Goal: Task Accomplishment & Management: Manage account settings

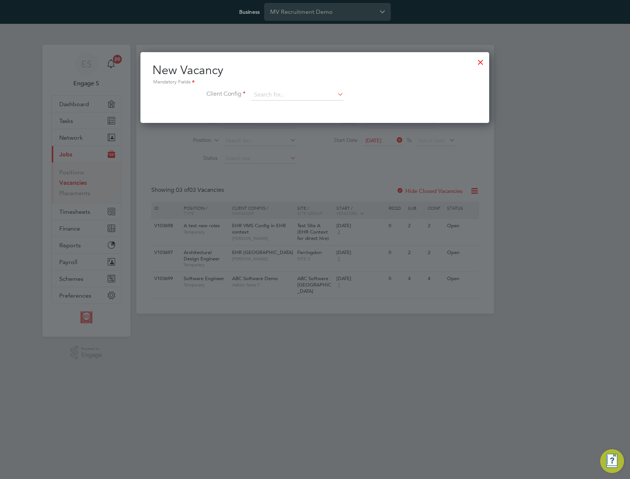
click at [485, 102] on div "New Vacancy Mandatory Fields Client Config" at bounding box center [314, 87] width 349 height 71
click at [481, 63] on div at bounding box center [480, 60] width 13 height 13
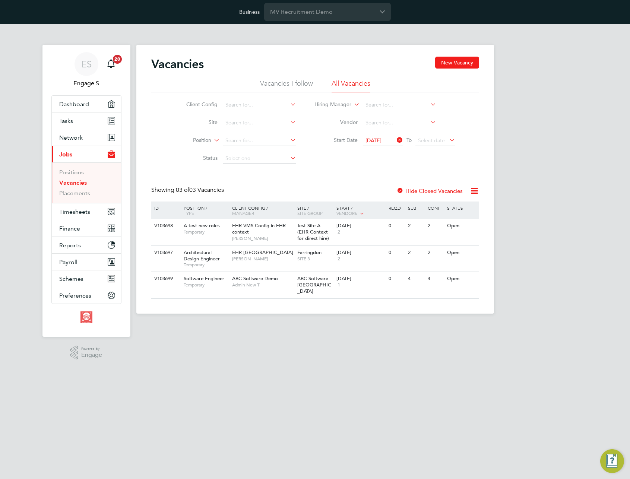
drag, startPoint x: 303, startPoint y: 165, endPoint x: 314, endPoint y: 165, distance: 10.5
click at [304, 165] on li "Status" at bounding box center [235, 159] width 140 height 18
click at [309, 178] on div "Vacancies New Vacancy Vacancies I follow All Vacancies Client Config Site Posit…" at bounding box center [315, 178] width 328 height 242
click at [373, 139] on span "30 Jun 2025" at bounding box center [374, 140] width 16 height 7
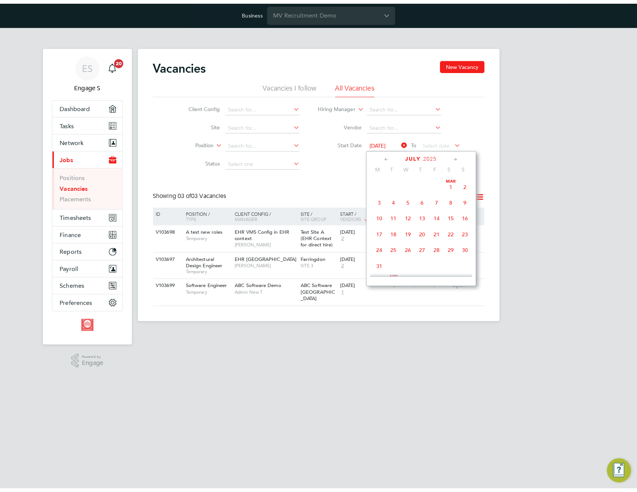
scroll to position [306, 0]
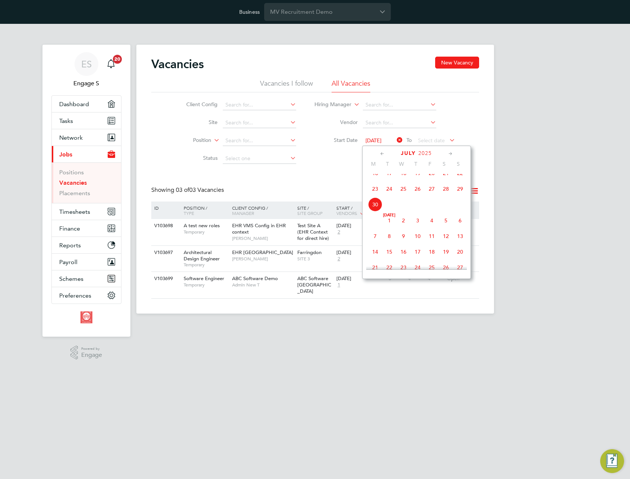
click at [377, 180] on span "16" at bounding box center [375, 173] width 14 height 14
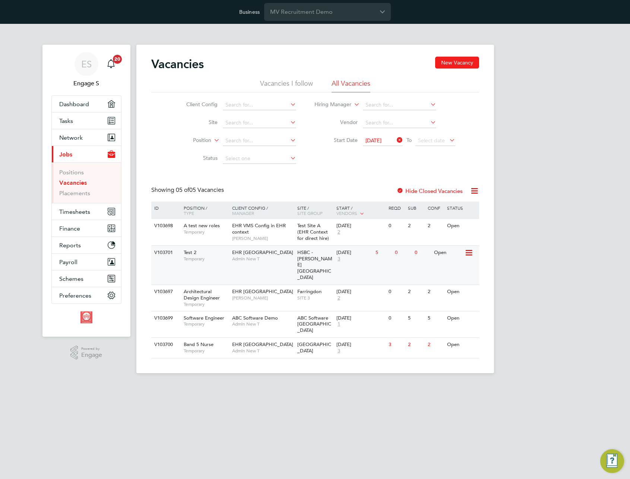
click at [320, 252] on div "HSBC - [PERSON_NAME][GEOGRAPHIC_DATA]" at bounding box center [314, 265] width 39 height 39
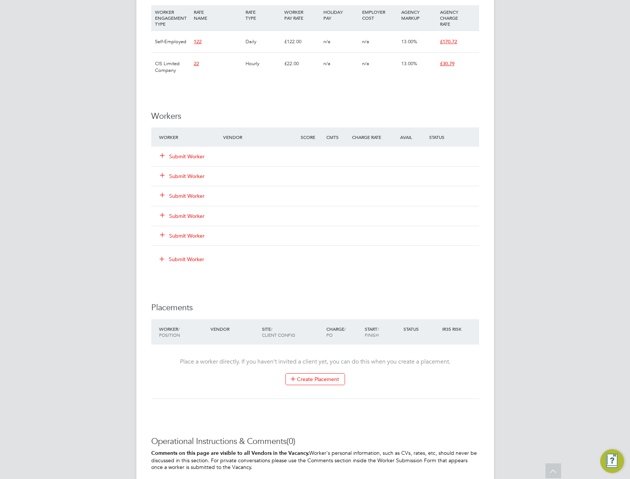
scroll to position [520, 0]
click at [182, 155] on button "Submit Worker" at bounding box center [182, 154] width 45 height 7
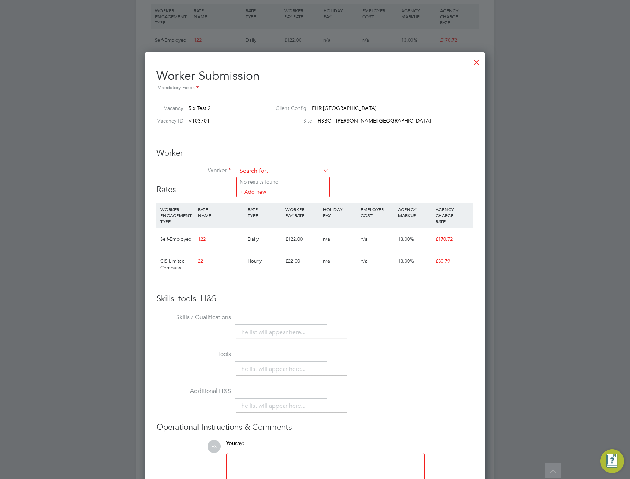
click at [251, 169] on input at bounding box center [283, 171] width 92 height 11
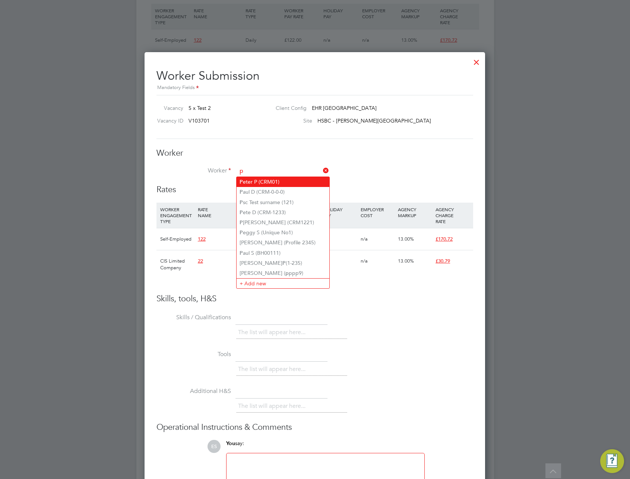
click at [248, 179] on li "P eter P (CRM01)" at bounding box center [283, 182] width 93 height 10
type input "Peter P (CRM01)"
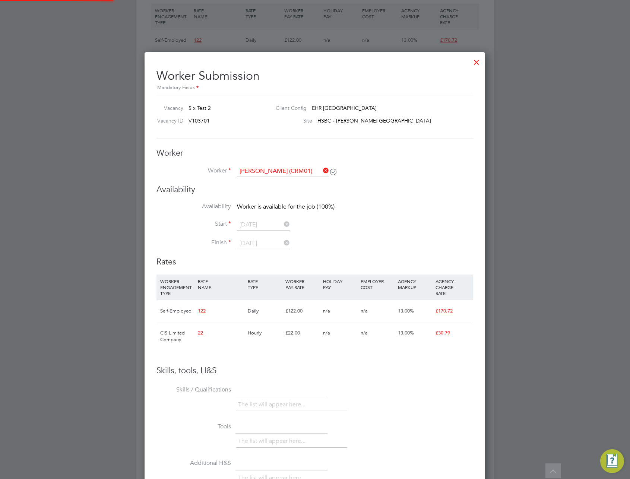
scroll to position [553, 341]
type input "08 Sep 2025"
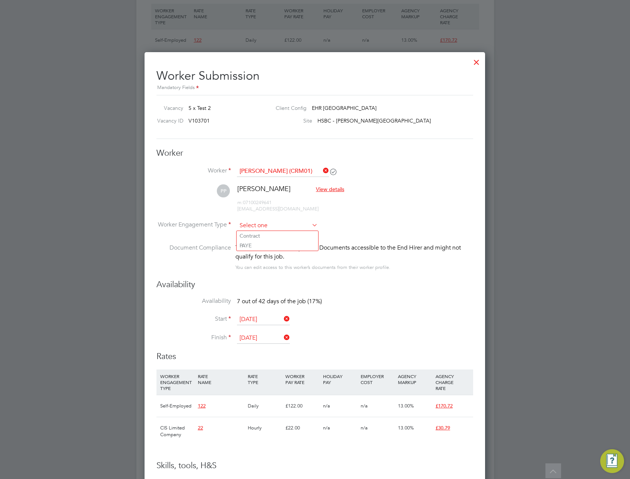
click at [300, 225] on input at bounding box center [277, 225] width 81 height 11
click at [291, 244] on li "PAYE" at bounding box center [278, 246] width 82 height 10
type input "PAYE"
click at [299, 227] on input at bounding box center [277, 225] width 81 height 11
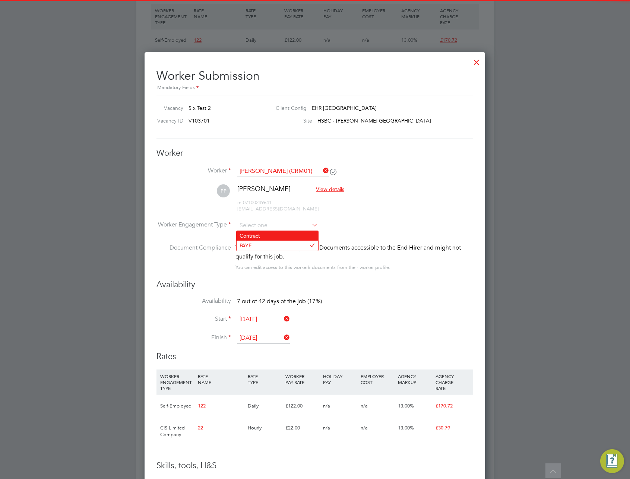
click at [294, 237] on li "Contract" at bounding box center [278, 236] width 82 height 10
type input "Contract"
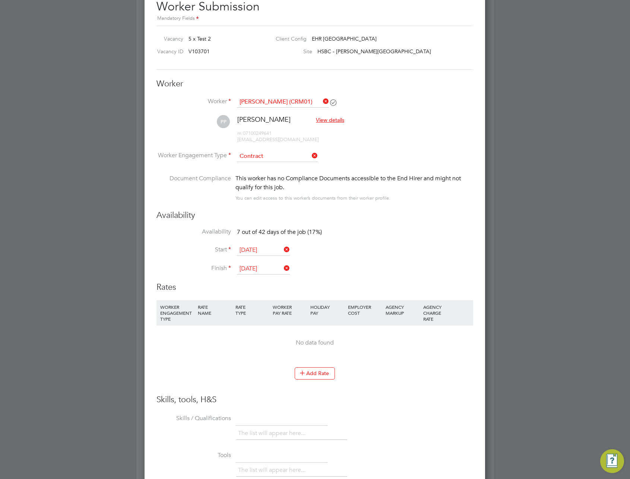
click at [265, 162] on li "Worker Engagement Type Contract" at bounding box center [314, 162] width 317 height 23
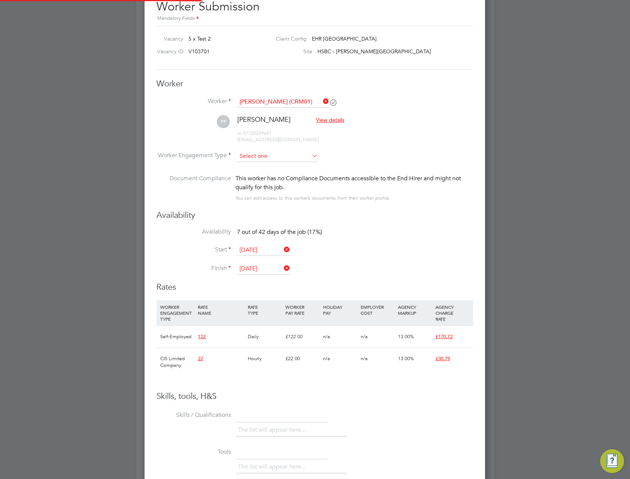
click at [268, 158] on input at bounding box center [277, 156] width 81 height 11
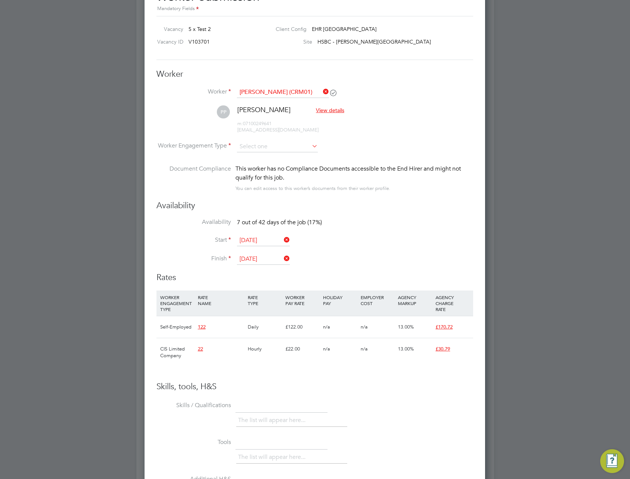
click at [272, 145] on input at bounding box center [277, 146] width 81 height 11
click at [266, 157] on li "Contract" at bounding box center [278, 157] width 82 height 10
type input "Contract"
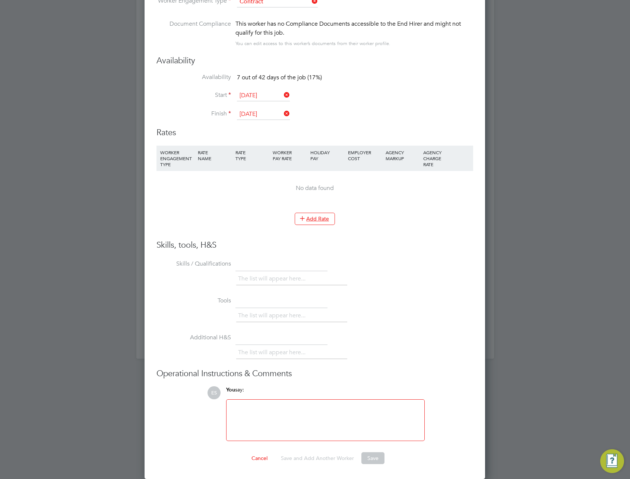
click at [314, 227] on li "Add Rate" at bounding box center [314, 222] width 317 height 19
click at [320, 222] on button "Add Rate" at bounding box center [315, 219] width 40 height 12
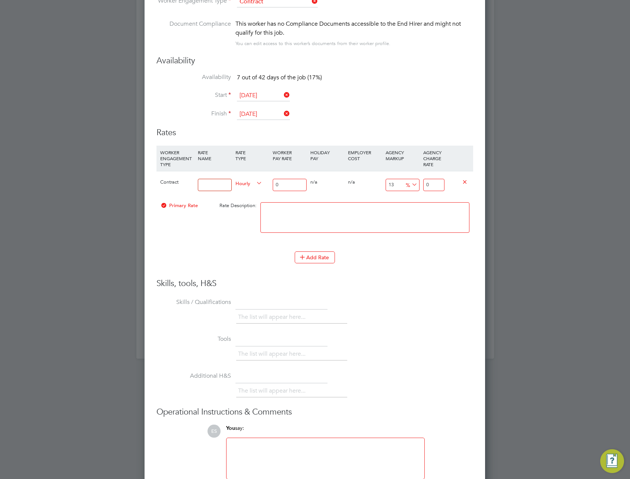
type input "2"
type input "t"
type input "cntr rate"
click at [297, 183] on input "0" at bounding box center [290, 185] width 34 height 12
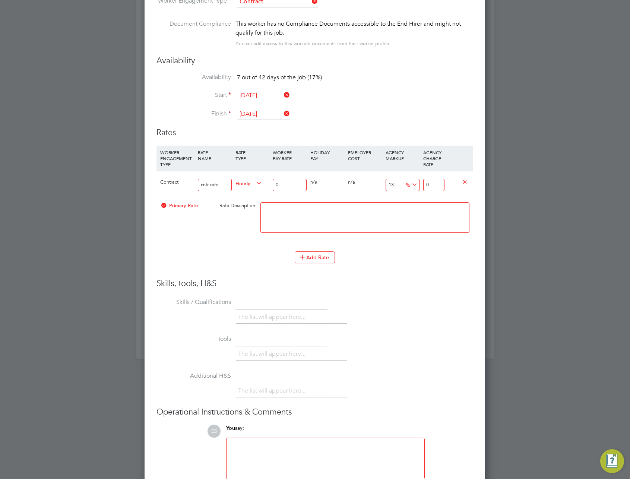
type input "04"
type input "4.52"
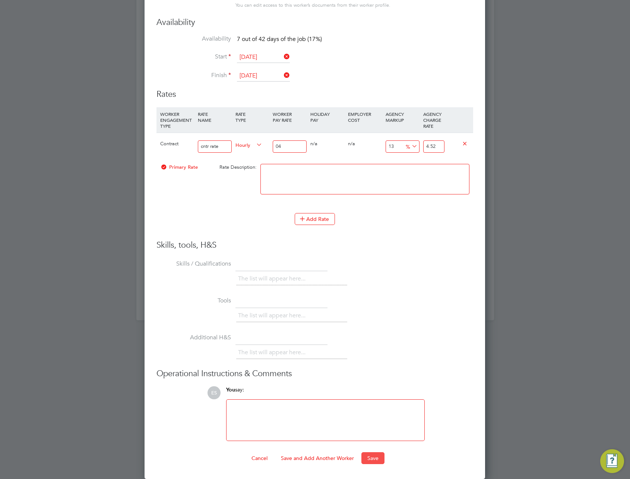
type input "04"
click at [381, 458] on button "Save" at bounding box center [372, 458] width 23 height 12
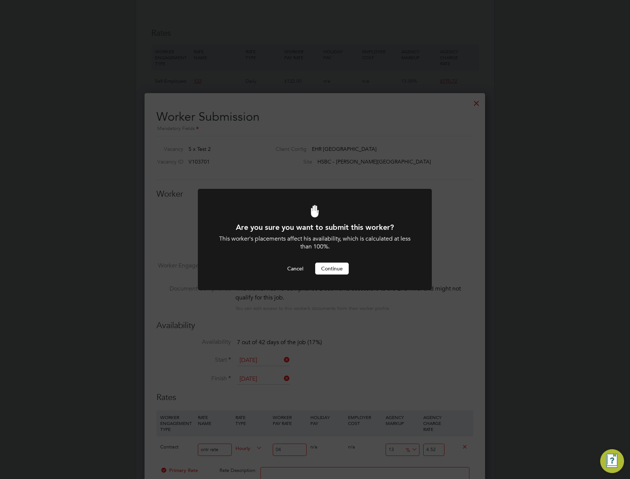
click at [382, 355] on div "Are you sure you want to submit this worker? This worker's placements affect hi…" at bounding box center [315, 239] width 630 height 479
click at [340, 263] on div "Cancel Continue" at bounding box center [315, 269] width 194 height 12
click at [338, 268] on button "Continue" at bounding box center [332, 269] width 34 height 12
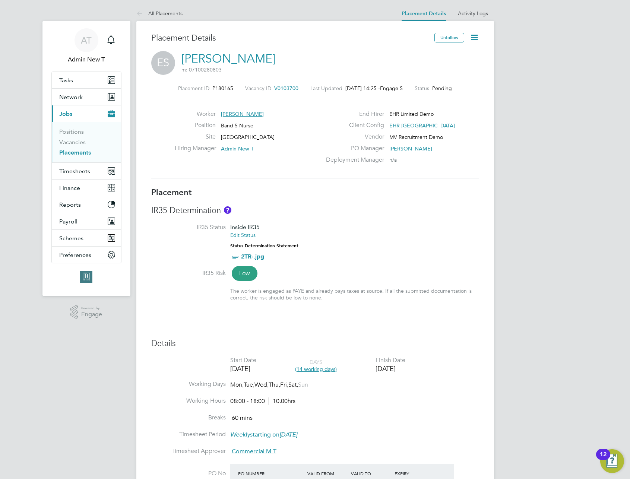
click at [81, 150] on link "Placements" at bounding box center [75, 152] width 32 height 7
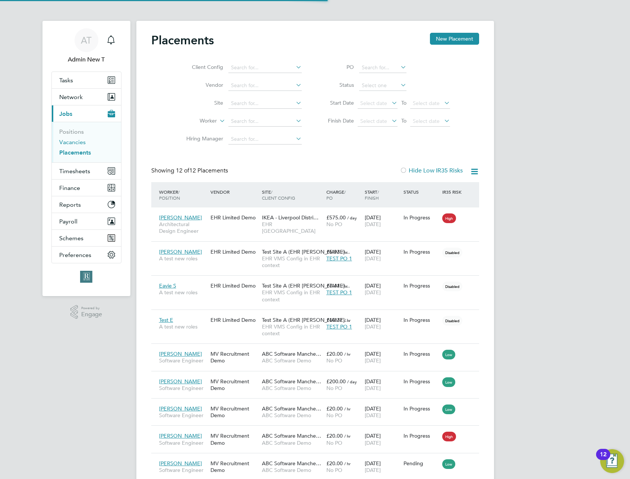
scroll to position [4, 4]
click at [74, 143] on link "Vacancies" at bounding box center [72, 142] width 26 height 7
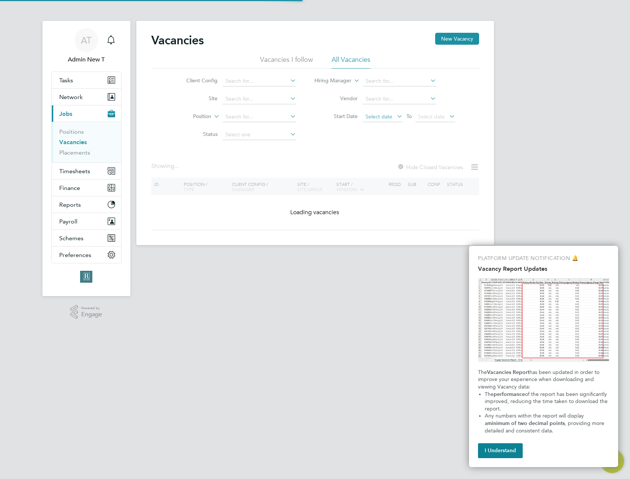
click at [382, 118] on span "Select date" at bounding box center [379, 116] width 27 height 7
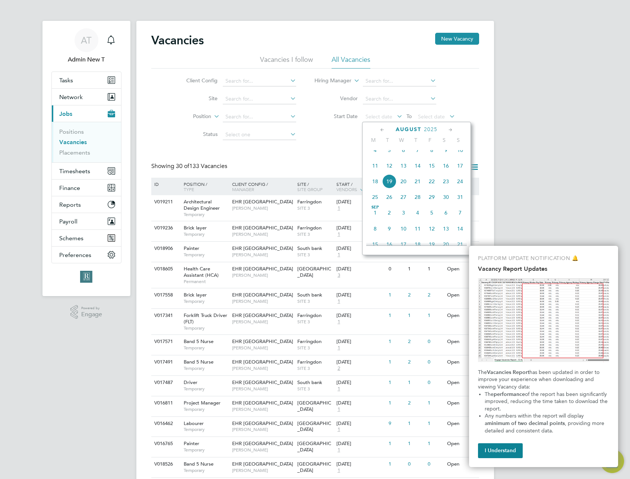
click at [374, 155] on span "4" at bounding box center [375, 150] width 14 height 14
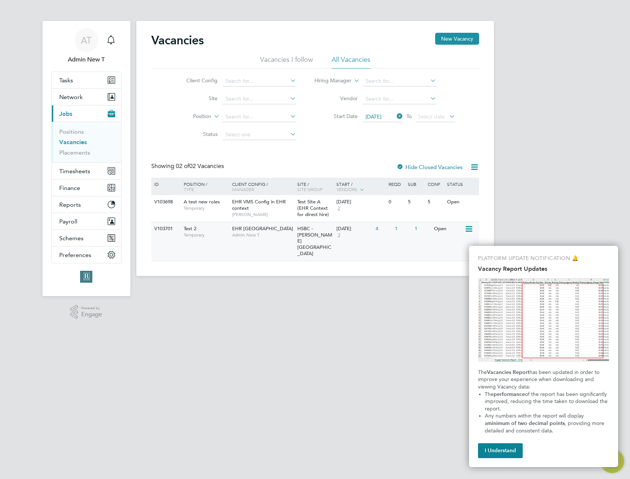
click at [308, 233] on span "HSBC - [PERSON_NAME][GEOGRAPHIC_DATA]" at bounding box center [314, 241] width 35 height 32
click at [280, 212] on span "[PERSON_NAME]" at bounding box center [262, 215] width 61 height 6
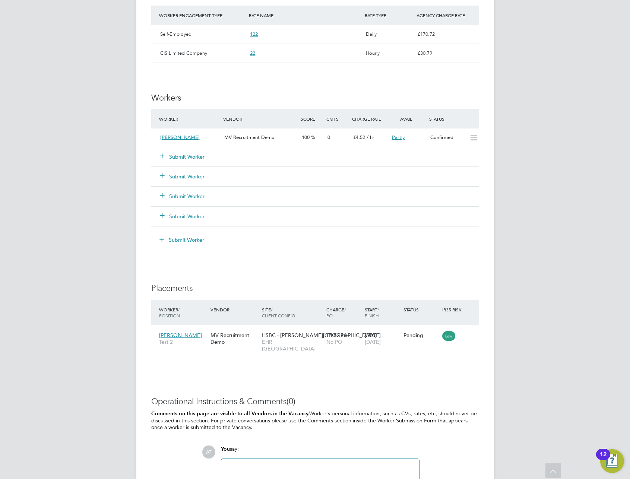
scroll to position [565, 0]
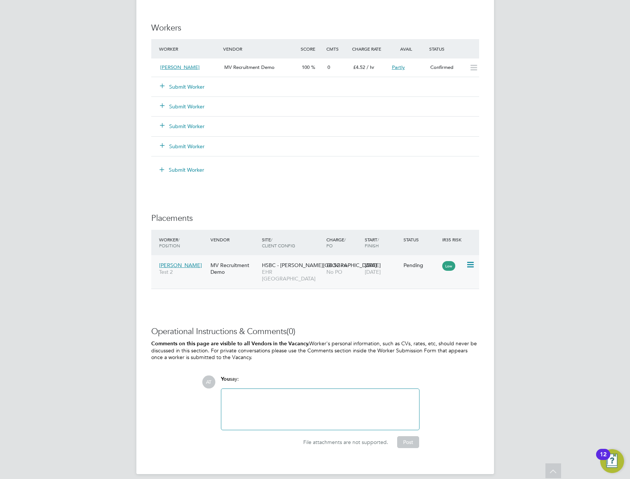
click at [306, 280] on div "[PERSON_NAME] Test 2 MV Recruitment Demo HSBC - [PERSON_NAME][GEOGRAPHIC_DATA] …" at bounding box center [315, 272] width 328 height 34
click at [278, 276] on div "HSBC - Compton Road EHR North-West" at bounding box center [292, 272] width 64 height 28
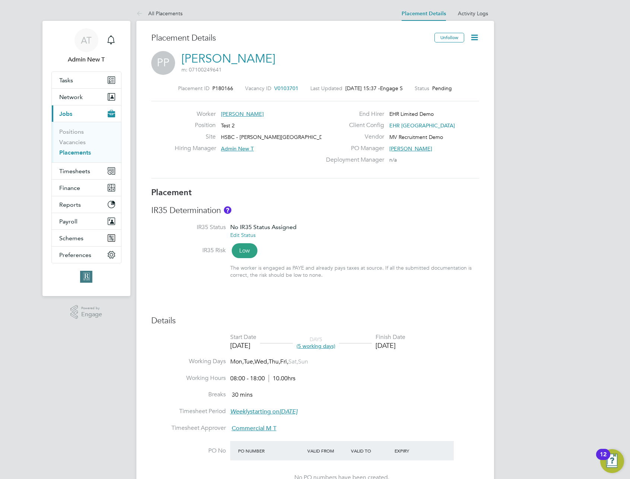
click at [477, 38] on icon at bounding box center [474, 37] width 9 height 9
click at [452, 54] on li "Edit Placement e" at bounding box center [450, 55] width 55 height 10
type input "Admin New T"
type input "Commercial M T"
type input "08 Sep 2025"
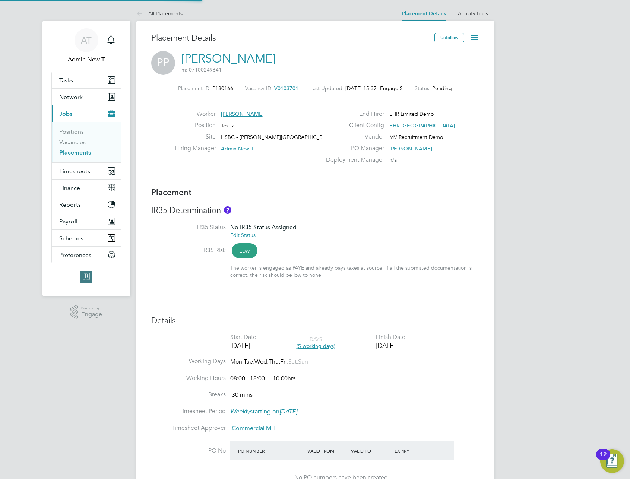
type input "14 Sep 2025"
type input "08:00"
type input "18:00"
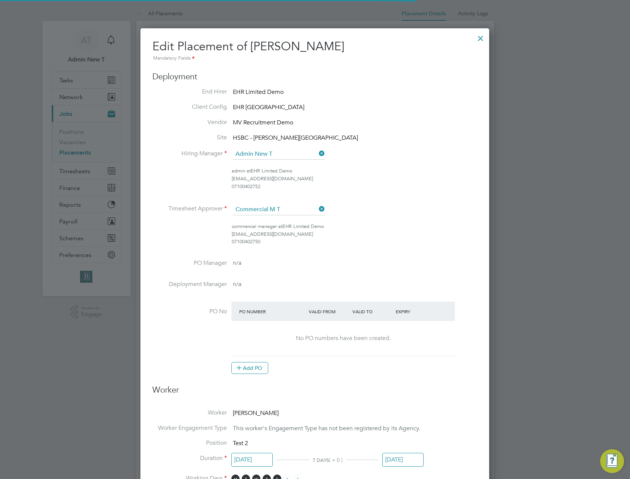
scroll to position [4, 4]
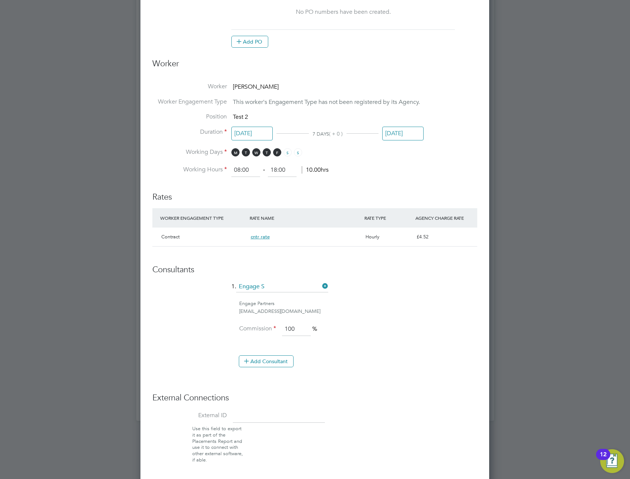
click at [297, 237] on div "cntr rate" at bounding box center [305, 237] width 115 height 13
drag, startPoint x: 313, startPoint y: 277, endPoint x: 312, endPoint y: 272, distance: 5.3
click at [313, 277] on div "Consultants 1. Engage S Engage Partners support@engagelabs.io Commission 100 % …" at bounding box center [314, 320] width 325 height 110
drag, startPoint x: 312, startPoint y: 272, endPoint x: 294, endPoint y: 206, distance: 67.8
click at [310, 214] on ng-form "Deployment End Hirer EHR Limited Demo Client Config EHR North-West Vendor MV Re…" at bounding box center [314, 111] width 325 height 765
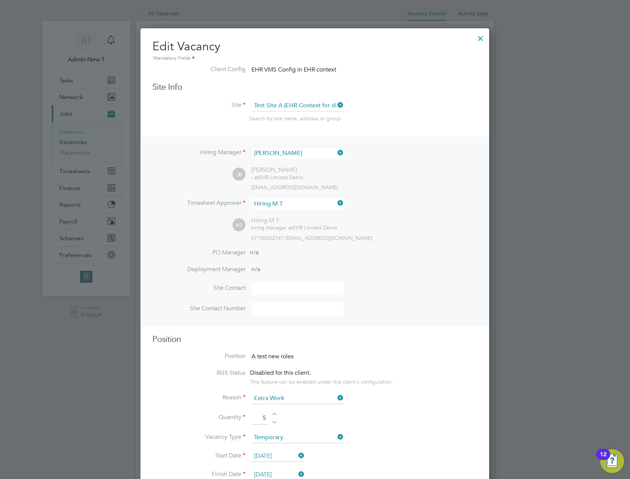
click at [480, 38] on div at bounding box center [480, 36] width 13 height 13
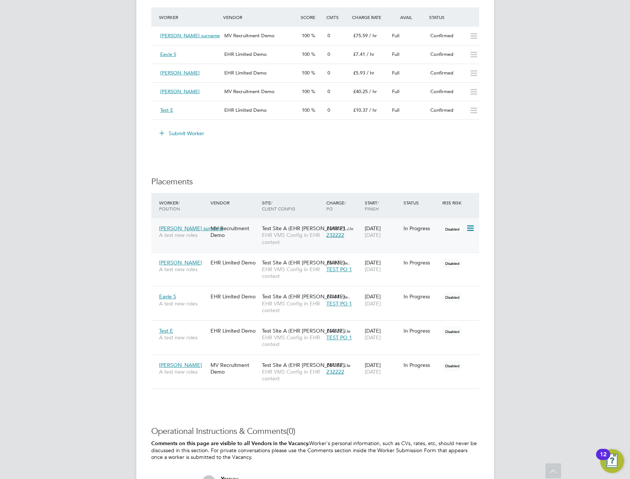
click at [274, 232] on span "EHR VMS Config in EHR context" at bounding box center [292, 238] width 61 height 13
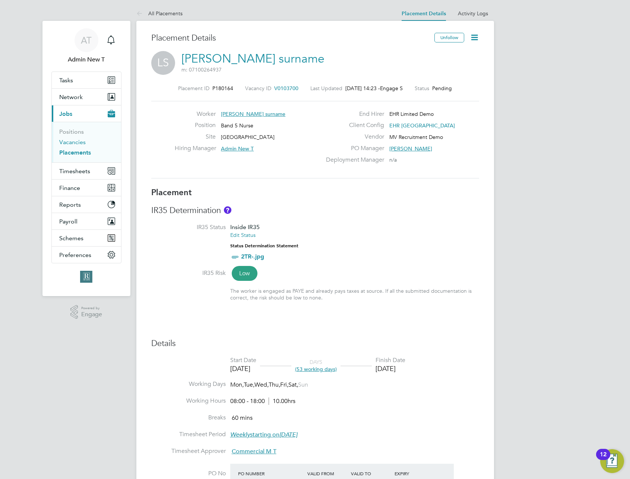
click at [63, 140] on link "Vacancies" at bounding box center [72, 142] width 26 height 7
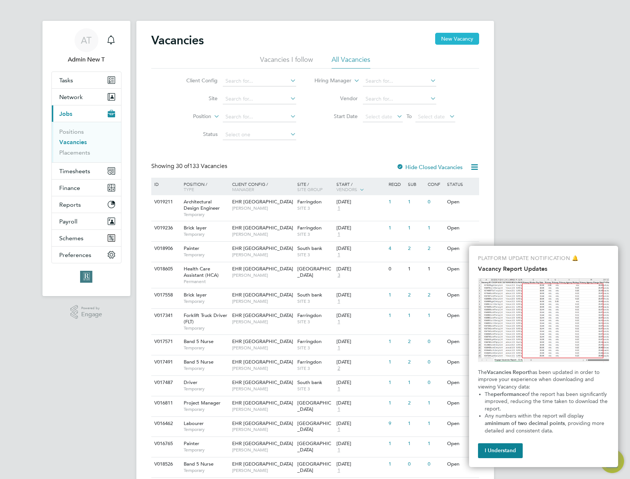
click at [460, 42] on button "New Vacancy" at bounding box center [457, 39] width 44 height 12
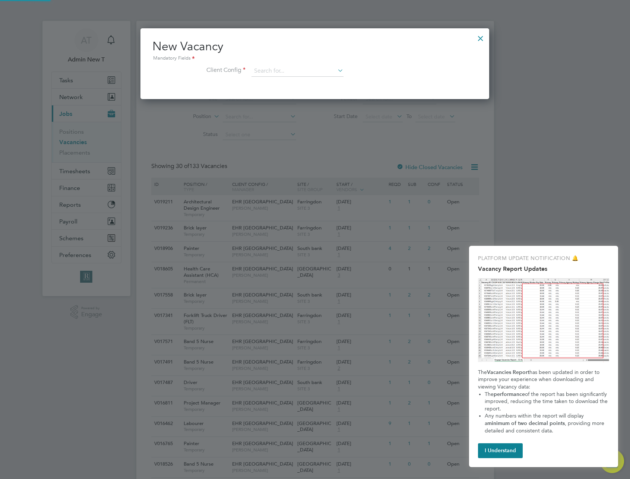
scroll to position [4, 4]
click at [300, 67] on input at bounding box center [298, 71] width 92 height 11
click at [304, 100] on li "EHR VMS Config in EHR context" at bounding box center [297, 102] width 93 height 10
type input "EHR VMS Config in EHR context"
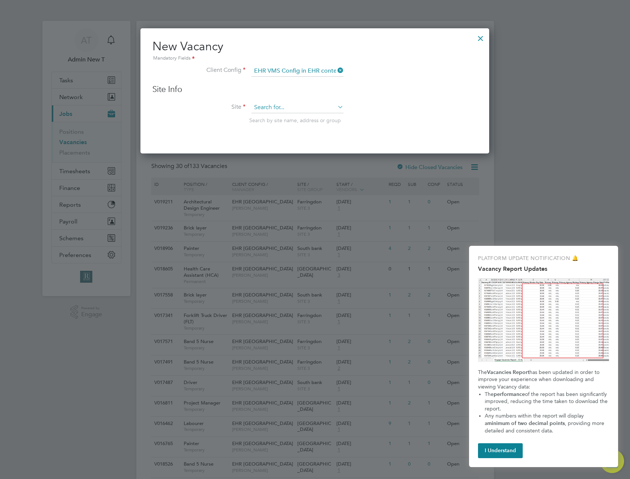
click at [306, 107] on input at bounding box center [298, 107] width 92 height 11
click at [285, 126] on li "Test Site A (EHR Context for direct hire)" at bounding box center [301, 128] width 100 height 10
type input "Test Site A (EHR Context for direct hire)"
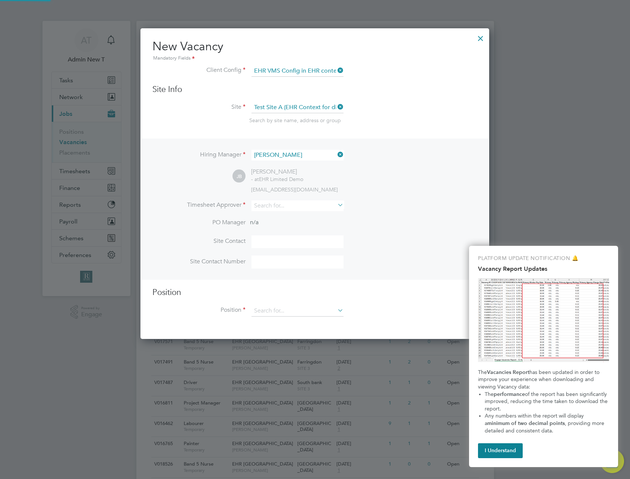
scroll to position [312, 349]
click at [303, 201] on input at bounding box center [298, 205] width 92 height 11
click at [306, 216] on li "Admin New T" at bounding box center [297, 217] width 93 height 10
type input "Admin New T"
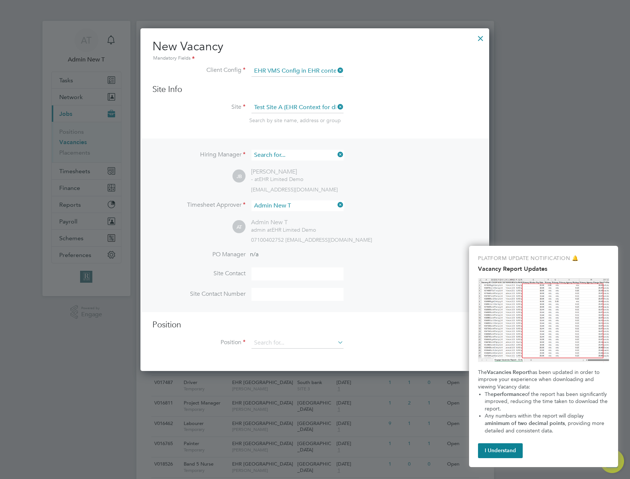
click at [313, 158] on input at bounding box center [298, 155] width 92 height 11
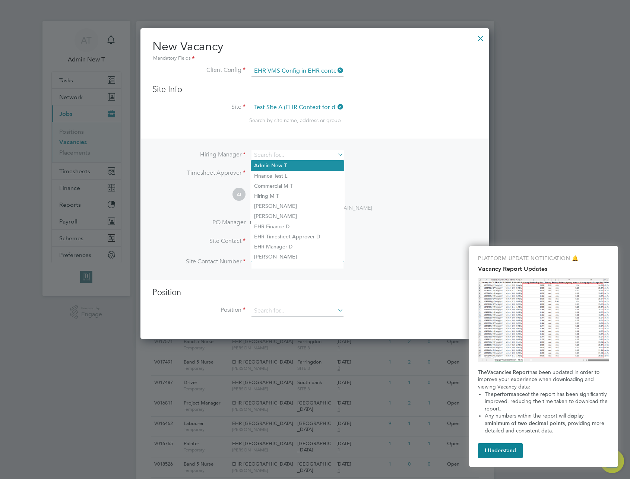
click at [309, 167] on li "Admin New T" at bounding box center [297, 166] width 93 height 10
type input "Admin New T"
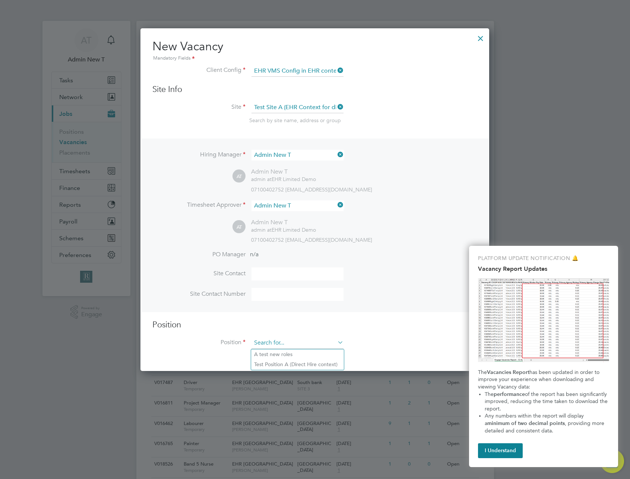
click at [309, 341] on input at bounding box center [298, 343] width 92 height 11
click at [369, 304] on li "Site Contact Number" at bounding box center [314, 298] width 325 height 20
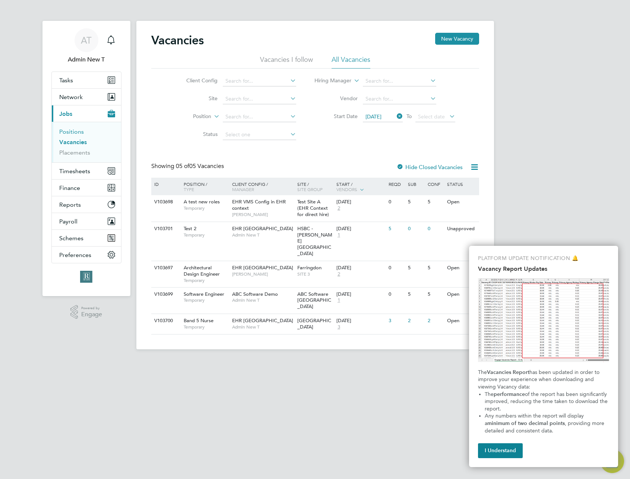
click at [76, 133] on link "Positions" at bounding box center [71, 131] width 25 height 7
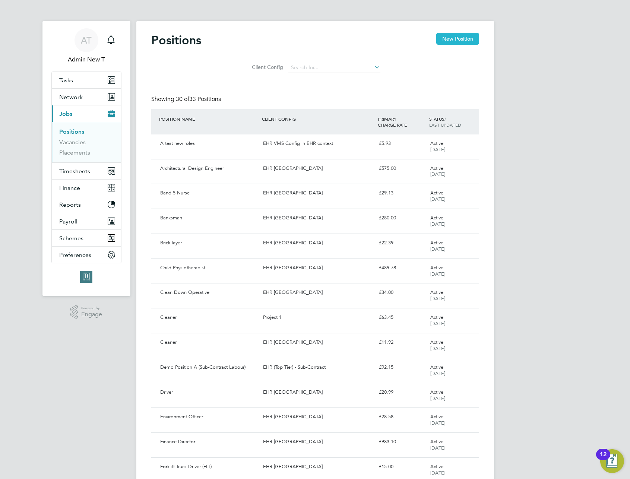
click at [455, 40] on button "New Position" at bounding box center [457, 39] width 43 height 12
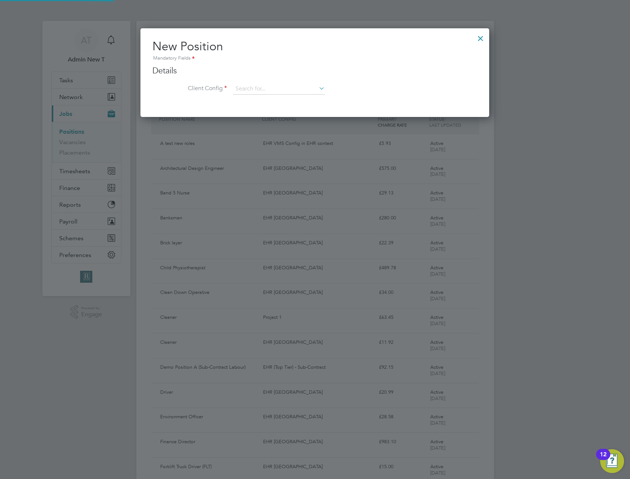
scroll to position [89, 349]
click at [293, 91] on input at bounding box center [279, 88] width 92 height 11
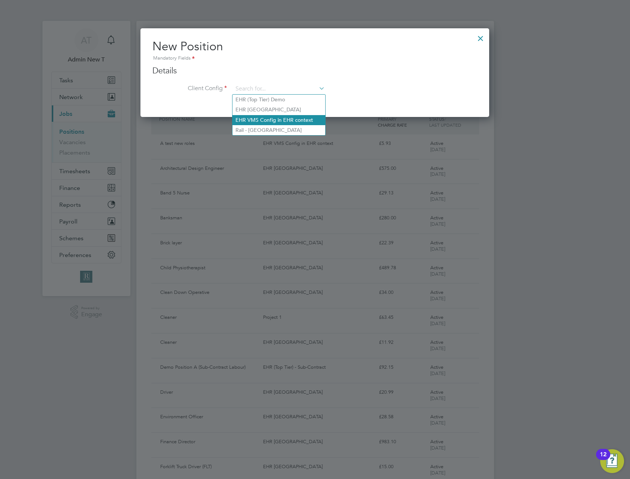
click at [277, 118] on li "EHR VMS Config in EHR context" at bounding box center [279, 120] width 93 height 10
type input "EHR VMS Config in EHR context"
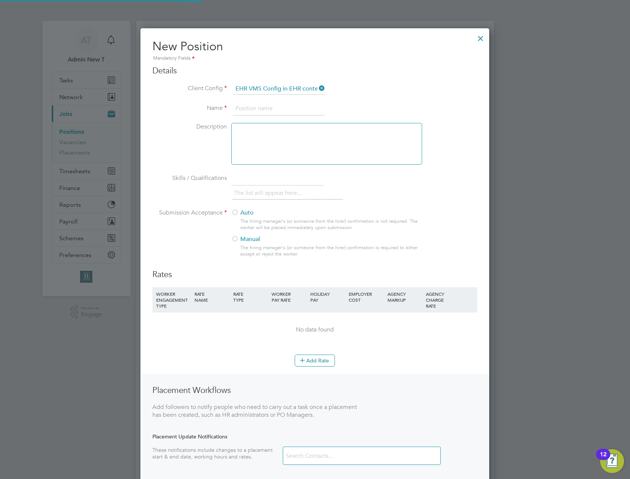
scroll to position [490, 349]
click at [262, 106] on input at bounding box center [279, 108] width 92 height 13
click at [239, 106] on input "test 1st 3 rate" at bounding box center [279, 108] width 92 height 13
type input "A1 -test 1st 3 rate"
click at [386, 154] on div at bounding box center [326, 144] width 191 height 42
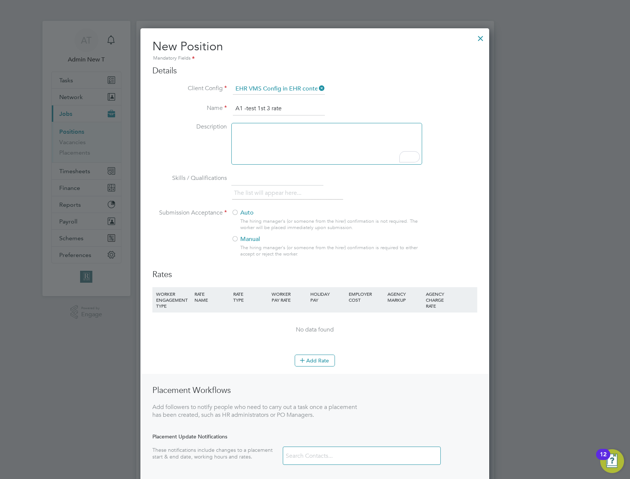
click at [319, 106] on input "A1 -test 1st 3 rate" at bounding box center [279, 108] width 92 height 13
click at [273, 108] on input "A1 -test 1st 3 rate" at bounding box center [279, 108] width 92 height 13
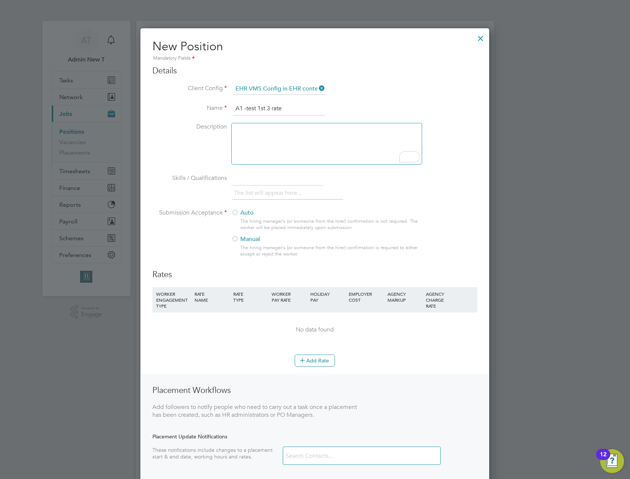
click at [273, 108] on input "A1 -test 1st 3 rate" at bounding box center [279, 108] width 92 height 13
click at [317, 155] on div "To enrich screen reader interactions, please activate Accessibility in Grammarl…" at bounding box center [326, 144] width 191 height 42
paste div "To enrich screen reader interactions, please activate Accessibility in Grammarl…"
click at [241, 214] on label "Auto" at bounding box center [323, 213] width 184 height 8
click at [324, 362] on button "Add Rate" at bounding box center [315, 361] width 40 height 12
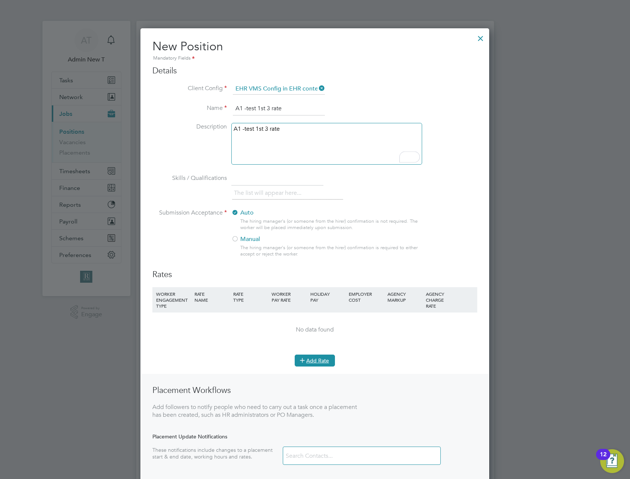
scroll to position [529, 349]
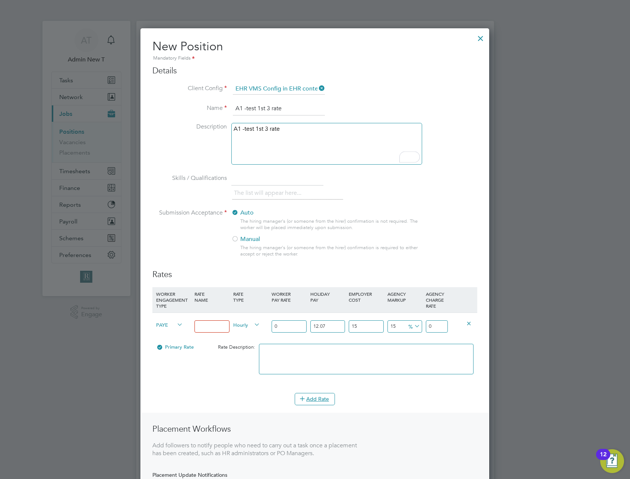
click at [175, 327] on span "PAYE" at bounding box center [169, 324] width 27 height 8
click at [176, 345] on li "Limited Company" at bounding box center [190, 342] width 75 height 9
click at [208, 329] on input at bounding box center [212, 326] width 35 height 12
type input "1st"
click at [282, 328] on input "0" at bounding box center [289, 326] width 35 height 12
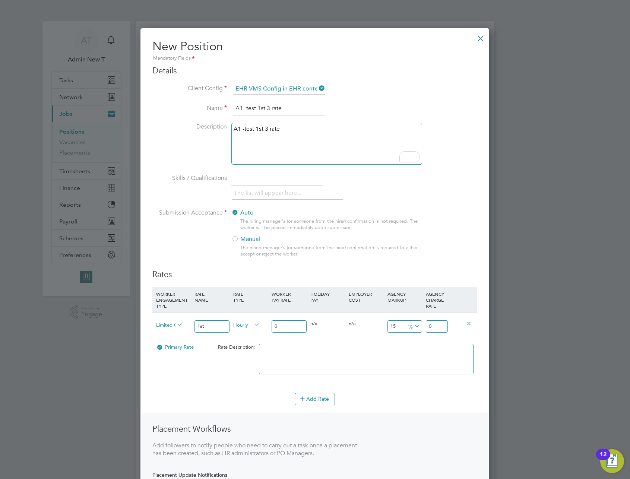
type input "01"
type input "1.48212575"
type input "011"
type input "16.30338325"
type input "011"
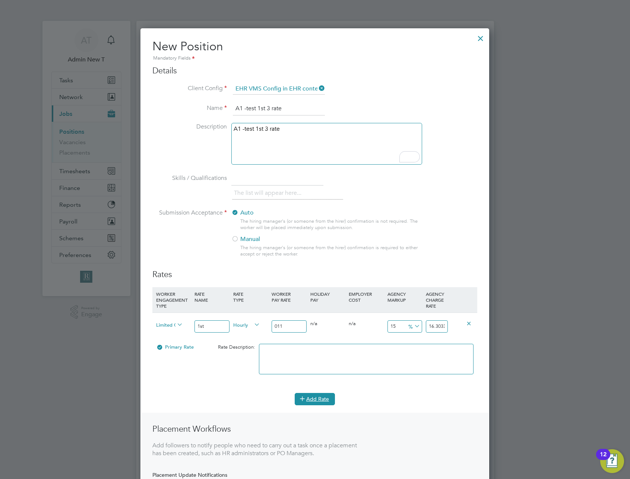
click at [308, 402] on button "Add Rate" at bounding box center [315, 399] width 40 height 12
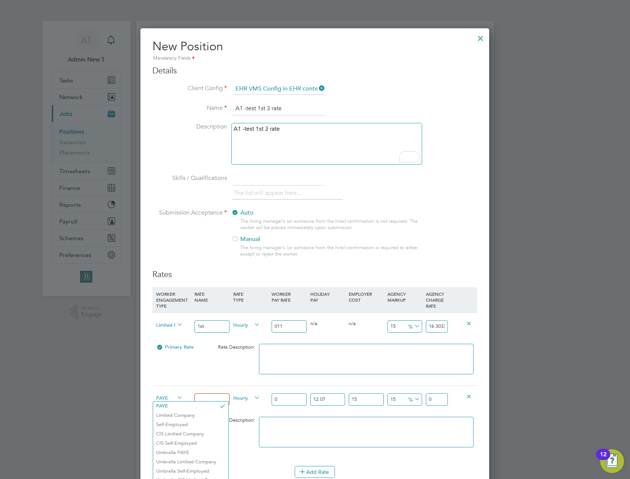
click at [168, 399] on span "PAYE" at bounding box center [169, 397] width 27 height 8
click at [161, 424] on li "Self-Employed" at bounding box center [190, 424] width 75 height 9
click at [214, 402] on input at bounding box center [212, 399] width 35 height 12
type input "2nd"
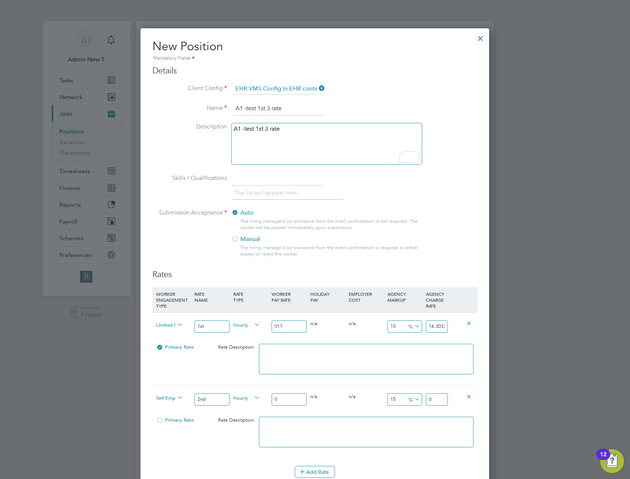
click at [285, 398] on input "0" at bounding box center [289, 399] width 35 height 12
type input "02"
type input "2.9642515"
type input "022"
type input "32.6067665"
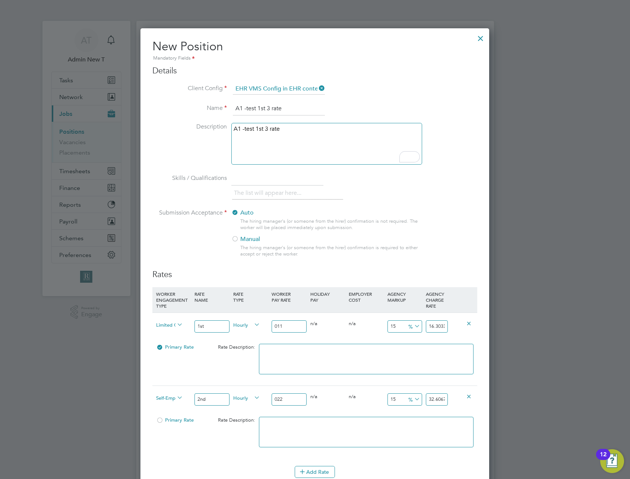
type input "21"
type input "31.12464075"
type input "20"
type input "29.642515"
type input "19"
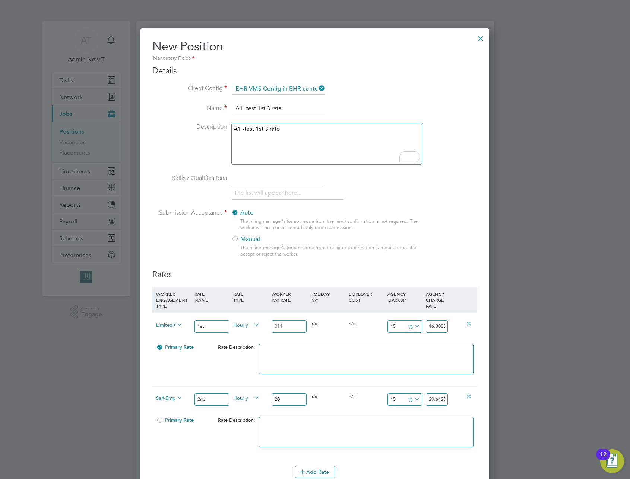
type input "28.16038925"
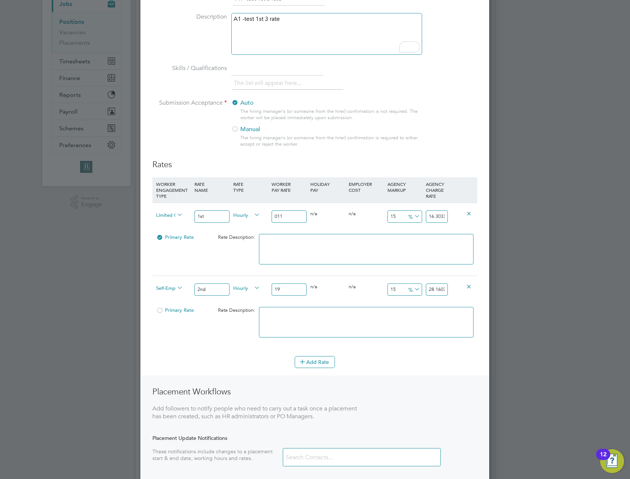
scroll to position [118, 0]
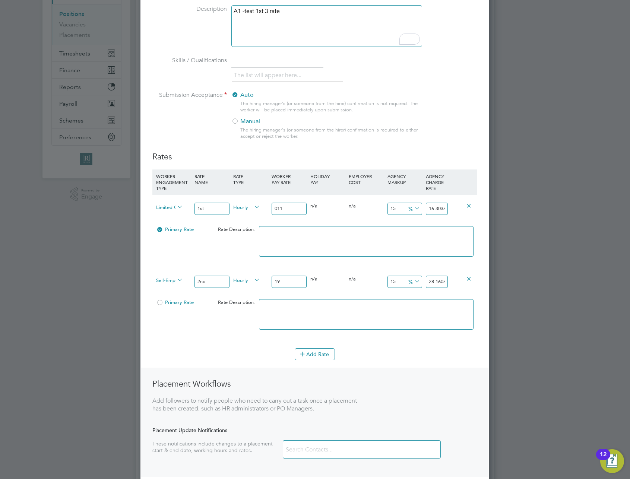
type input "19"
click at [234, 280] on span "Hourly" at bounding box center [246, 280] width 27 height 8
click at [238, 295] on li "DAILY" at bounding box center [246, 297] width 32 height 9
click at [313, 353] on button "Add Rate" at bounding box center [315, 354] width 40 height 12
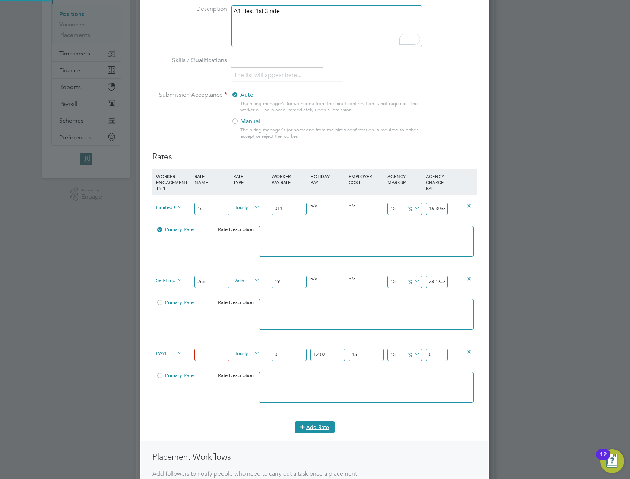
scroll to position [674, 349]
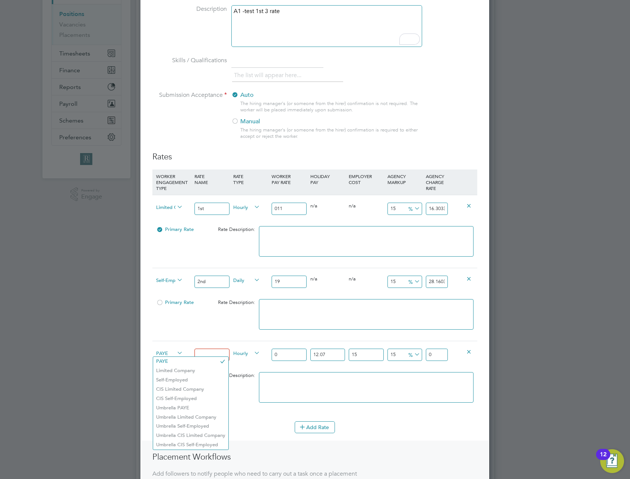
click at [161, 352] on span "PAYE" at bounding box center [169, 353] width 27 height 8
click at [172, 390] on li "CIS Limited Company" at bounding box center [190, 389] width 75 height 9
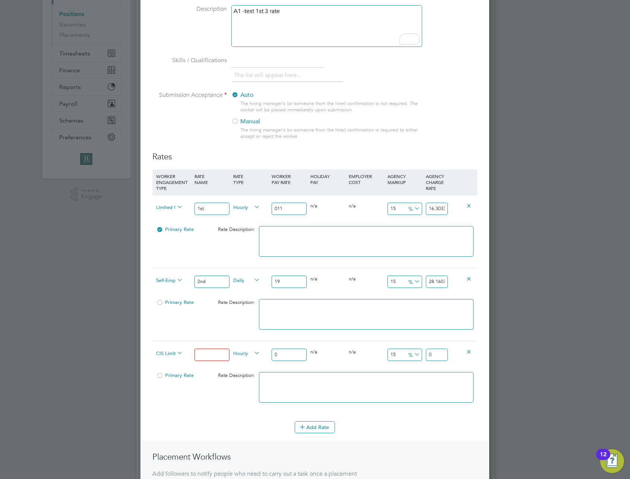
click at [204, 357] on input at bounding box center [212, 355] width 35 height 12
type input "3rd"
click at [277, 352] on input "0" at bounding box center [289, 355] width 35 height 12
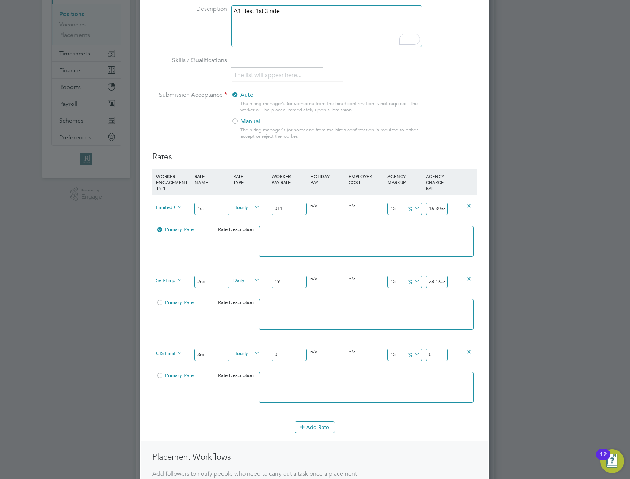
click at [277, 352] on input "0" at bounding box center [289, 355] width 35 height 12
type input "3"
type input "4.44637725"
type input "33"
type input "48.91014975"
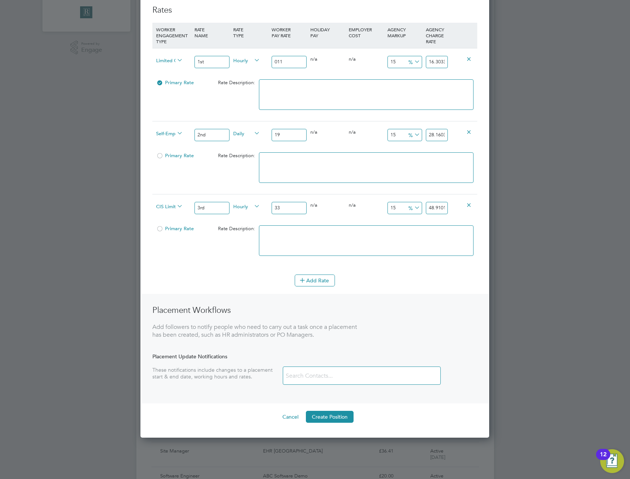
scroll to position [300, 0]
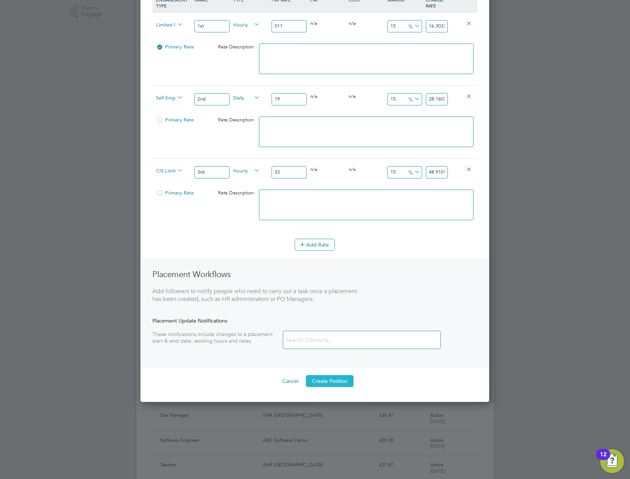
type input "33"
click at [330, 383] on button "Create Position" at bounding box center [330, 381] width 48 height 12
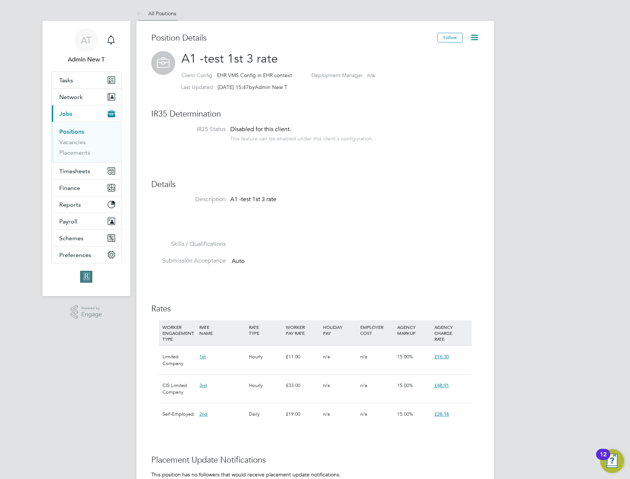
click at [155, 14] on link "All Positions" at bounding box center [156, 13] width 40 height 7
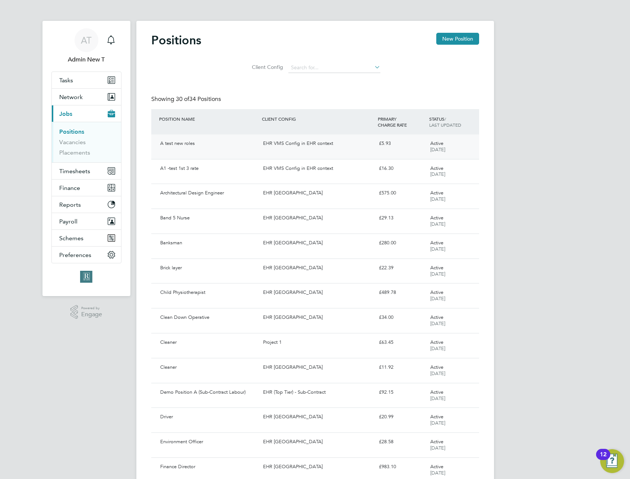
click at [315, 143] on div "EHR VMS Config in EHR context" at bounding box center [318, 143] width 116 height 12
click at [276, 172] on div "EHR VMS Config in EHR context" at bounding box center [318, 168] width 116 height 12
click at [449, 38] on button "New Position" at bounding box center [457, 39] width 43 height 12
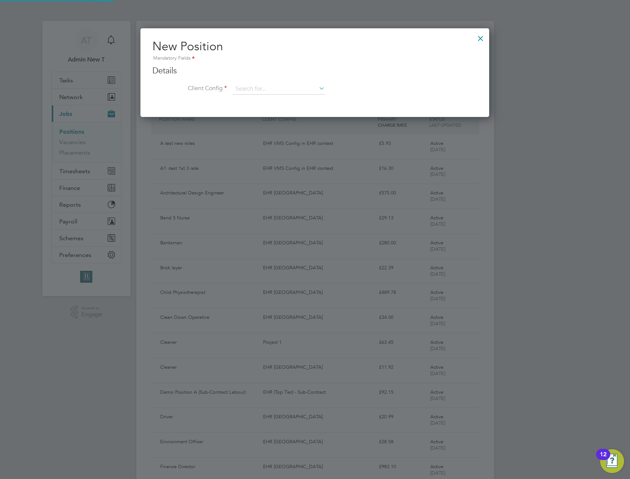
scroll to position [89, 349]
click at [285, 83] on input at bounding box center [279, 88] width 92 height 11
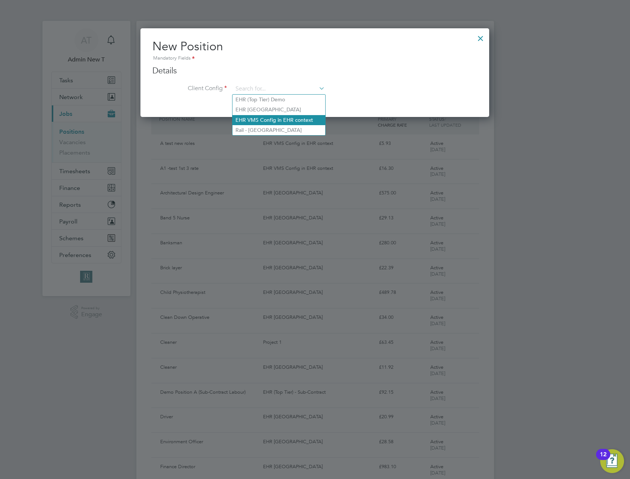
click at [292, 118] on li "EHR VMS Config in EHR context" at bounding box center [279, 120] width 93 height 10
type input "EHR VMS Config in EHR context"
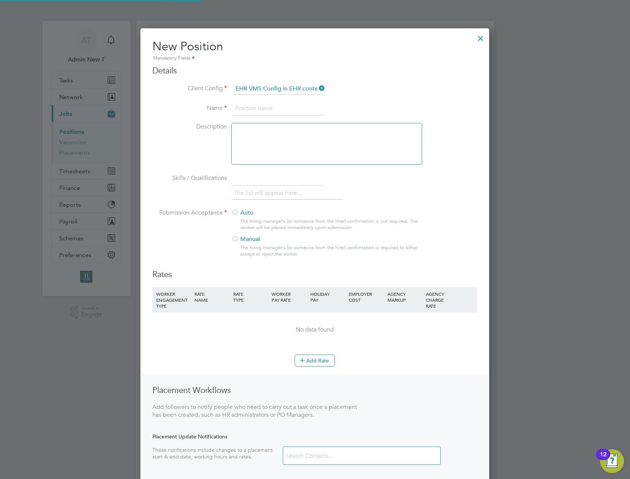
scroll to position [490, 349]
click at [288, 108] on input at bounding box center [279, 108] width 92 height 13
click at [358, 133] on div at bounding box center [326, 144] width 191 height 42
click at [265, 108] on input "A test nex gen 3 rate" at bounding box center [279, 108] width 92 height 13
click at [331, 219] on div "The hiring manager's (or someone from the hirer) confirmation is not required. …" at bounding box center [330, 224] width 181 height 13
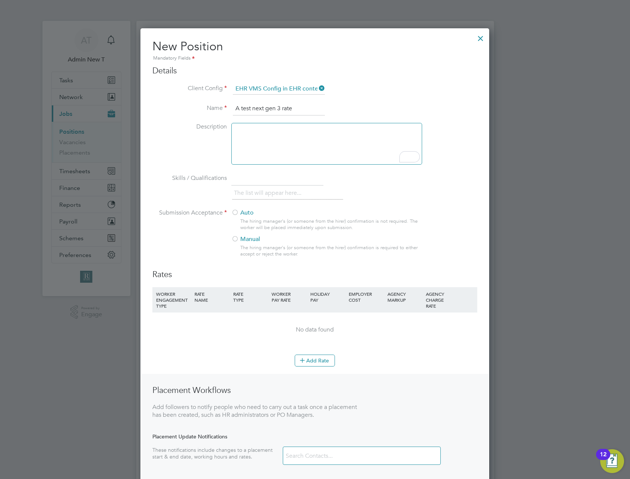
click at [241, 107] on input "A test next gen 3 rate" at bounding box center [279, 108] width 92 height 13
type input "A2 - test next gen 3 rate"
click at [317, 359] on button "Add Rate" at bounding box center [315, 361] width 40 height 12
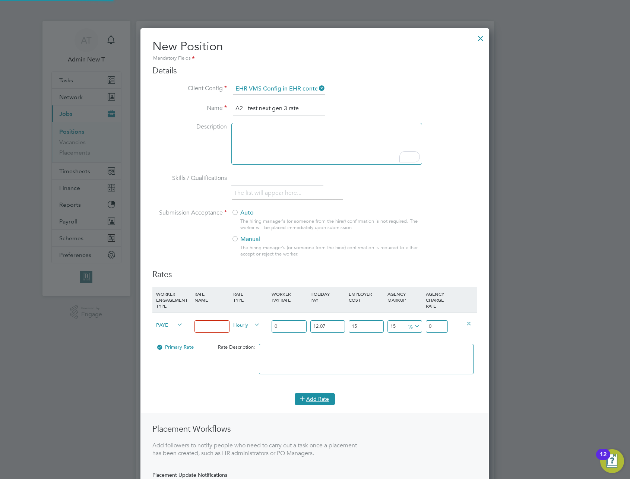
scroll to position [529, 349]
click at [162, 323] on span "PAYE" at bounding box center [169, 324] width 27 height 8
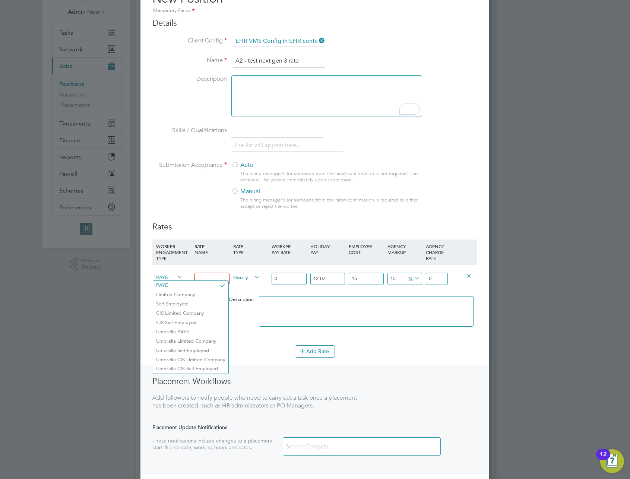
scroll to position [80, 0]
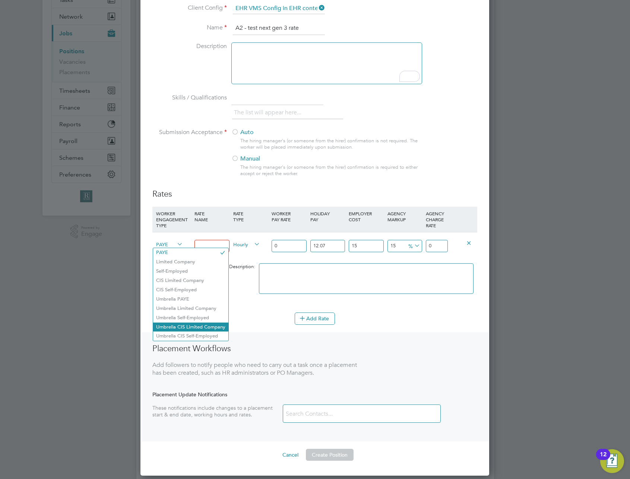
click at [207, 326] on li "Umbrella CIS Limited Company" at bounding box center [190, 327] width 75 height 9
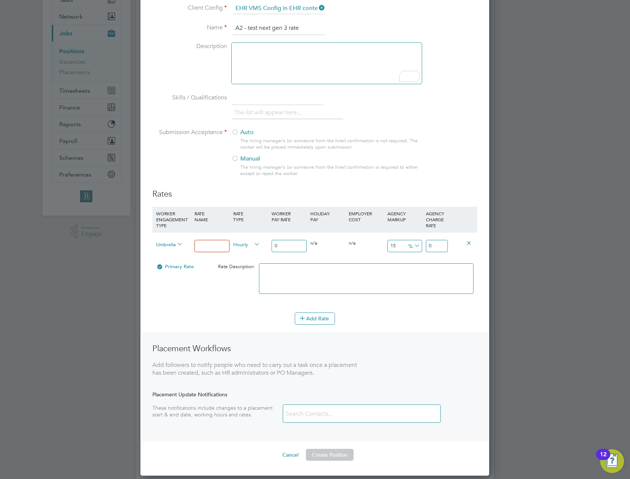
scroll to position [529, 349]
click at [225, 248] on body "AT Admin New T Notifications Applications: Tasks Network Team Members Businesse…" at bounding box center [315, 385] width 630 height 930
type input "umbrl cis"
click at [301, 244] on input "0" at bounding box center [289, 246] width 35 height 12
type input "03"
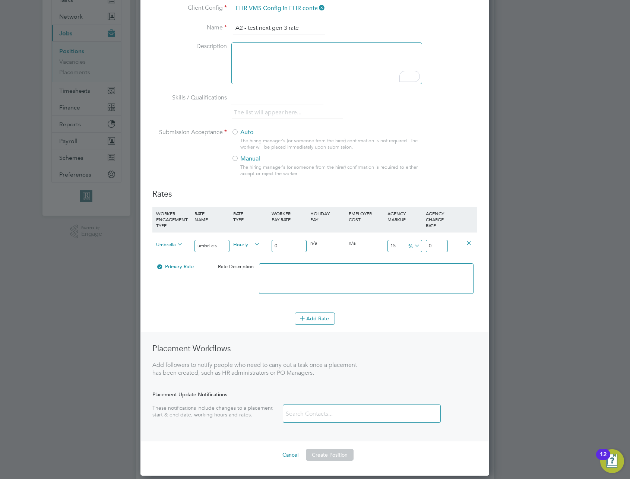
type input "4.44637725"
type input "035"
type input "51.87440125"
type input "035"
click at [219, 290] on div "Primary Rate Rate Description:" at bounding box center [314, 282] width 325 height 45
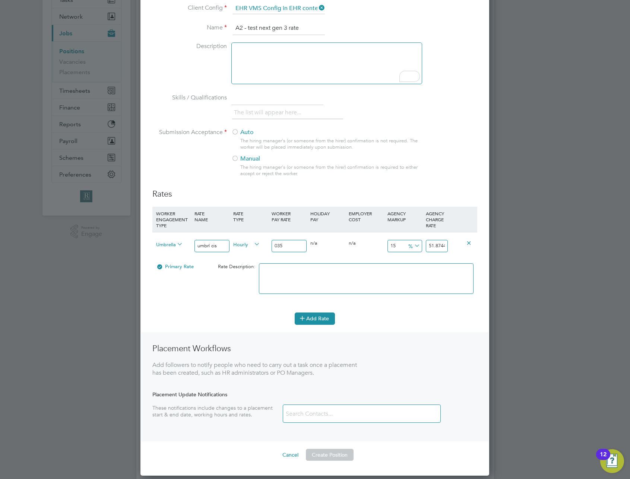
click at [313, 319] on button "Add Rate" at bounding box center [315, 319] width 40 height 12
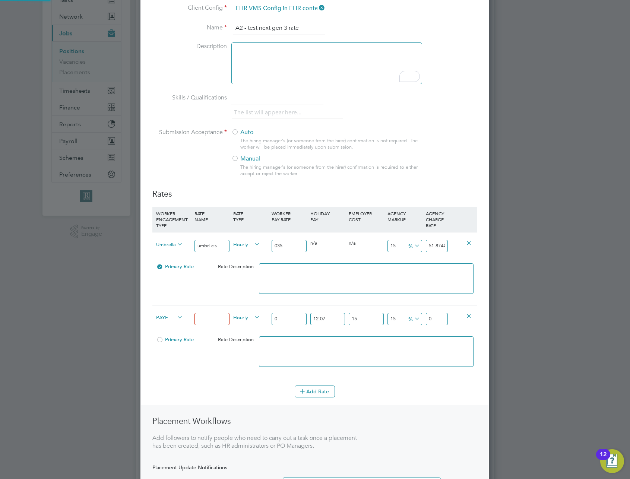
scroll to position [601, 349]
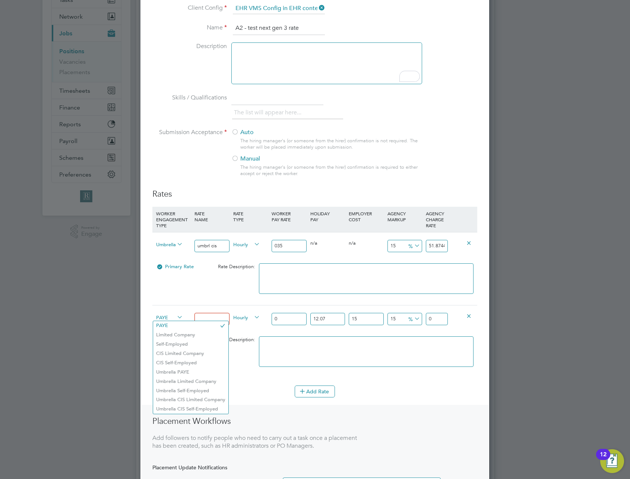
click at [167, 317] on span "PAYE" at bounding box center [169, 317] width 27 height 8
click at [202, 409] on li "Umbrella CIS Self-Employed" at bounding box center [190, 409] width 75 height 9
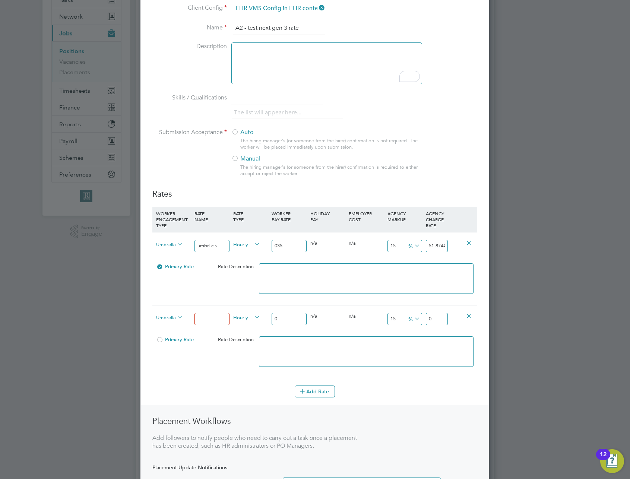
click at [210, 319] on input at bounding box center [212, 319] width 35 height 12
type input "umbrl last"
click at [288, 320] on input "0" at bounding box center [289, 319] width 35 height 12
type input "02"
type input "2.9642515"
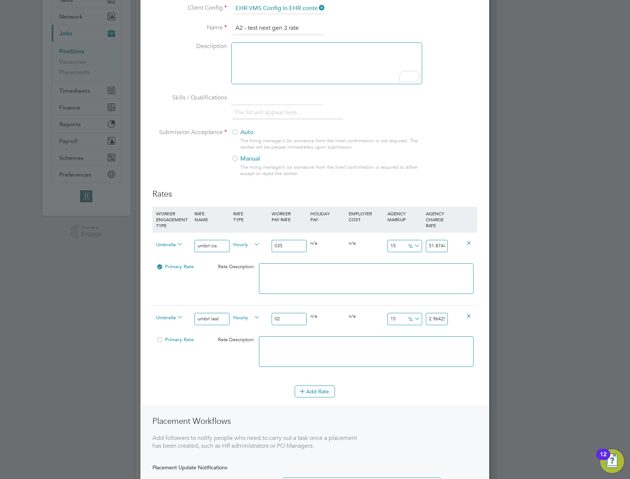
type input "022"
type input "32.6067665"
type input "022"
click at [346, 337] on textarea at bounding box center [366, 351] width 215 height 31
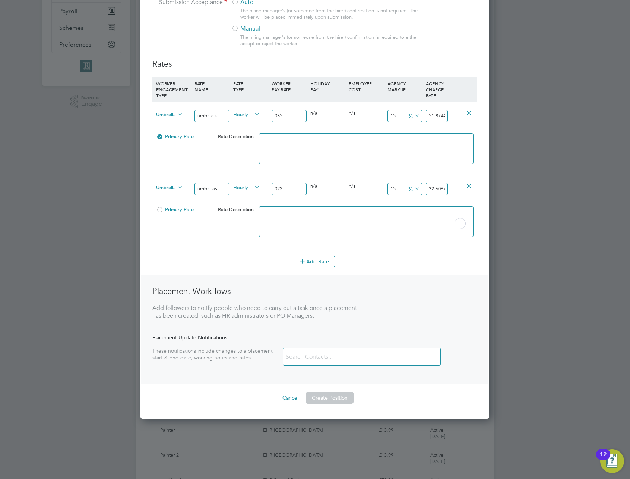
scroll to position [451, 0]
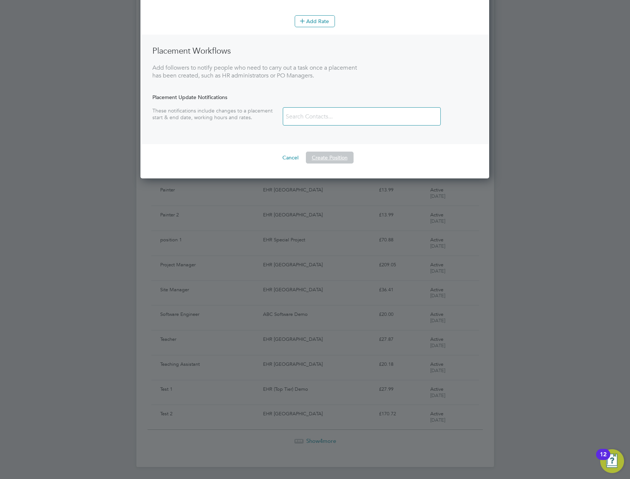
click at [326, 161] on button "Create Position" at bounding box center [330, 158] width 48 height 12
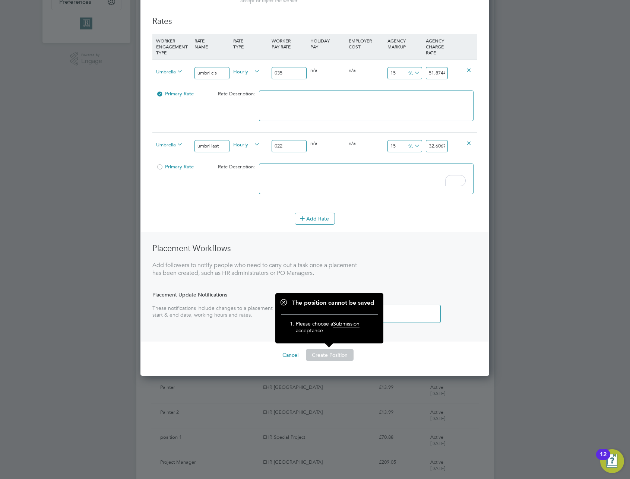
scroll to position [101, 0]
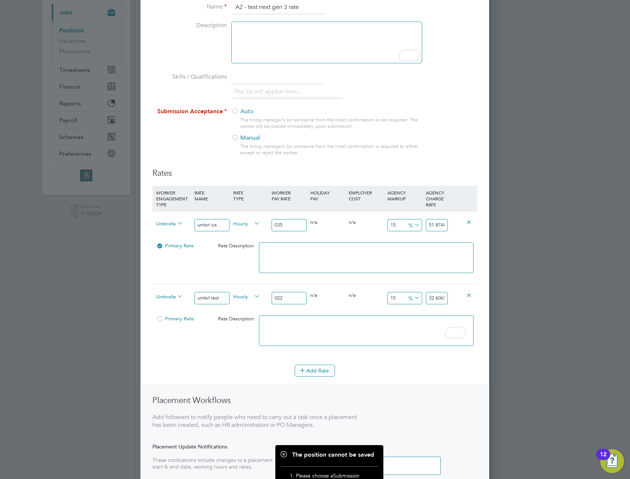
click at [238, 111] on label "Auto" at bounding box center [323, 112] width 184 height 8
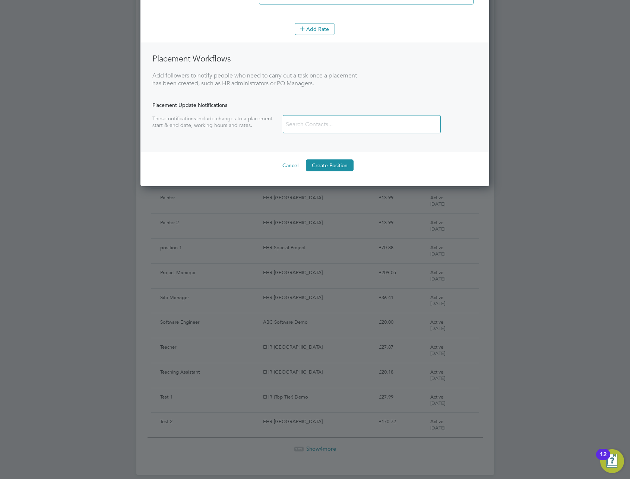
scroll to position [443, 0]
click at [322, 166] on button "Create Position" at bounding box center [330, 165] width 48 height 12
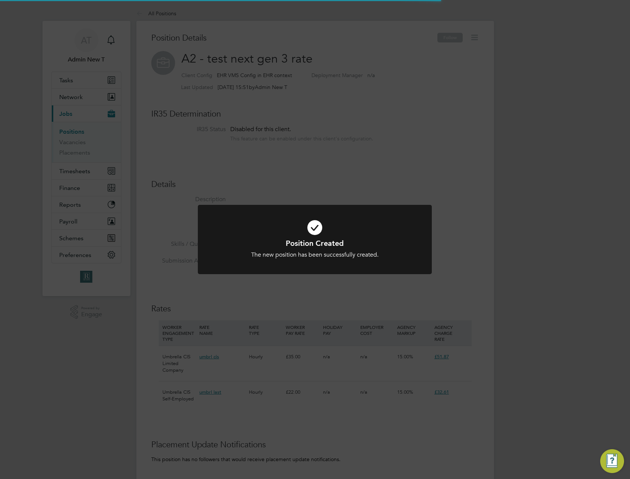
scroll to position [4, 4]
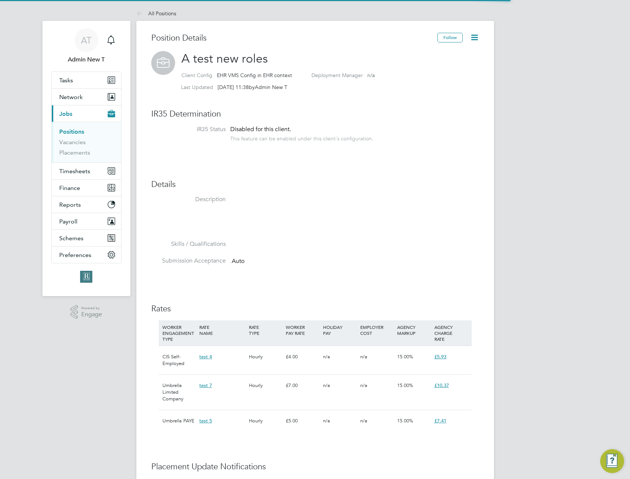
scroll to position [22, 50]
click at [475, 38] on icon at bounding box center [474, 37] width 9 height 9
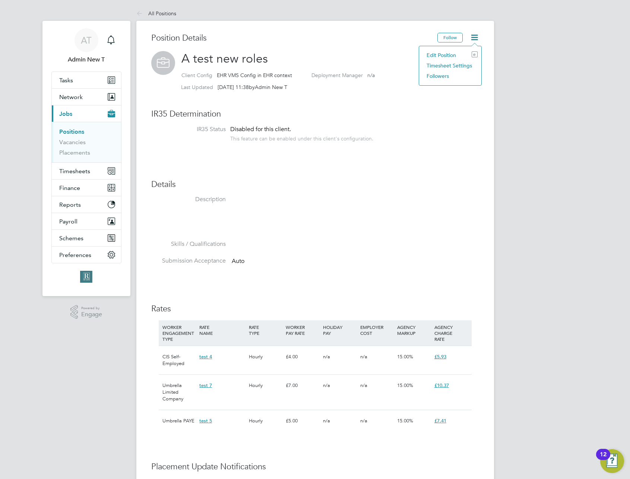
click at [448, 55] on li "Edit Position e" at bounding box center [450, 55] width 55 height 10
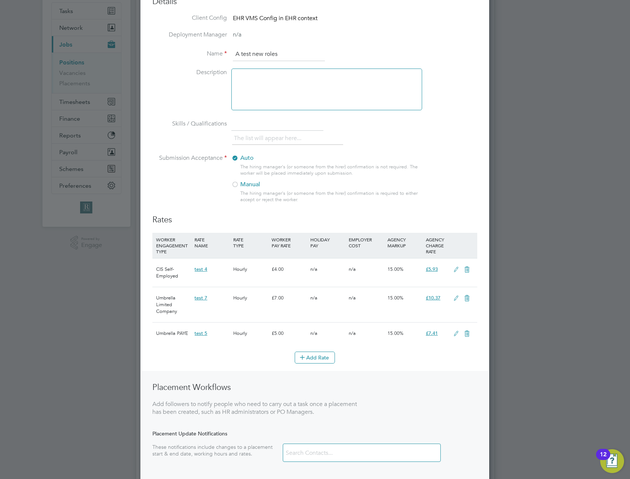
scroll to position [71, 0]
click at [464, 266] on icon at bounding box center [466, 268] width 9 height 6
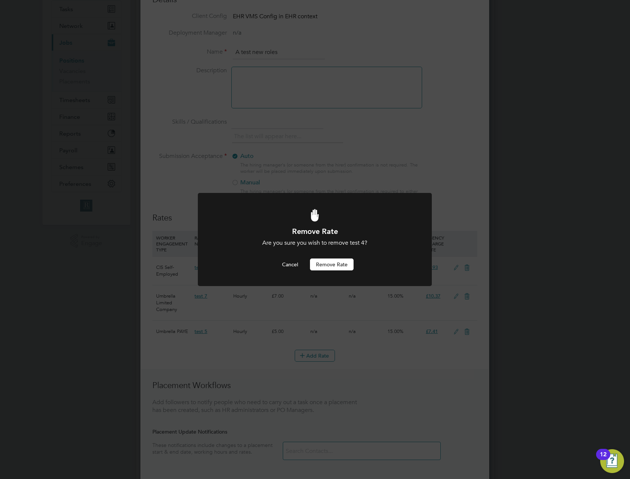
scroll to position [0, 0]
click at [331, 266] on button "Remove rate" at bounding box center [332, 265] width 44 height 12
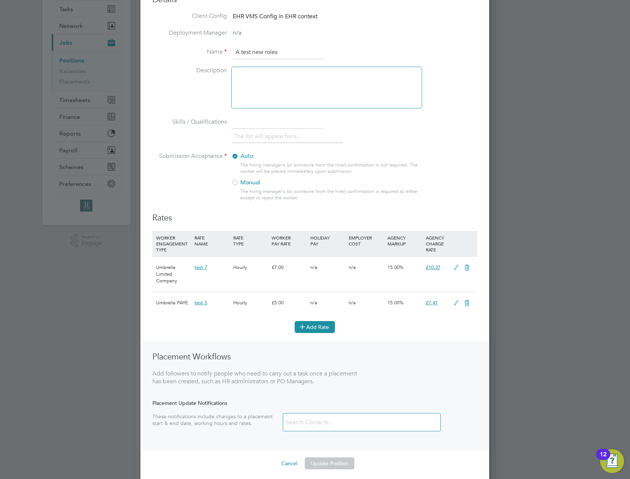
click at [324, 327] on button "Add Rate" at bounding box center [315, 327] width 40 height 12
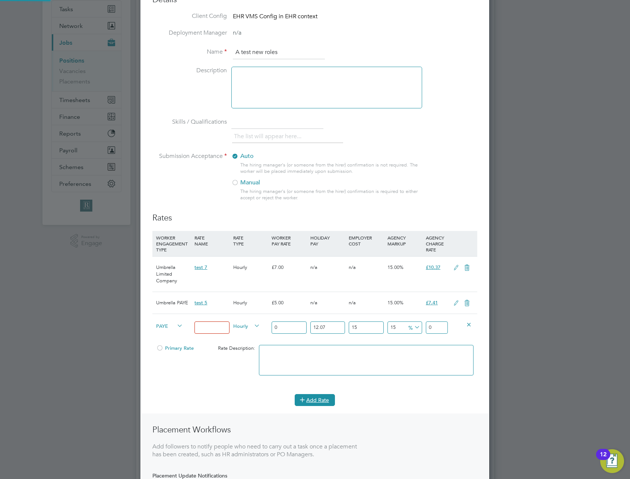
scroll to position [601, 349]
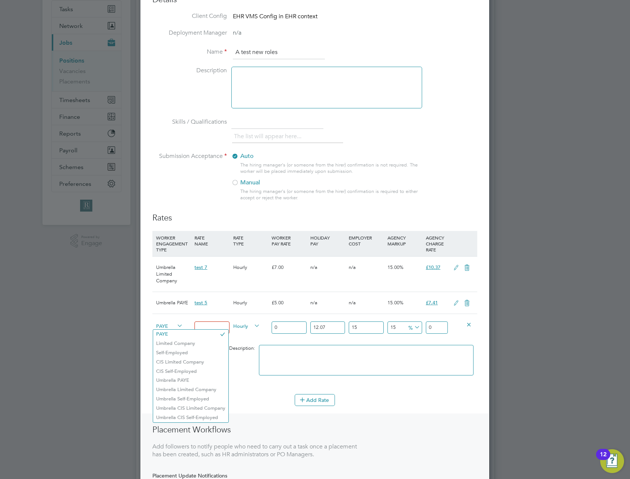
click at [160, 326] on span "PAYE" at bounding box center [169, 326] width 27 height 8
click at [206, 398] on li "Umbrella Self-Employed" at bounding box center [190, 399] width 75 height 9
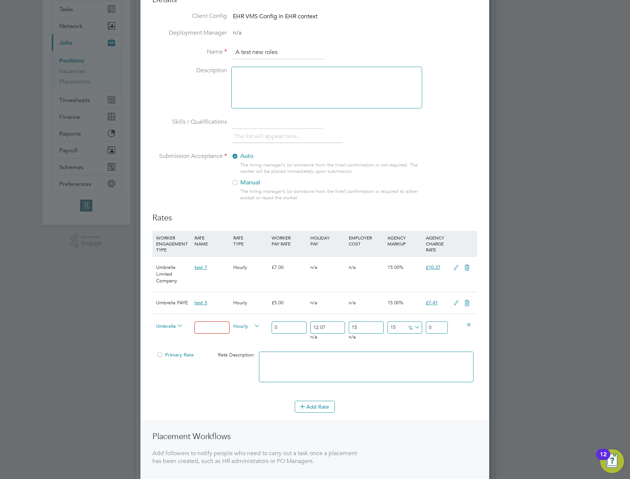
scroll to position [4, 4]
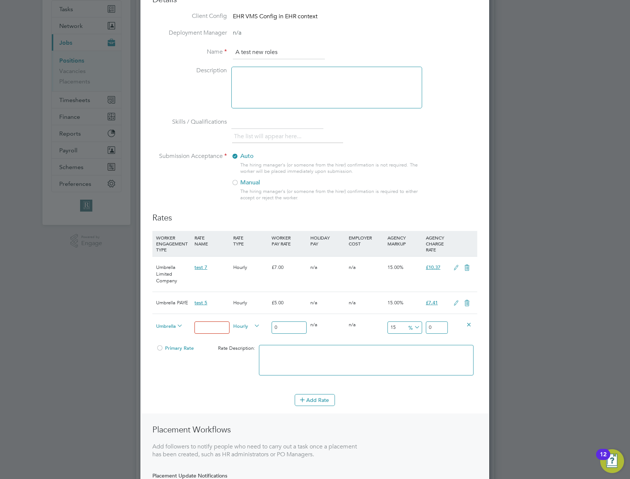
click at [216, 329] on body "AT Admin New T Notifications Applications: Tasks Network Team Members Businesse…" at bounding box center [315, 259] width 630 height 660
type input "test 78"
click at [290, 327] on input "0" at bounding box center [289, 328] width 35 height 12
type input "07"
type input "10.37488025"
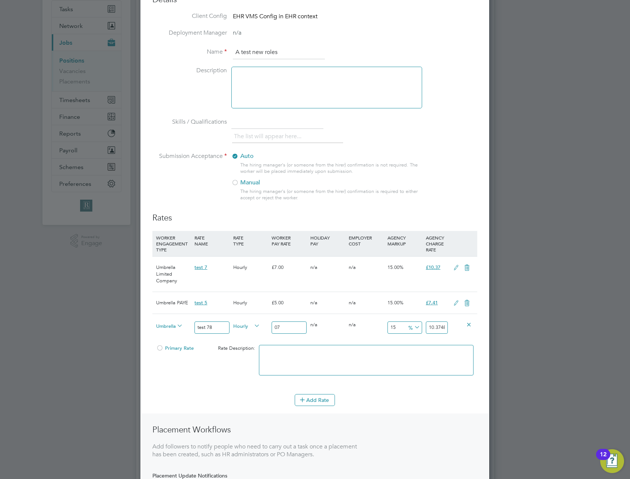
type input "078"
type input "115.6058085"
type input "078"
click at [331, 364] on textarea at bounding box center [366, 360] width 215 height 31
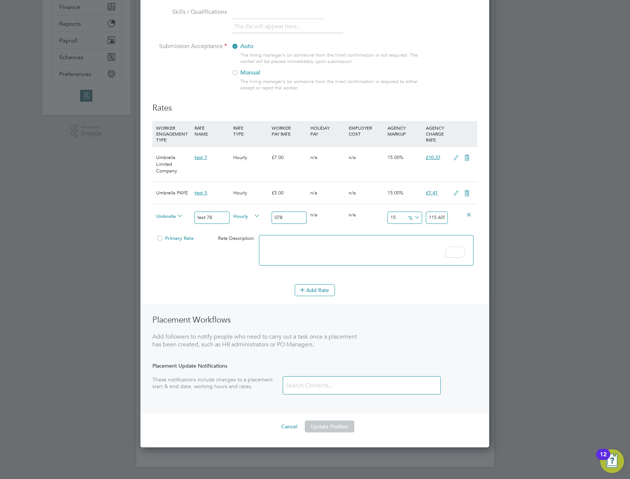
click at [162, 238] on div at bounding box center [159, 241] width 7 height 6
click at [332, 430] on button "Update Position" at bounding box center [330, 427] width 50 height 12
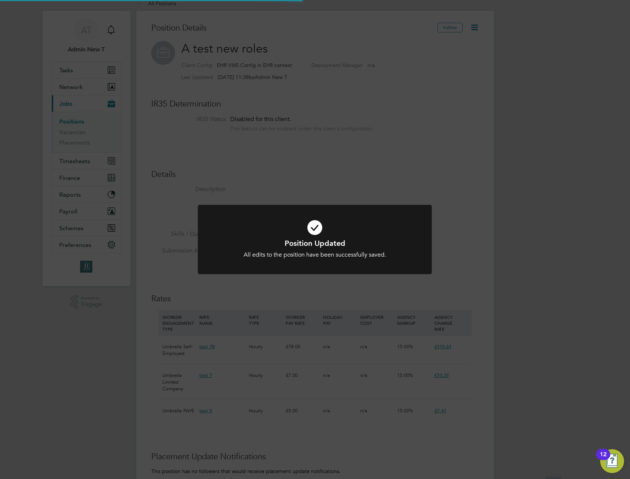
scroll to position [0, 0]
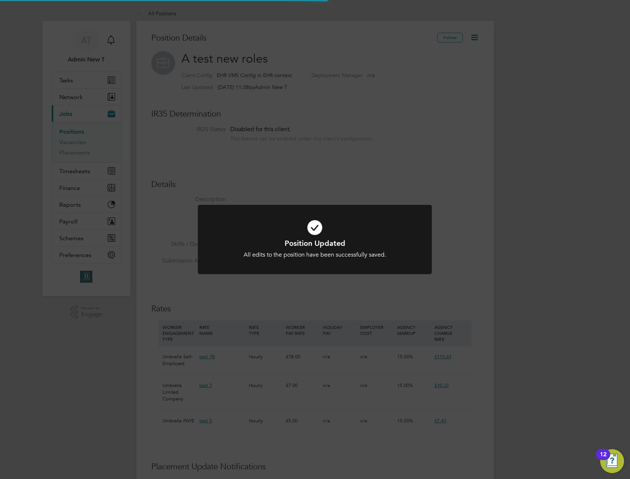
click at [397, 277] on div "Position Updated All edits to the position have been successfully saved. Cancel…" at bounding box center [315, 244] width 234 height 79
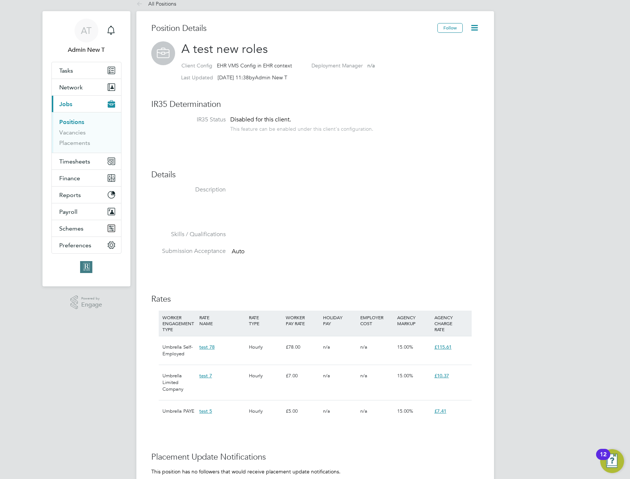
scroll to position [27, 0]
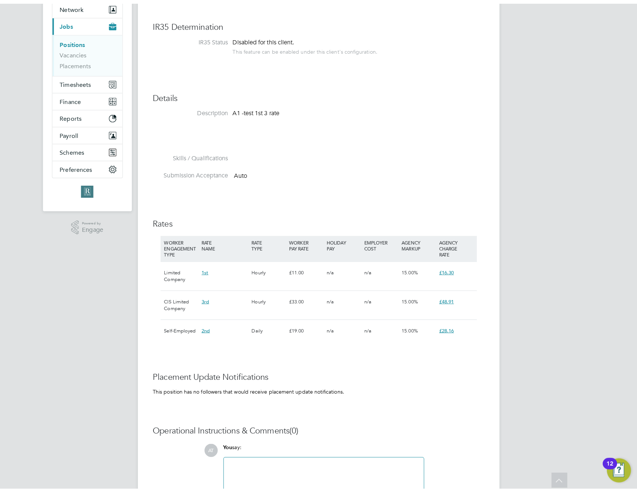
scroll to position [29, 0]
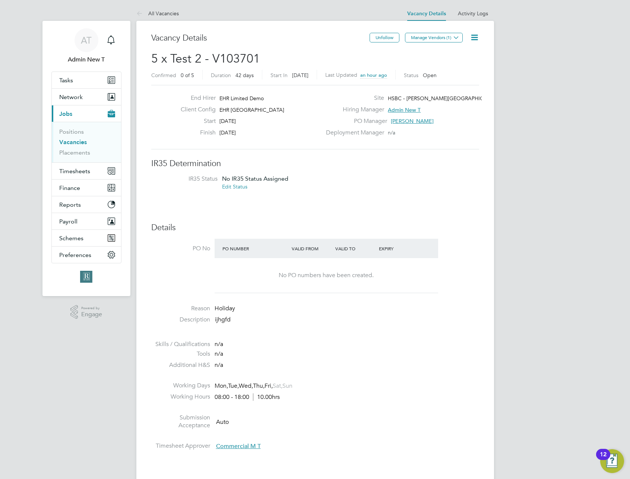
click at [65, 142] on link "Vacancies" at bounding box center [73, 142] width 28 height 7
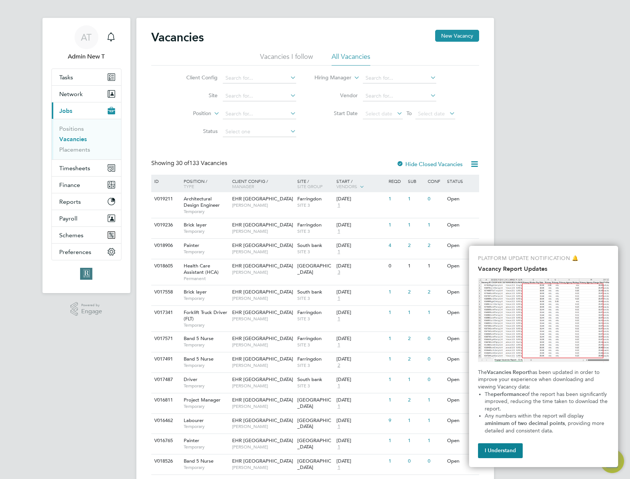
scroll to position [8, 0]
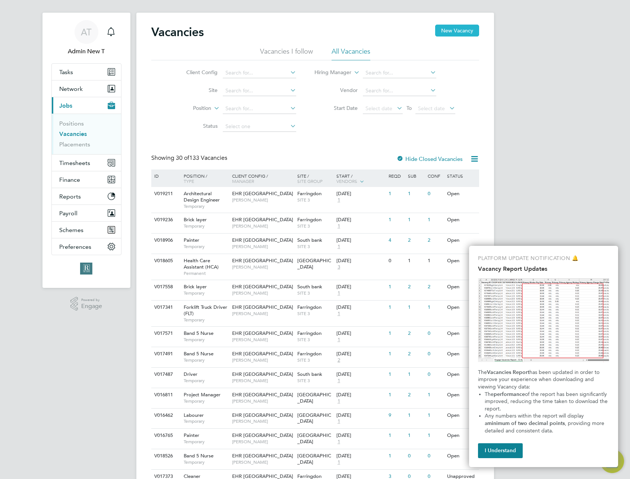
click at [455, 30] on button "New Vacancy" at bounding box center [457, 31] width 44 height 12
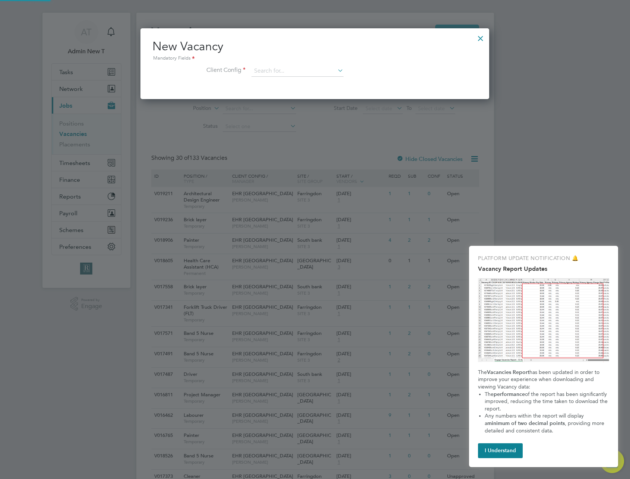
scroll to position [71, 349]
click at [315, 73] on input at bounding box center [298, 71] width 92 height 11
click at [307, 98] on li "EHR VMS Config in EHR context" at bounding box center [297, 102] width 93 height 10
type input "EHR VMS Config in EHR context"
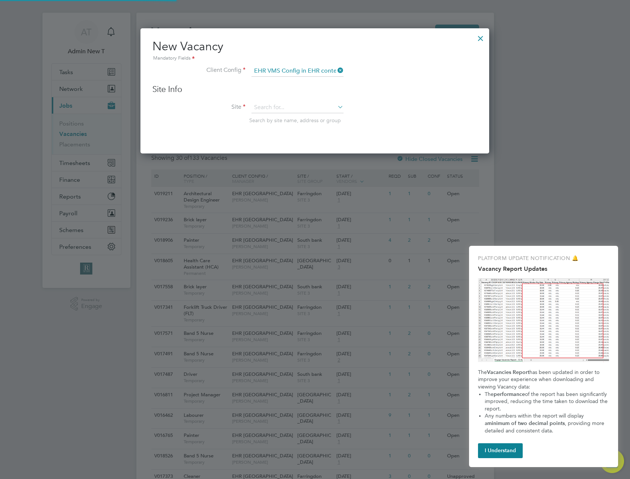
scroll to position [126, 349]
click at [304, 112] on input at bounding box center [298, 107] width 92 height 11
click at [300, 121] on li "Test LT" at bounding box center [301, 118] width 100 height 10
type input "Test LT"
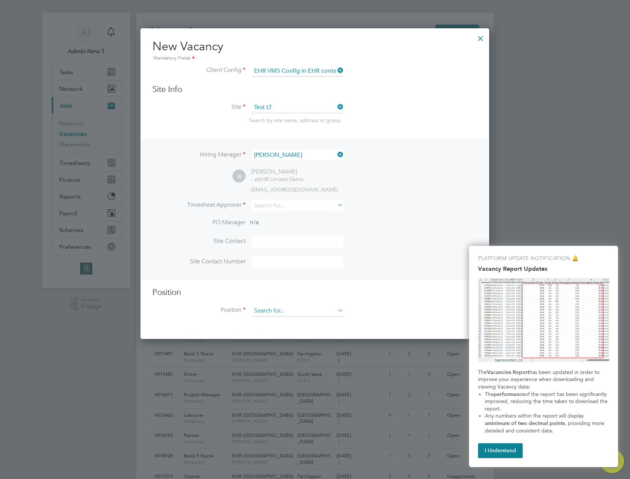
click at [307, 306] on input at bounding box center [298, 311] width 92 height 11
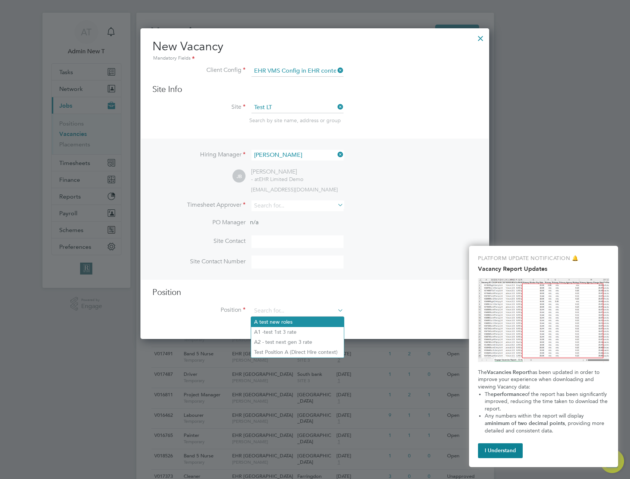
click at [307, 322] on li "A test new roles" at bounding box center [297, 322] width 93 height 10
type input "A test new roles"
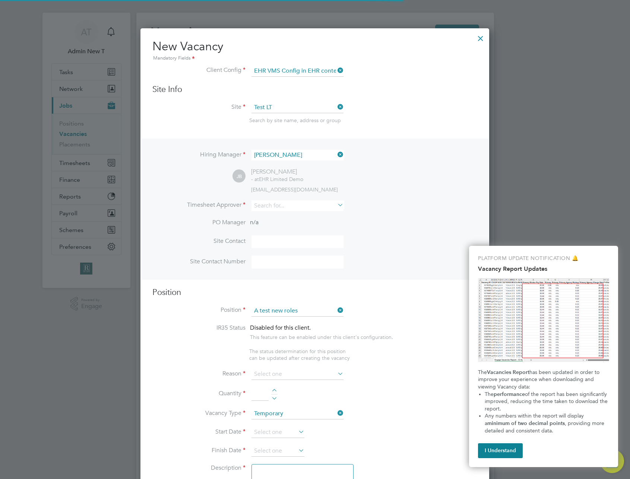
scroll to position [22, 39]
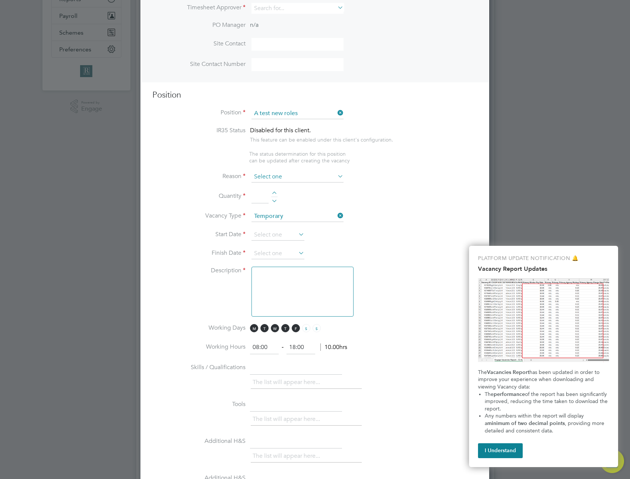
click at [309, 176] on input at bounding box center [298, 176] width 92 height 11
click at [290, 196] on li "Holiday" at bounding box center [297, 198] width 93 height 10
type input "Holiday"
click at [274, 193] on div at bounding box center [274, 194] width 6 height 5
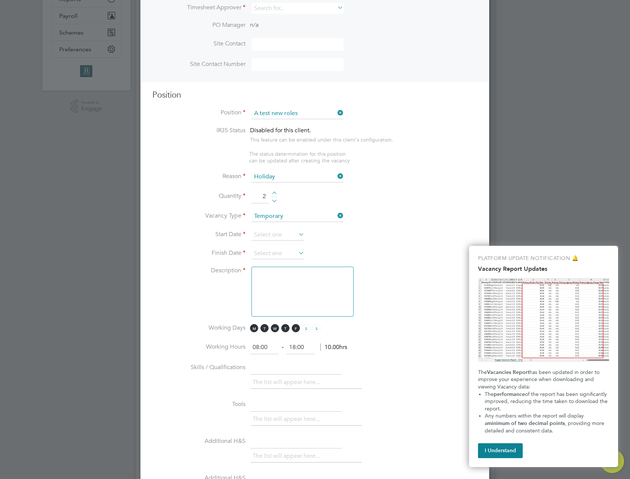
click at [274, 193] on div at bounding box center [274, 194] width 6 height 5
type input "3"
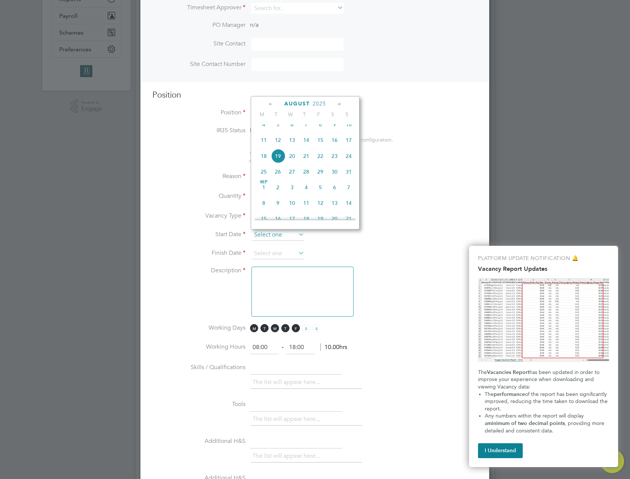
click at [280, 233] on input at bounding box center [278, 235] width 53 height 11
click at [262, 130] on span "4" at bounding box center [264, 124] width 14 height 14
type input "[DATE]"
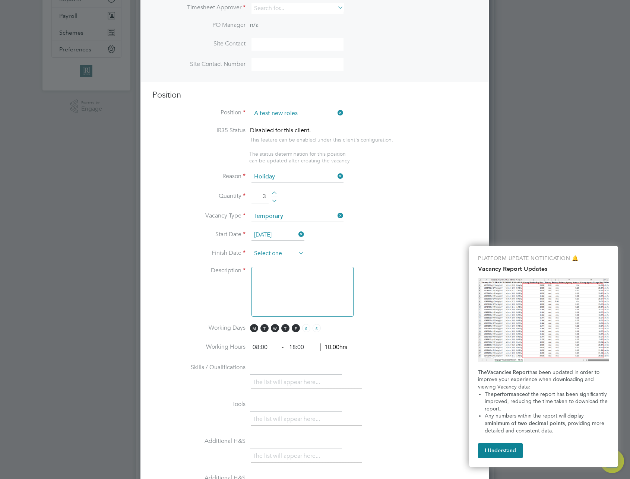
click at [282, 250] on input at bounding box center [278, 253] width 53 height 11
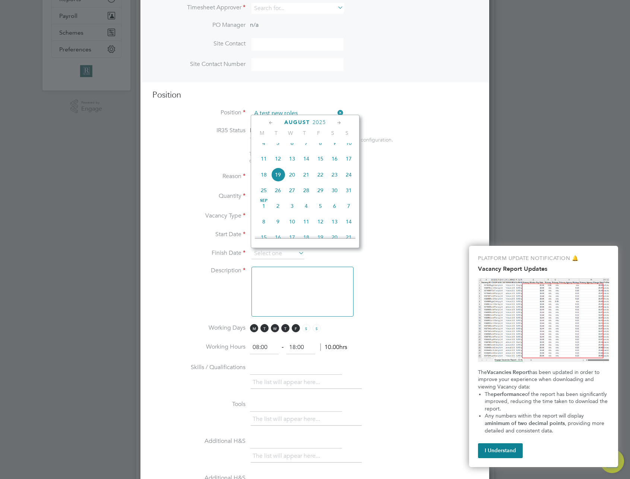
click at [347, 227] on span "14" at bounding box center [349, 222] width 14 height 14
type input "[DATE]"
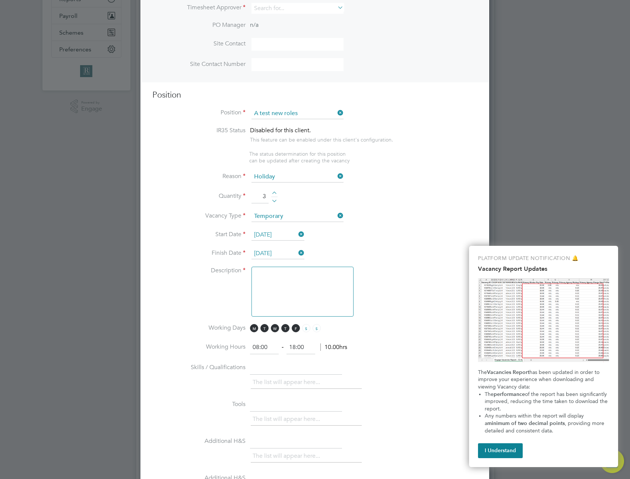
click at [297, 297] on textarea at bounding box center [303, 292] width 102 height 50
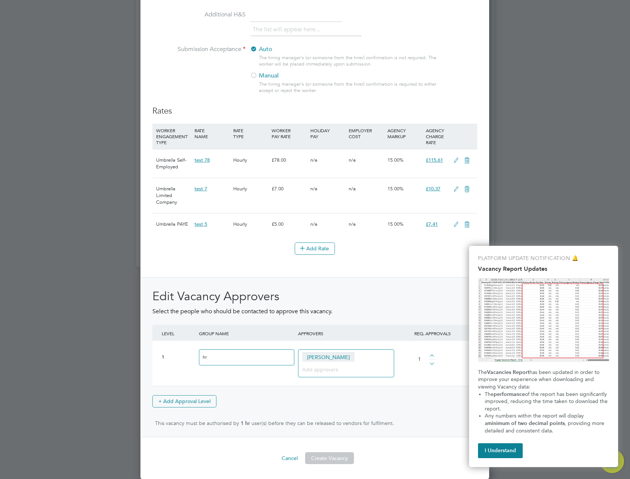
type textarea "ft"
click at [326, 462] on button "Create Vacancy" at bounding box center [329, 458] width 49 height 12
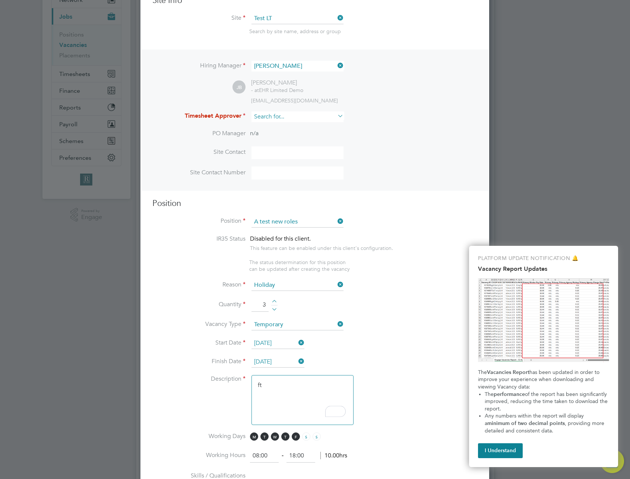
click at [291, 114] on input at bounding box center [298, 116] width 92 height 11
click at [291, 128] on li "Admin New T" at bounding box center [297, 128] width 93 height 10
type input "Admin New T"
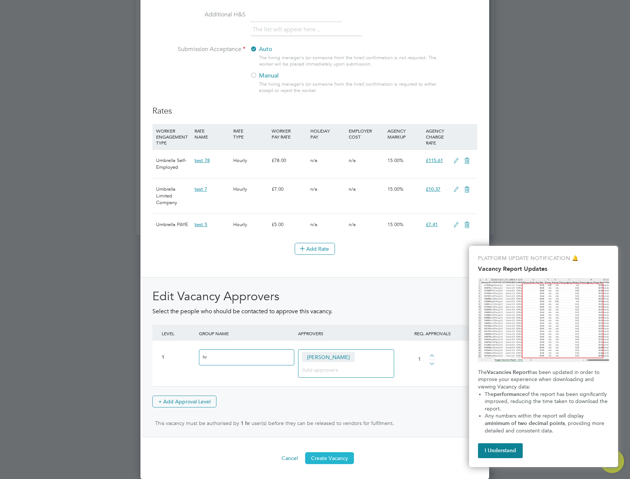
click at [329, 455] on button "Create Vacancy" at bounding box center [329, 458] width 49 height 12
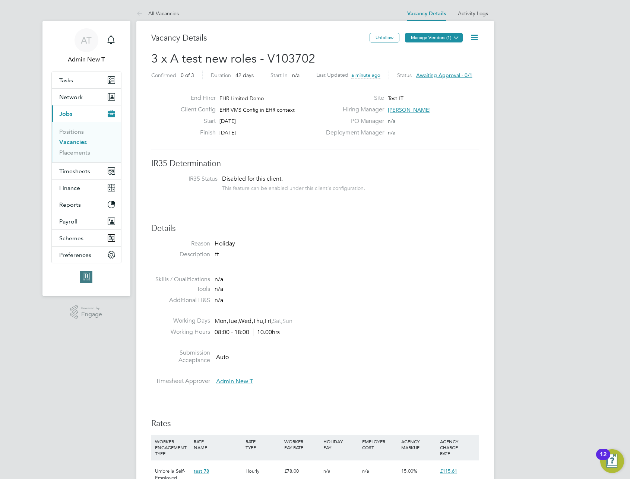
click at [450, 34] on button "Manage Vendors (1)" at bounding box center [434, 38] width 58 height 10
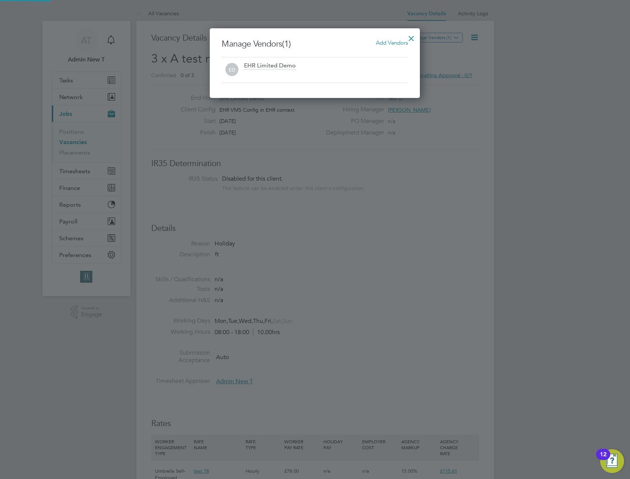
scroll to position [70, 211]
click at [385, 41] on span "Add Vendors" at bounding box center [392, 42] width 32 height 7
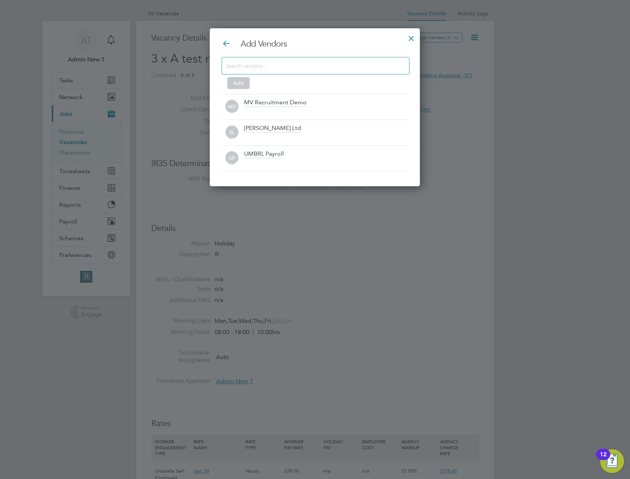
scroll to position [158, 211]
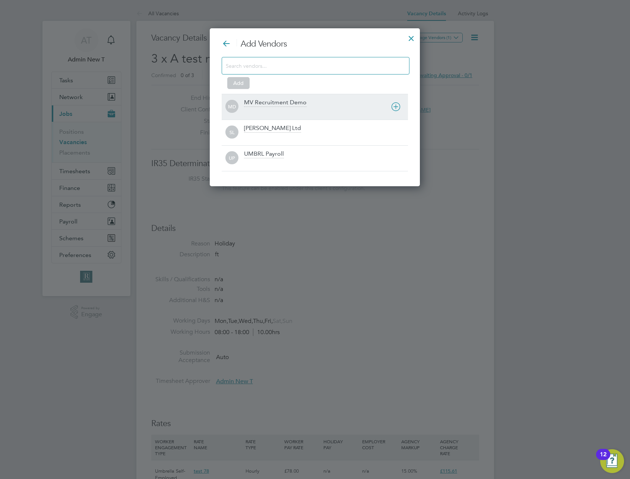
click at [289, 104] on div "MV Recruitment Demo" at bounding box center [275, 103] width 63 height 8
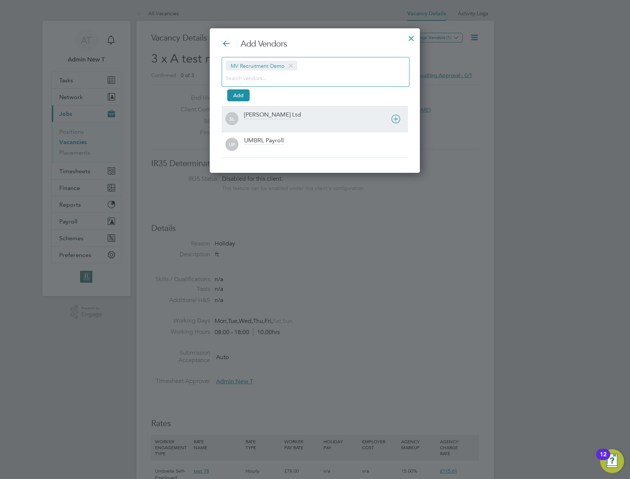
scroll to position [145, 211]
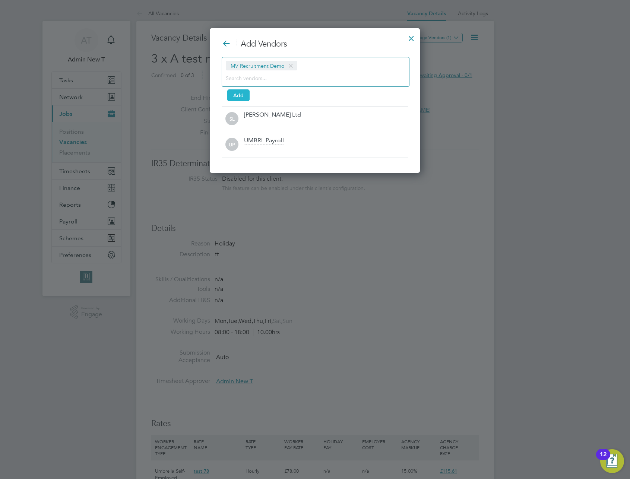
drag, startPoint x: 245, startPoint y: 94, endPoint x: 244, endPoint y: 101, distance: 6.4
click at [244, 96] on button "Add" at bounding box center [238, 95] width 22 height 12
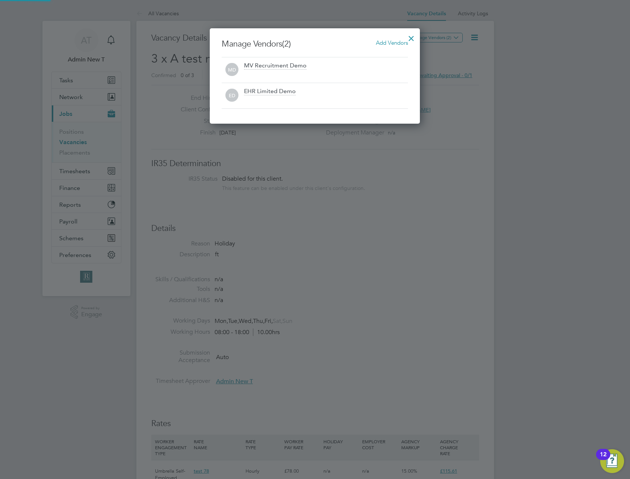
scroll to position [95, 211]
click at [404, 203] on div at bounding box center [315, 239] width 630 height 479
click at [412, 37] on div at bounding box center [411, 36] width 13 height 13
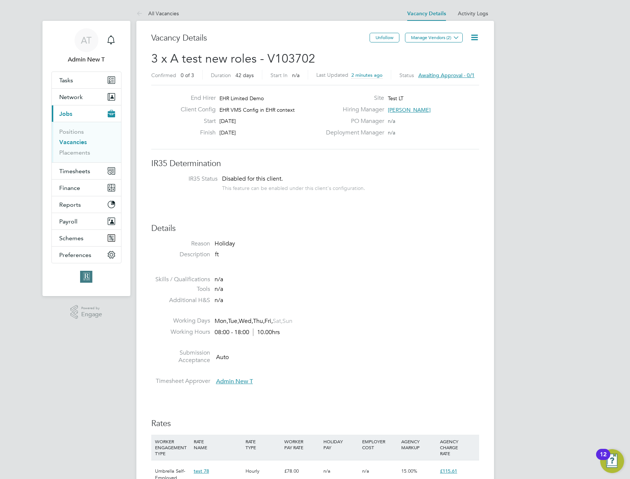
click at [472, 35] on icon at bounding box center [474, 37] width 9 height 9
click at [453, 82] on li "Approve All Levels" at bounding box center [451, 80] width 54 height 10
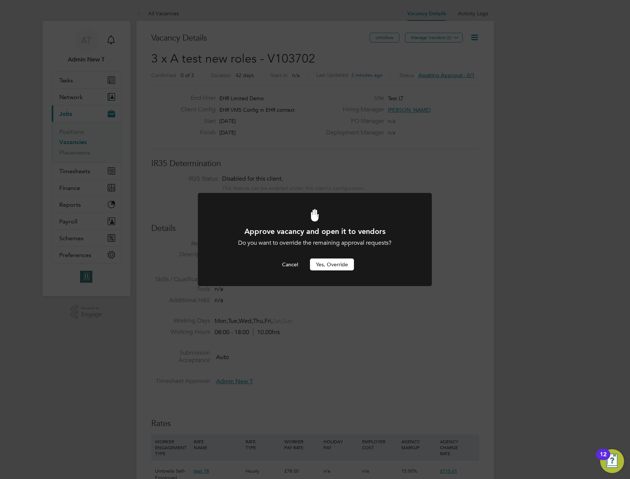
click at [319, 266] on button "Yes, Override" at bounding box center [332, 265] width 44 height 12
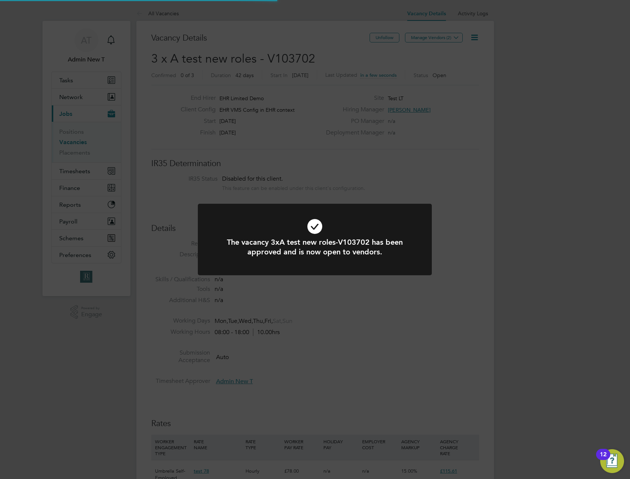
scroll to position [22, 52]
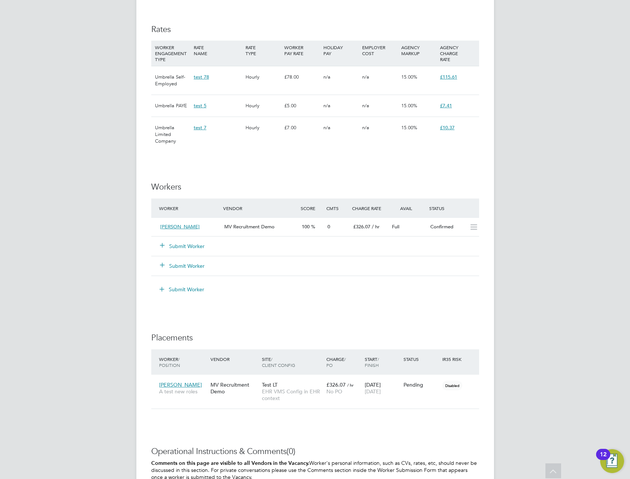
scroll to position [521, 0]
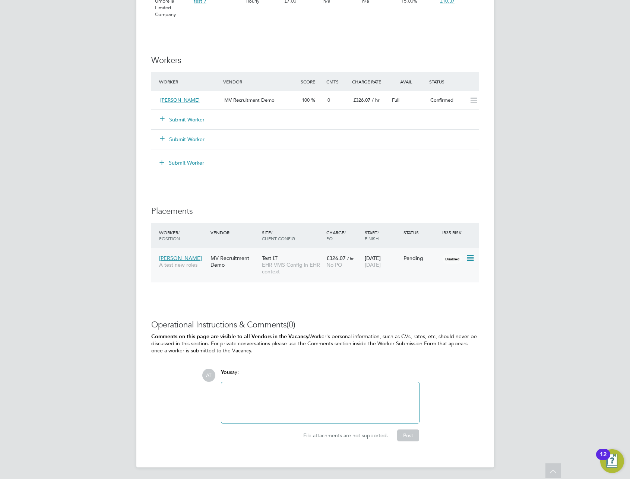
click at [280, 263] on span "EHR VMS Config in EHR context" at bounding box center [292, 268] width 61 height 13
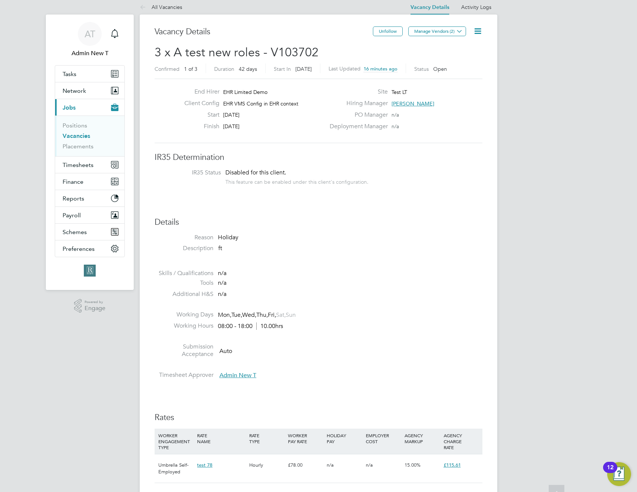
scroll to position [0, 0]
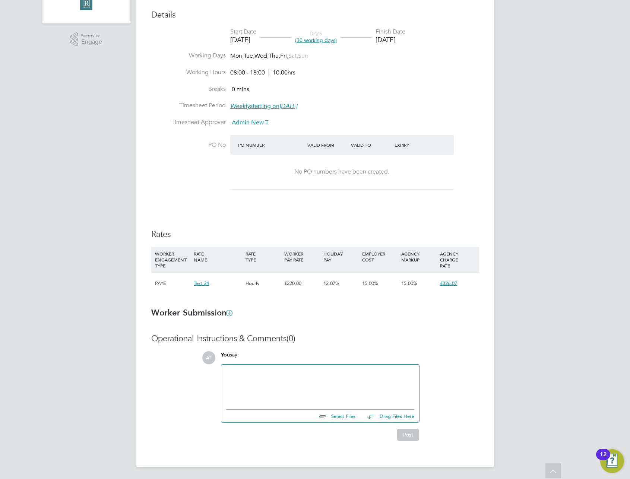
click at [357, 225] on div "Details Start Date [DATE] DAYS (30 working days) Finish Date [DATE] Working Day…" at bounding box center [315, 156] width 328 height 292
type input "[PERSON_NAME]"
type input "Admin New T"
type input "[DATE]"
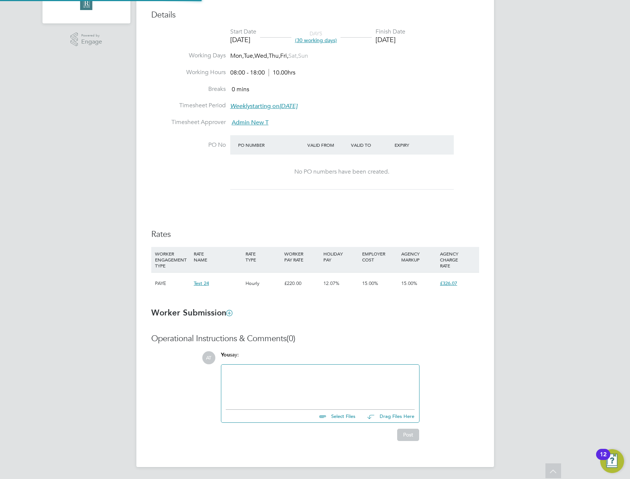
type input "08:00"
type input "18:00"
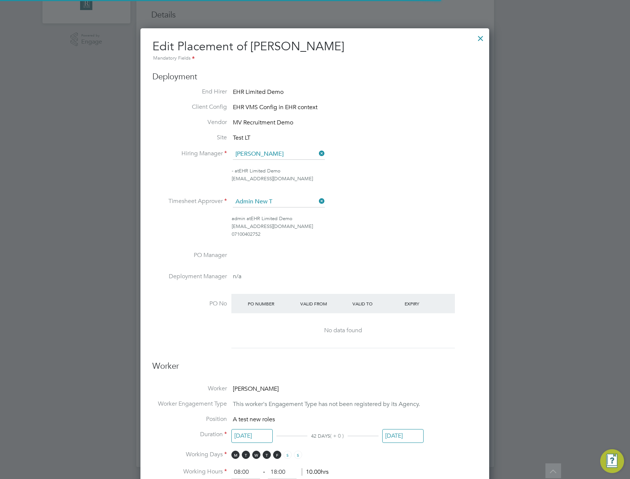
scroll to position [811, 349]
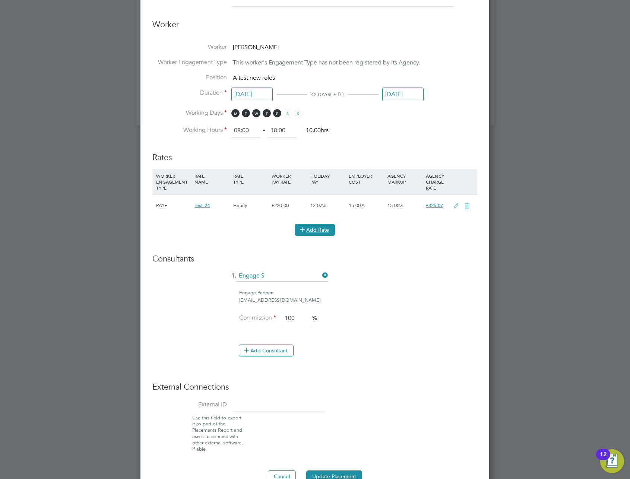
click at [313, 231] on button "Add Rate" at bounding box center [315, 230] width 40 height 12
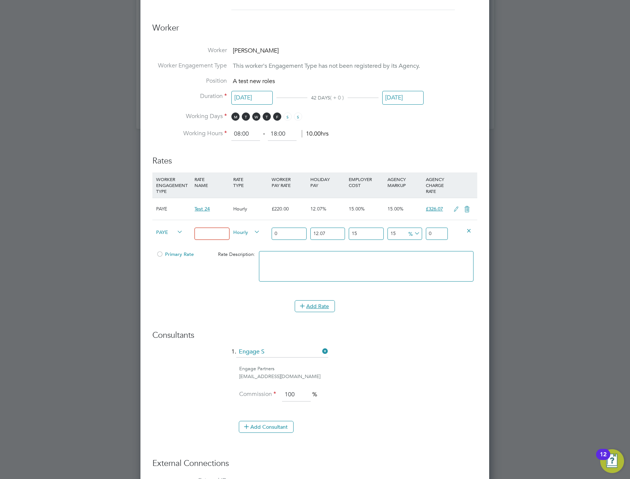
click at [171, 233] on span "PAYE" at bounding box center [169, 232] width 27 height 8
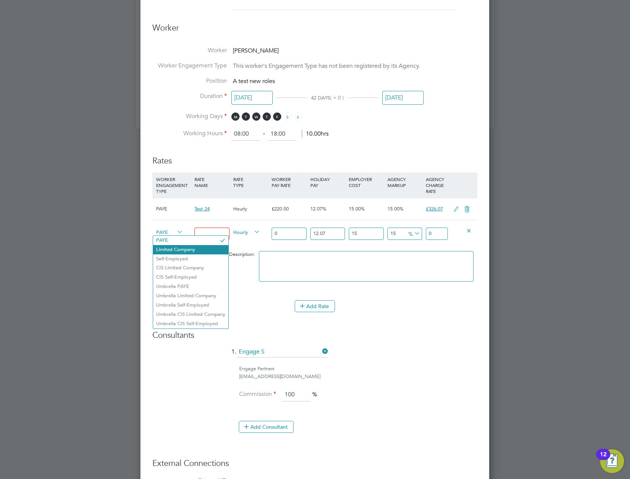
click at [169, 248] on li "Limited Company" at bounding box center [190, 249] width 75 height 9
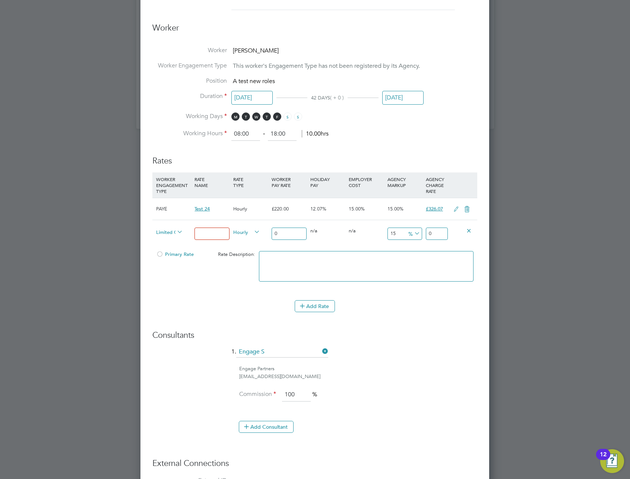
click at [242, 234] on span "Hourly" at bounding box center [246, 232] width 27 height 8
click at [244, 247] on li "DAILY" at bounding box center [246, 249] width 32 height 9
click at [206, 234] on input at bounding box center [212, 234] width 35 height 12
type input "limited"
click at [290, 228] on input "0" at bounding box center [289, 234] width 35 height 12
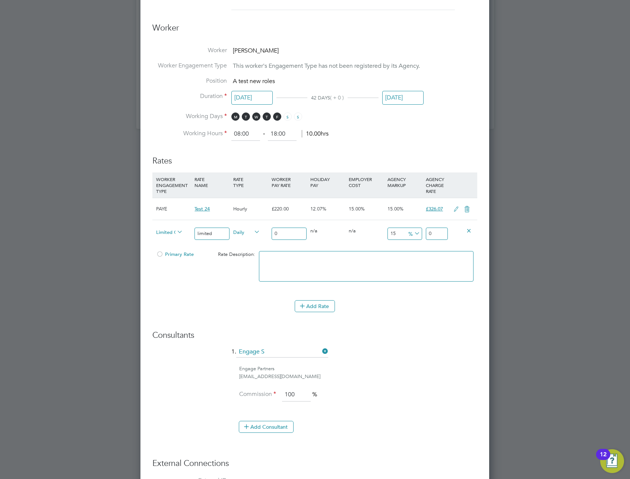
type input "20"
type input "29.642515"
type input "220"
type input "326.067665"
type input "220"
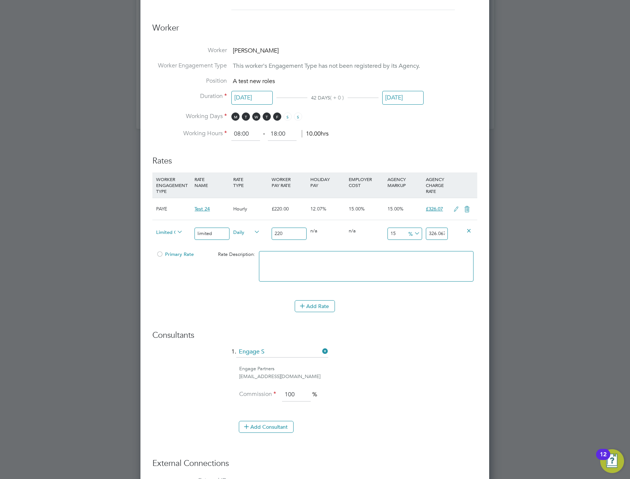
click at [320, 257] on textarea at bounding box center [366, 266] width 215 height 31
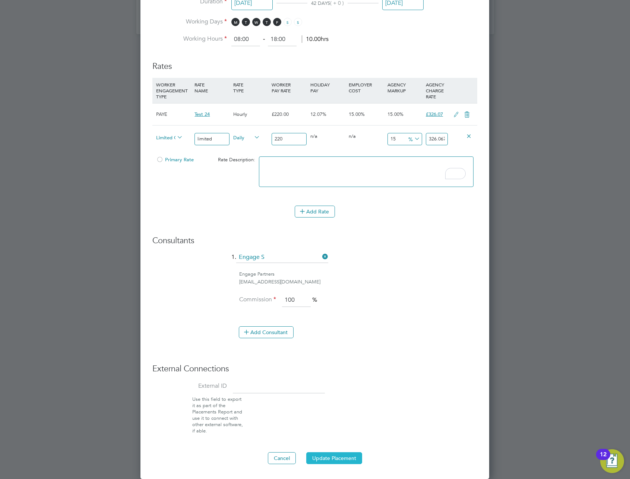
click at [336, 460] on button "Update Placement" at bounding box center [334, 458] width 56 height 12
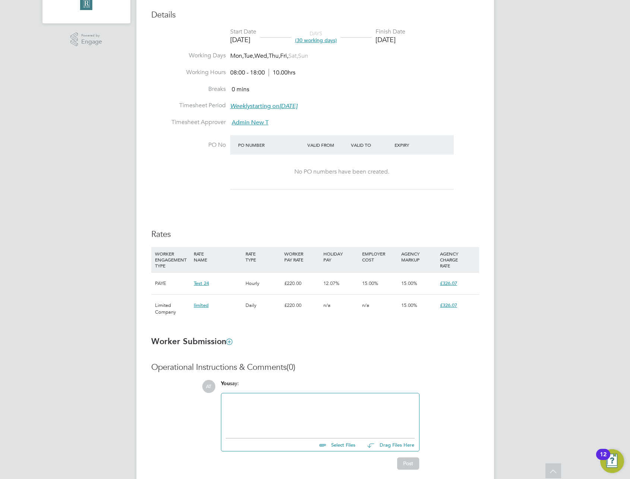
click at [496, 289] on div "AT Admin New T Notifications Applications: Tasks Network Team Members Businesse…" at bounding box center [315, 117] width 630 height 781
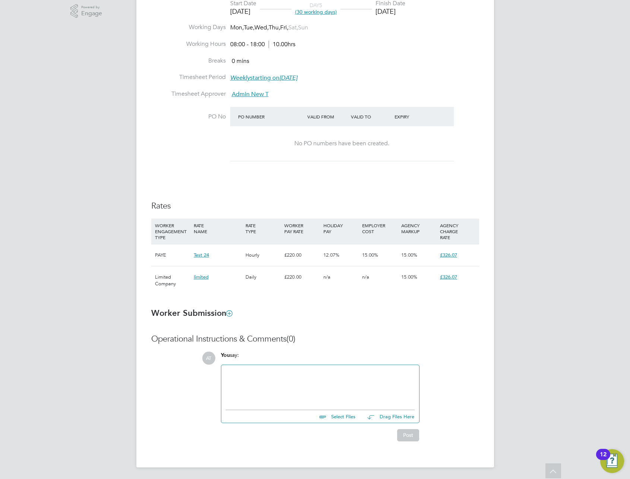
scroll to position [301, 0]
click at [200, 206] on h3 "Rates" at bounding box center [315, 205] width 328 height 11
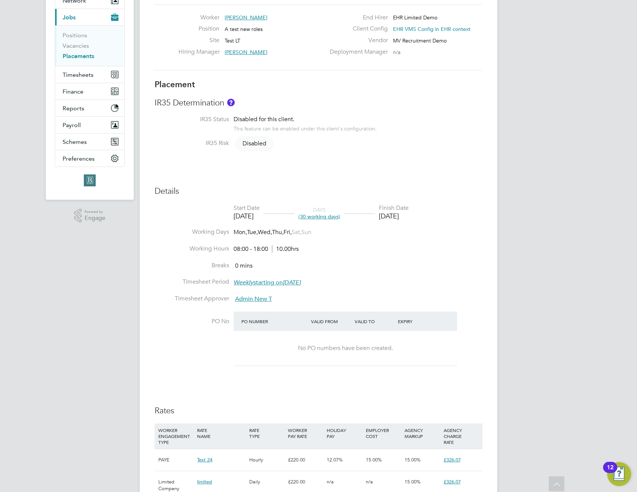
scroll to position [0, 0]
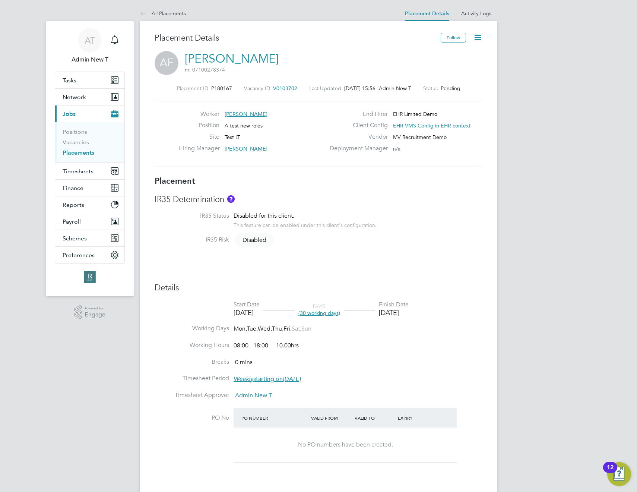
click at [74, 152] on link "Placements" at bounding box center [79, 152] width 32 height 7
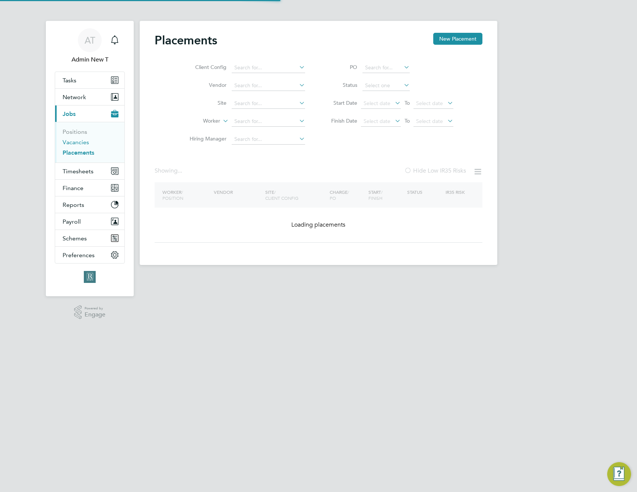
click at [75, 142] on link "Vacancies" at bounding box center [76, 142] width 26 height 7
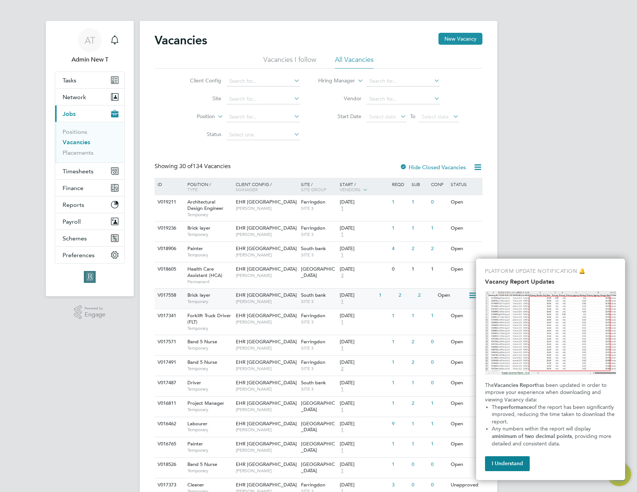
click at [303, 299] on span "SITE 3" at bounding box center [318, 301] width 35 height 6
click at [265, 466] on span "EHR [GEOGRAPHIC_DATA]" at bounding box center [266, 464] width 61 height 6
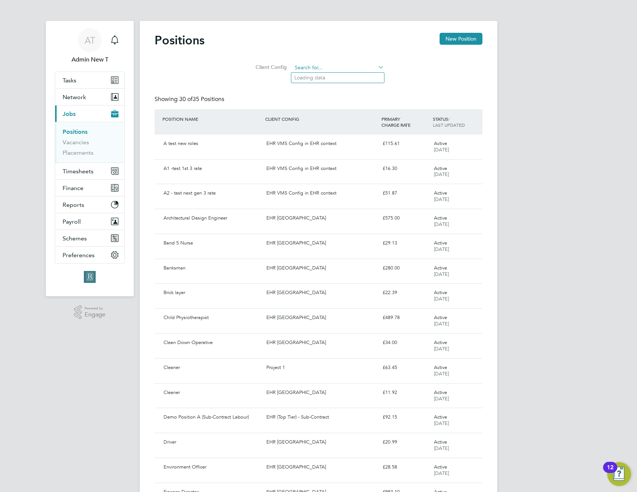
click at [330, 67] on input at bounding box center [338, 68] width 92 height 10
click at [348, 138] on li "EHR VMS Config in EHR context" at bounding box center [337, 139] width 93 height 10
type input "EHR VMS Config in EHR context"
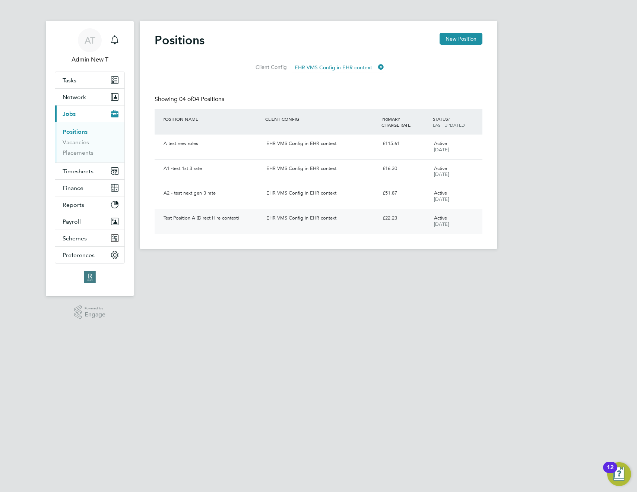
click at [308, 218] on div "EHR VMS Config in EHR context" at bounding box center [321, 218] width 116 height 12
click at [385, 67] on li "Client Config EHR VMS Config in EHR context" at bounding box center [318, 68] width 149 height 18
click at [377, 66] on icon at bounding box center [377, 67] width 0 height 10
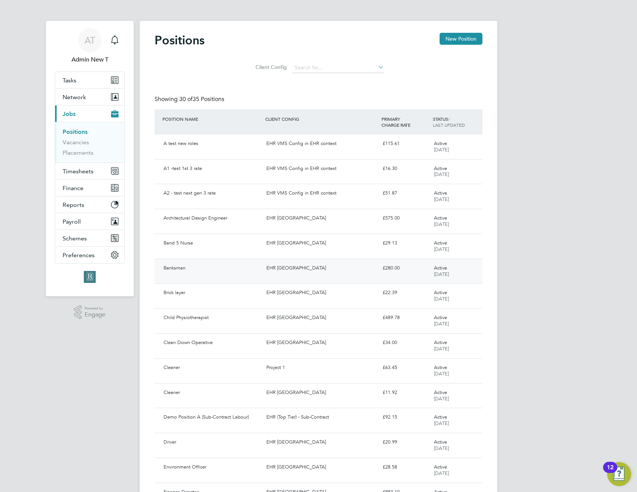
click at [276, 271] on div "EHR [GEOGRAPHIC_DATA]" at bounding box center [321, 268] width 116 height 12
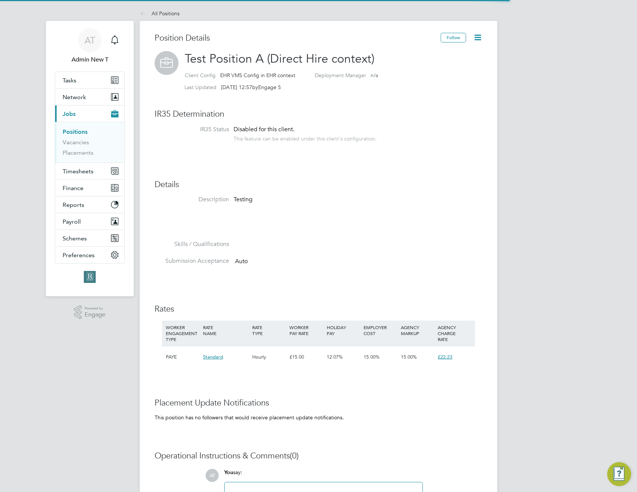
scroll to position [22, 50]
click at [167, 15] on link "All Positions" at bounding box center [160, 13] width 40 height 7
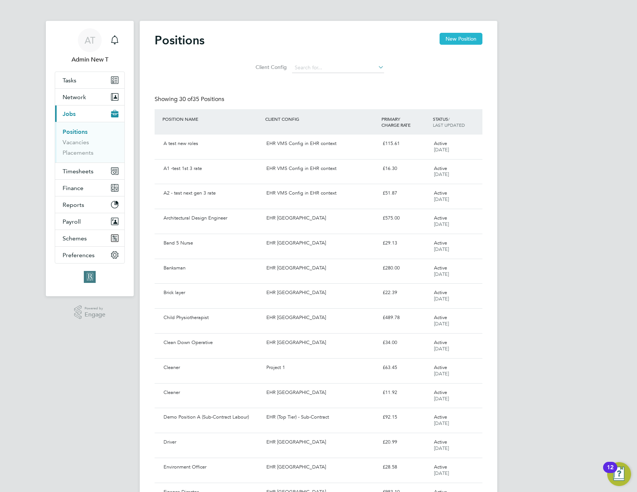
click at [455, 37] on button "New Position" at bounding box center [461, 39] width 43 height 12
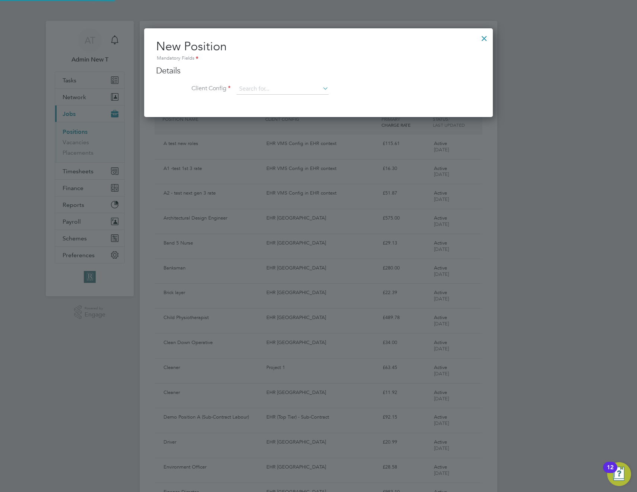
scroll to position [89, 349]
click at [313, 89] on input at bounding box center [283, 88] width 92 height 11
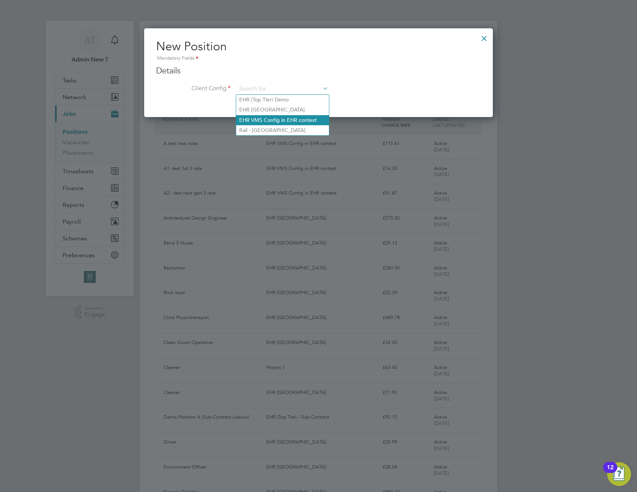
click at [300, 117] on li "EHR VMS Config in EHR context" at bounding box center [282, 120] width 93 height 10
type input "EHR VMS Config in EHR context"
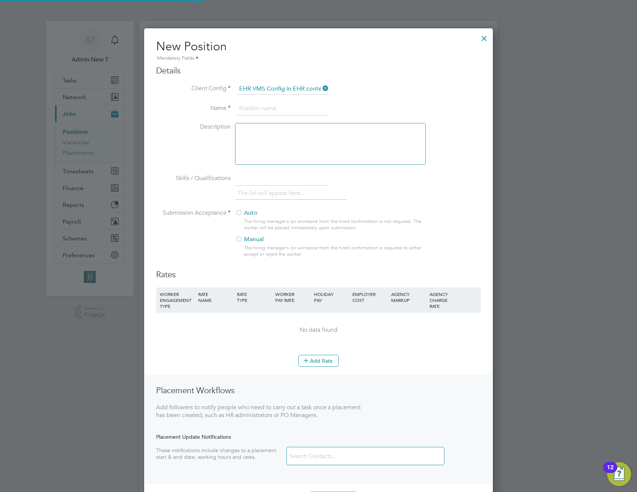
scroll to position [490, 349]
click at [296, 110] on input at bounding box center [283, 108] width 92 height 13
type input "tes"
click at [244, 239] on label "Manual" at bounding box center [327, 239] width 184 height 8
click at [244, 219] on div "The hiring manager's (or someone from the hirer) confirmation is not required. …" at bounding box center [334, 224] width 181 height 13
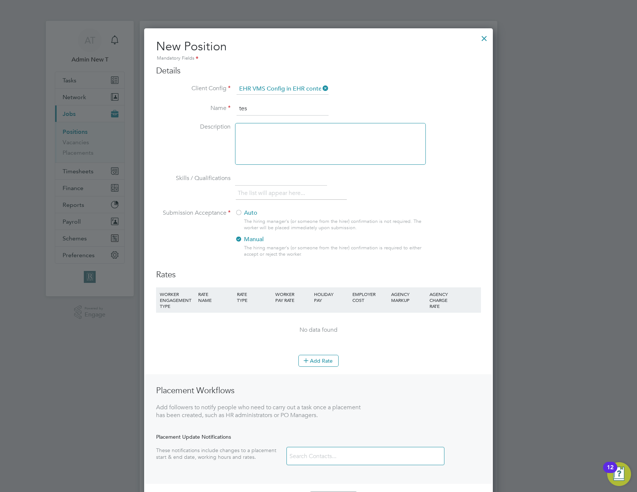
click at [237, 212] on div at bounding box center [238, 212] width 7 height 7
click at [321, 359] on button "Add Rate" at bounding box center [318, 361] width 40 height 12
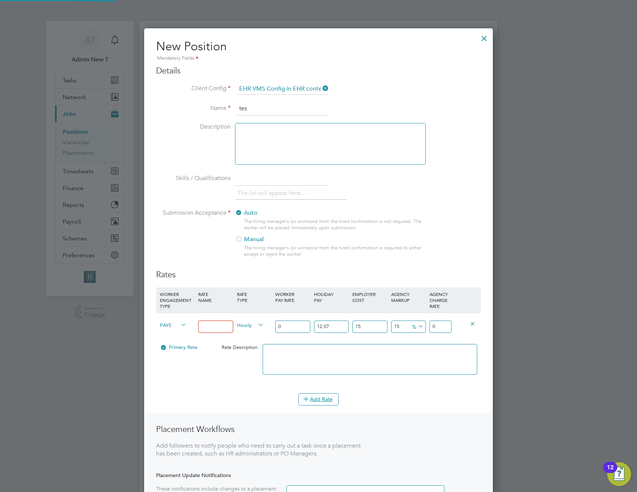
scroll to position [529, 349]
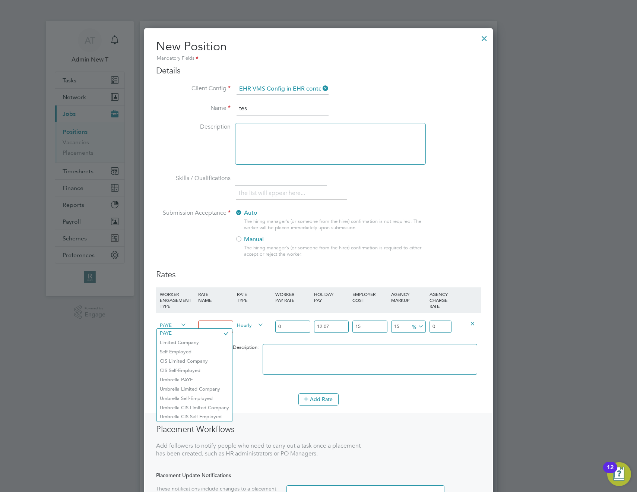
click at [177, 323] on span "PAYE" at bounding box center [173, 324] width 27 height 8
click at [487, 37] on div at bounding box center [484, 36] width 13 height 13
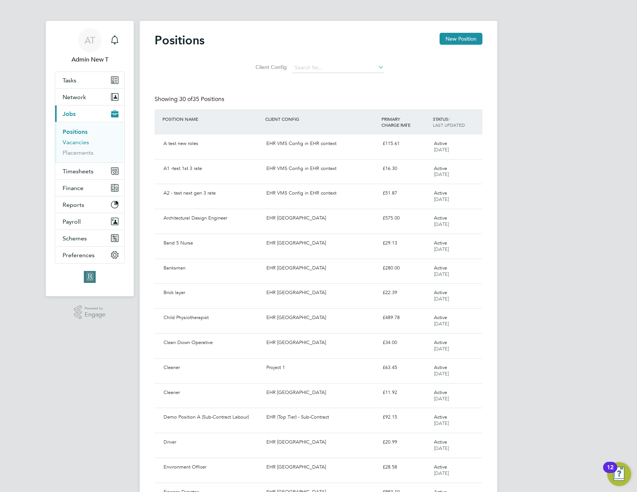
click at [66, 141] on link "Vacancies" at bounding box center [76, 142] width 26 height 7
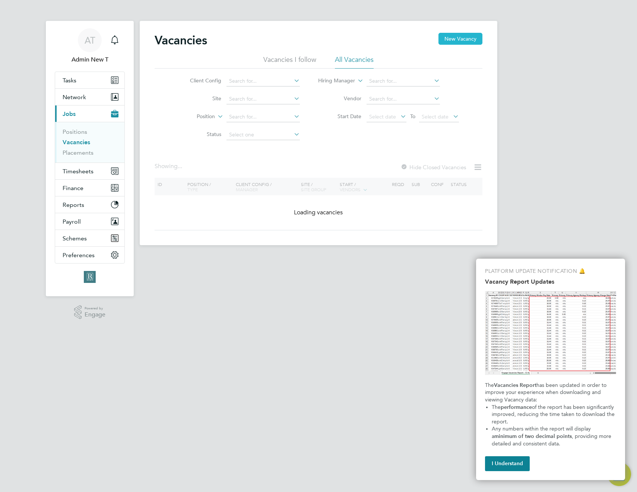
click at [452, 37] on button "New Vacancy" at bounding box center [461, 39] width 44 height 12
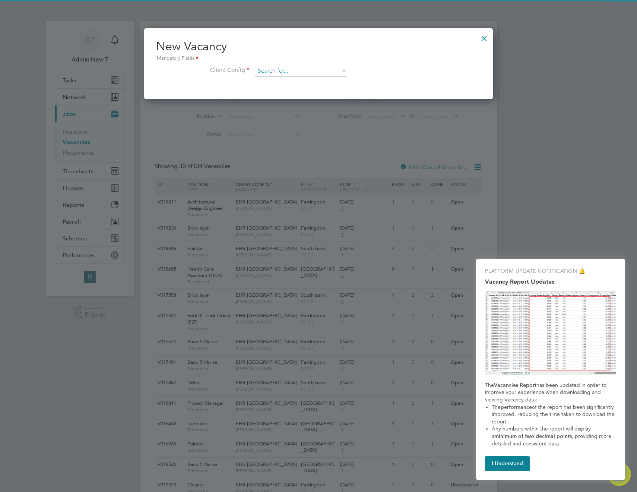
click at [309, 69] on input at bounding box center [301, 71] width 92 height 11
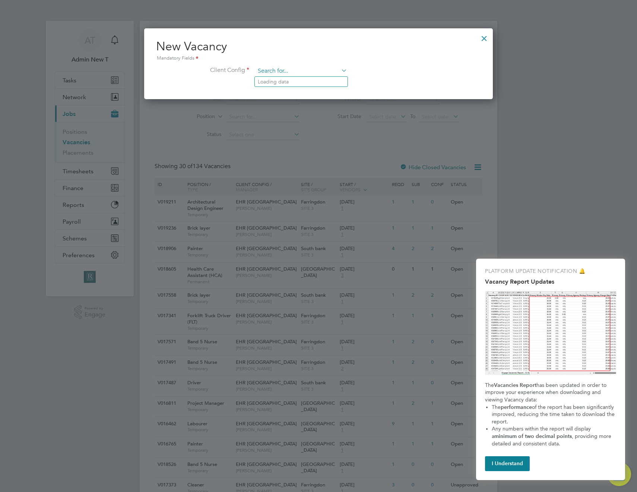
scroll to position [71, 349]
paste input "EHR [GEOGRAPHIC_DATA]"
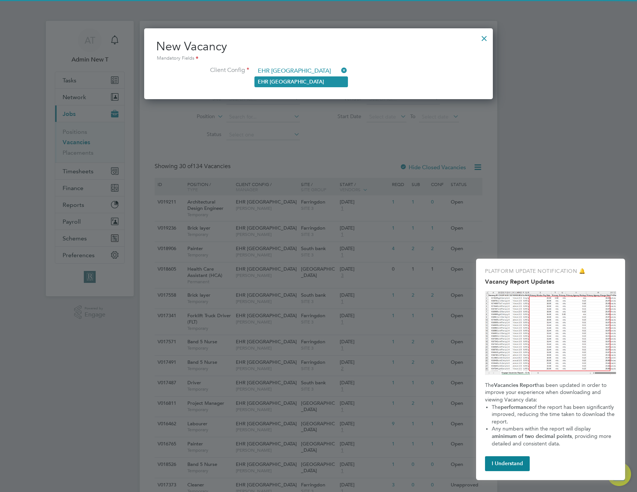
type input "EHR [GEOGRAPHIC_DATA]"
click at [304, 81] on li "EHR North-West" at bounding box center [301, 82] width 93 height 10
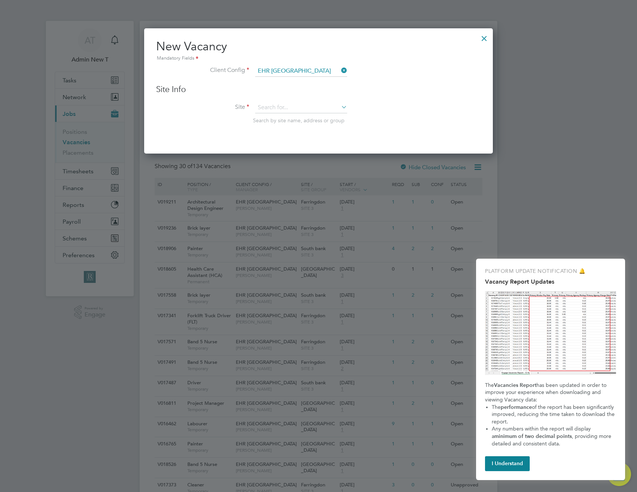
scroll to position [126, 349]
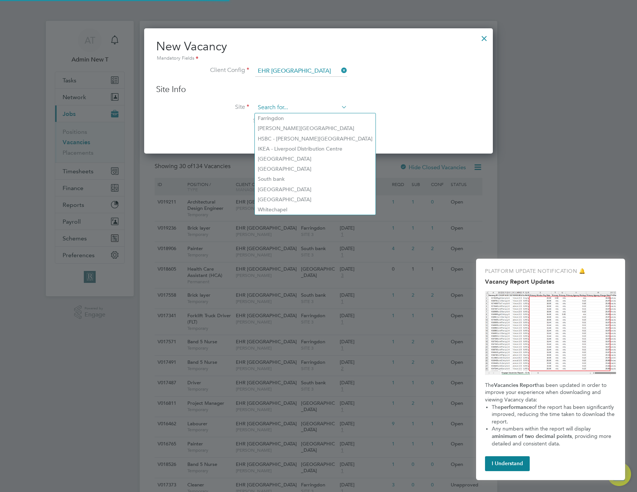
click at [313, 108] on input at bounding box center [301, 107] width 92 height 11
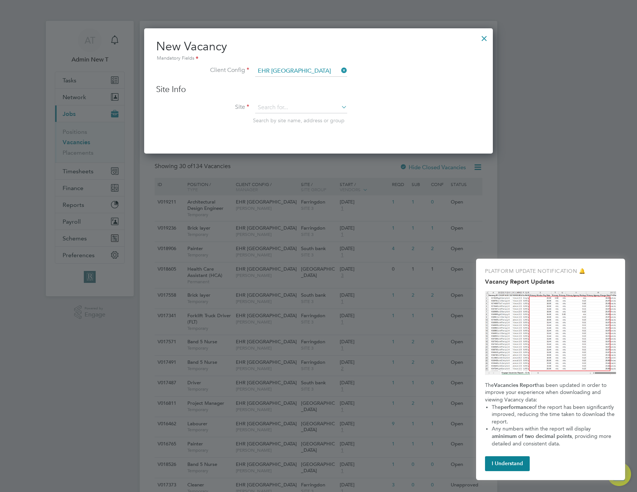
click at [303, 177] on li "South bank" at bounding box center [315, 179] width 121 height 10
type input "South bank"
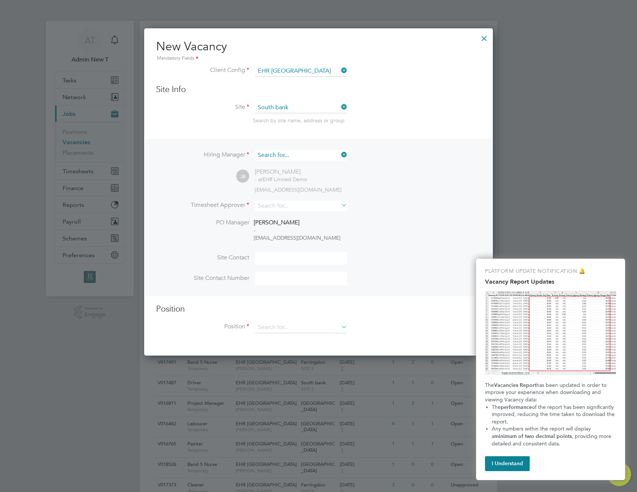
scroll to position [295, 349]
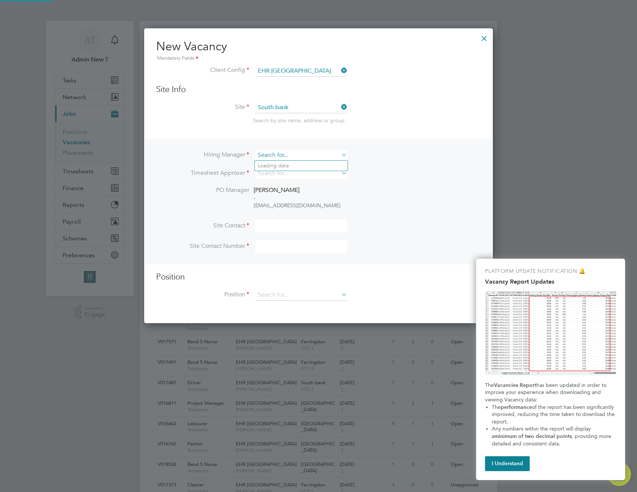
click at [295, 154] on input at bounding box center [301, 155] width 92 height 11
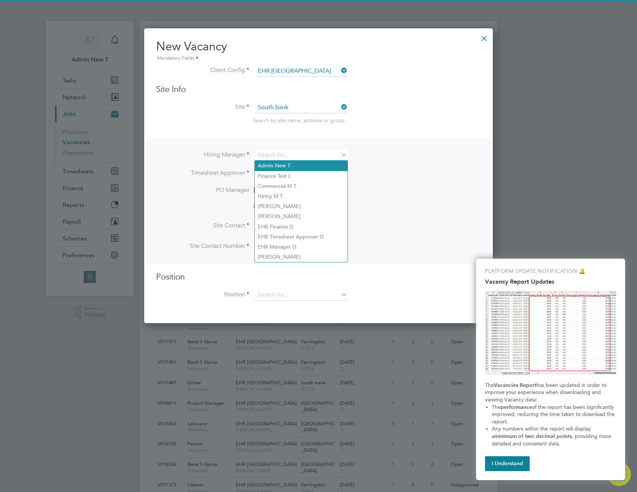
click at [293, 164] on li "Admin New T" at bounding box center [301, 166] width 93 height 10
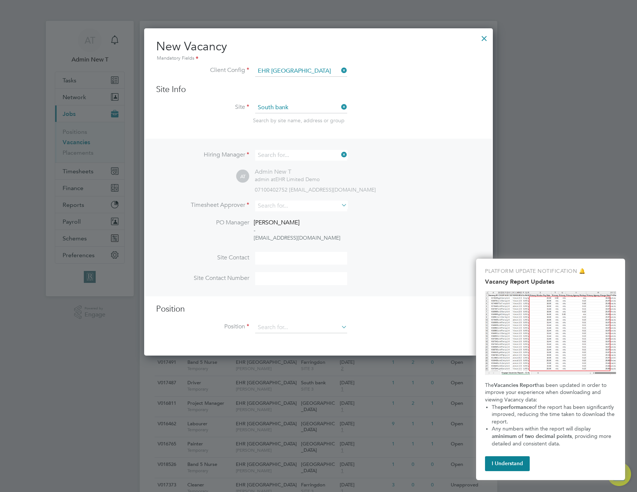
type input "Admin New T"
click at [298, 205] on input at bounding box center [301, 205] width 92 height 11
click at [295, 218] on li "Admin New T" at bounding box center [301, 217] width 93 height 10
type input "Admin New T"
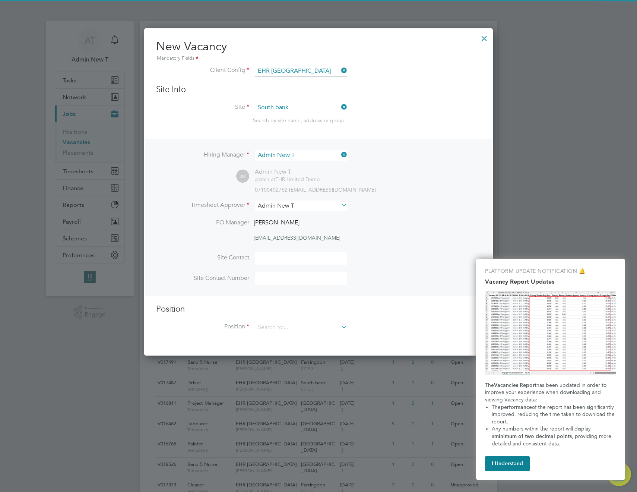
scroll to position [360, 349]
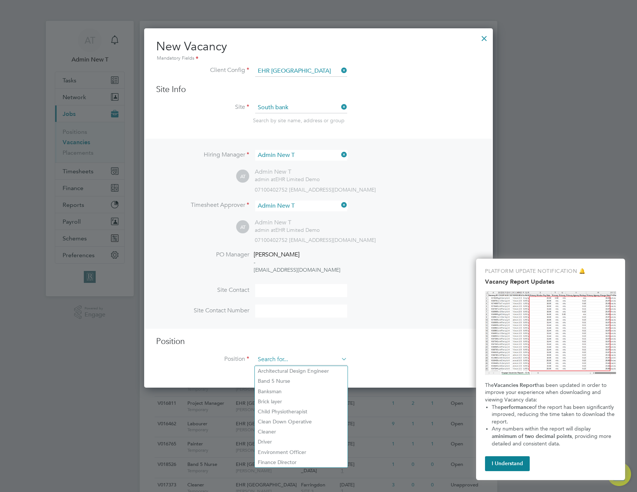
click at [293, 358] on input at bounding box center [301, 359] width 92 height 11
click at [287, 390] on li "Banksman" at bounding box center [301, 391] width 93 height 10
type input "Banksman"
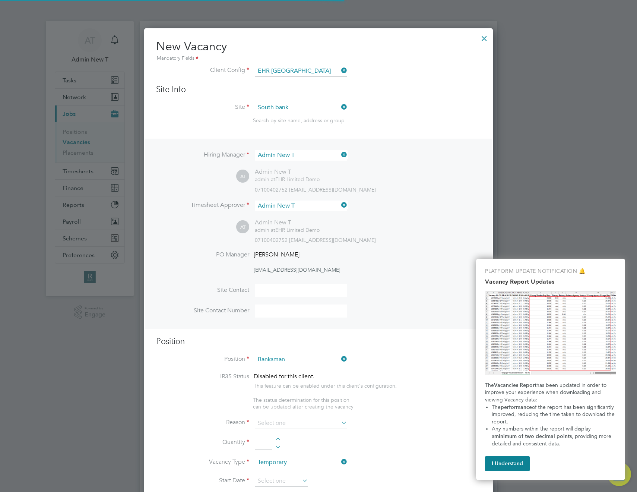
scroll to position [4, 4]
type textarea "Description of any kind/length goes here."
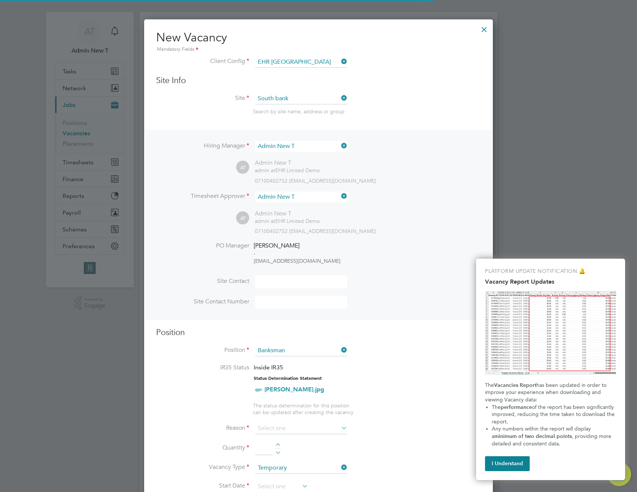
scroll to position [0, 0]
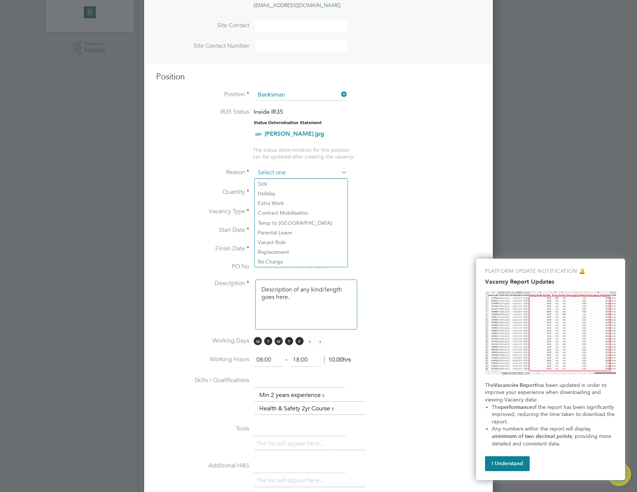
click at [301, 174] on input at bounding box center [301, 172] width 92 height 11
click at [294, 192] on li "Holiday" at bounding box center [301, 194] width 93 height 10
type input "Holiday"
click at [279, 187] on li "Quantity" at bounding box center [318, 196] width 325 height 21
click at [279, 190] on div at bounding box center [278, 189] width 6 height 5
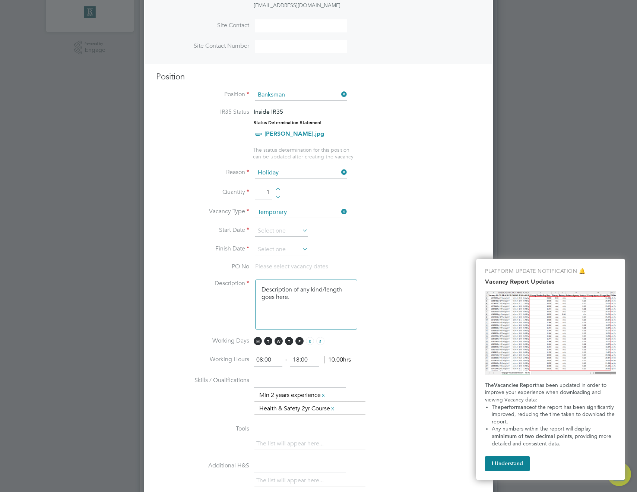
click at [279, 190] on div at bounding box center [278, 189] width 6 height 5
type input "4"
click at [292, 231] on input at bounding box center [281, 230] width 53 height 11
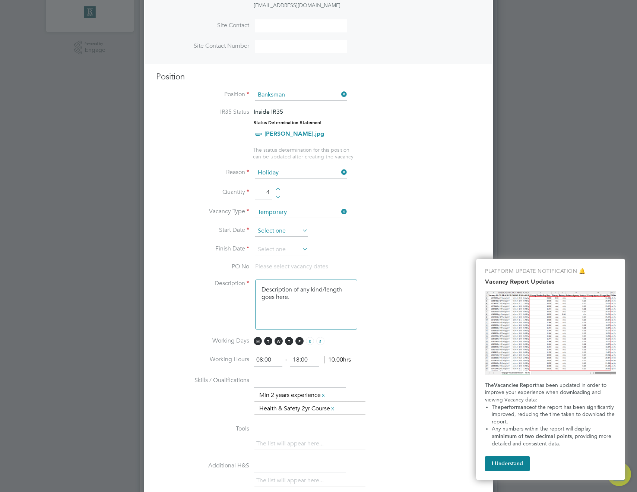
scroll to position [274, 0]
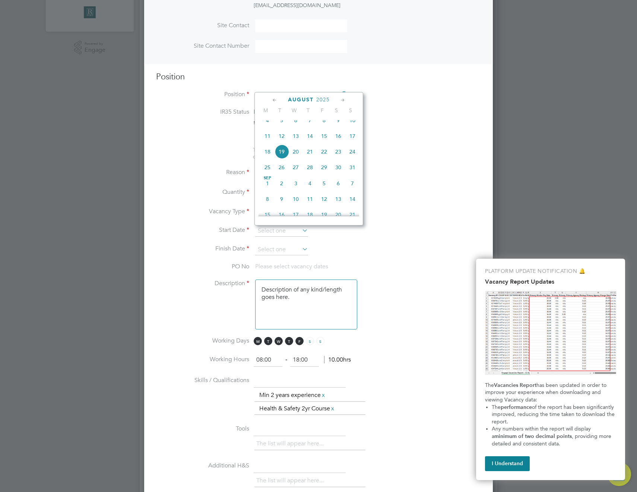
click at [266, 123] on span "4" at bounding box center [267, 120] width 14 height 14
type input "04 Aug 2025"
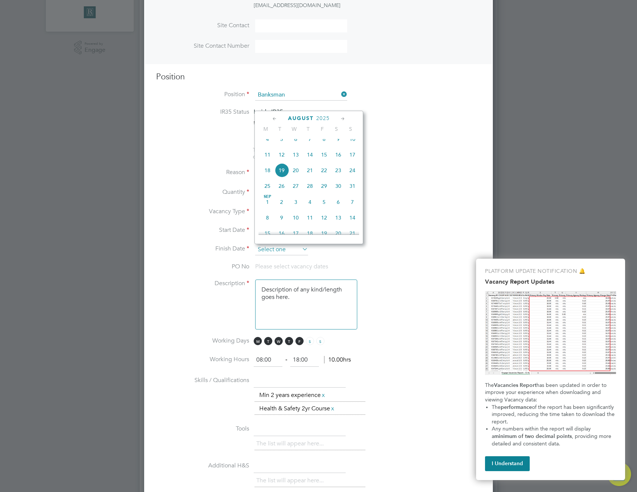
drag, startPoint x: 288, startPoint y: 250, endPoint x: 299, endPoint y: 251, distance: 10.4
click at [288, 250] on input at bounding box center [281, 249] width 53 height 11
click at [352, 223] on span "14" at bounding box center [352, 218] width 14 height 14
type input "14 Sep 2025"
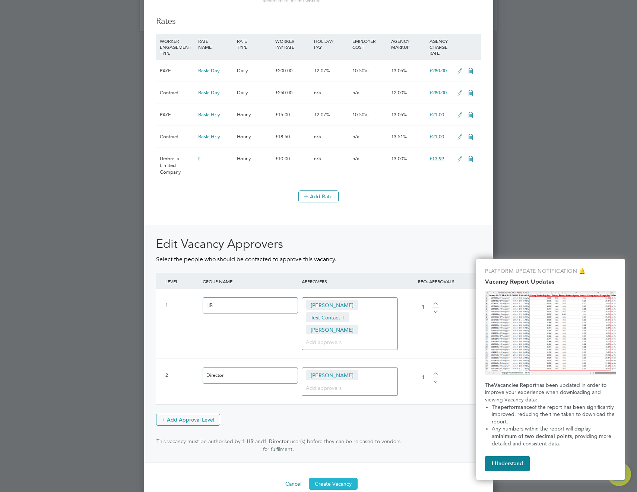
click at [338, 478] on button "Create Vacancy" at bounding box center [333, 484] width 49 height 12
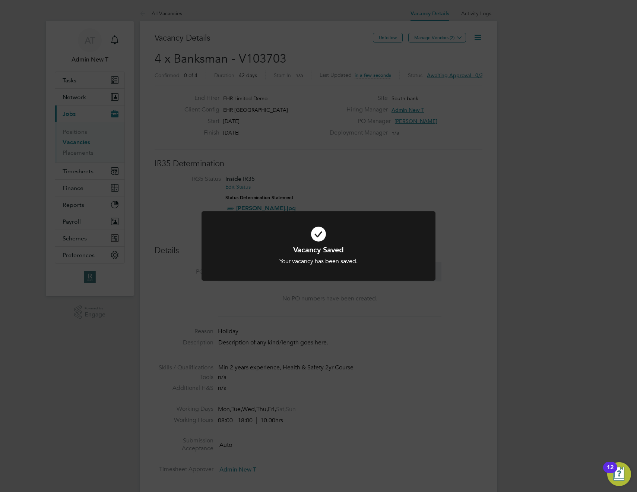
click at [465, 246] on div "Vacancy Saved Your vacancy has been saved. Cancel Okay" at bounding box center [318, 246] width 637 height 492
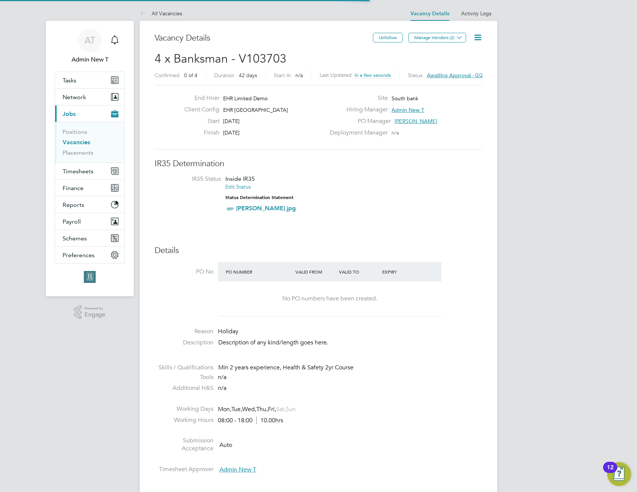
click at [480, 38] on icon at bounding box center [477, 37] width 9 height 9
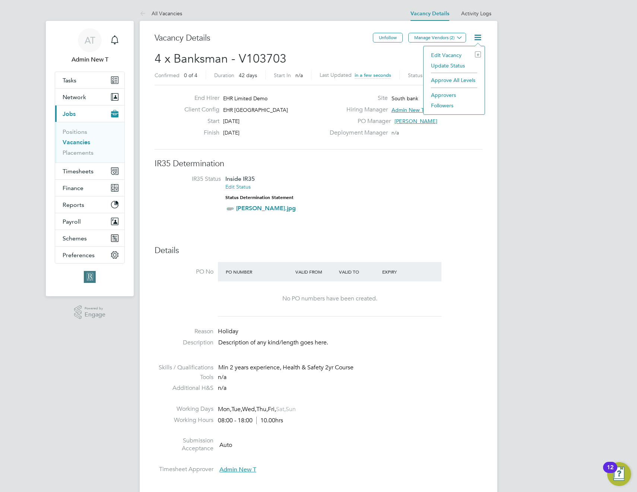
click at [453, 81] on li "Approve All Levels" at bounding box center [454, 80] width 54 height 10
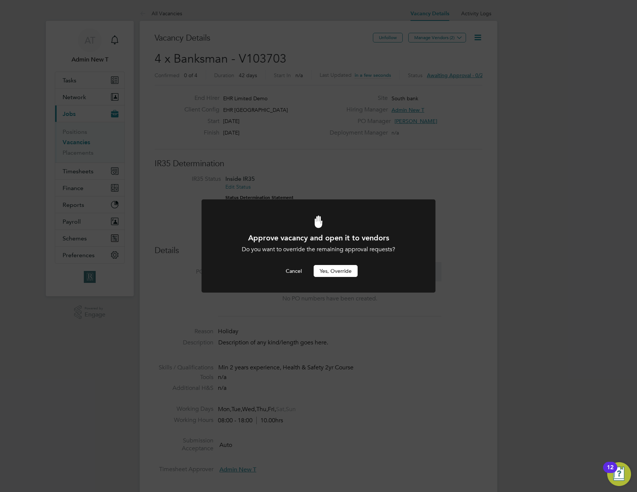
click at [336, 278] on div at bounding box center [319, 246] width 234 height 94
click at [345, 268] on button "Yes, Override" at bounding box center [336, 271] width 44 height 12
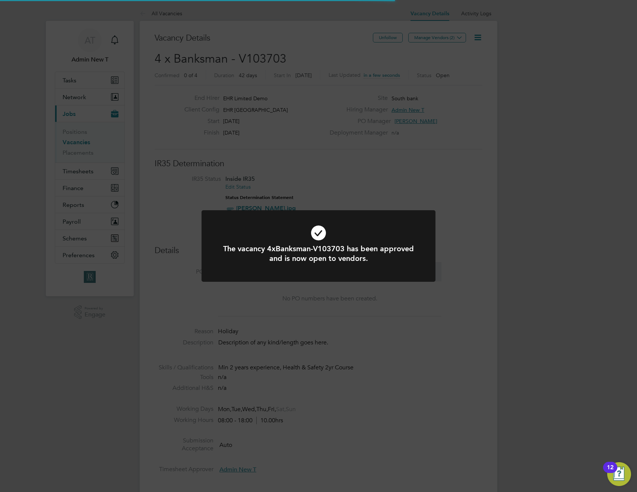
click at [515, 190] on div "The vacancy 4xBanksman-V103703 has been approved and is now open to vendors. Ca…" at bounding box center [318, 246] width 637 height 492
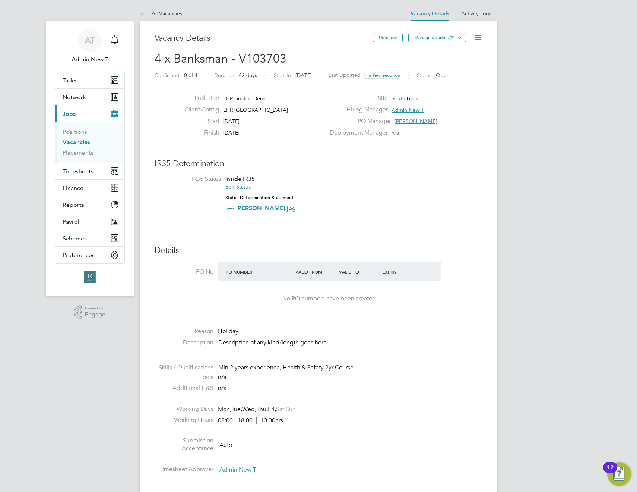
click at [478, 40] on icon at bounding box center [477, 37] width 9 height 9
click at [446, 143] on div "End Hirer EHR Limited Demo Client Config EHR North-West Start 04 Aug 2025 Finis…" at bounding box center [319, 117] width 328 height 64
click at [436, 37] on button "Manage Vendors (2)" at bounding box center [437, 38] width 58 height 10
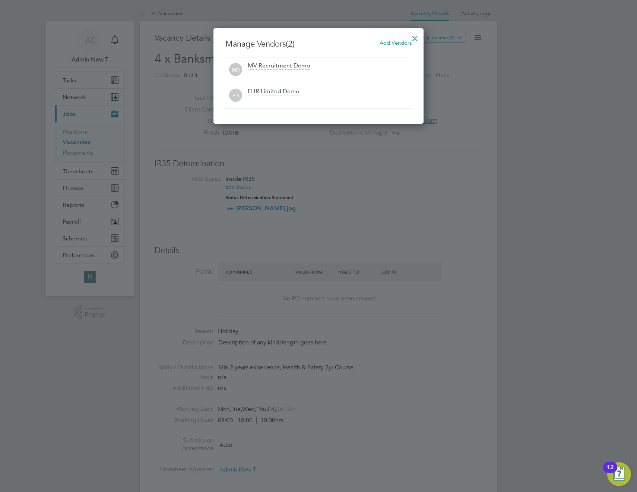
click at [456, 167] on div at bounding box center [318, 246] width 637 height 492
click at [415, 36] on div at bounding box center [414, 36] width 13 height 13
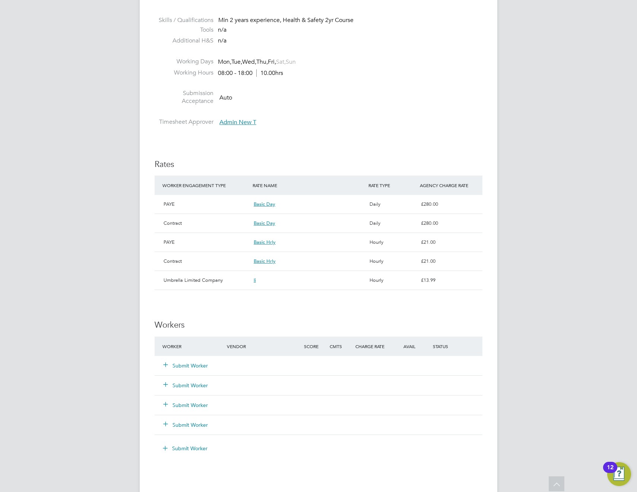
click at [195, 363] on button "Submit Worker" at bounding box center [186, 365] width 45 height 7
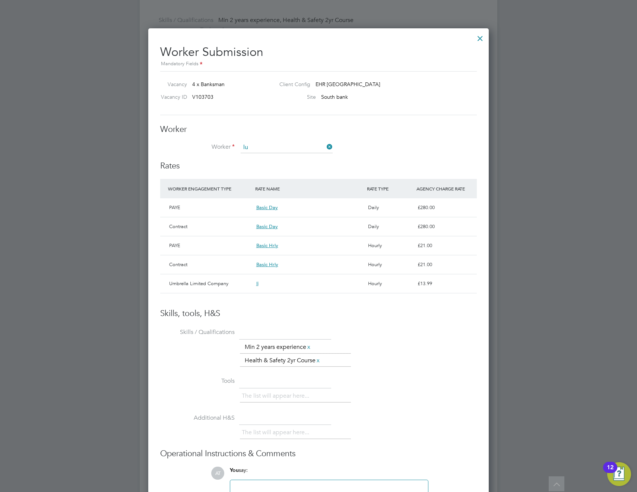
click at [275, 195] on li "Lu ke S" at bounding box center [286, 199] width 93 height 10
type input "Luke S"
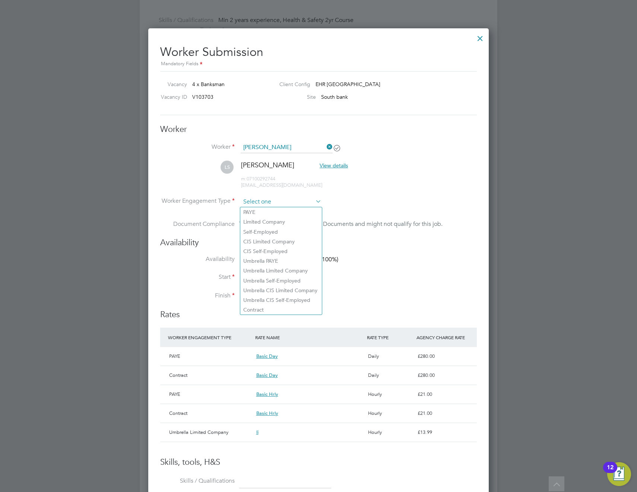
click at [283, 200] on input at bounding box center [281, 201] width 81 height 11
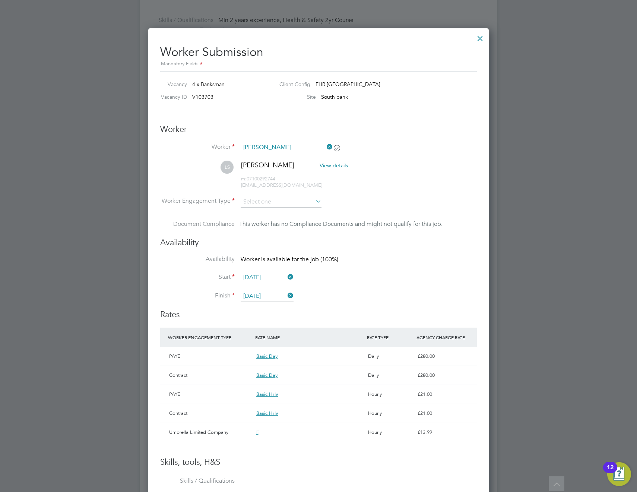
click at [267, 312] on li "Contract" at bounding box center [281, 310] width 82 height 10
type input "Contract"
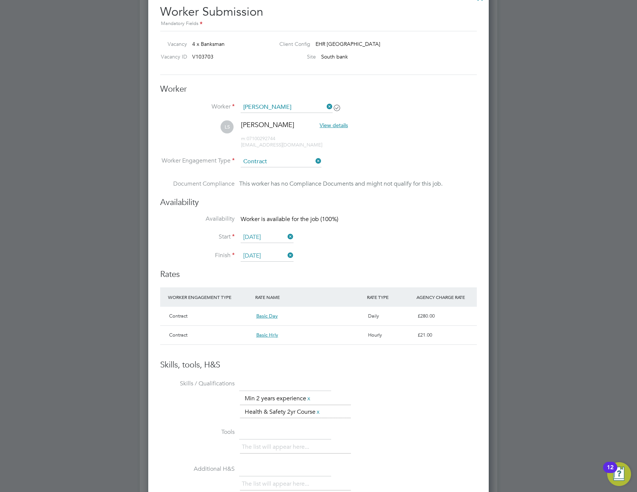
scroll to position [386, 0]
click at [364, 192] on li "Document Compliance This worker has no Compliance Documents and might not quali…" at bounding box center [318, 189] width 317 height 18
click at [308, 184] on div "This worker has no Compliance Documents and might not qualify for this job." at bounding box center [340, 184] width 203 height 9
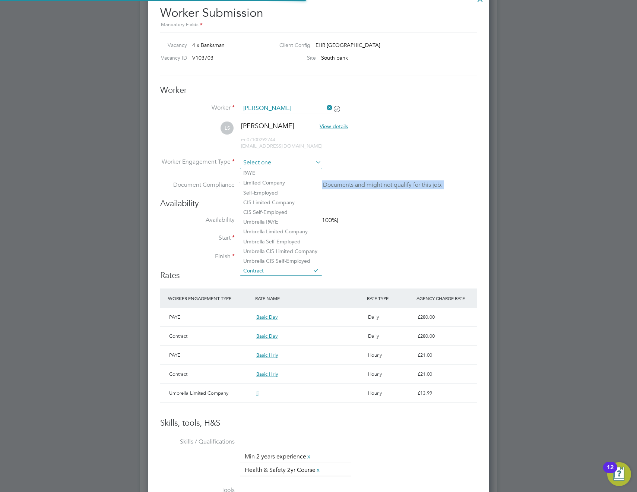
scroll to position [680, 341]
click at [278, 162] on input at bounding box center [281, 162] width 81 height 11
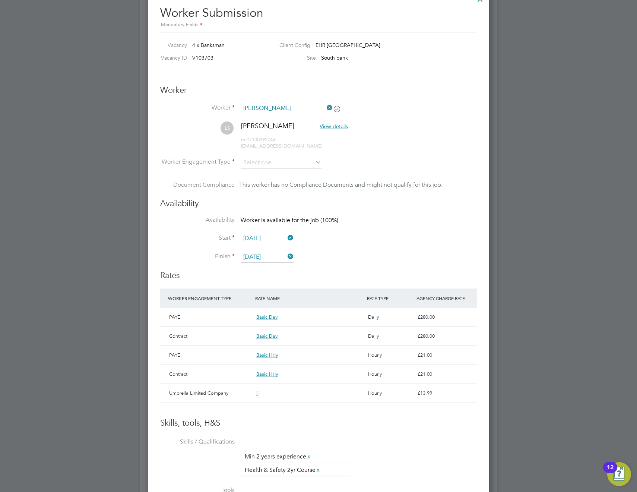
click at [287, 269] on li "Contract" at bounding box center [281, 271] width 82 height 10
type input "Contract"
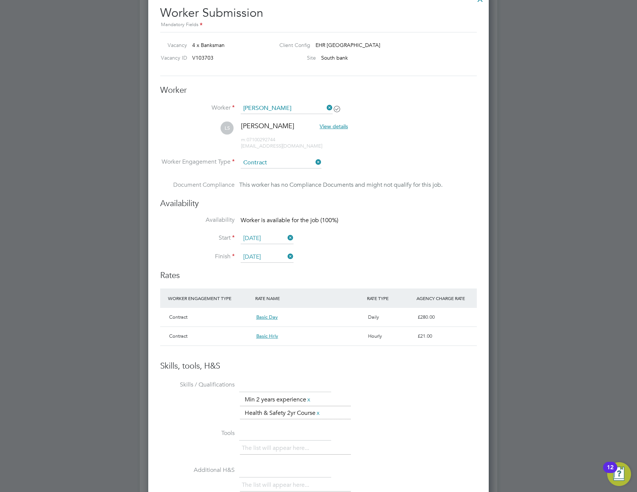
scroll to position [143, 0]
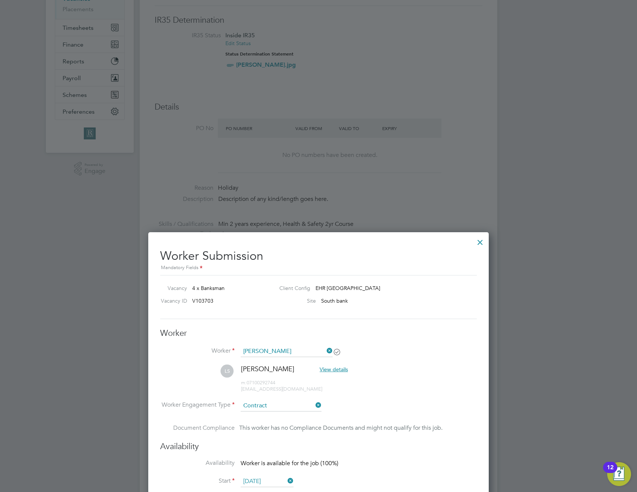
click at [479, 240] on div at bounding box center [480, 240] width 13 height 13
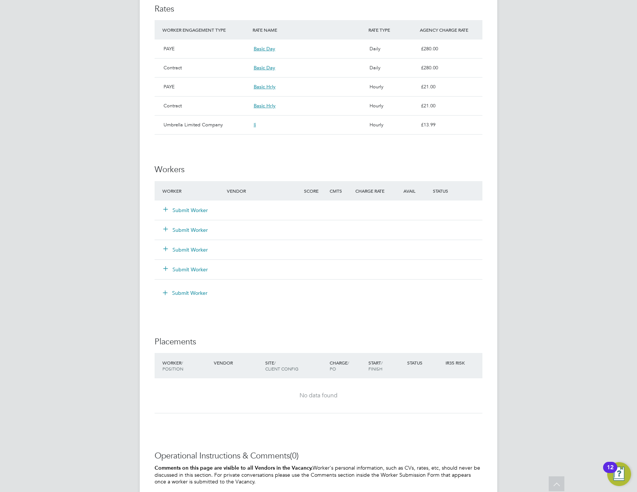
scroll to position [503, 0]
click at [190, 208] on button "Submit Worker" at bounding box center [186, 209] width 45 height 7
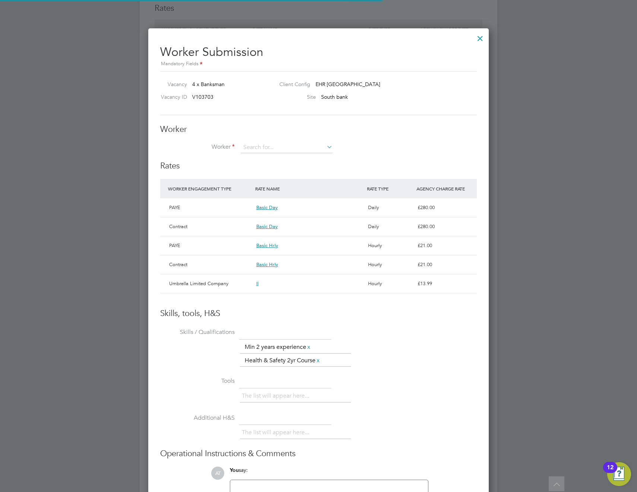
scroll to position [13, 112]
click at [270, 150] on input at bounding box center [287, 147] width 92 height 11
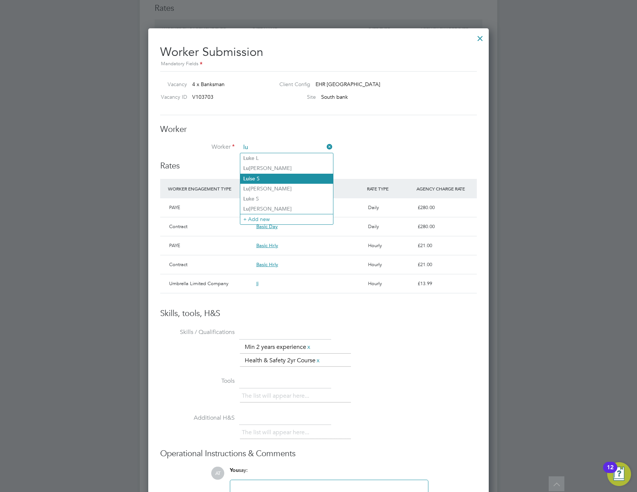
click at [251, 178] on li "Lu ise S" at bounding box center [286, 179] width 93 height 10
type input "Luise S"
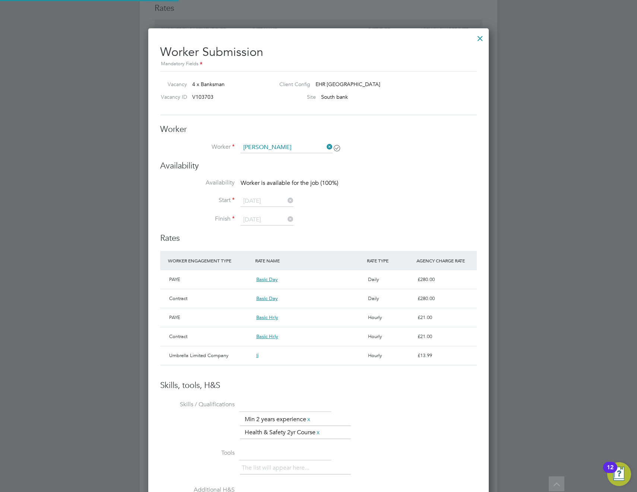
type input "08 Sep 2025"
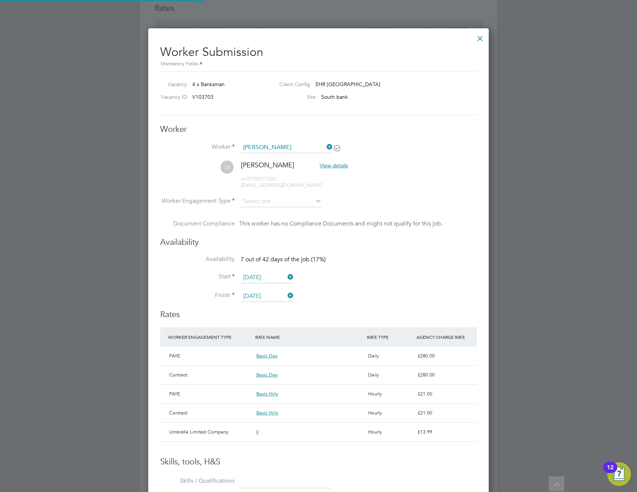
scroll to position [680, 341]
click at [261, 204] on input at bounding box center [281, 201] width 81 height 11
click at [264, 307] on li "Contract" at bounding box center [281, 310] width 82 height 10
type input "Contract"
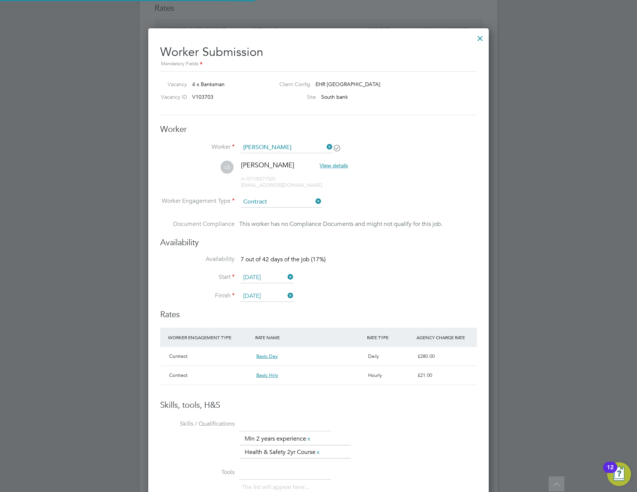
scroll to position [4, 4]
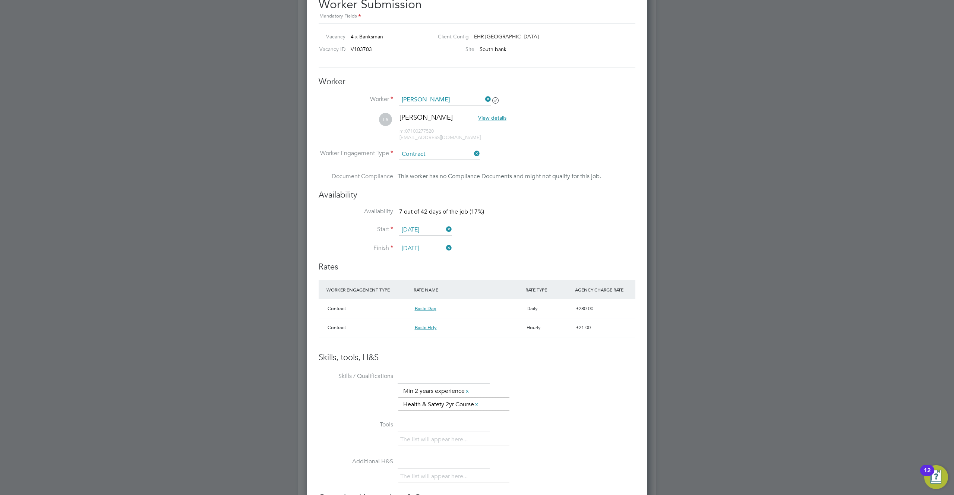
click at [447, 178] on div "This worker has no Compliance Documents and might not qualify for this job." at bounding box center [499, 176] width 203 height 9
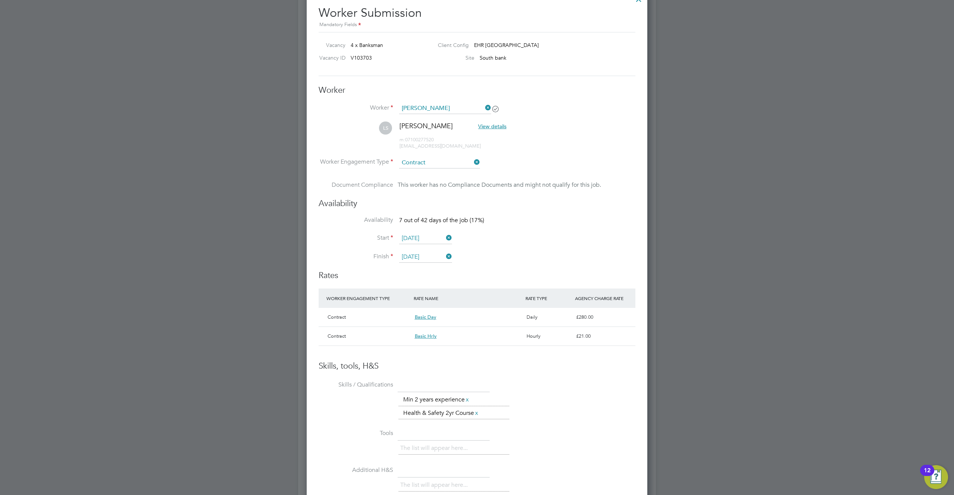
click at [559, 230] on li "Availability 7 out of 42 days of the job (17%)" at bounding box center [477, 224] width 317 height 17
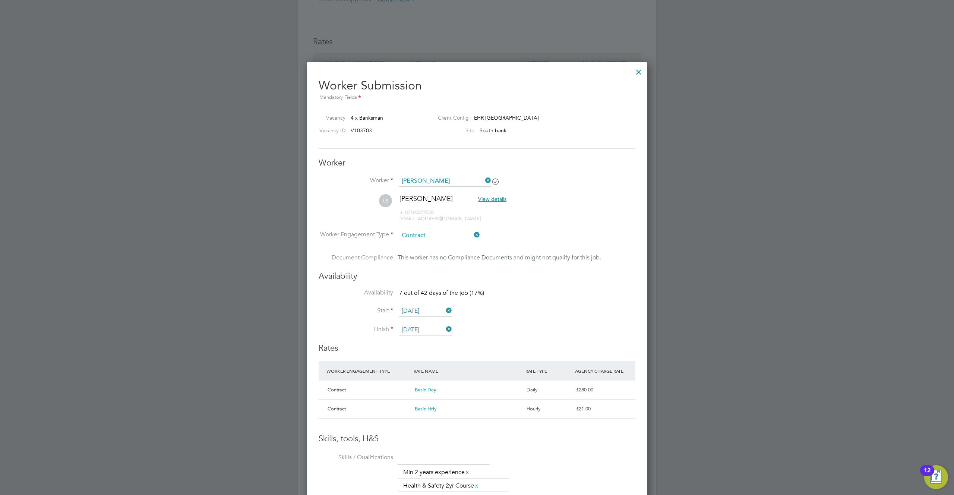
click at [426, 427] on li "WORKER ENGAGEMENT TYPE RATE NAME RATE TYPE AGENCY CHARGE RATE Contract Basic Da…" at bounding box center [477, 397] width 317 height 72
click at [405, 430] on li "WORKER ENGAGEMENT TYPE RATE NAME RATE TYPE AGENCY CHARGE RATE Contract Basic Da…" at bounding box center [477, 397] width 317 height 72
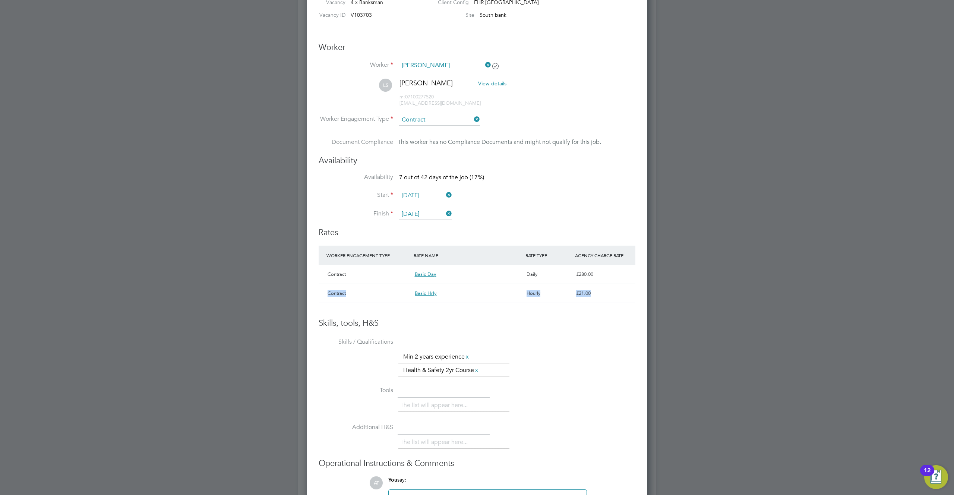
scroll to position [575, 0]
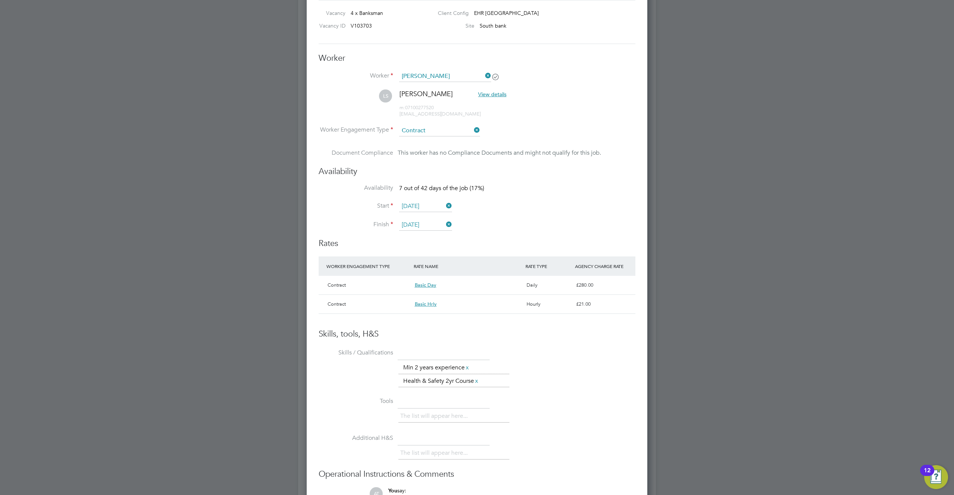
click at [544, 244] on h3 "Rates" at bounding box center [477, 243] width 317 height 11
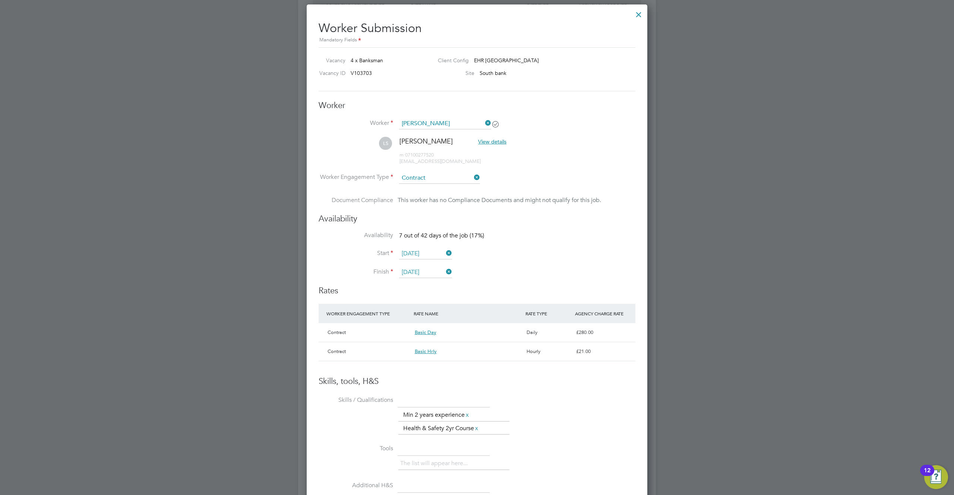
scroll to position [526, 0]
click at [637, 15] on div at bounding box center [638, 13] width 13 height 13
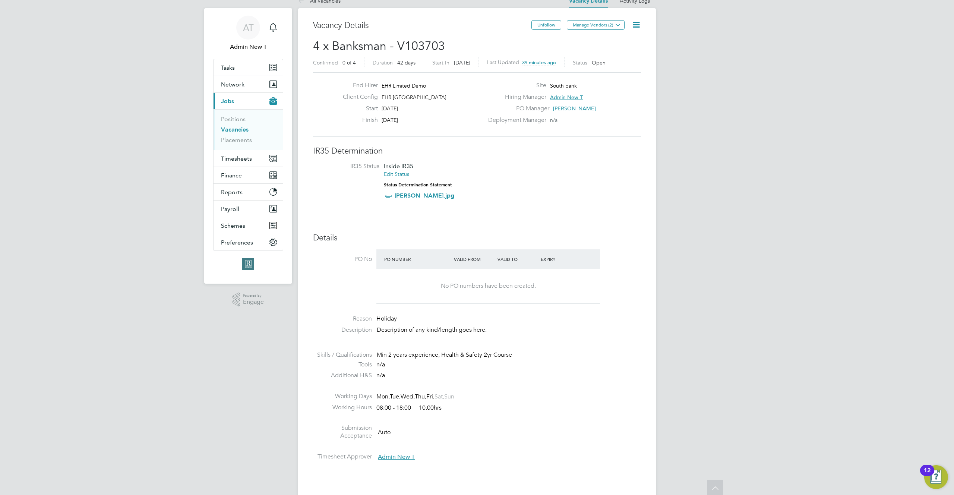
scroll to position [0, 0]
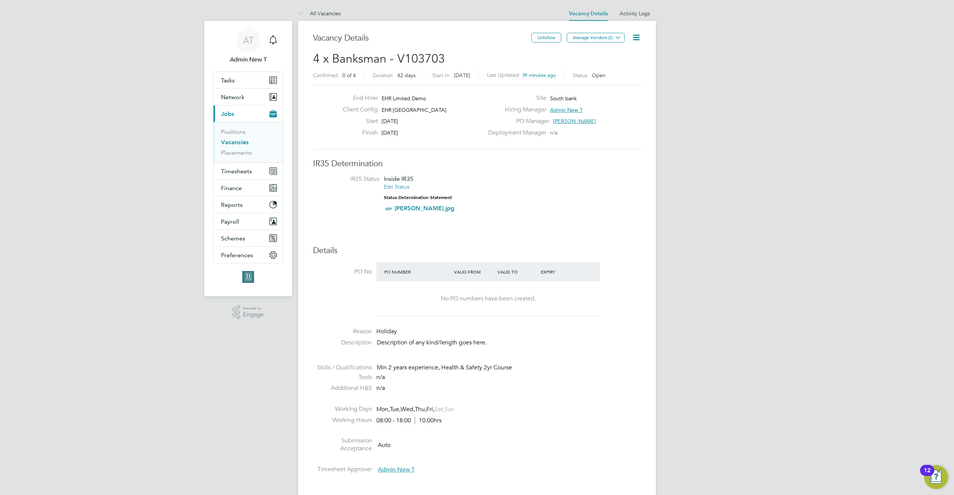
click at [330, 40] on h3 "Vacancy Details" at bounding box center [422, 38] width 218 height 11
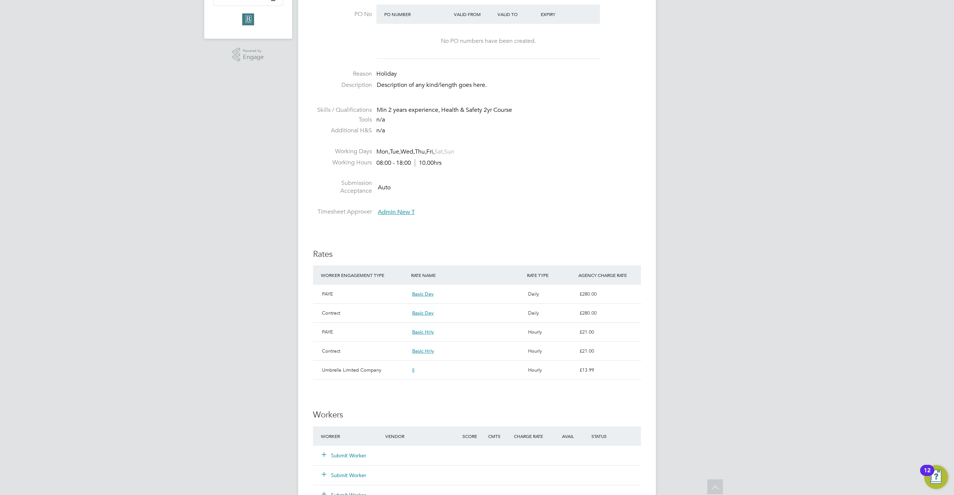
scroll to position [329, 0]
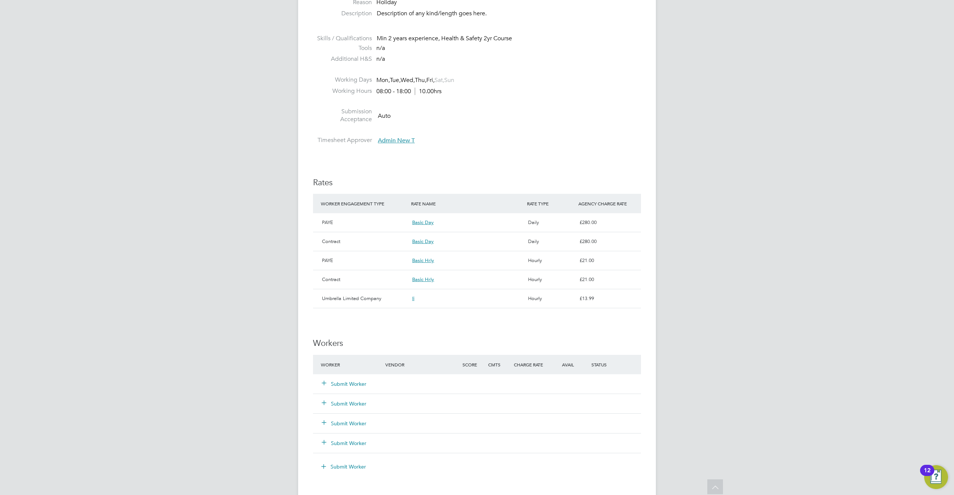
click at [341, 383] on button "Submit Worker" at bounding box center [344, 383] width 45 height 7
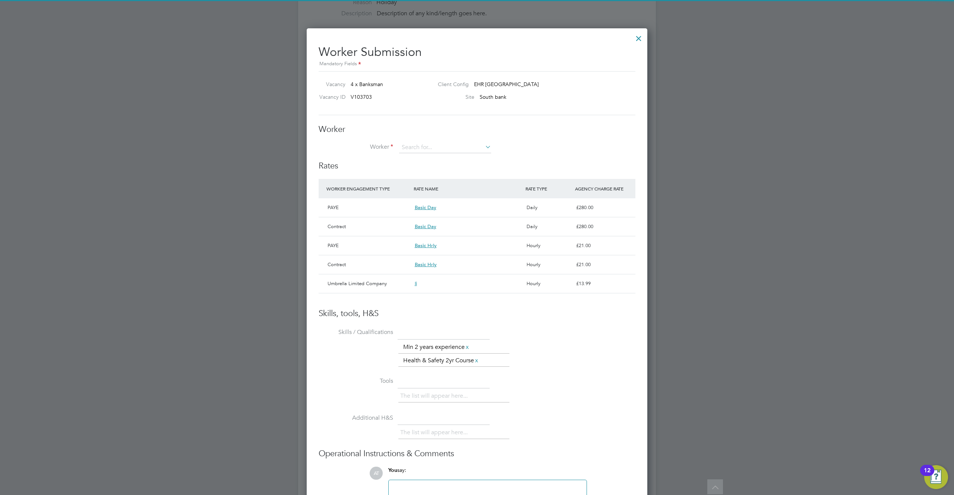
scroll to position [4, 4]
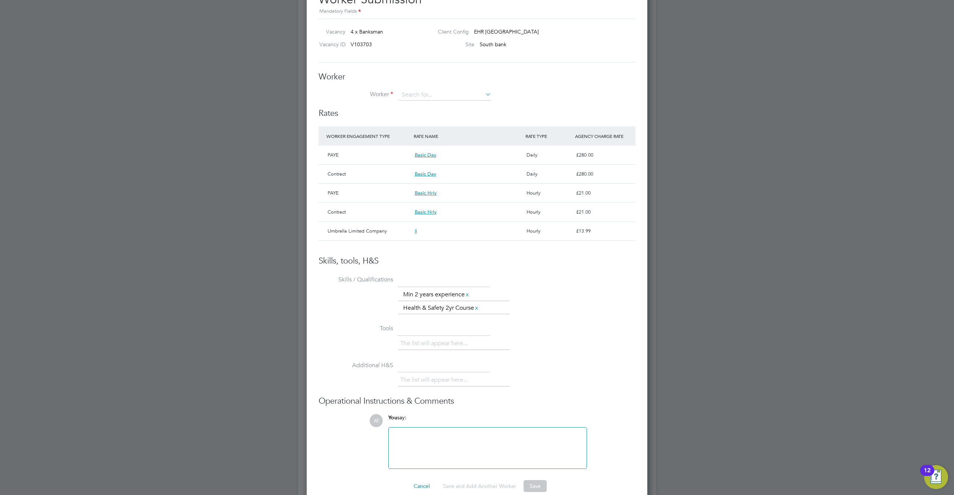
click at [431, 100] on ul "No results found + Add new" at bounding box center [445, 110] width 94 height 20
click at [431, 98] on input at bounding box center [445, 94] width 92 height 11
click at [428, 108] on li "Lu ke L" at bounding box center [445, 106] width 93 height 10
type input "Luke L"
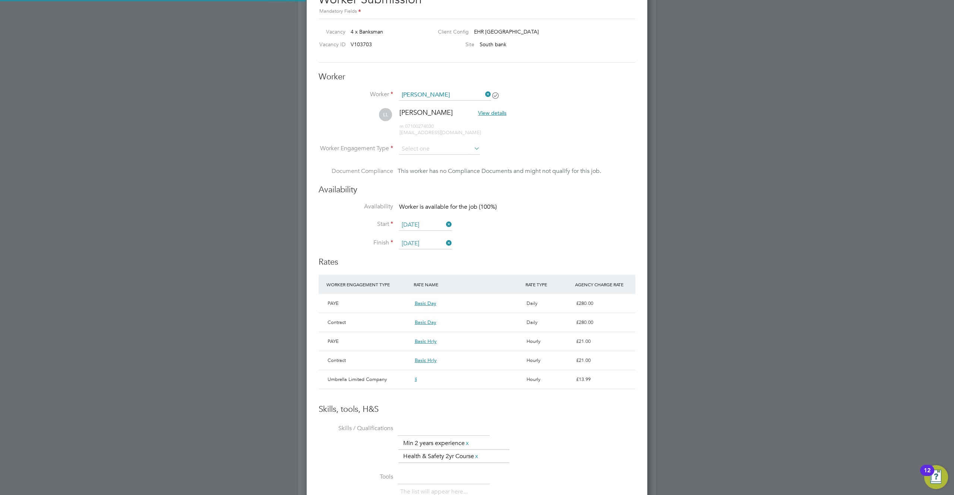
scroll to position [680, 341]
click at [428, 148] on input at bounding box center [439, 149] width 81 height 11
click at [415, 257] on li "Contract" at bounding box center [440, 257] width 82 height 10
type input "Contract"
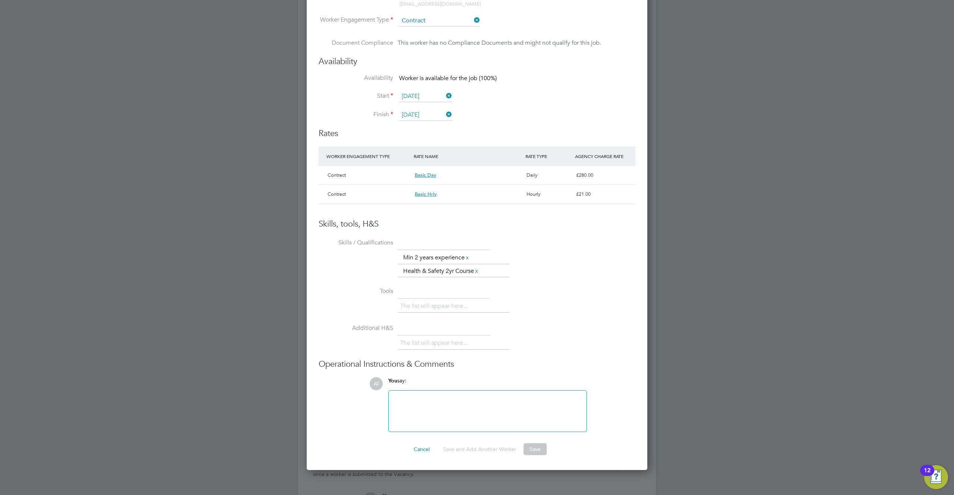
click at [364, 206] on li "WORKER ENGAGEMENT TYPE RATE NAME RATE TYPE AGENCY CHARGE RATE Contract Basic Da…" at bounding box center [477, 178] width 317 height 65
click at [350, 210] on li "WORKER ENGAGEMENT TYPE RATE NAME RATE TYPE AGENCY CHARGE RATE Contract Basic Da…" at bounding box center [477, 178] width 317 height 65
click at [351, 212] on li "WORKER ENGAGEMENT TYPE RATE NAME RATE TYPE AGENCY CHARGE RATE Contract Basic Da…" at bounding box center [477, 182] width 317 height 72
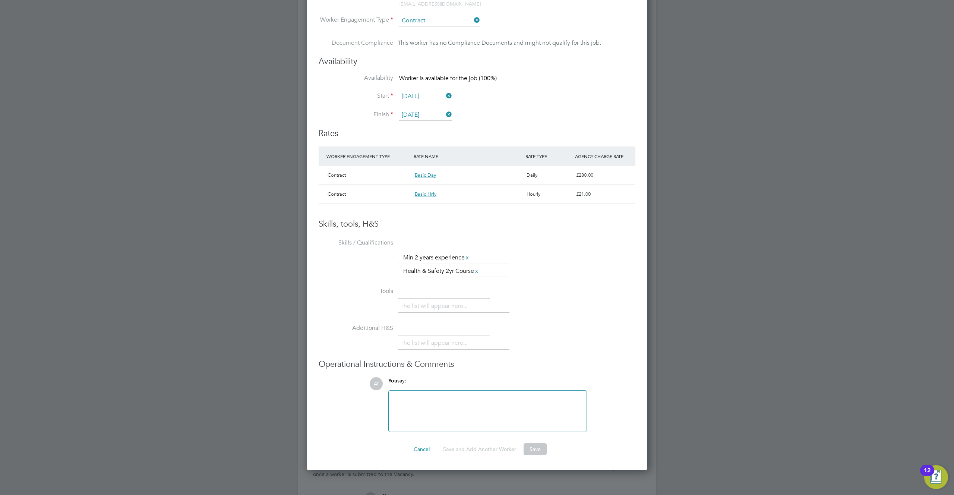
click at [351, 212] on li "WORKER ENGAGEMENT TYPE RATE NAME RATE TYPE AGENCY CHARGE RATE Contract Basic Da…" at bounding box center [477, 182] width 317 height 72
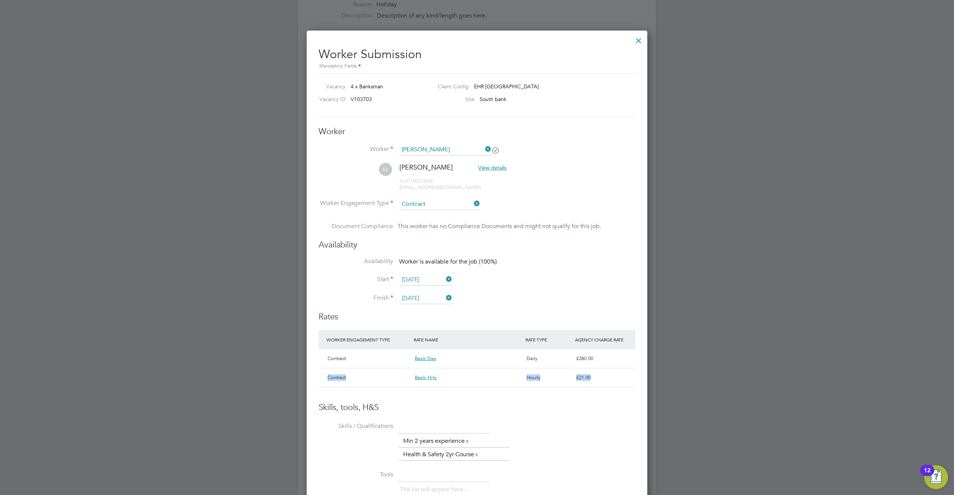
scroll to position [559, 0]
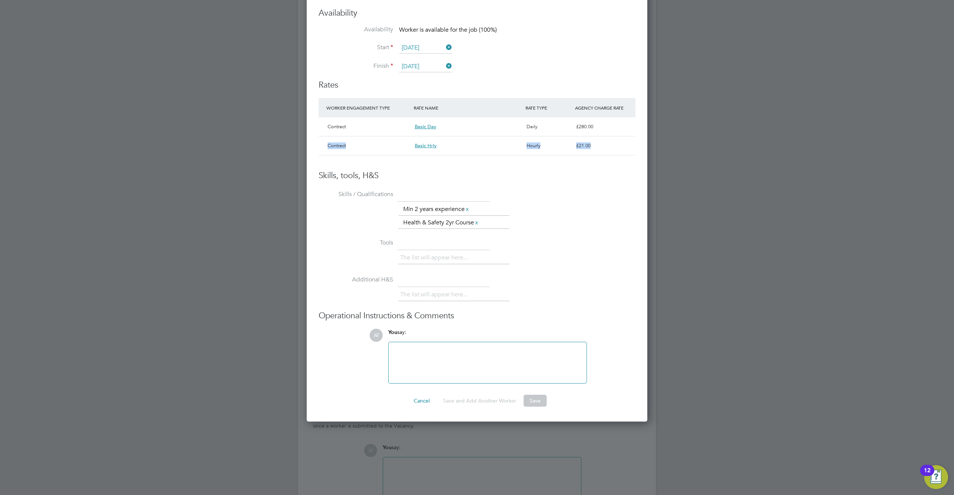
click at [579, 124] on div "£280.00" at bounding box center [604, 126] width 62 height 13
click at [578, 125] on div "£280.00" at bounding box center [604, 126] width 62 height 13
click at [535, 401] on button "Save" at bounding box center [535, 401] width 23 height 12
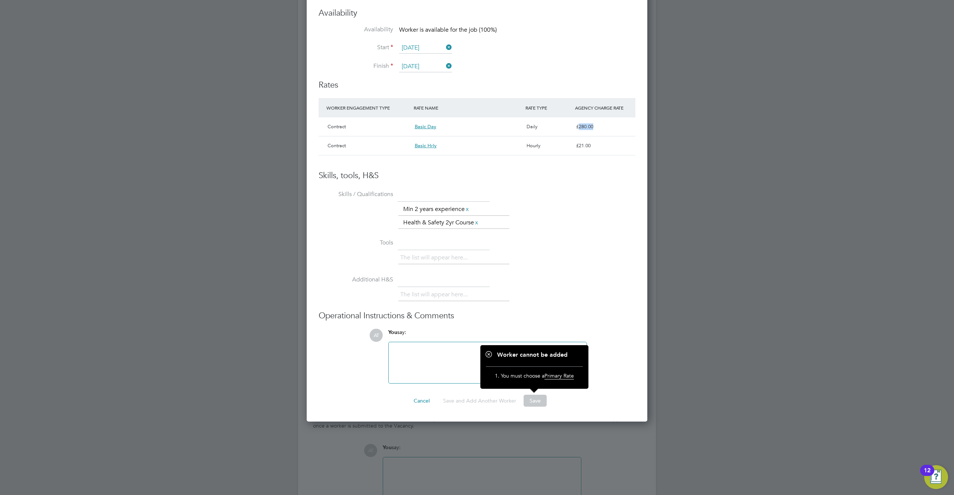
click at [535, 401] on button "Save" at bounding box center [535, 401] width 23 height 12
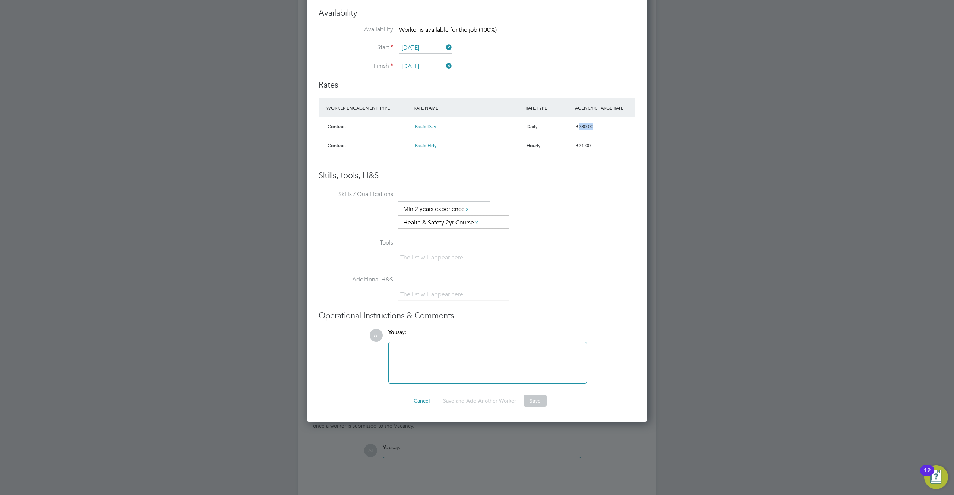
click at [535, 401] on button "Save" at bounding box center [535, 401] width 23 height 12
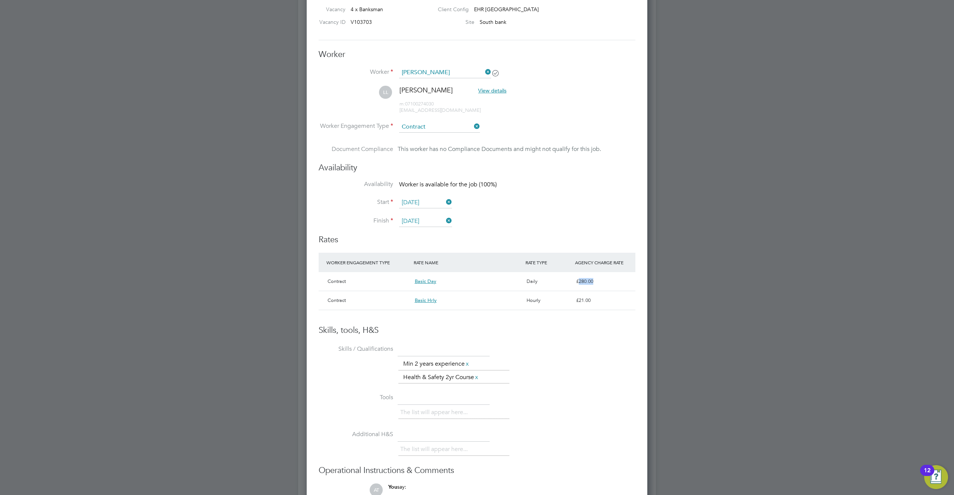
scroll to position [397, 0]
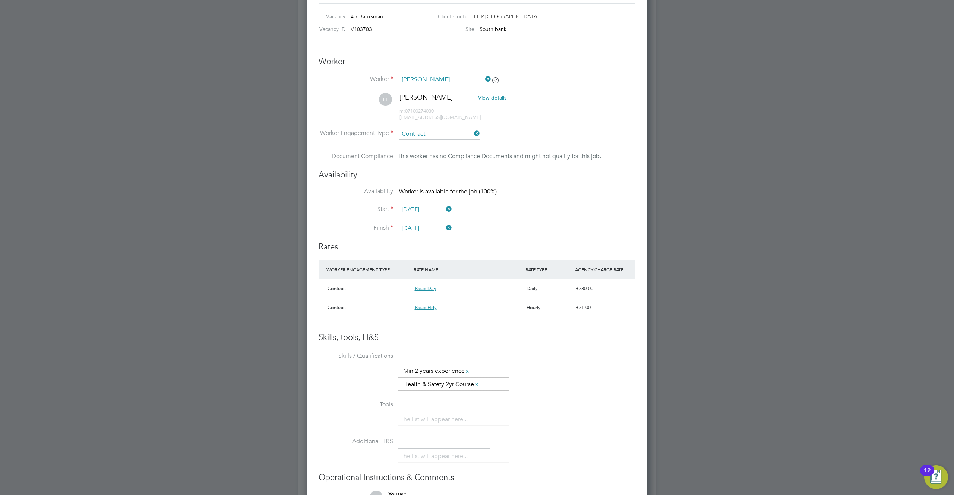
click at [485, 332] on li "WORKER ENGAGEMENT TYPE RATE NAME RATE TYPE AGENCY CHARGE RATE Contract Basic Da…" at bounding box center [477, 296] width 317 height 72
click at [447, 135] on input at bounding box center [439, 134] width 81 height 11
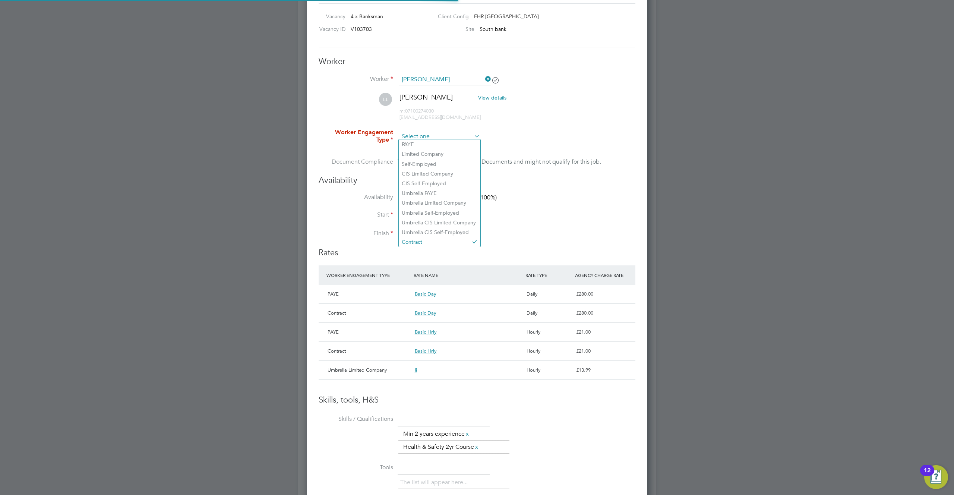
scroll to position [13, 112]
click at [445, 136] on input at bounding box center [439, 136] width 81 height 11
click at [350, 298] on div "PAYE" at bounding box center [368, 294] width 87 height 13
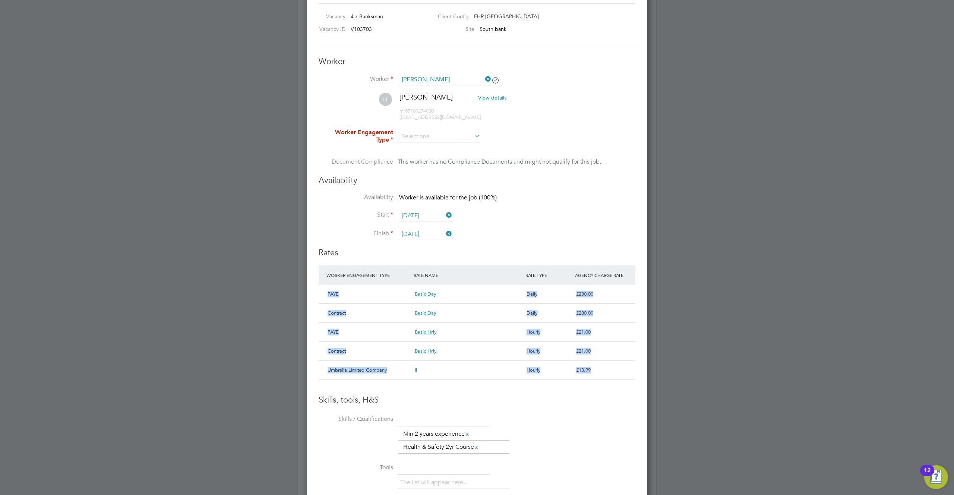
drag, startPoint x: 324, startPoint y: 292, endPoint x: 367, endPoint y: 377, distance: 95.2
click at [367, 377] on div "WORKER ENGAGEMENT TYPE RATE NAME RATE TYPE AGENCY CHARGE RATE PAYE Basic Day Da…" at bounding box center [477, 322] width 317 height 114
click at [338, 311] on div "Contract" at bounding box center [368, 313] width 87 height 13
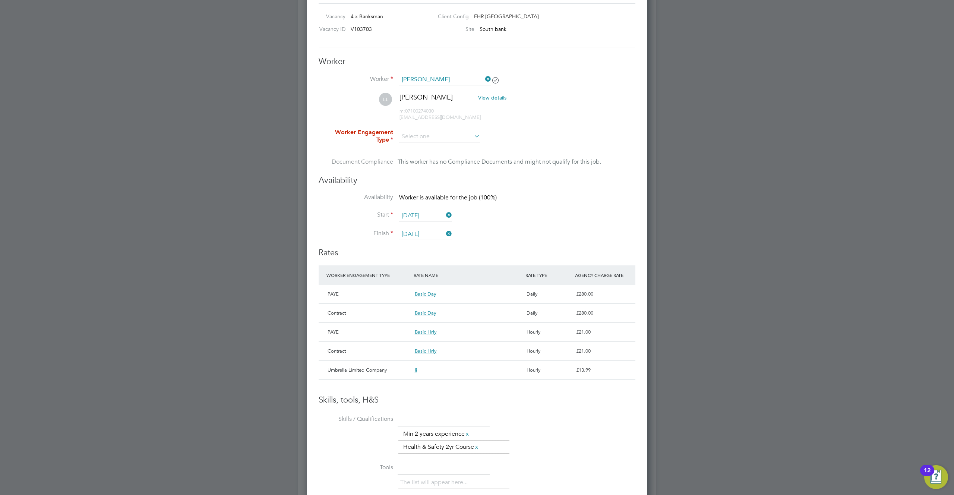
click at [332, 293] on div "PAYE" at bounding box center [368, 294] width 87 height 13
click at [334, 294] on div "PAYE" at bounding box center [368, 294] width 87 height 13
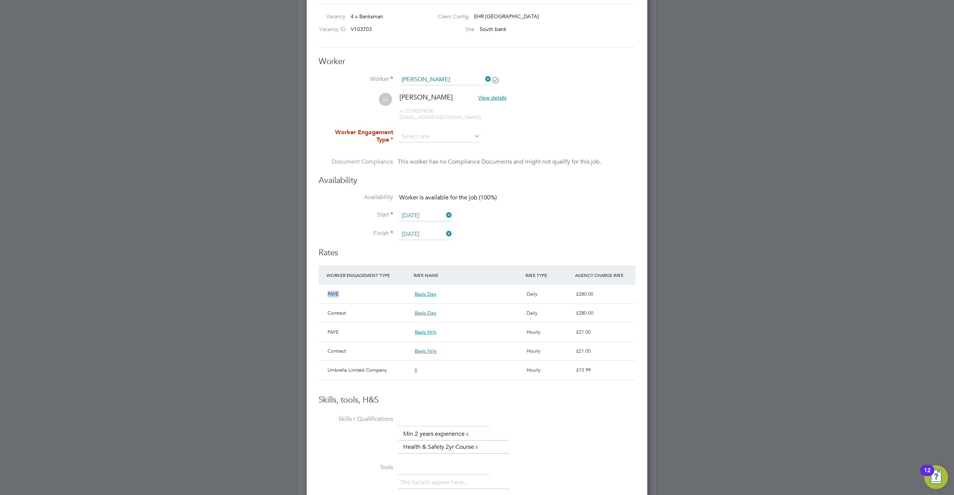
click at [334, 294] on div "PAYE" at bounding box center [368, 294] width 87 height 13
click at [442, 135] on input at bounding box center [439, 136] width 81 height 11
click at [434, 244] on li "Contract" at bounding box center [440, 245] width 82 height 10
type input "Contract"
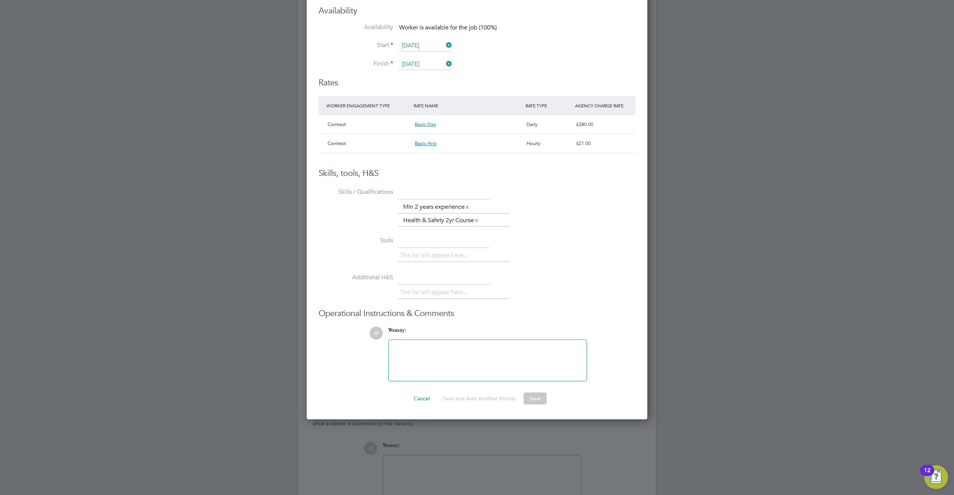
scroll to position [582, 0]
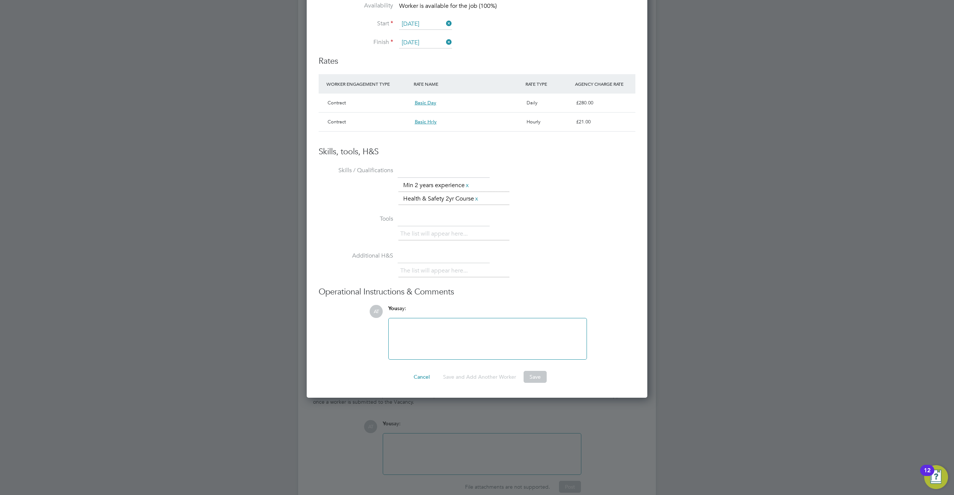
click at [534, 376] on button "Save" at bounding box center [535, 377] width 23 height 12
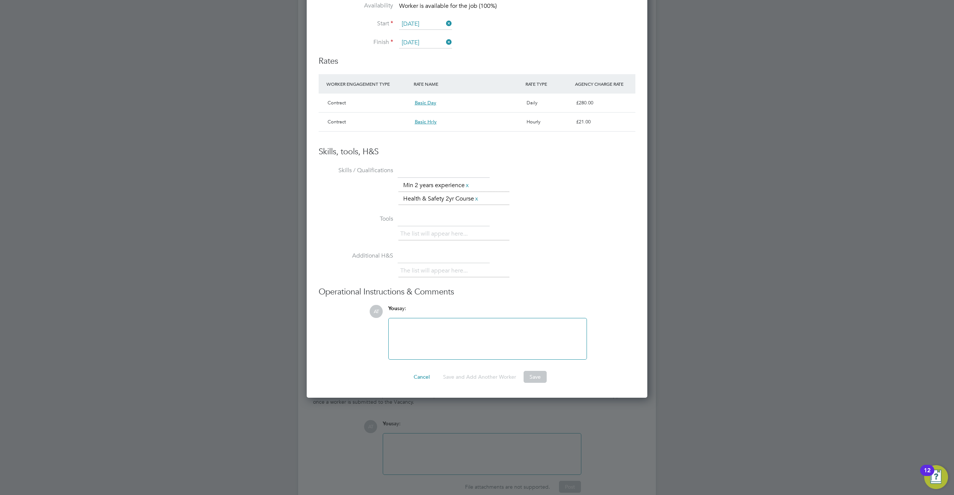
click at [537, 377] on button "Save" at bounding box center [535, 377] width 23 height 12
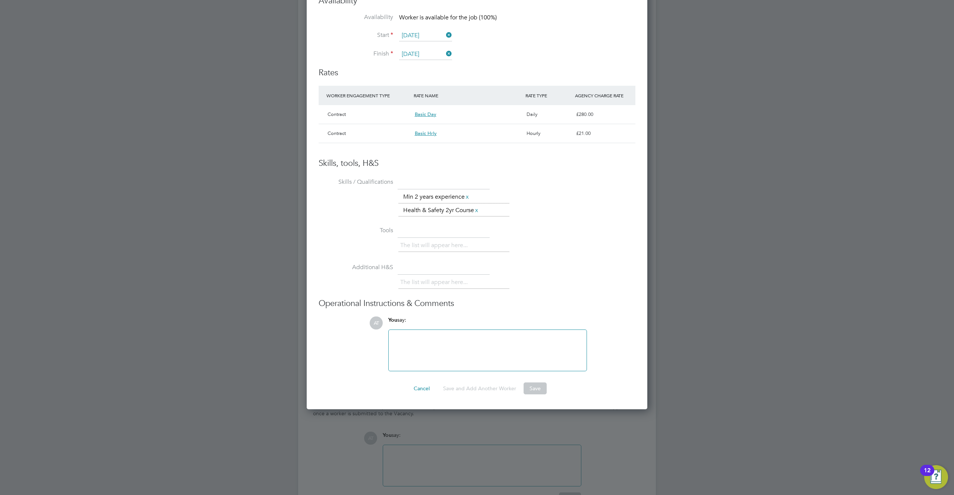
scroll to position [538, 0]
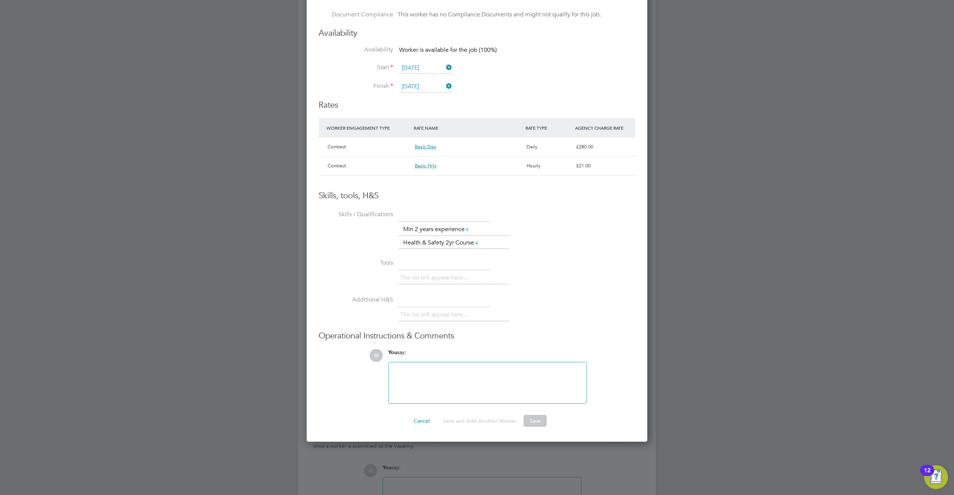
click at [533, 420] on button "Save" at bounding box center [535, 421] width 23 height 12
click at [529, 215] on li "Skills / Qualifications The list will appear here... Min 2 years experience x H…" at bounding box center [477, 232] width 317 height 48
click at [535, 423] on button "Save" at bounding box center [535, 421] width 23 height 12
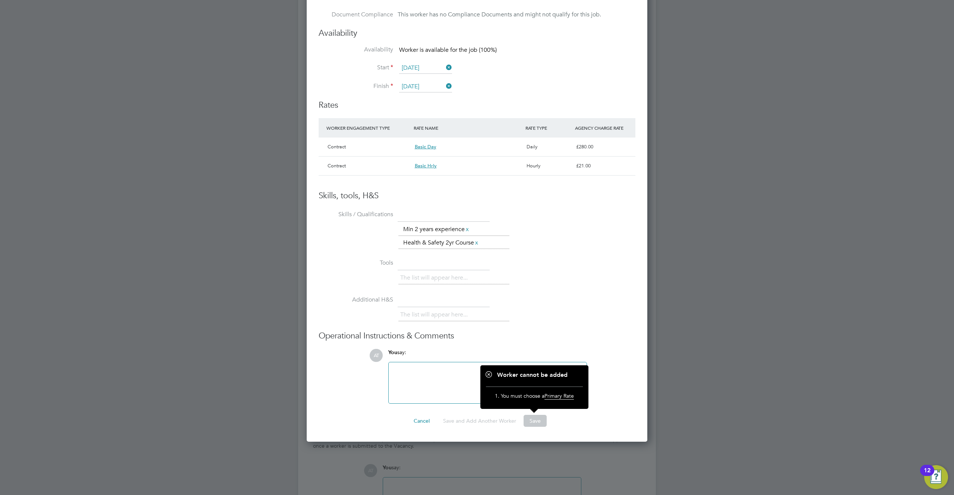
click at [617, 146] on div "£280.00" at bounding box center [604, 146] width 62 height 13
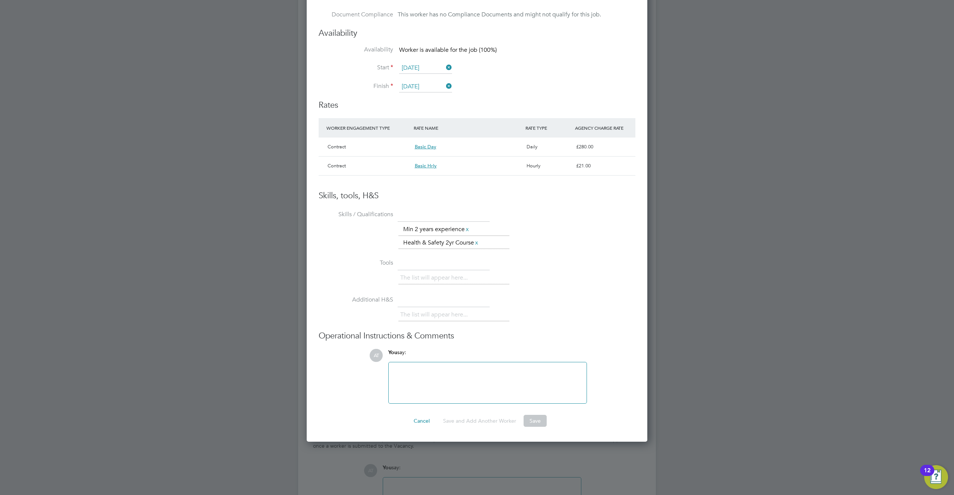
drag, startPoint x: 596, startPoint y: 165, endPoint x: 594, endPoint y: 199, distance: 33.6
click at [593, 185] on li "WORKER ENGAGEMENT TYPE RATE NAME RATE TYPE AGENCY CHARGE RATE Contract Basic Da…" at bounding box center [477, 154] width 317 height 72
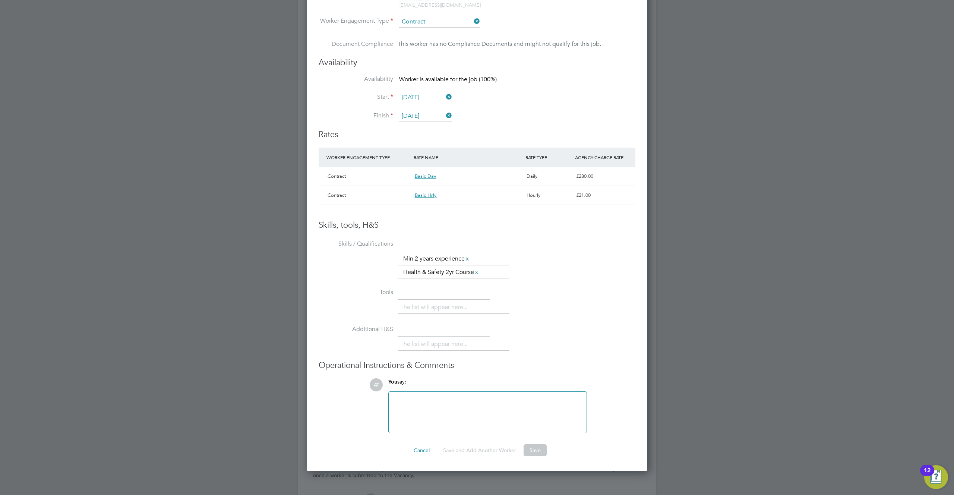
scroll to position [408, 0]
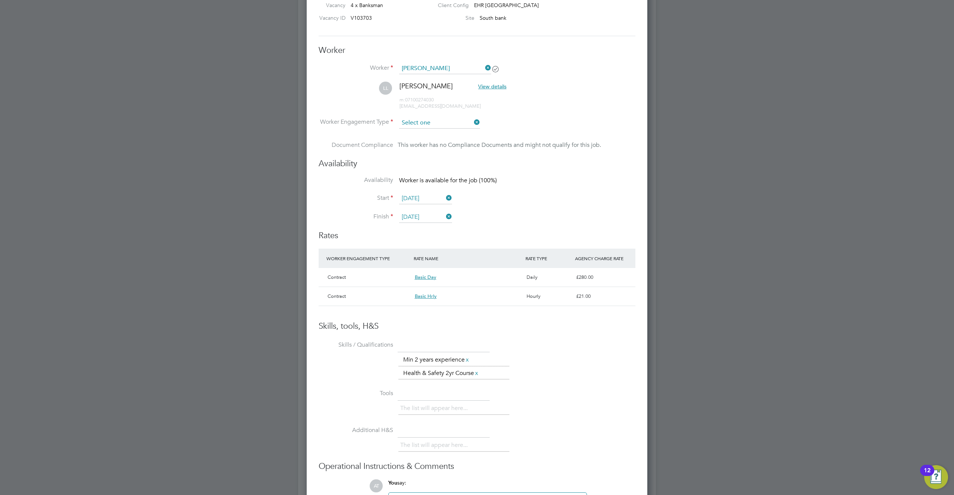
click at [450, 125] on input at bounding box center [439, 122] width 81 height 11
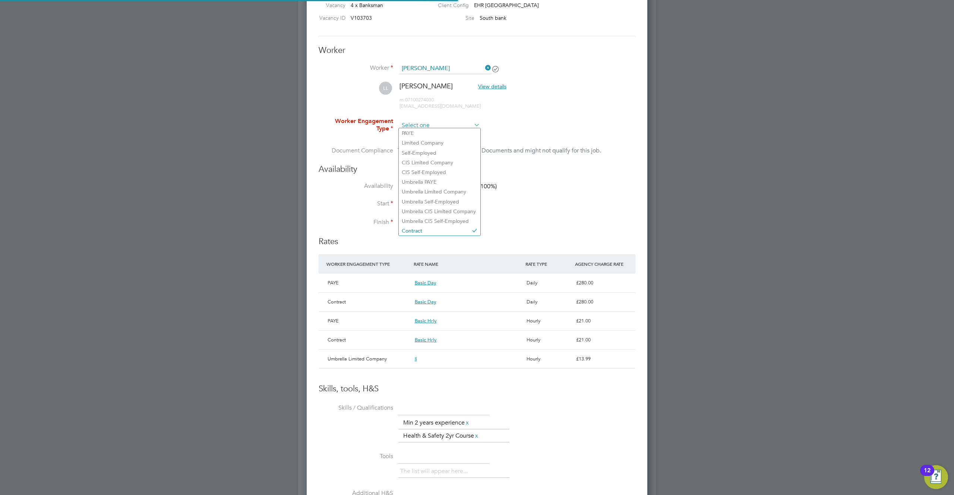
scroll to position [13, 112]
click at [448, 191] on li "Umbrella Limited Company" at bounding box center [440, 192] width 82 height 10
type input "Umbrella Limited Company"
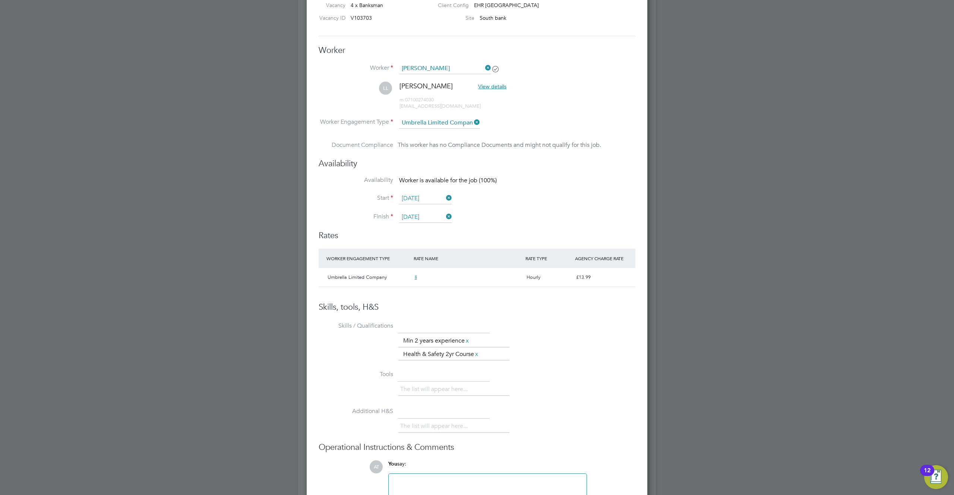
click at [607, 278] on div "£13.99" at bounding box center [604, 277] width 62 height 13
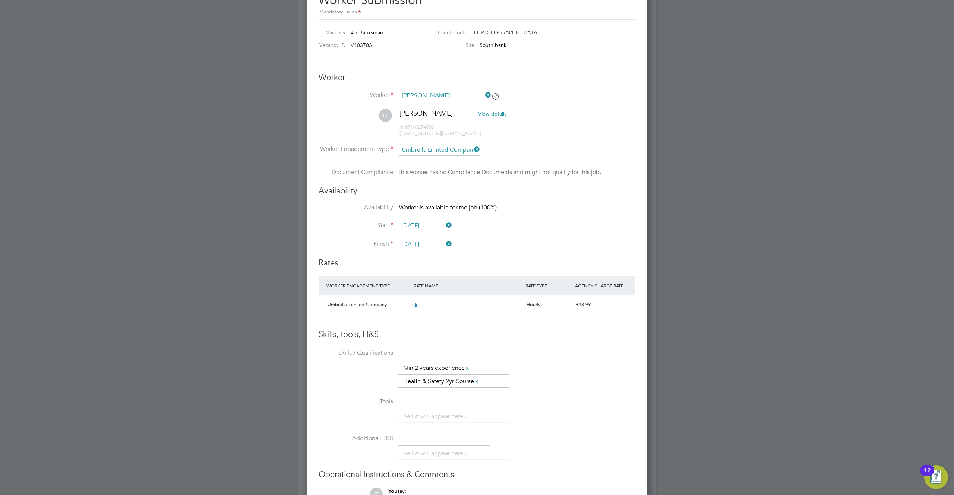
scroll to position [471, 0]
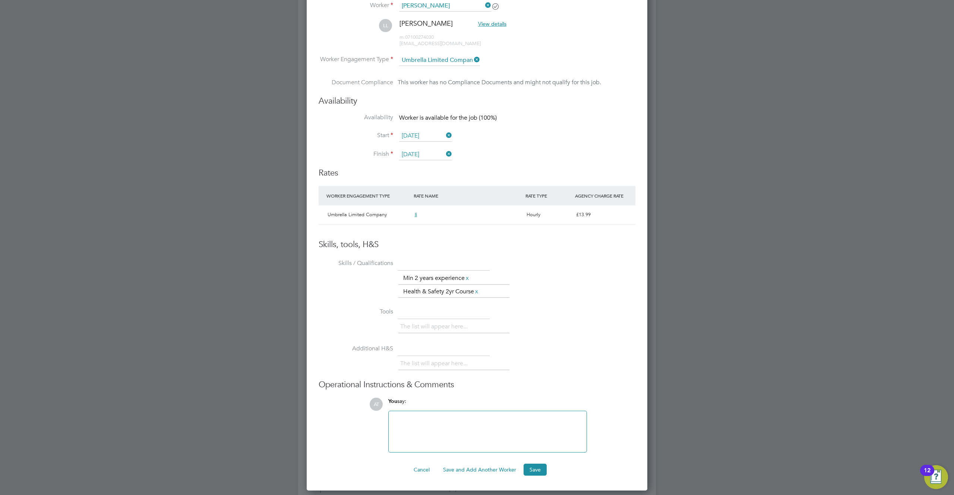
click at [500, 212] on div "li" at bounding box center [468, 214] width 112 height 13
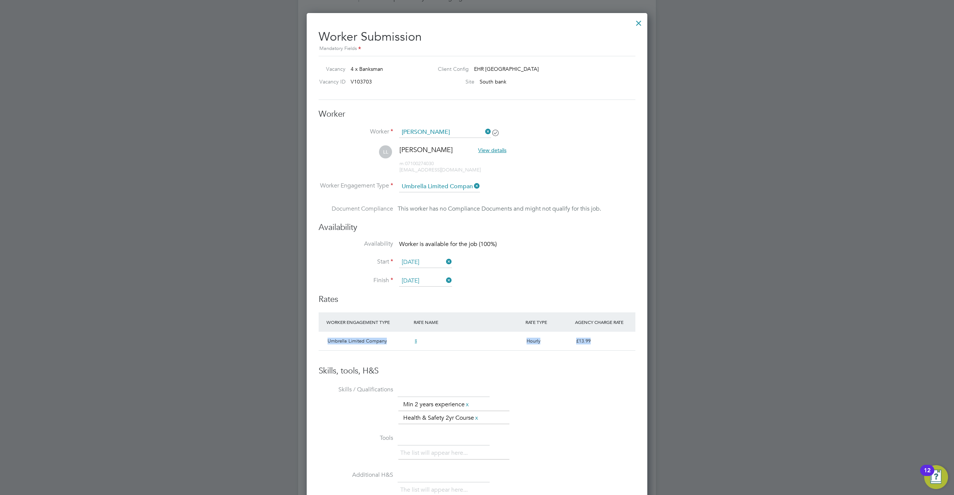
click at [448, 188] on input "Umbrella Limited Company" at bounding box center [439, 186] width 81 height 11
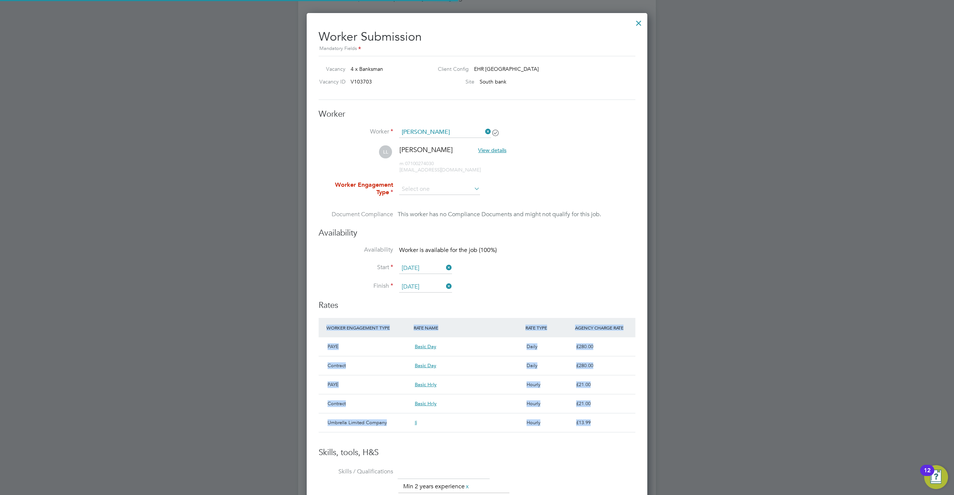
click at [472, 185] on icon at bounding box center [472, 188] width 0 height 10
click at [451, 188] on input at bounding box center [439, 189] width 81 height 11
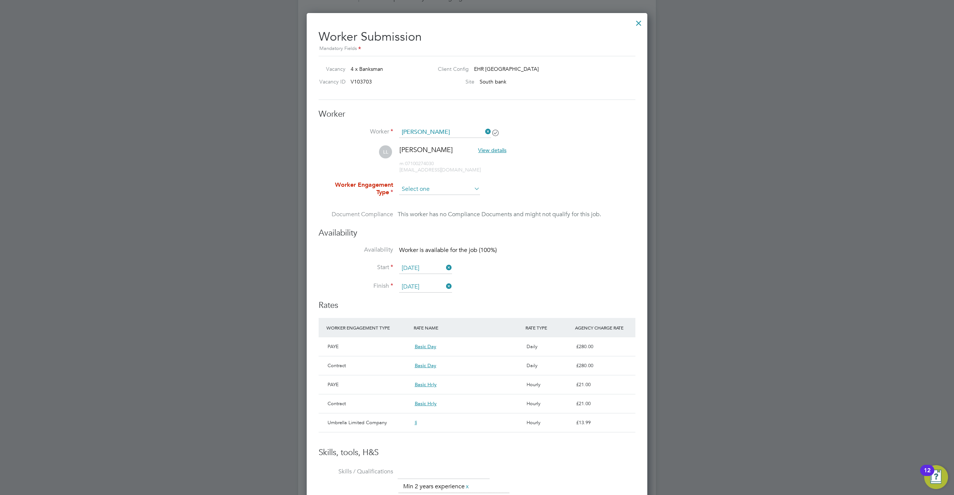
click at [434, 191] on input at bounding box center [439, 189] width 81 height 11
click at [437, 131] on input "Luke L" at bounding box center [445, 132] width 92 height 11
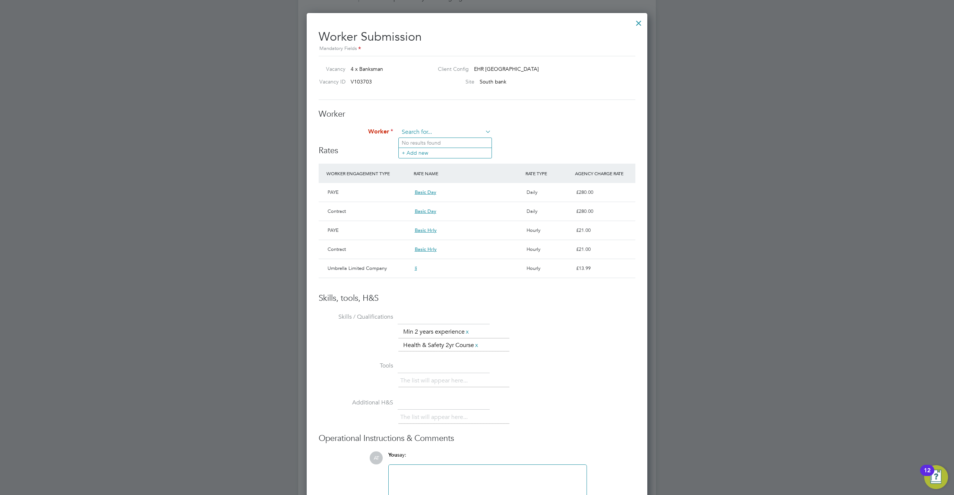
click at [436, 131] on input at bounding box center [445, 132] width 92 height 11
click at [434, 144] on li "R obert D" at bounding box center [445, 143] width 93 height 10
type input "[PERSON_NAME]"
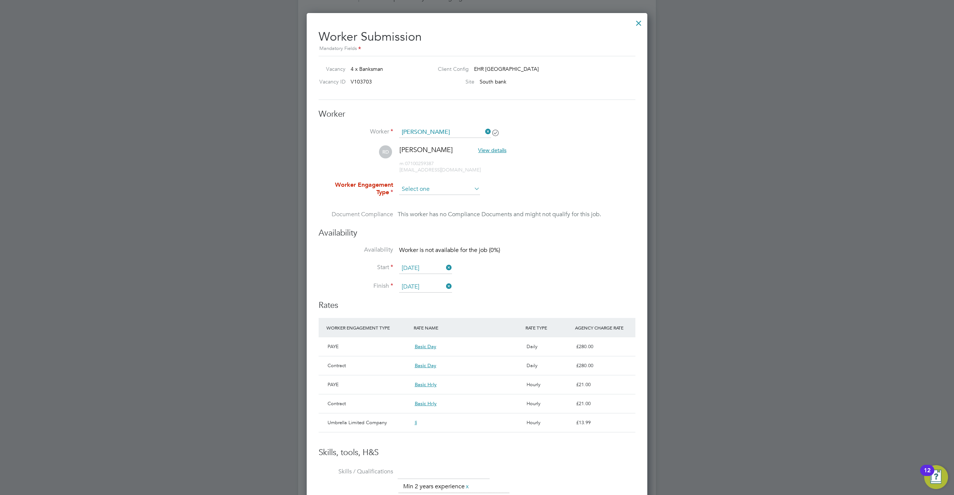
click at [469, 189] on input at bounding box center [439, 189] width 81 height 11
click at [499, 210] on div "This worker has no Compliance Documents and might not qualify for this job." at bounding box center [499, 214] width 203 height 9
click at [463, 186] on input at bounding box center [439, 189] width 81 height 11
click at [462, 193] on input at bounding box center [439, 189] width 81 height 11
click at [428, 297] on li "Contract" at bounding box center [440, 298] width 82 height 10
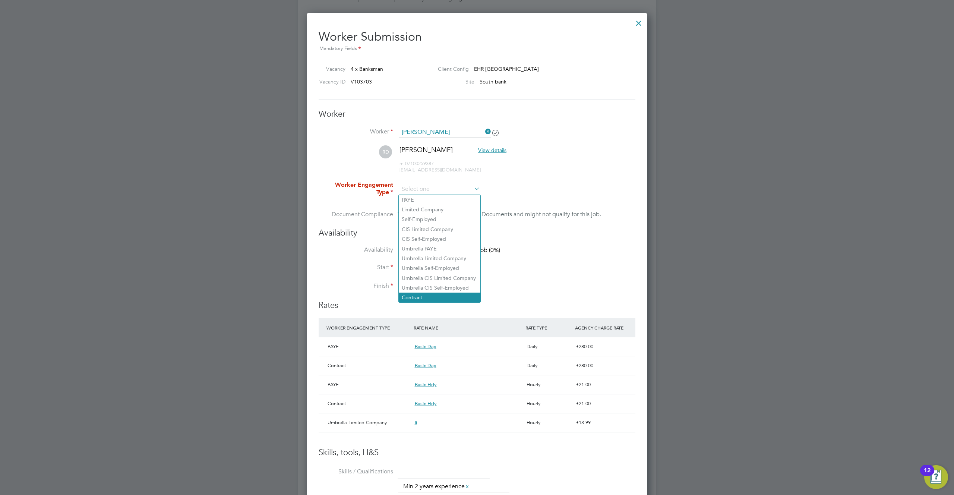
type input "Contract"
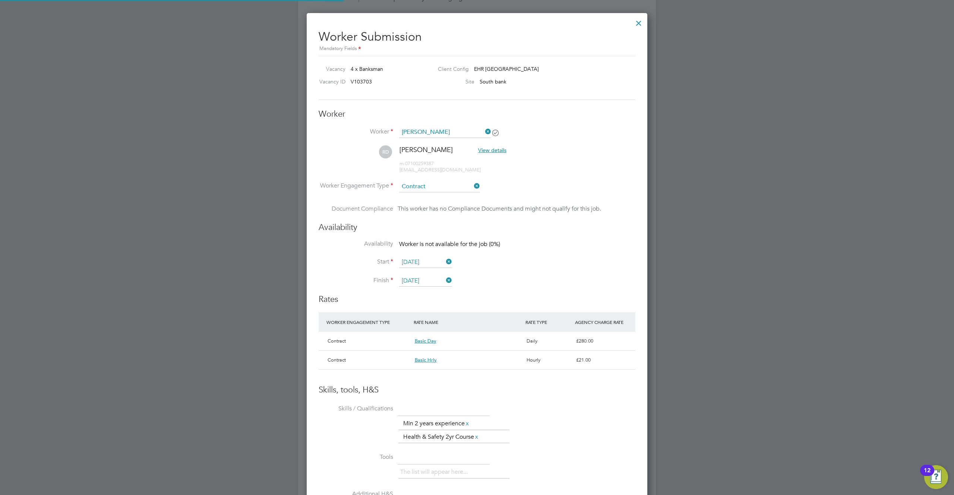
scroll to position [13, 112]
click at [472, 184] on icon at bounding box center [472, 186] width 0 height 10
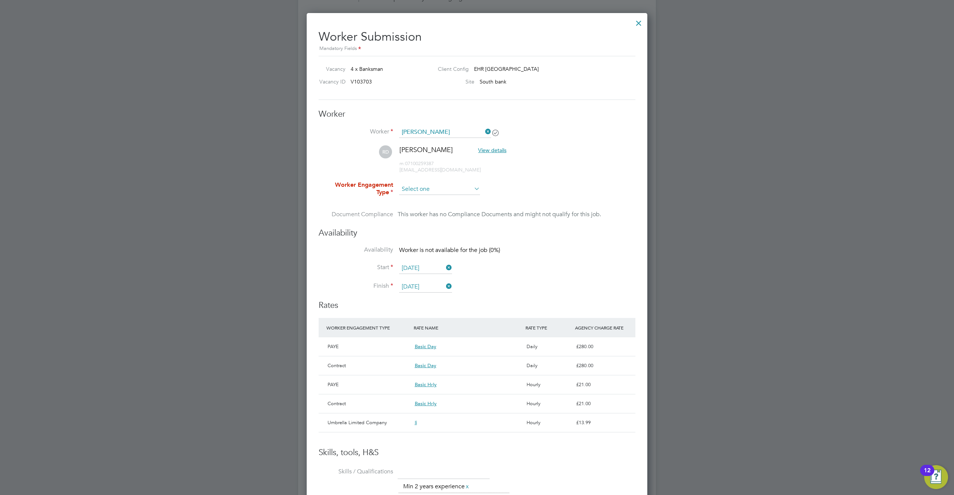
click at [407, 190] on input at bounding box center [439, 189] width 81 height 11
click at [550, 151] on li "RD Robert D View details m: 07100259387 269642@testop.com" at bounding box center [477, 162] width 317 height 35
click at [562, 119] on div "Worker Worker Robert D RD Robert D View details m: 07100259387 269642@testop.co…" at bounding box center [477, 168] width 317 height 119
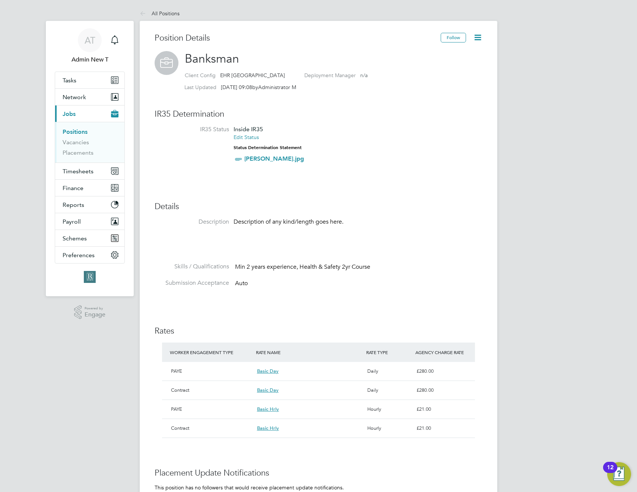
click at [479, 39] on icon at bounding box center [477, 37] width 9 height 9
click at [452, 53] on li "Edit Position e" at bounding box center [453, 55] width 55 height 10
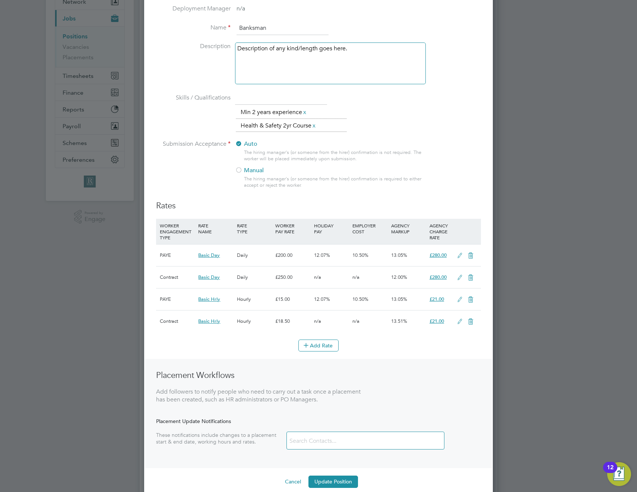
scroll to position [114, 0]
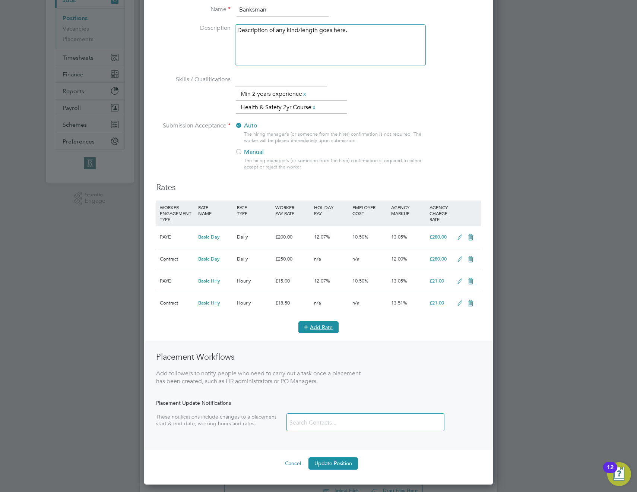
click at [316, 332] on button "Add Rate" at bounding box center [318, 327] width 40 height 12
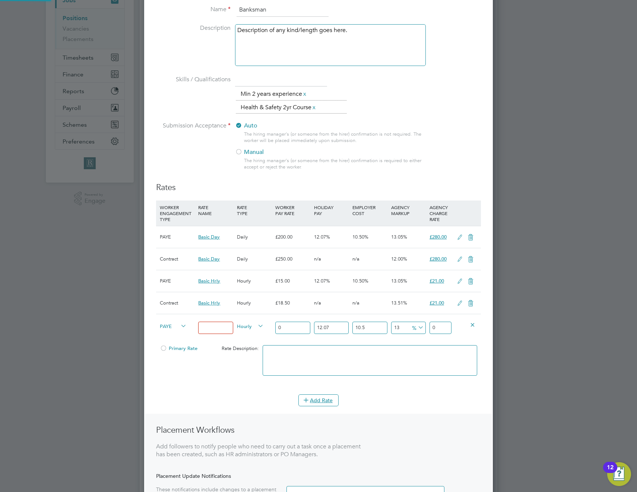
scroll to position [643, 349]
click at [176, 322] on span "PAYE" at bounding box center [173, 326] width 27 height 8
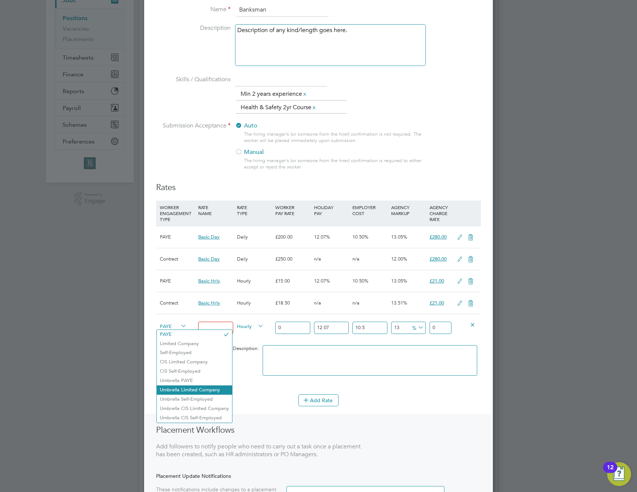
click at [184, 386] on li "Umbrella Limited Company" at bounding box center [194, 389] width 75 height 9
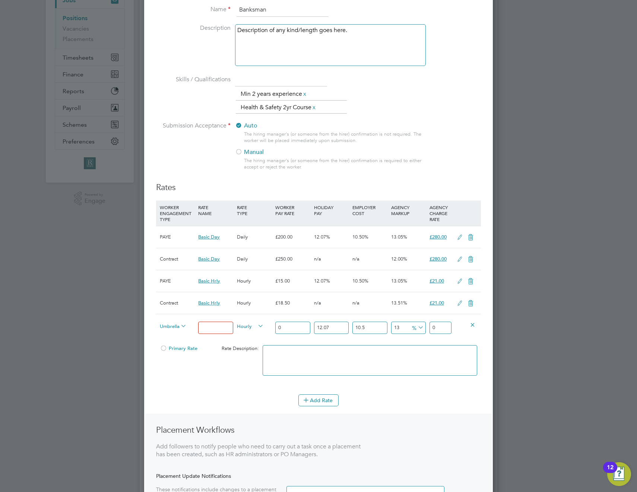
scroll to position [4, 4]
click at [217, 330] on input at bounding box center [215, 328] width 35 height 12
type input "li"
click at [277, 326] on input "0" at bounding box center [292, 328] width 35 height 12
type input "10"
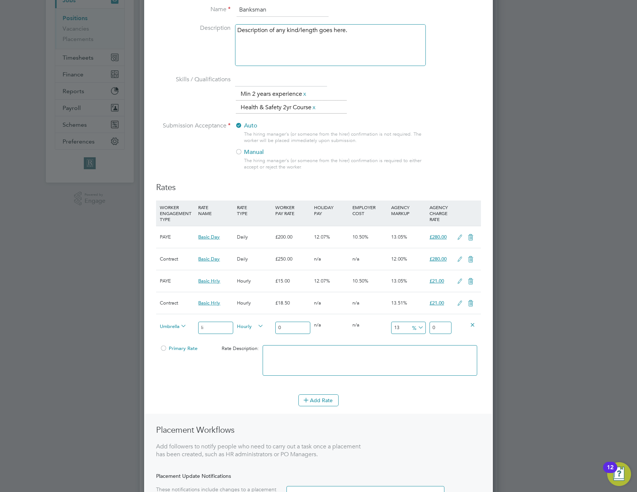
type input "13.99362055"
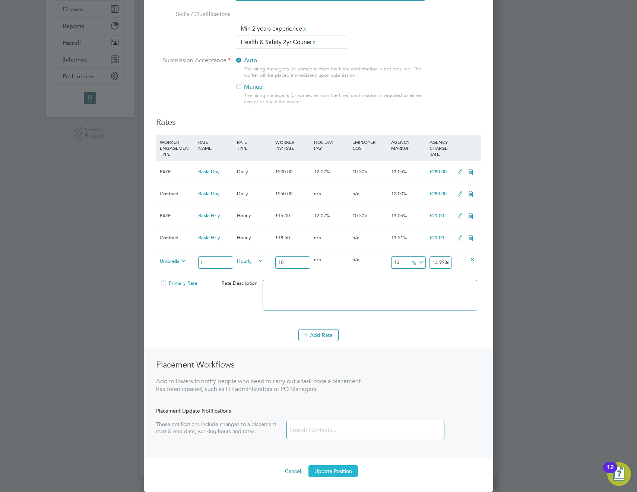
type input "10"
click at [350, 475] on button "Update Position" at bounding box center [334, 471] width 50 height 12
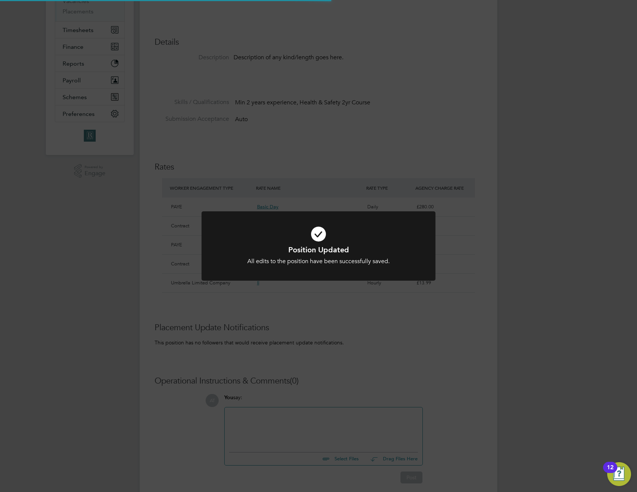
scroll to position [0, 0]
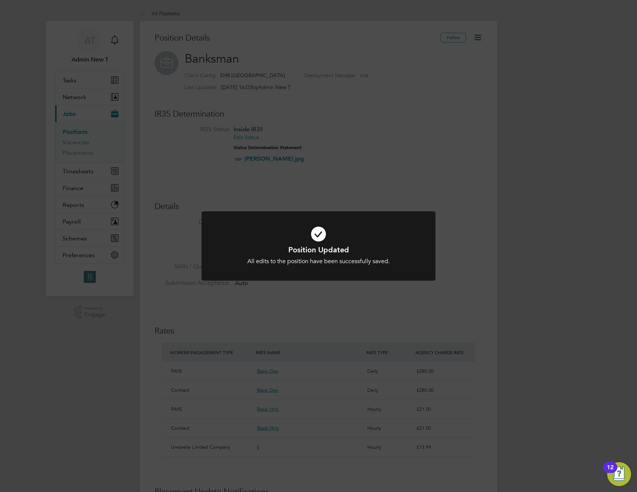
click at [227, 70] on div "Position Updated All edits to the position have been successfully saved. Cancel…" at bounding box center [318, 246] width 637 height 492
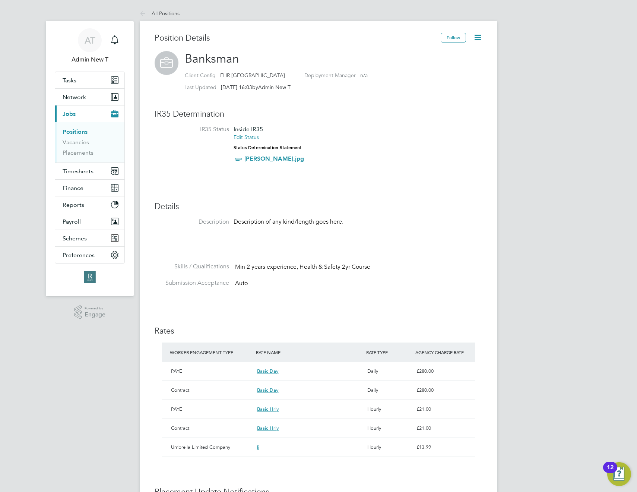
click at [239, 79] on div "Client Config EHR North-West Deployment Manager n/a" at bounding box center [334, 76] width 298 height 12
click at [241, 77] on span "EHR [GEOGRAPHIC_DATA]" at bounding box center [252, 75] width 65 height 7
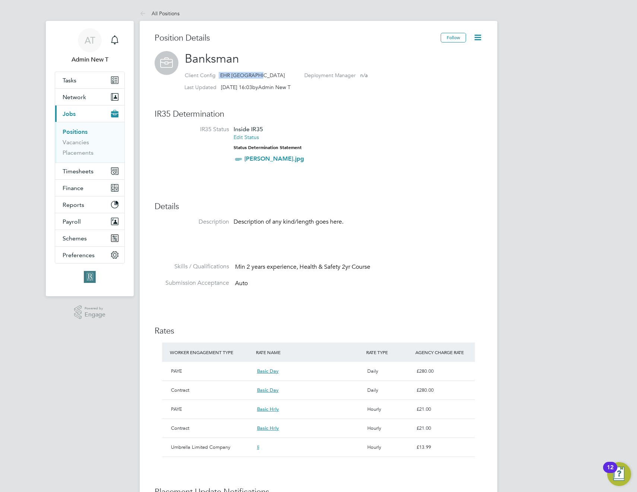
copy div "EHR [GEOGRAPHIC_DATA]"
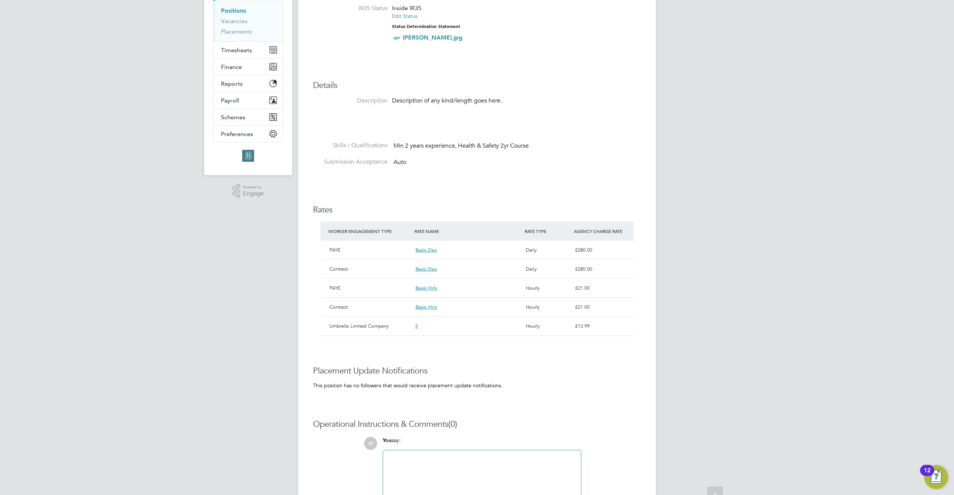
scroll to position [146, 0]
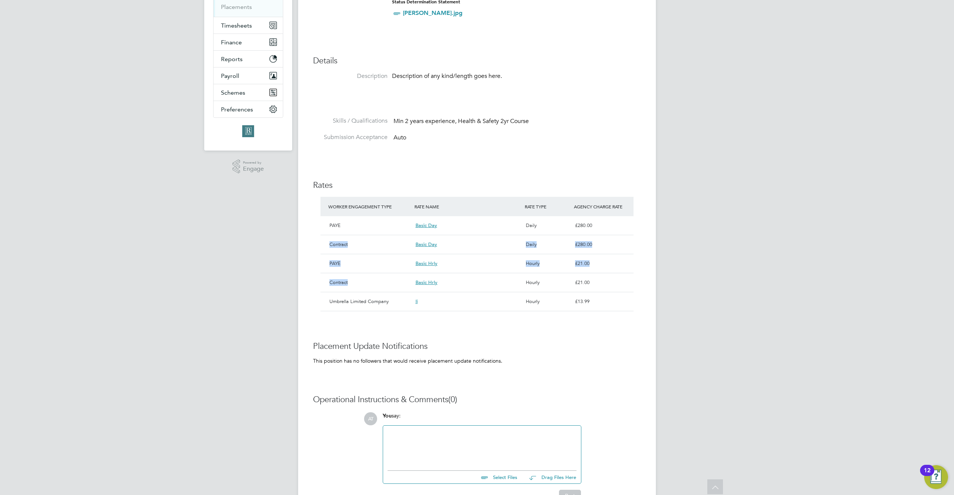
drag, startPoint x: 349, startPoint y: 281, endPoint x: 328, endPoint y: 243, distance: 43.4
click at [328, 243] on div "WORKER ENGAGEMENT TYPE RATE NAME RATE TYPE AGENCY CHARGE RATE PAYE Basic Day Da…" at bounding box center [476, 254] width 313 height 114
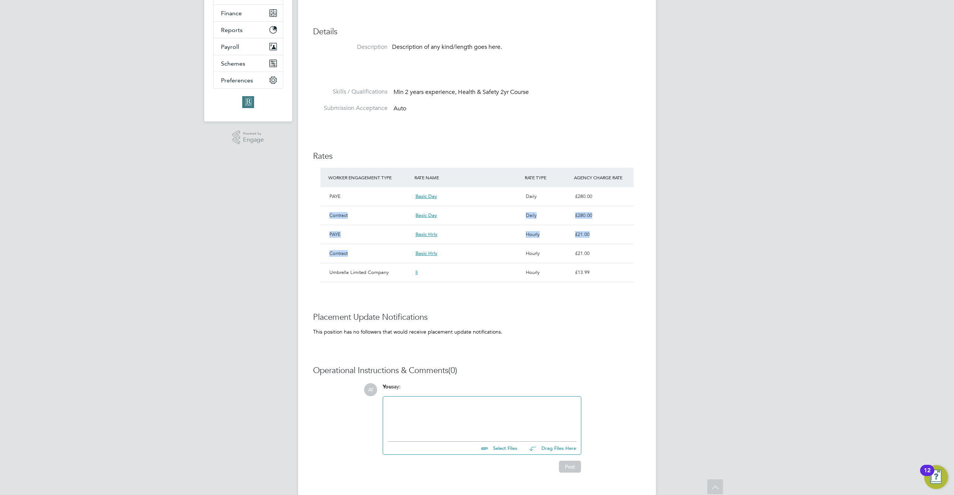
scroll to position [182, 0]
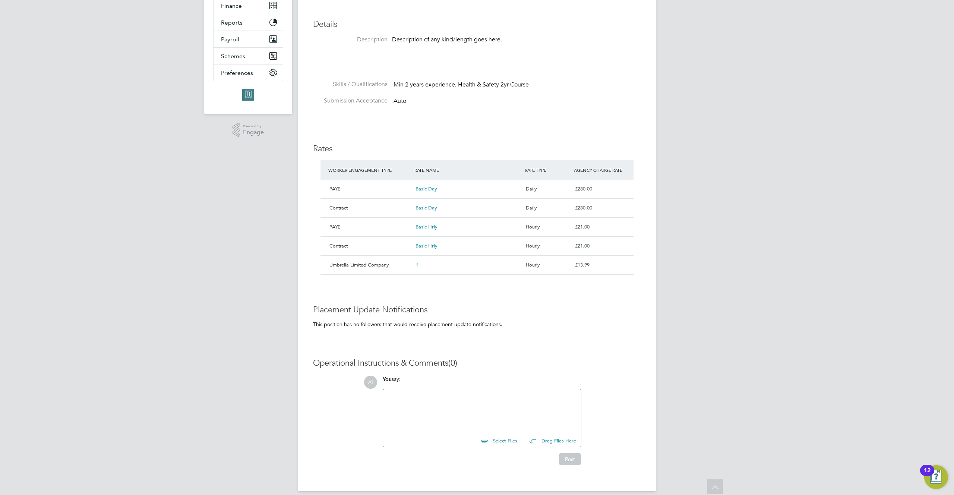
click at [547, 110] on li "Submission Acceptance Auto" at bounding box center [477, 105] width 328 height 17
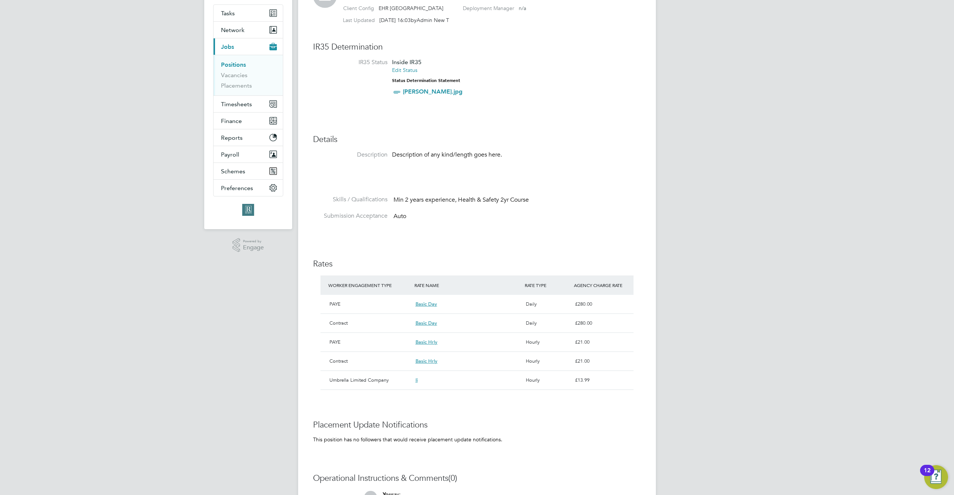
scroll to position [90, 0]
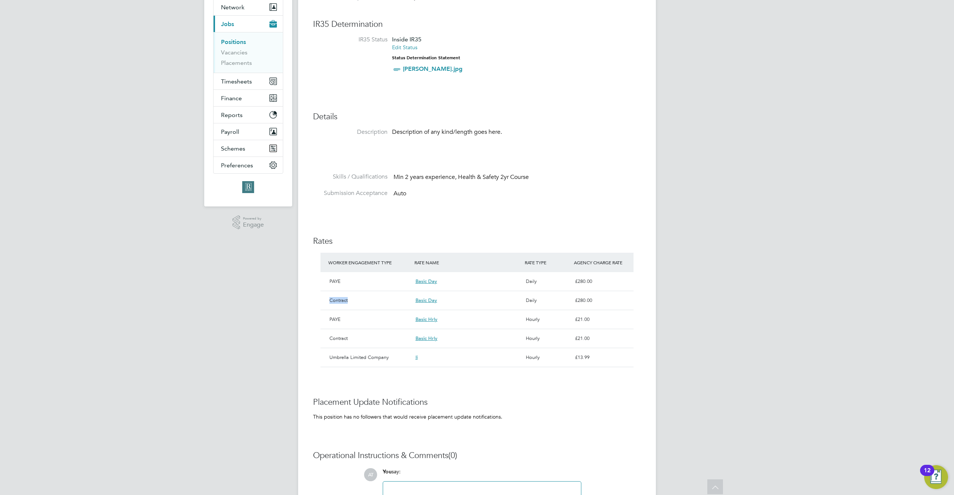
drag, startPoint x: 344, startPoint y: 298, endPoint x: 322, endPoint y: 297, distance: 22.0
click at [322, 297] on div "Contract Basic Day Daily £280.00" at bounding box center [476, 300] width 313 height 19
drag, startPoint x: 344, startPoint y: 338, endPoint x: 337, endPoint y: 329, distance: 11.1
click at [337, 336] on div "Contract" at bounding box center [369, 338] width 86 height 13
click at [342, 339] on div "Contract" at bounding box center [369, 338] width 86 height 13
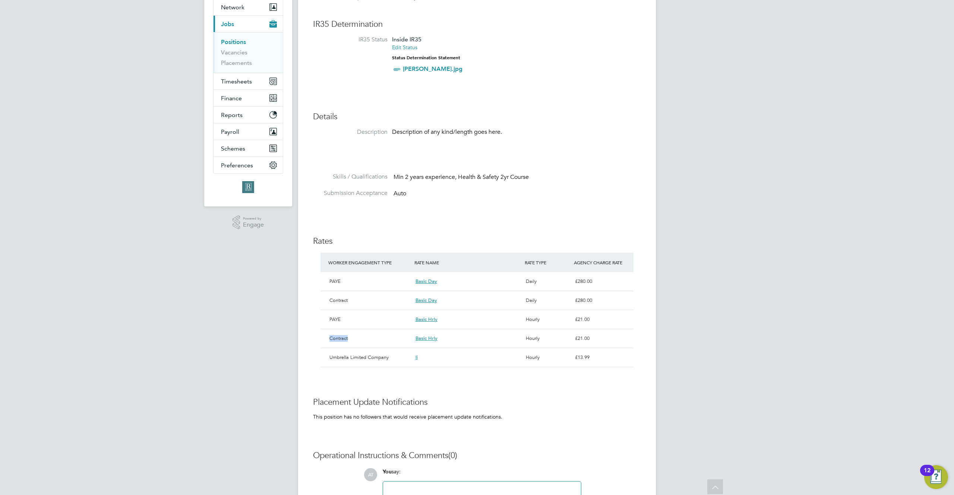
click at [342, 339] on div "Contract" at bounding box center [369, 338] width 86 height 13
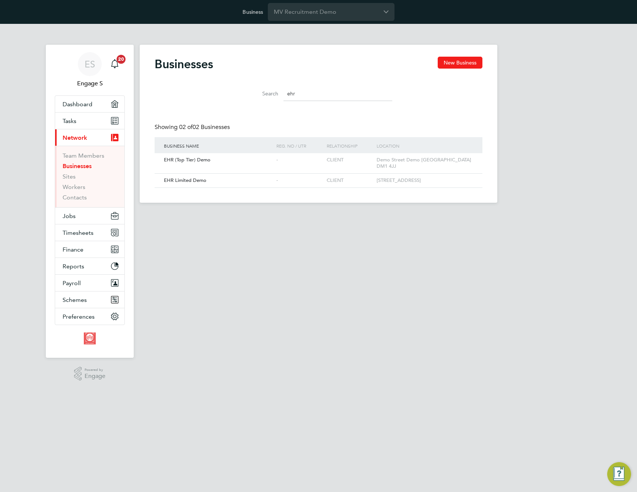
scroll to position [14, 113]
click at [80, 252] on span "Finance" at bounding box center [73, 249] width 21 height 7
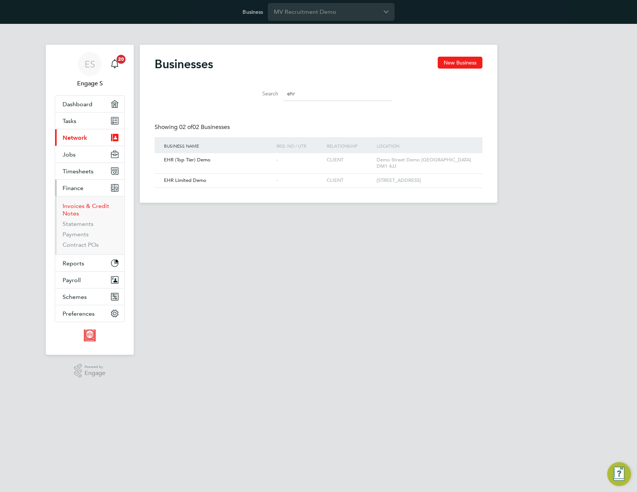
click at [86, 206] on link "Invoices & Credit Notes" at bounding box center [86, 209] width 47 height 15
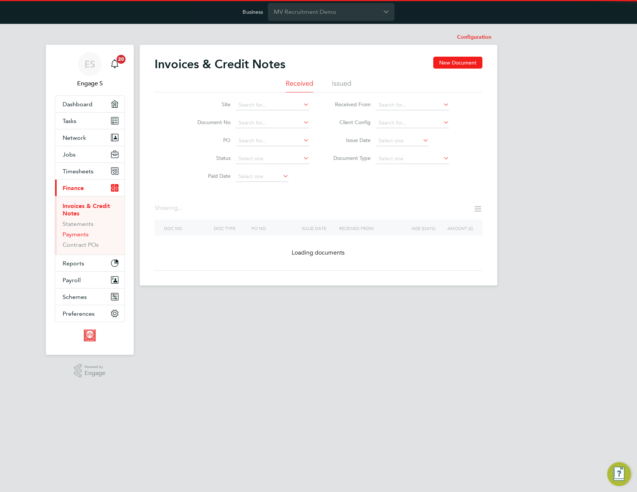
click at [82, 234] on link "Payments" at bounding box center [76, 234] width 26 height 7
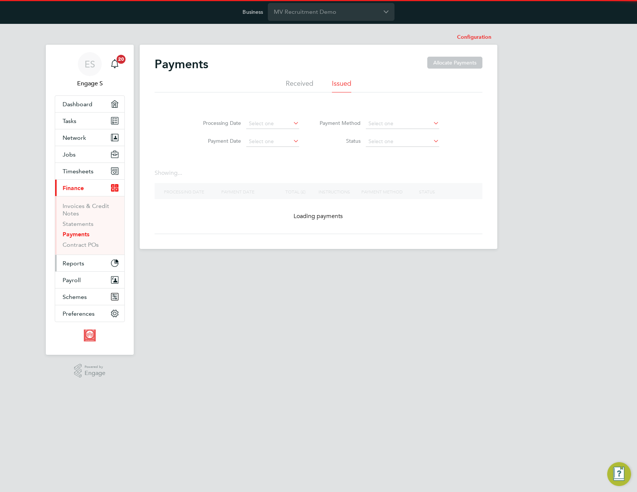
click at [78, 269] on button "Reports" at bounding box center [89, 263] width 69 height 16
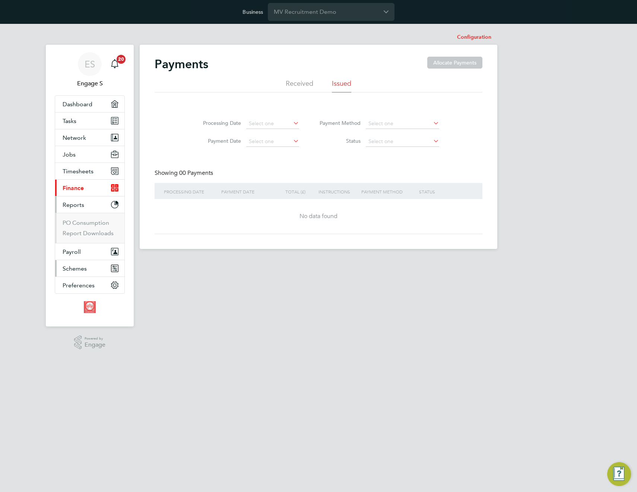
click at [80, 271] on span "Schemes" at bounding box center [75, 268] width 24 height 7
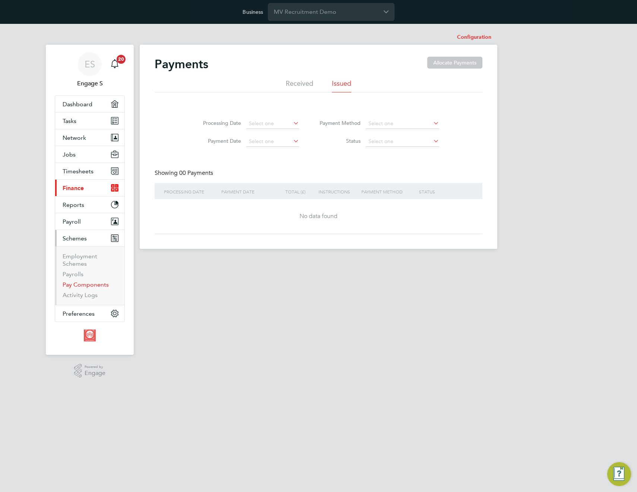
click at [85, 284] on link "Pay Components" at bounding box center [86, 284] width 46 height 7
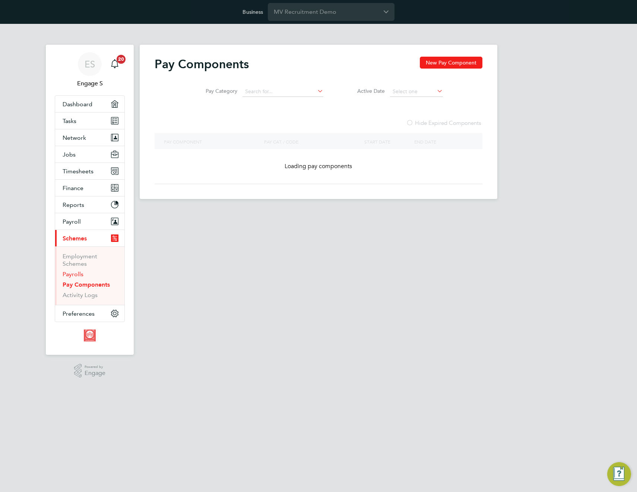
click at [75, 271] on link "Payrolls" at bounding box center [73, 274] width 21 height 7
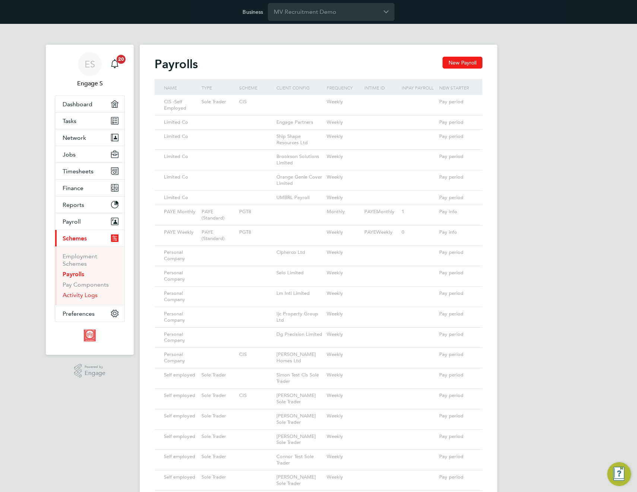
click at [83, 297] on link "Activity Logs" at bounding box center [80, 294] width 35 height 7
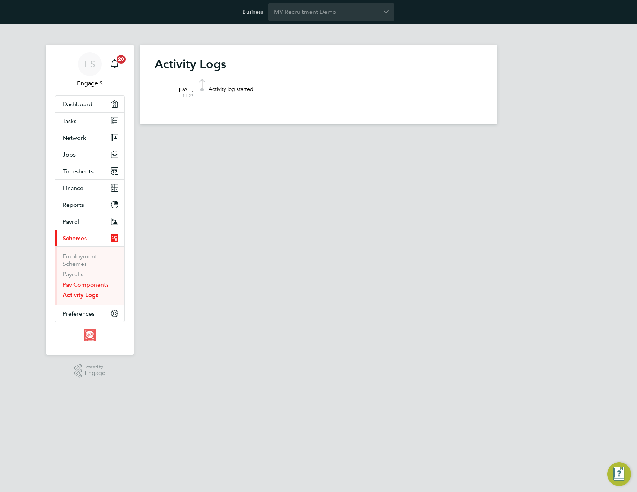
click at [82, 284] on link "Pay Components" at bounding box center [86, 284] width 46 height 7
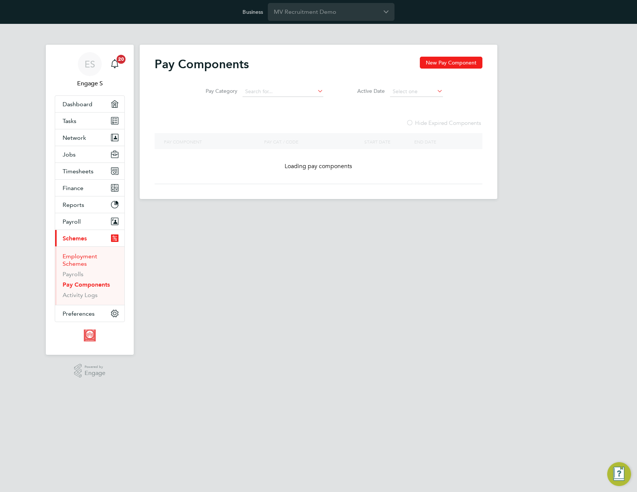
click at [78, 259] on link "Employment Schemes" at bounding box center [80, 260] width 35 height 15
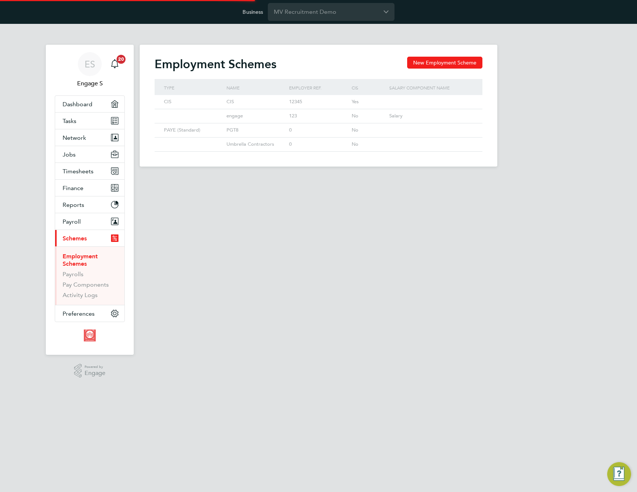
scroll to position [14, 63]
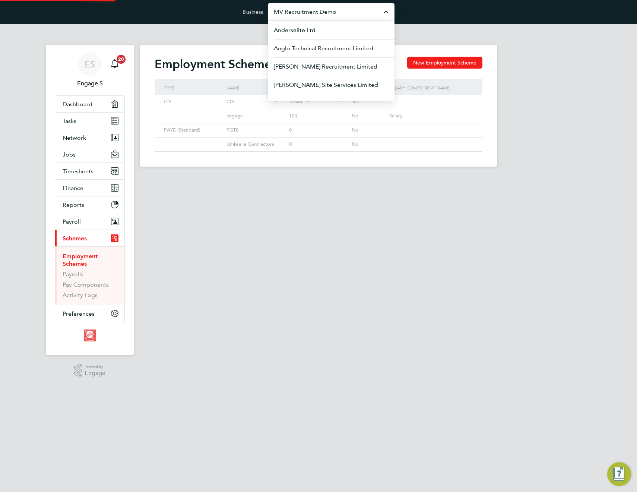
click at [333, 12] on input "MV Recruitment Demo" at bounding box center [331, 12] width 127 height 18
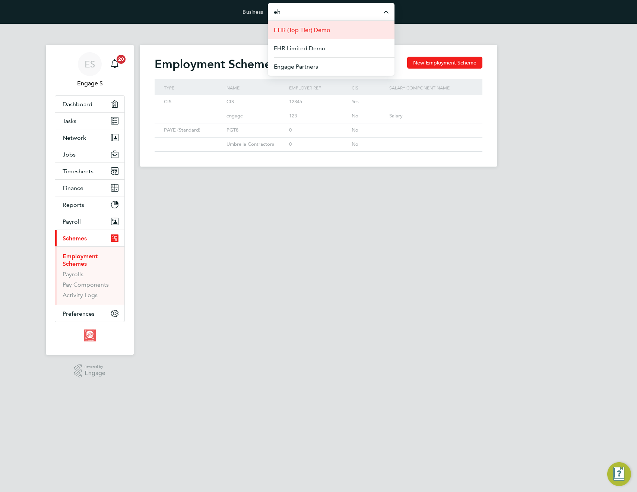
click at [325, 29] on span "EHR (Top Tier) Demo" at bounding box center [302, 30] width 57 height 9
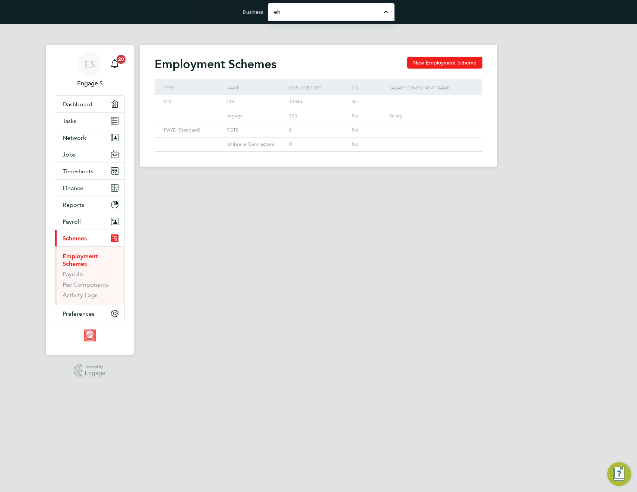
type input "EHR (Top Tier) Demo"
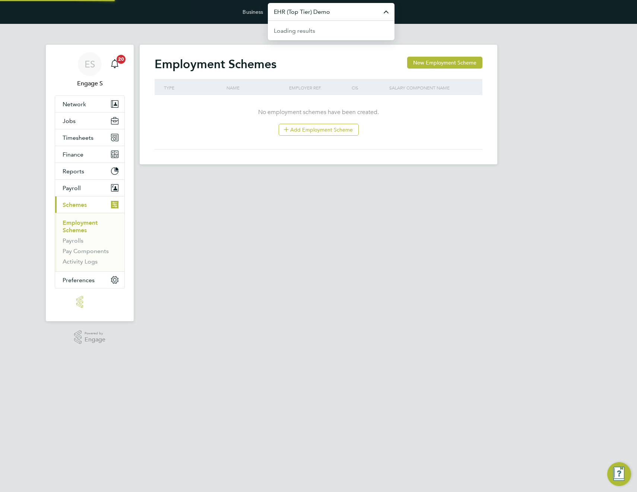
click at [312, 12] on input "EHR (Top Tier) Demo" at bounding box center [331, 12] width 127 height 18
click at [307, 15] on input "ehr" at bounding box center [331, 12] width 127 height 18
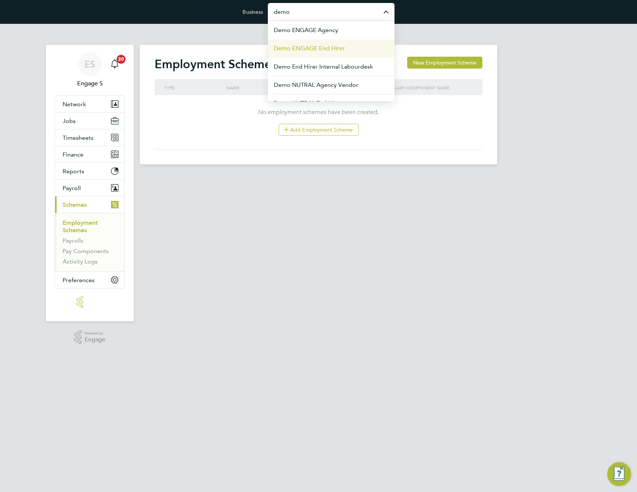
click at [315, 48] on span "Demo ENGAGE End Hirer" at bounding box center [309, 48] width 71 height 9
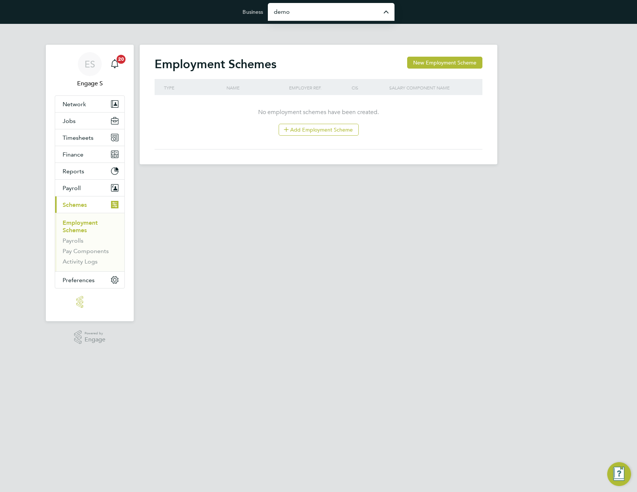
type input "Demo ENGAGE End Hirer"
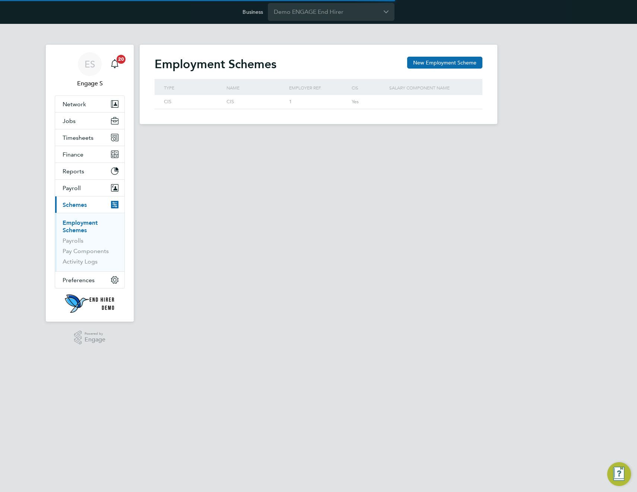
scroll to position [14, 63]
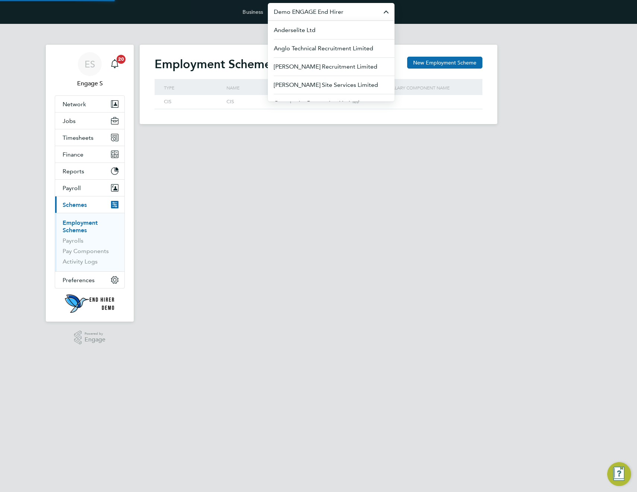
click at [338, 13] on input "Demo ENGAGE End Hirer" at bounding box center [331, 12] width 127 height 18
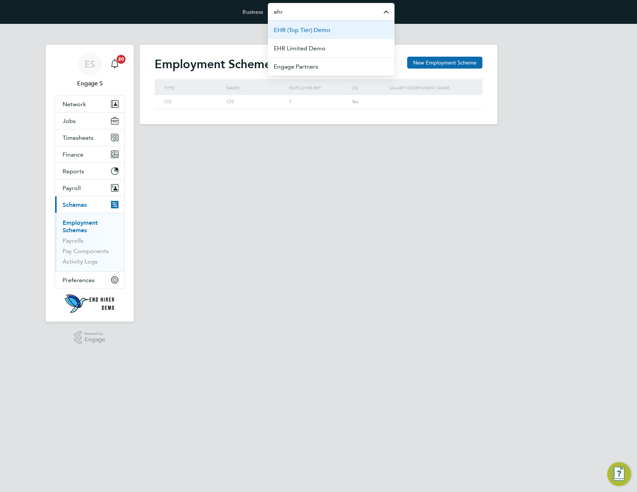
click at [338, 30] on li "EHR (Top Tier) Demo" at bounding box center [331, 30] width 127 height 18
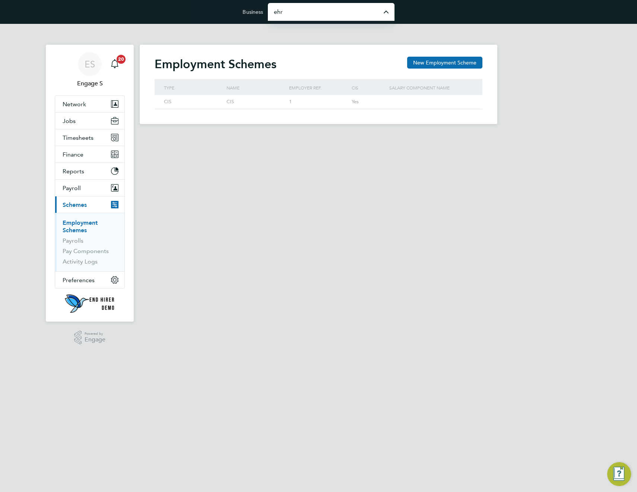
type input "EHR (Top Tier) Demo"
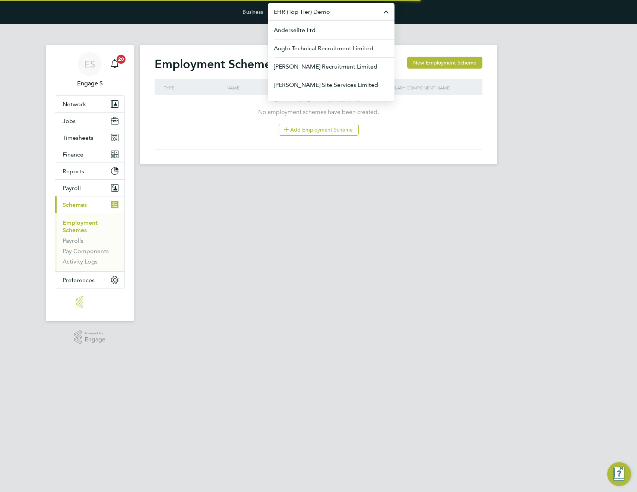
click at [340, 14] on input "EHR (Top Tier) Demo" at bounding box center [331, 12] width 127 height 18
click at [83, 123] on button "Jobs" at bounding box center [89, 121] width 69 height 16
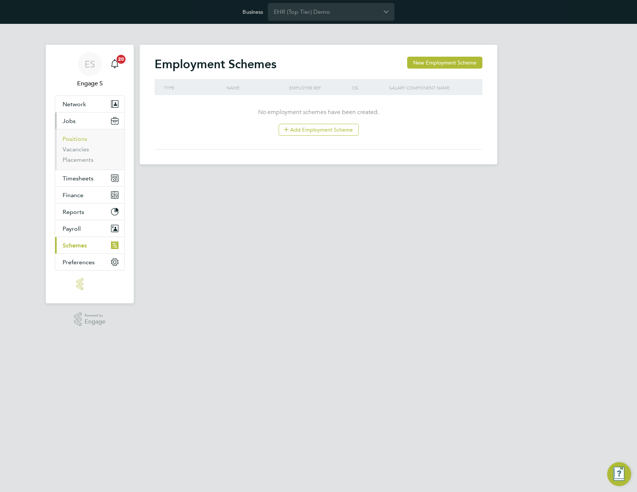
click at [80, 137] on link "Positions" at bounding box center [75, 138] width 25 height 7
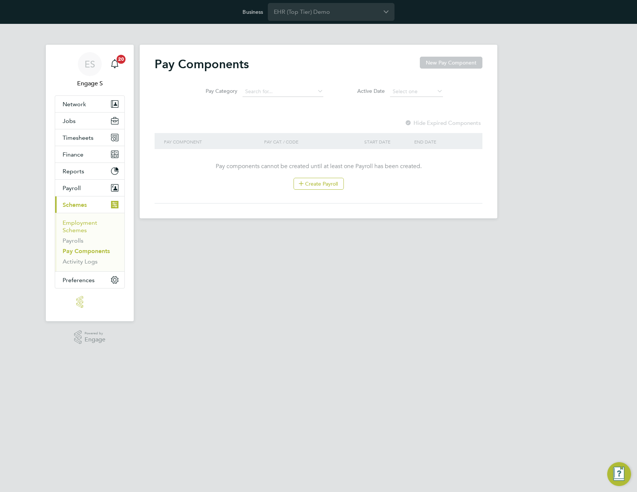
click at [75, 226] on link "Employment Schemes" at bounding box center [80, 226] width 35 height 15
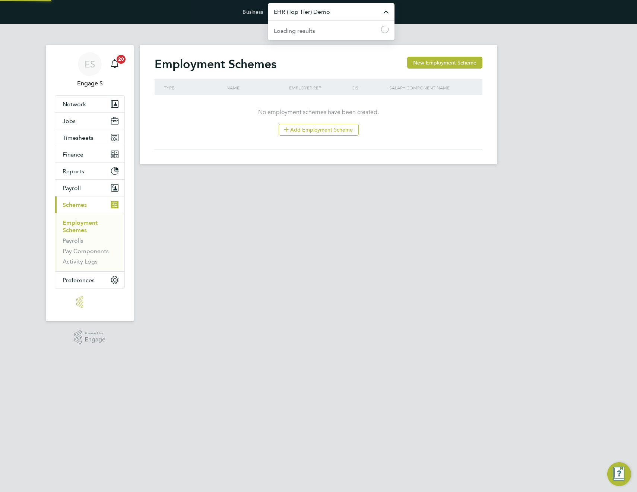
click at [343, 13] on input "EHR (Top Tier) Demo" at bounding box center [331, 12] width 127 height 18
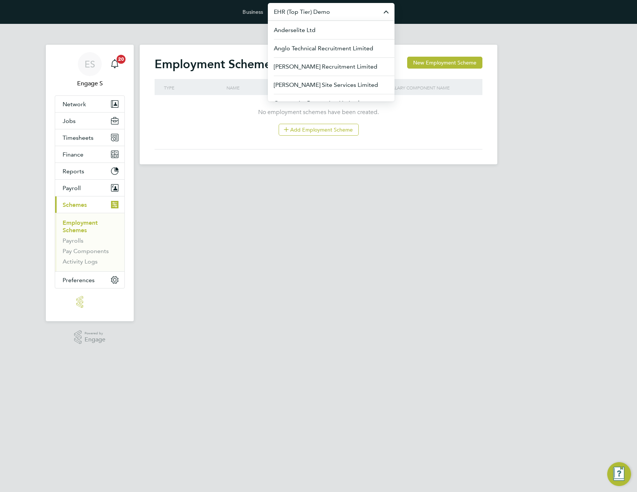
click at [189, 63] on h2 "Employment Schemes" at bounding box center [216, 64] width 122 height 15
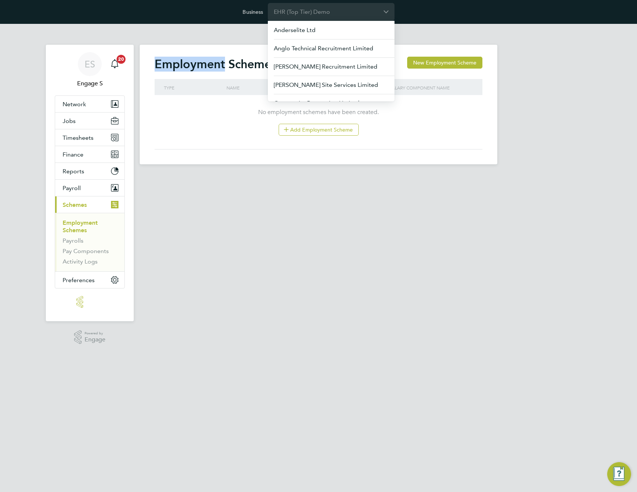
click at [189, 63] on h2 "Employment Schemes" at bounding box center [216, 64] width 122 height 15
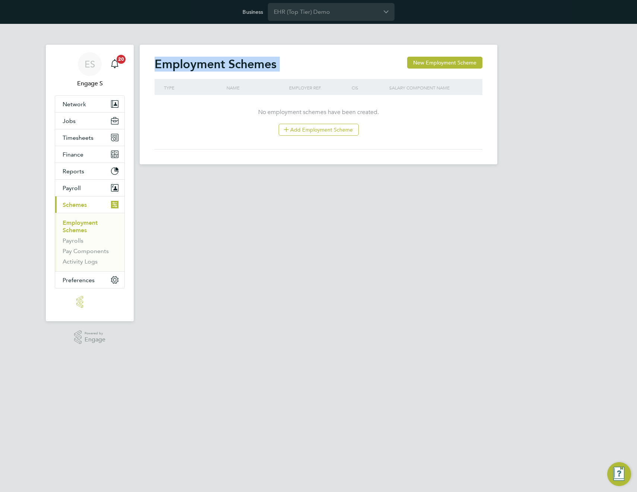
click at [189, 63] on h2 "Employment Schemes" at bounding box center [216, 64] width 122 height 15
copy h2 "Employment Schemes"
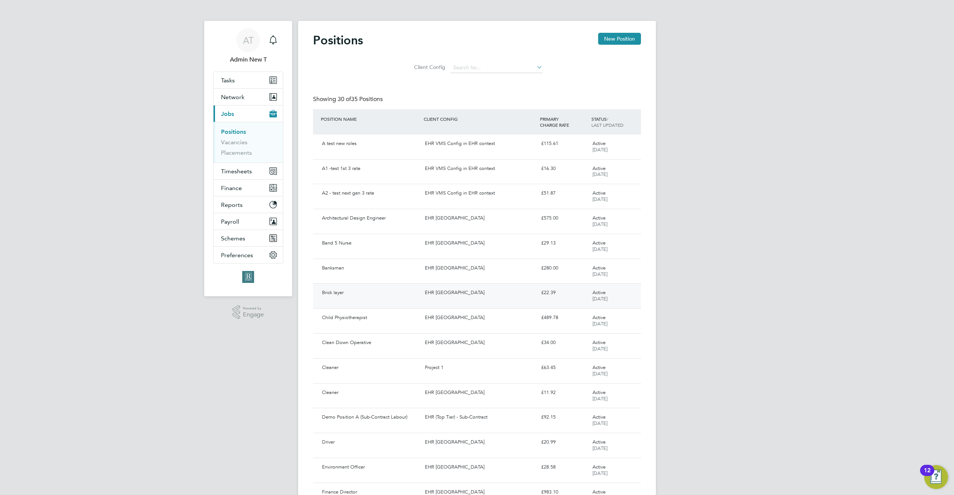
click at [437, 293] on div "EHR [GEOGRAPHIC_DATA]" at bounding box center [480, 293] width 116 height 12
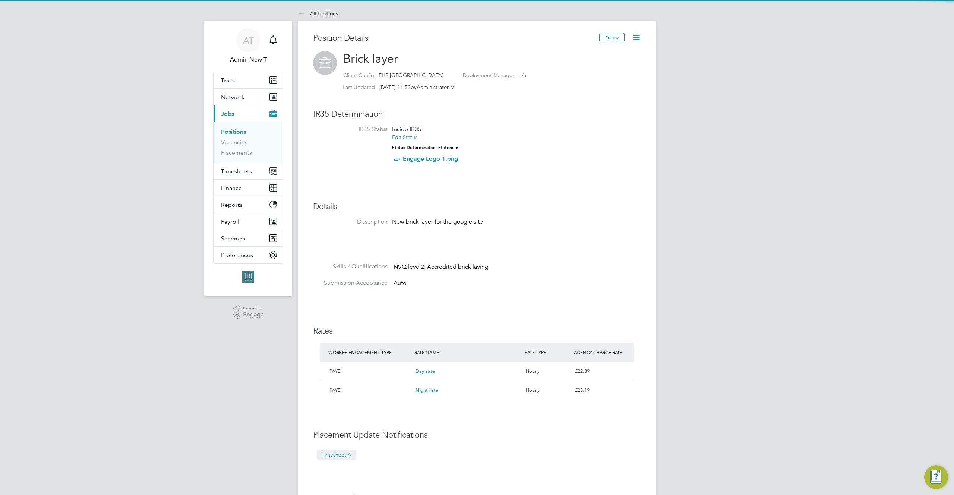
scroll to position [13, 111]
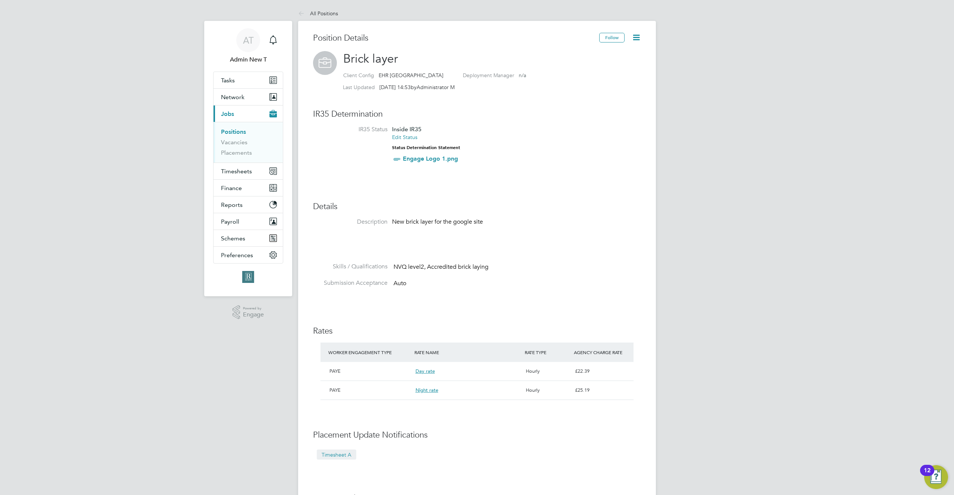
click at [393, 59] on span "Brick layer" at bounding box center [370, 58] width 55 height 15
click at [393, 76] on span "EHR [GEOGRAPHIC_DATA]" at bounding box center [411, 75] width 65 height 7
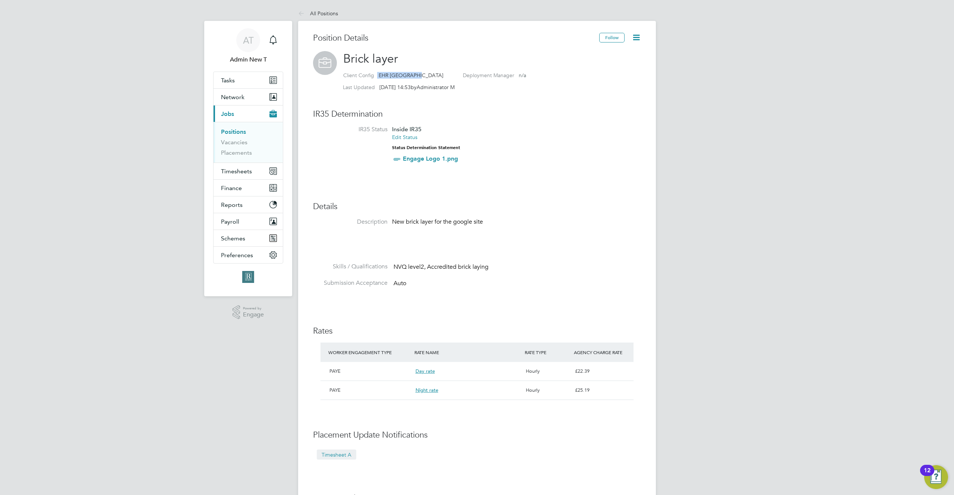
click at [393, 76] on span "EHR [GEOGRAPHIC_DATA]" at bounding box center [411, 75] width 65 height 7
copy div "EHR [GEOGRAPHIC_DATA]"
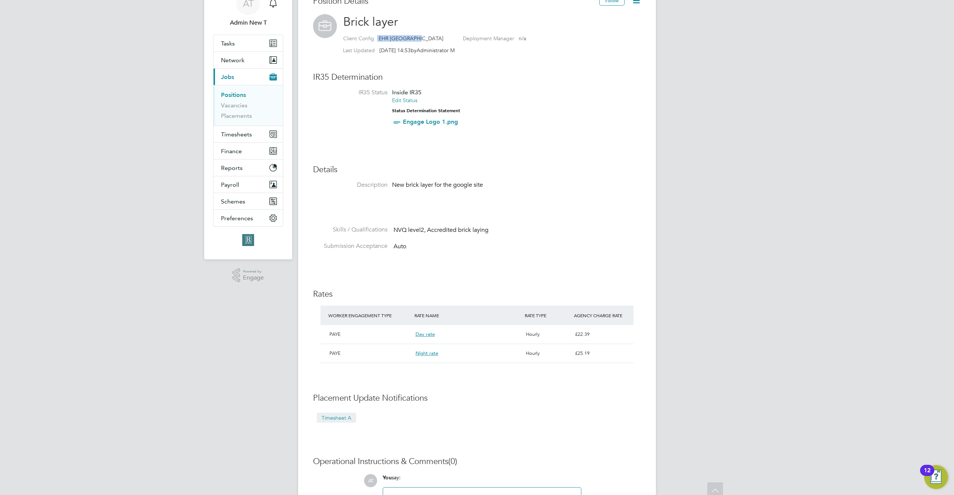
scroll to position [56, 0]
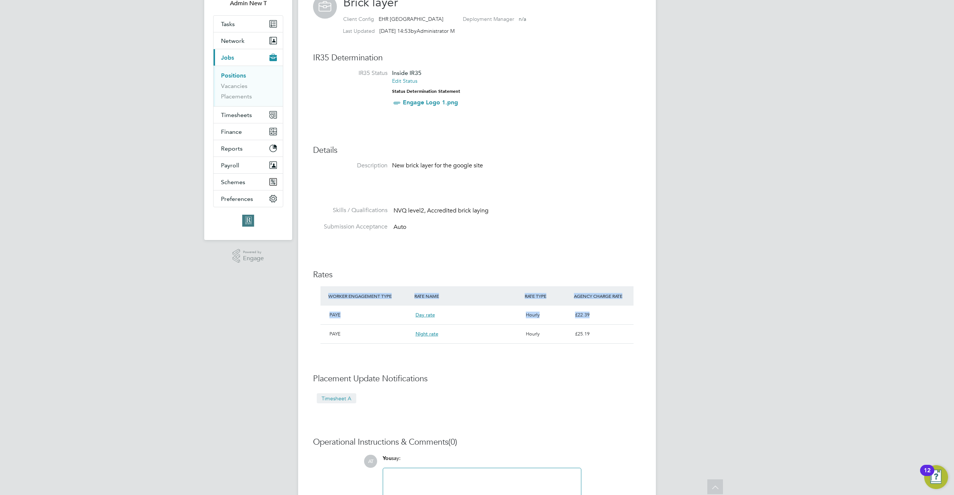
drag, startPoint x: 338, startPoint y: 323, endPoint x: 376, endPoint y: 280, distance: 56.5
click at [376, 280] on div "Position Details Follow Brick layer Client Config EHR North-West Deployment Man…" at bounding box center [477, 266] width 328 height 579
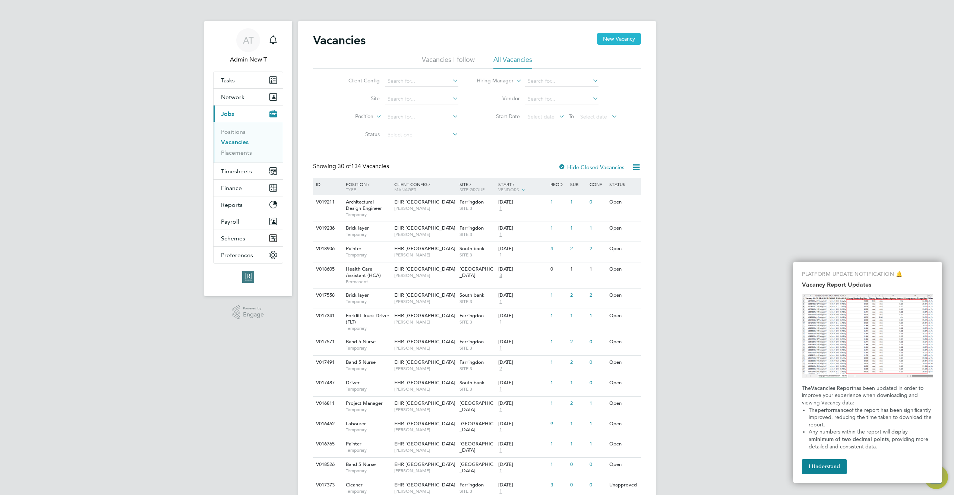
click at [616, 37] on button "New Vacancy" at bounding box center [619, 39] width 44 height 12
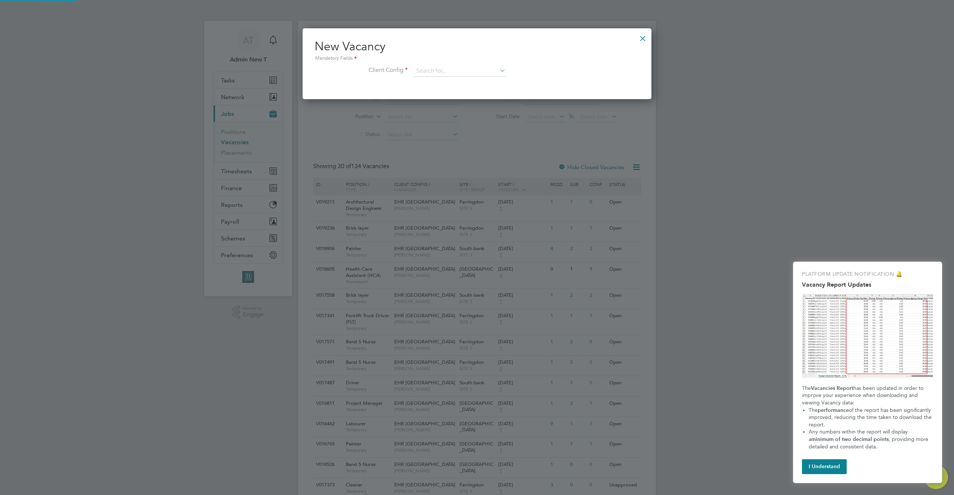
scroll to position [71, 349]
click at [458, 73] on input at bounding box center [460, 71] width 92 height 11
paste input "EHR [GEOGRAPHIC_DATA]"
type input "EHR [GEOGRAPHIC_DATA]"
click at [455, 81] on b "[GEOGRAPHIC_DATA]" at bounding box center [455, 82] width 54 height 6
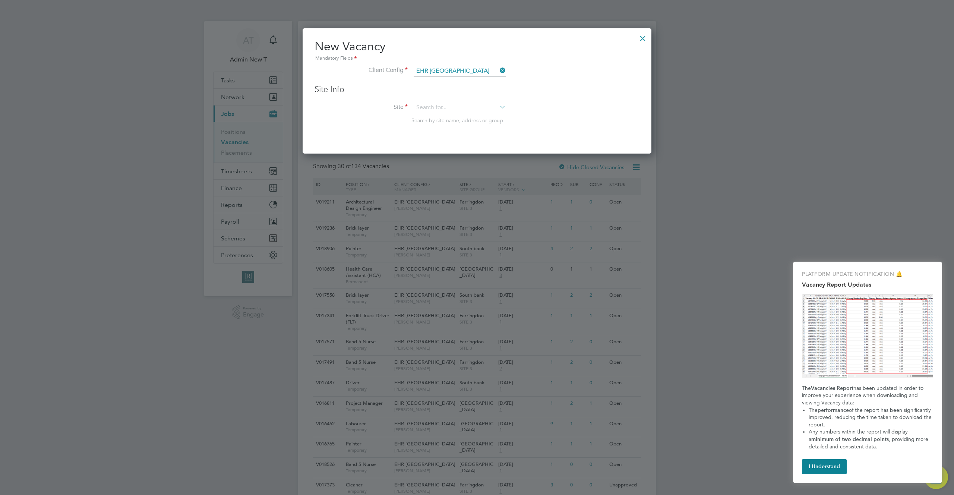
scroll to position [126, 349]
click at [453, 106] on input at bounding box center [460, 107] width 92 height 11
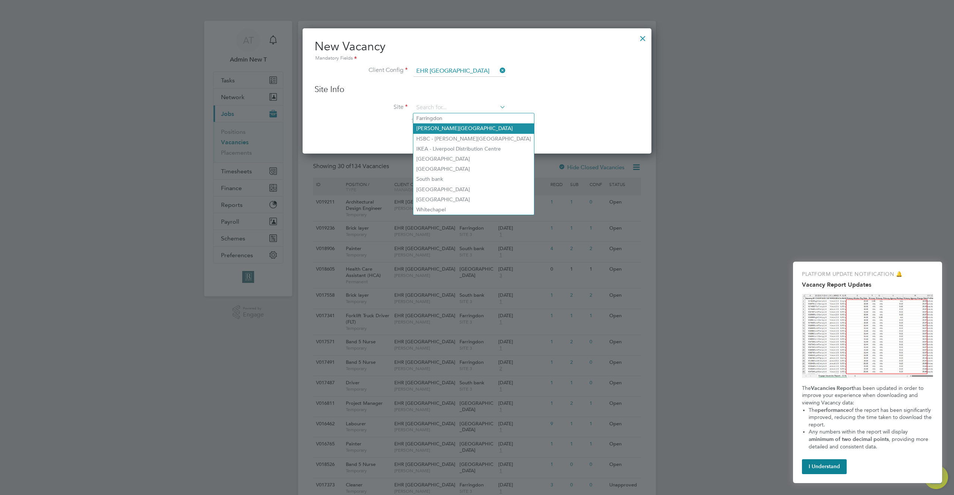
click at [452, 129] on li "Hinkley Point Power Station" at bounding box center [473, 128] width 121 height 10
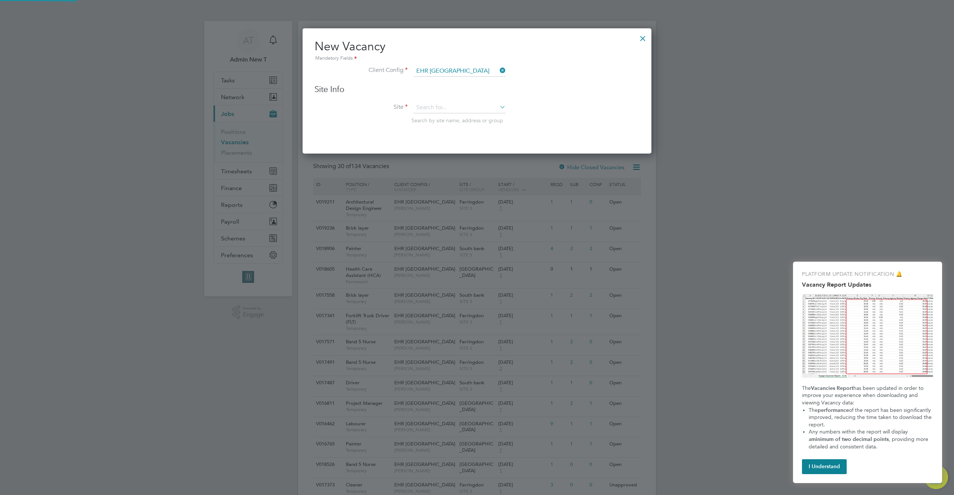
type input "Hinkley Point Power Station"
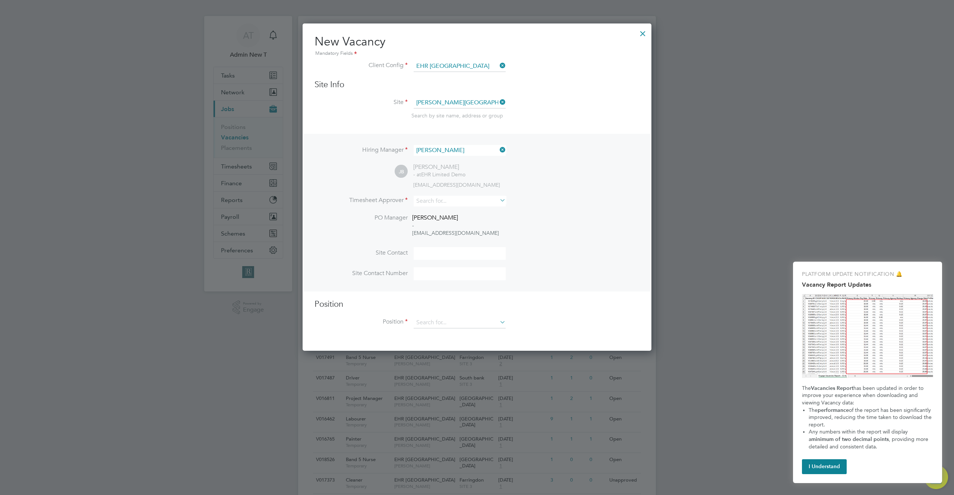
scroll to position [37, 0]
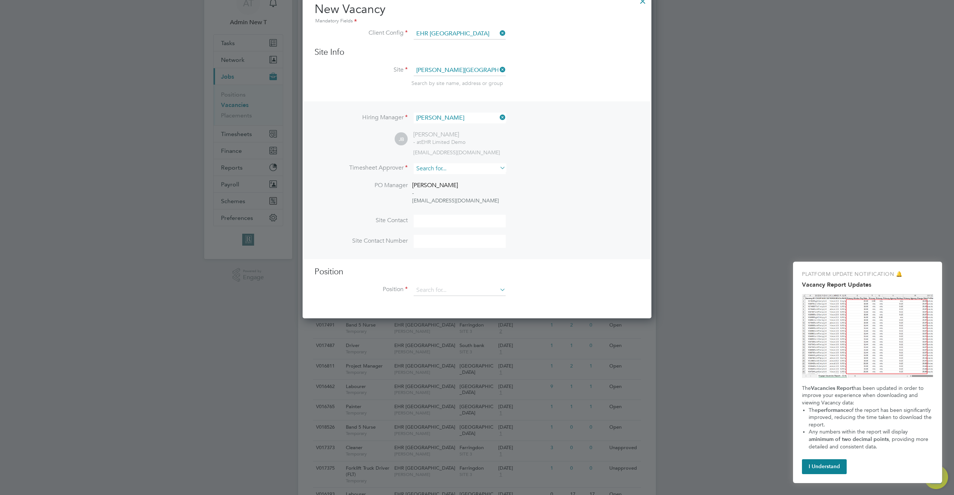
click at [461, 170] on input at bounding box center [460, 168] width 92 height 11
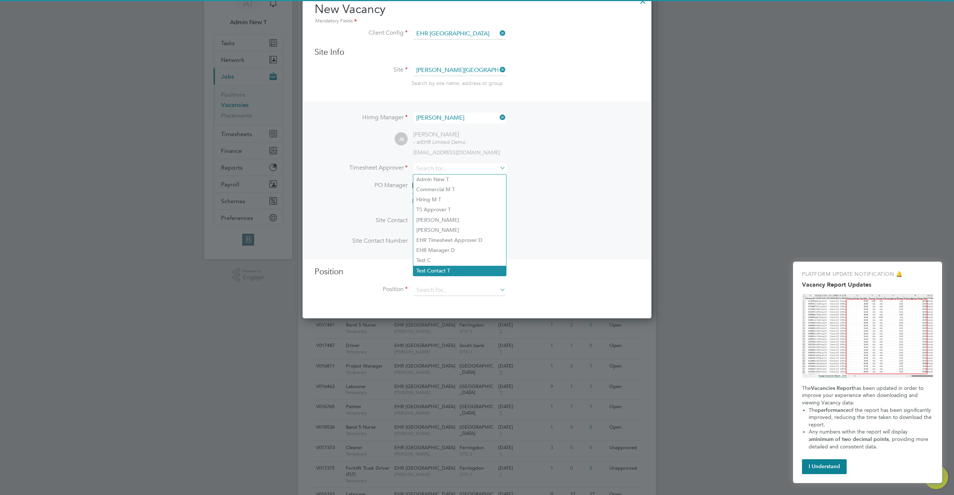
click at [464, 268] on li "Test Contact T" at bounding box center [459, 271] width 93 height 10
type input "Test Contact T"
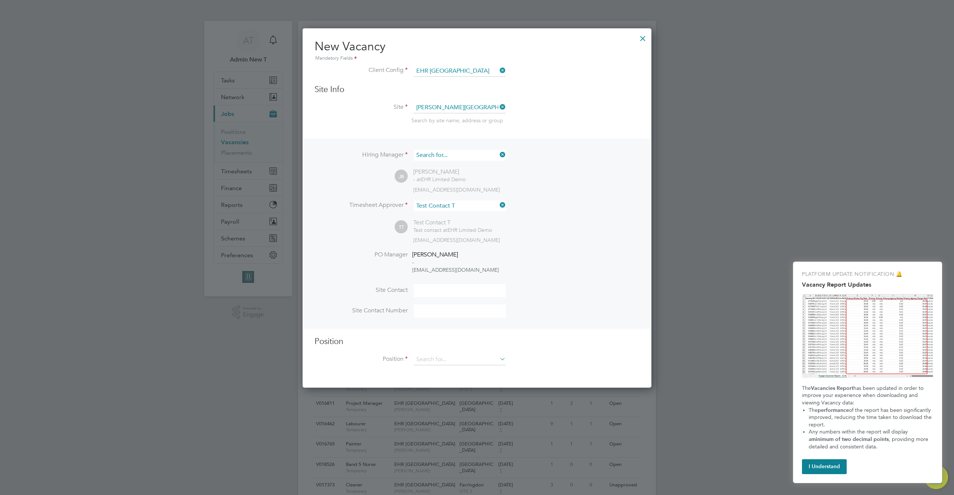
scroll to position [328, 349]
click at [455, 152] on input at bounding box center [460, 155] width 92 height 11
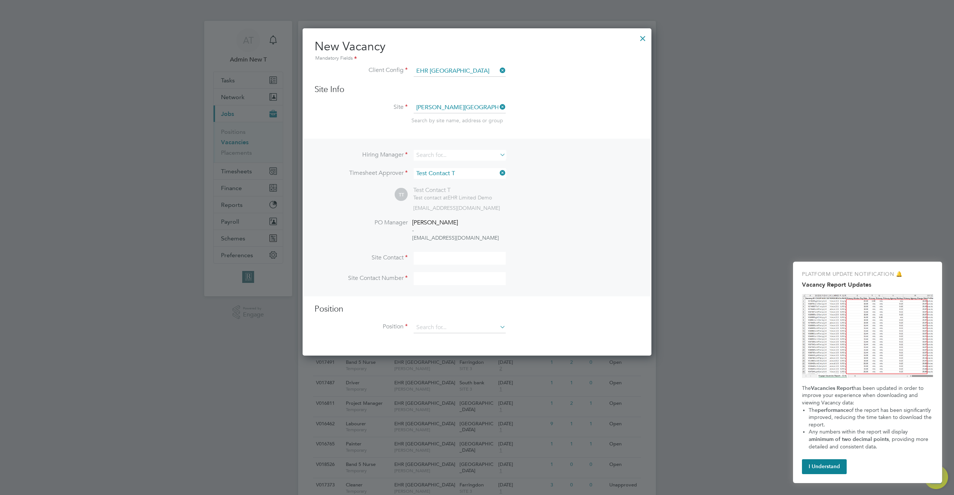
click at [454, 164] on li "Admin New T" at bounding box center [459, 166] width 93 height 10
type input "Admin New T"
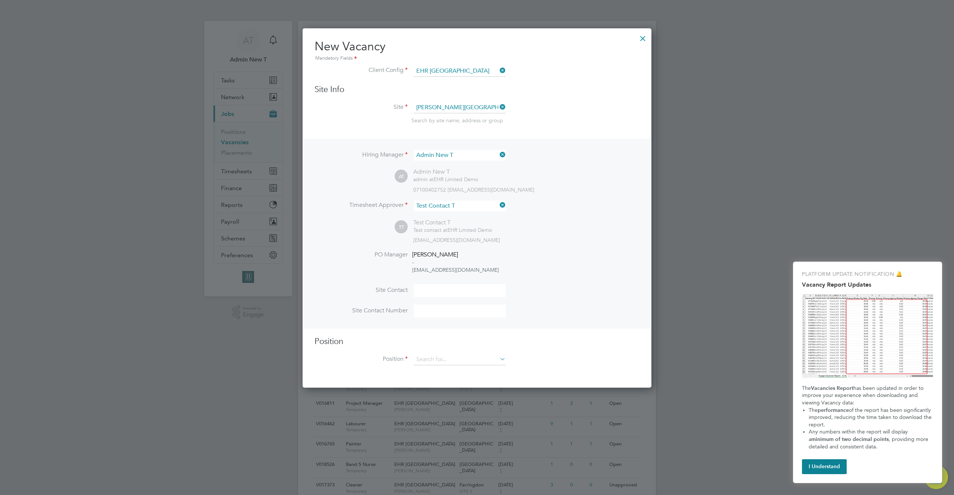
click at [586, 222] on div "TT Test Contact T Test contact at EHR Limited Demo 294450@testacc.com" at bounding box center [517, 231] width 245 height 25
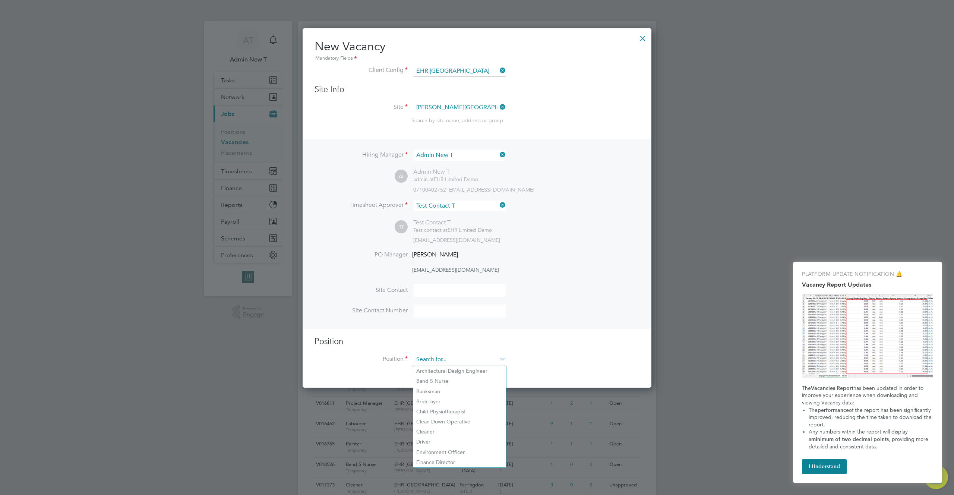
click at [472, 360] on input at bounding box center [460, 359] width 92 height 11
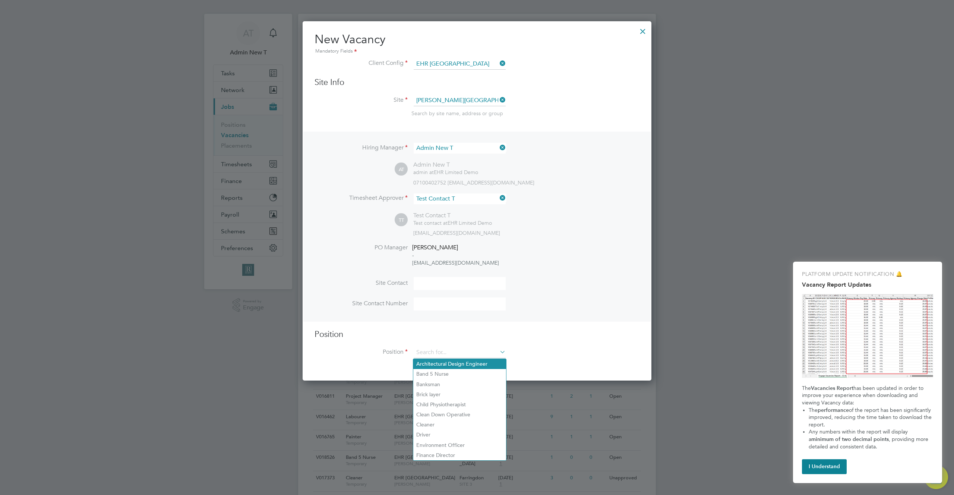
scroll to position [7, 0]
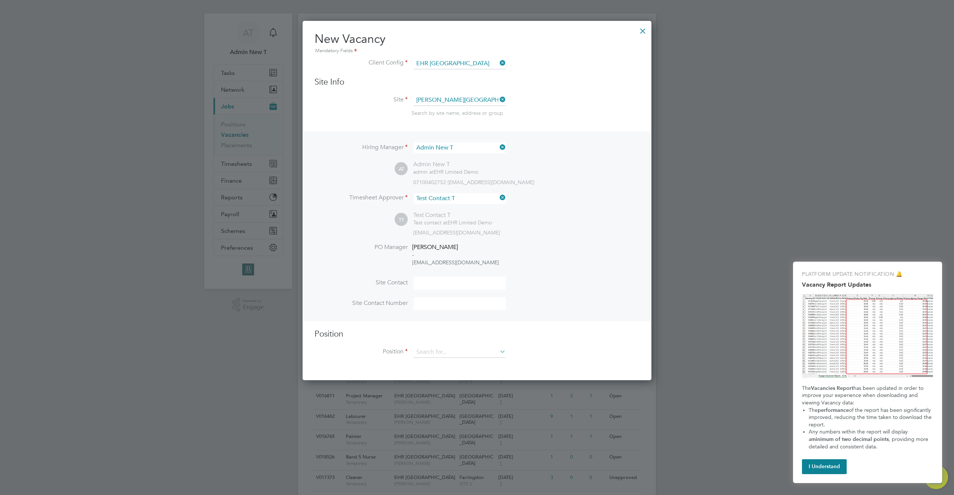
click at [457, 389] on li "Brick layer" at bounding box center [459, 394] width 93 height 10
type input "Brick layer"
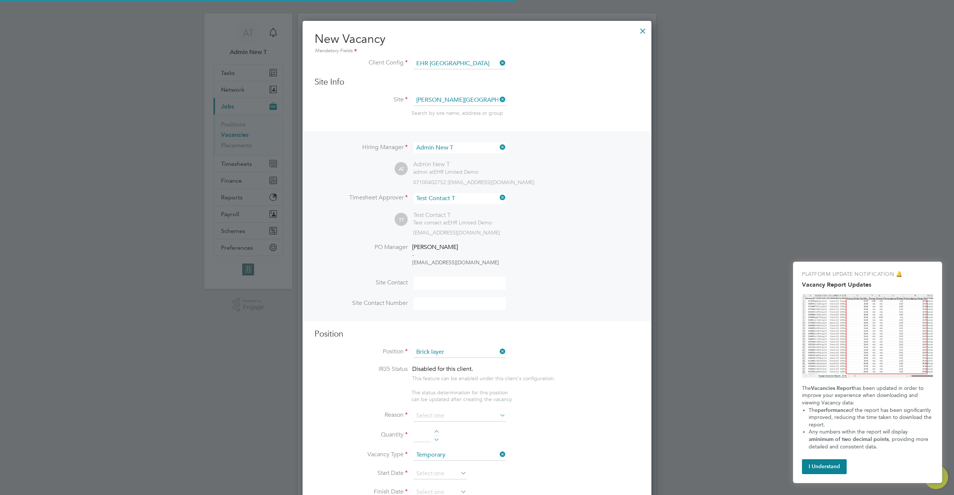
scroll to position [1218, 349]
type textarea "New brick layer for the google site"
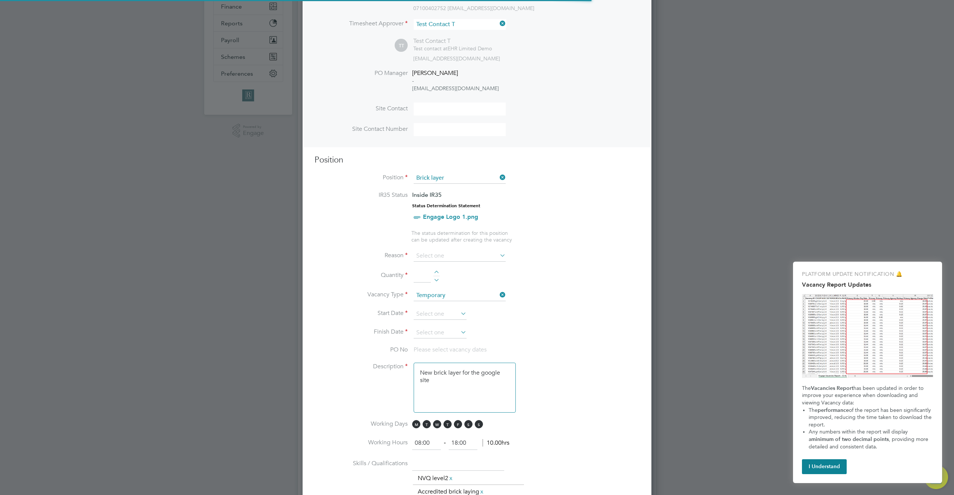
scroll to position [199, 0]
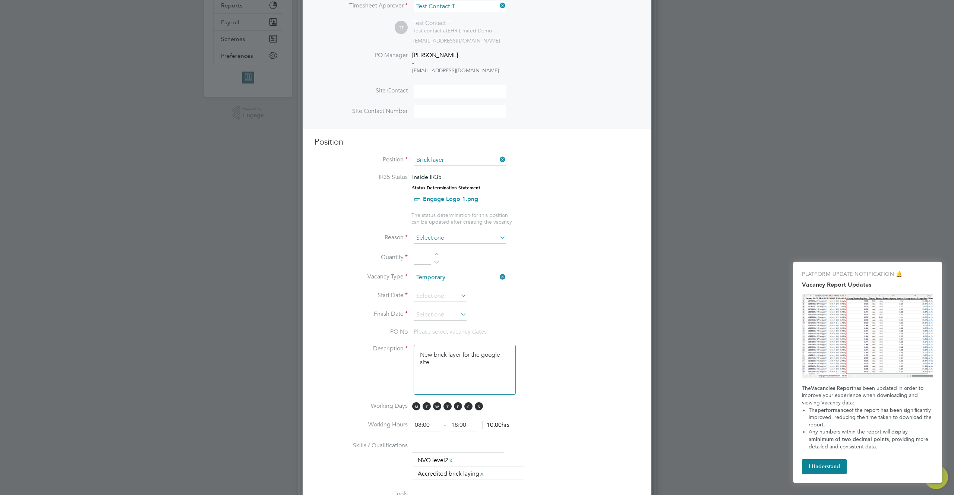
click at [459, 239] on input at bounding box center [460, 238] width 92 height 11
click at [456, 256] on li "Holiday" at bounding box center [459, 259] width 93 height 10
type input "Holiday"
click at [434, 252] on li "Quantity" at bounding box center [476, 261] width 325 height 21
click at [435, 256] on div at bounding box center [436, 255] width 6 height 5
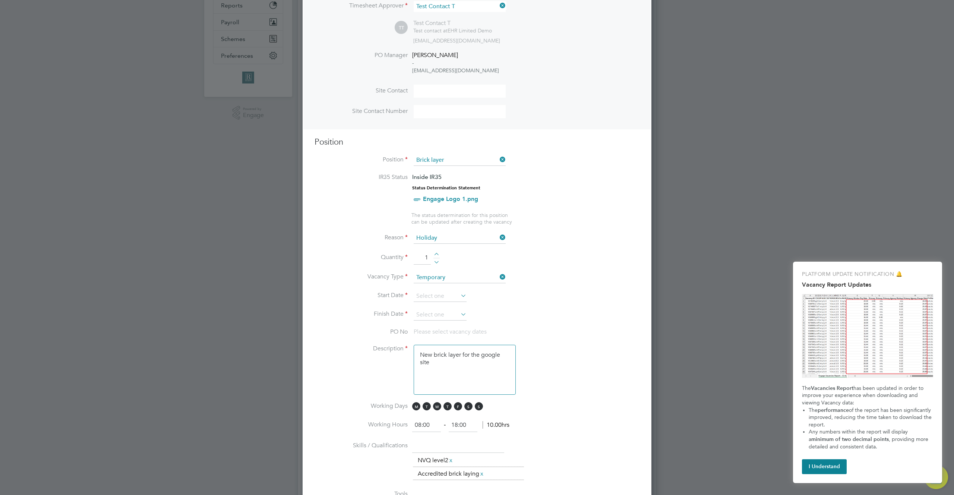
click at [435, 256] on div at bounding box center [436, 255] width 6 height 5
type input "2"
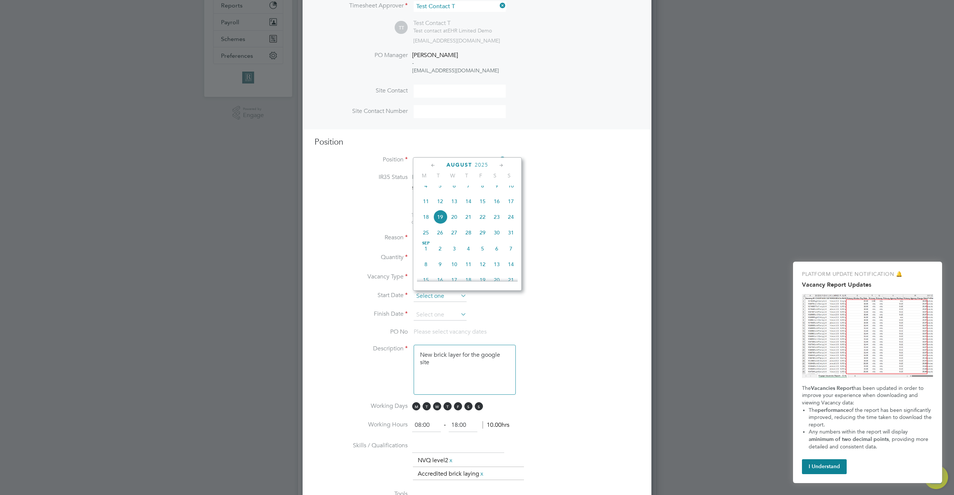
click at [441, 298] on input at bounding box center [440, 296] width 53 height 11
click at [427, 188] on span "4" at bounding box center [426, 185] width 14 height 14
type input "04 Aug 2025"
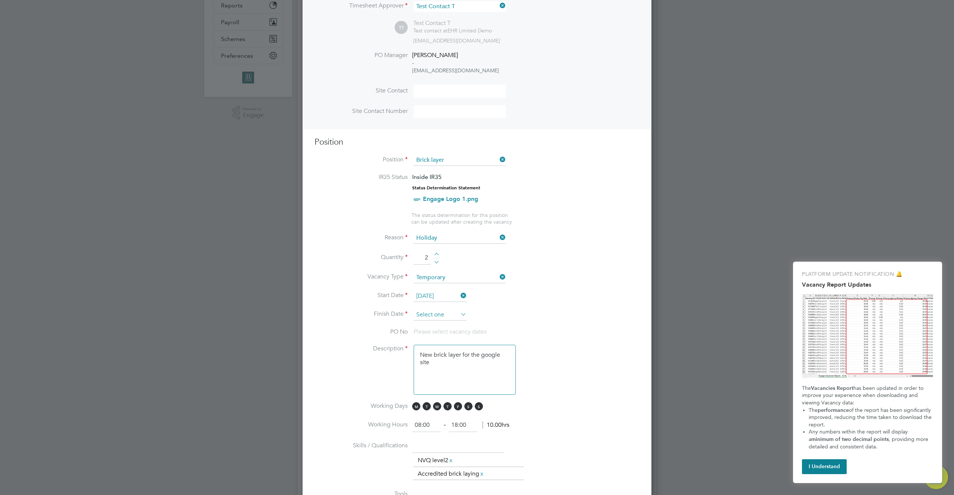
click at [456, 314] on input at bounding box center [440, 314] width 53 height 11
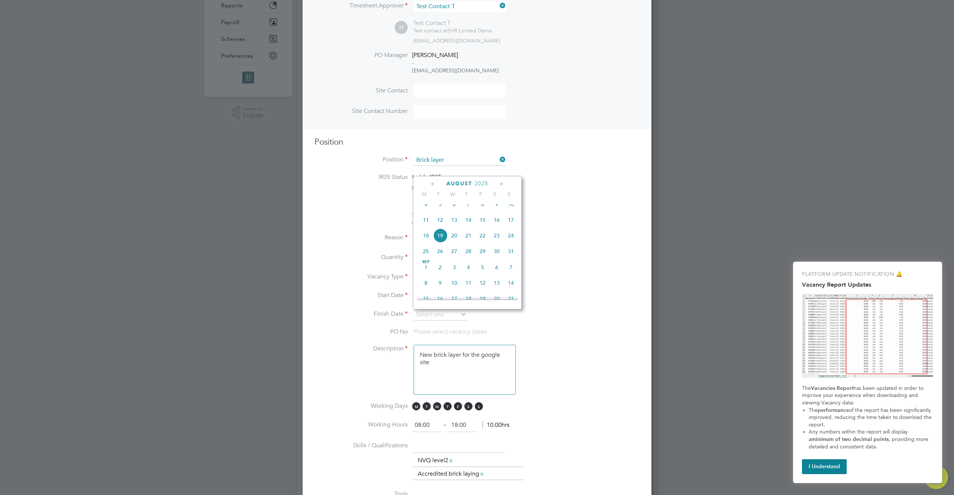
click at [512, 290] on span "14" at bounding box center [511, 283] width 14 height 14
type input "14 Sep 2025"
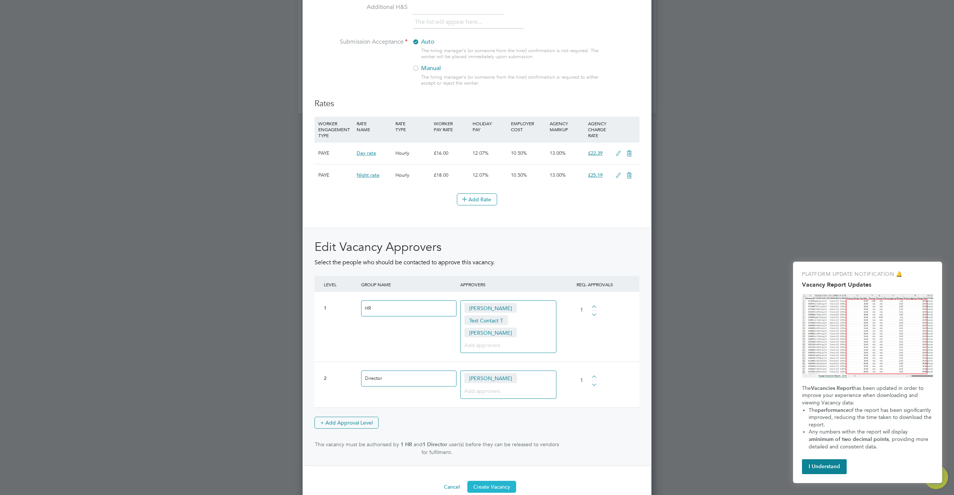
click at [497, 481] on button "Create Vacancy" at bounding box center [491, 487] width 49 height 12
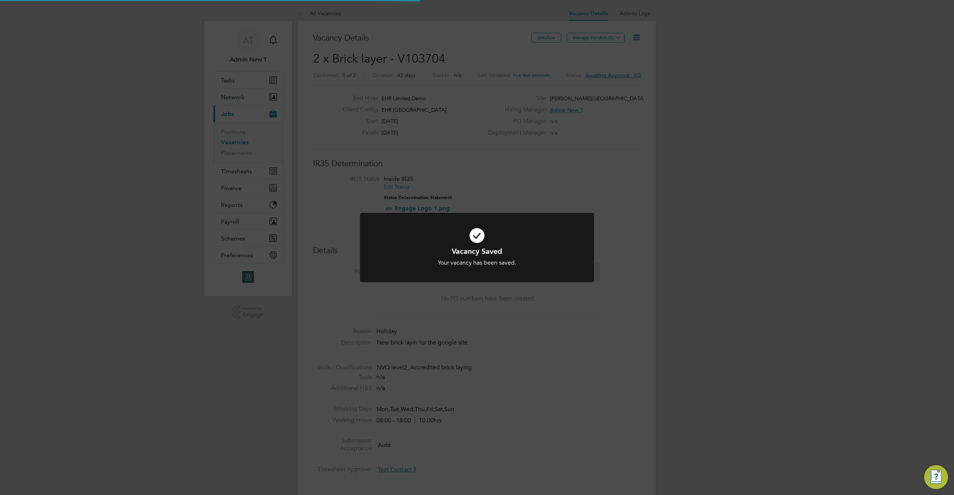
click at [627, 262] on div "Vacancy Saved Your vacancy has been saved. Cancel Okay" at bounding box center [477, 247] width 954 height 495
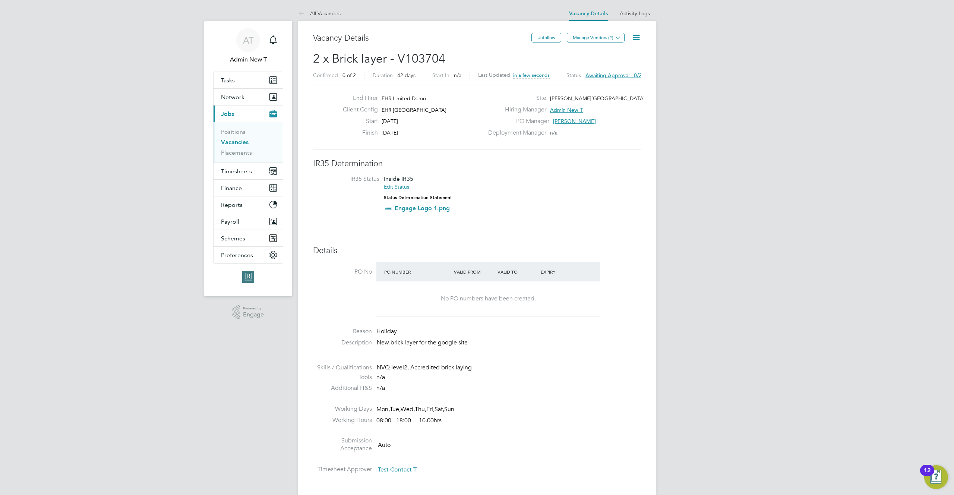
click at [637, 37] on icon at bounding box center [636, 37] width 9 height 9
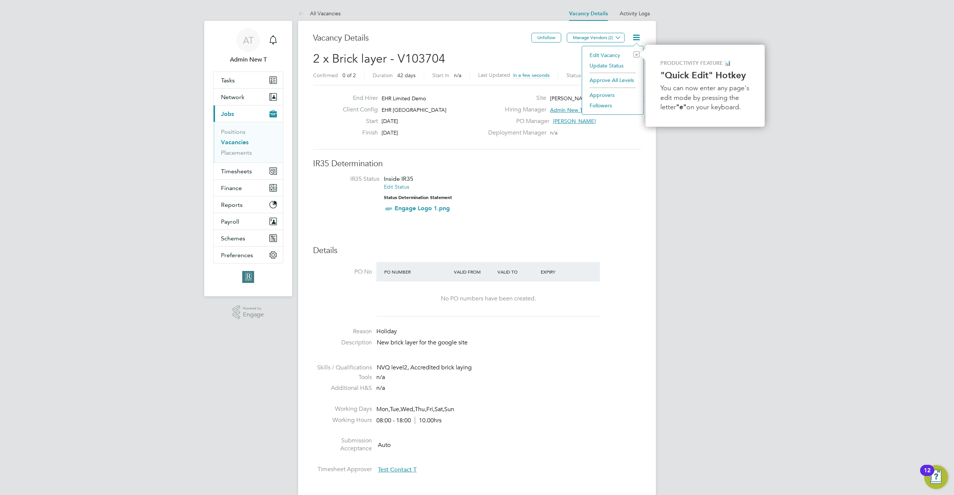
click at [622, 78] on li "Approve All Levels" at bounding box center [613, 80] width 54 height 10
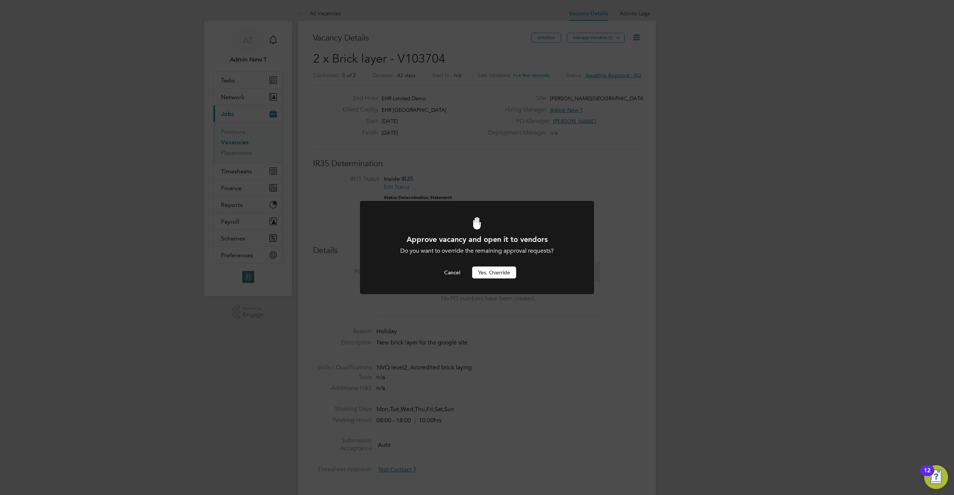
click at [489, 274] on button "Yes, Override" at bounding box center [494, 272] width 44 height 12
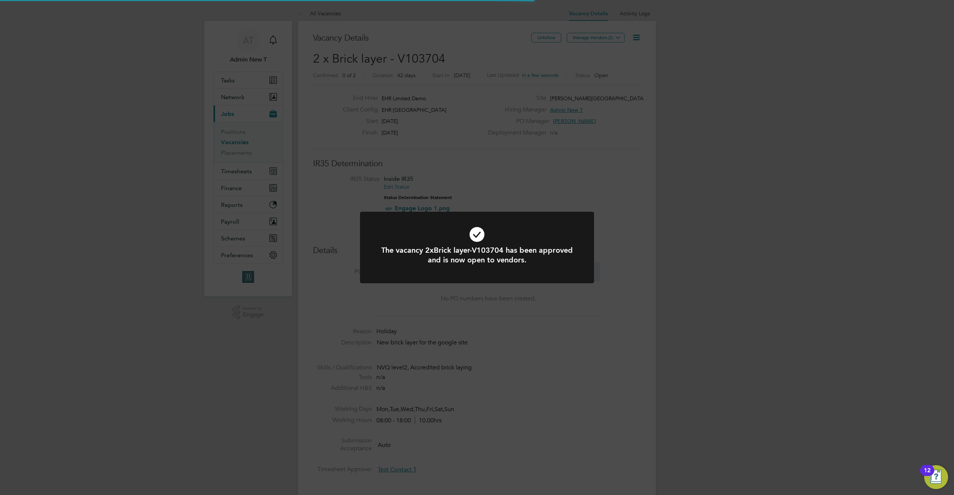
click at [619, 256] on div "The vacancy 2xBrick layer-V103704 has been approved and is now open to vendors.…" at bounding box center [477, 247] width 954 height 495
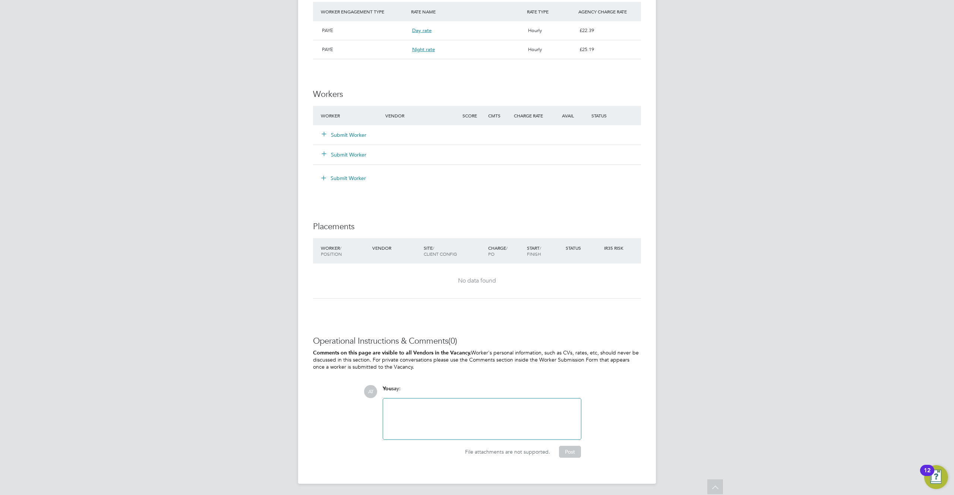
click at [342, 135] on button "Submit Worker" at bounding box center [344, 134] width 45 height 7
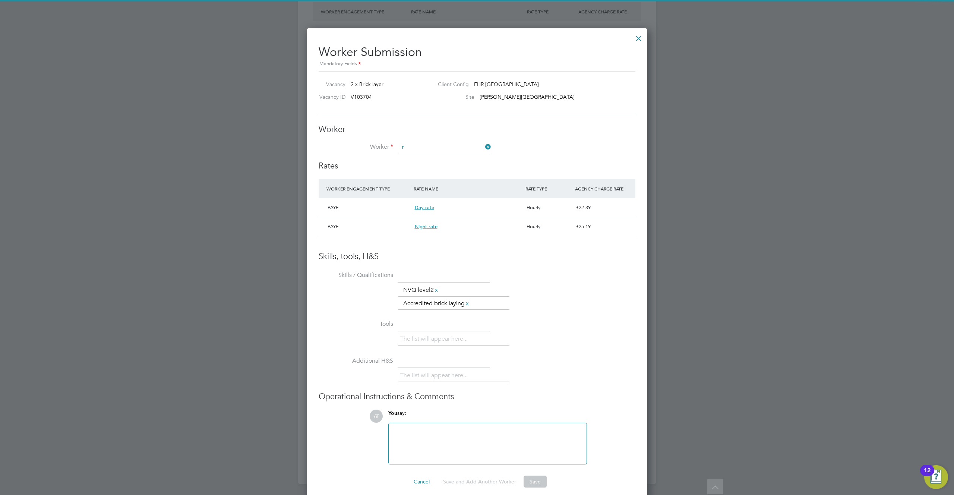
click at [438, 170] on li "R uth D" at bounding box center [445, 168] width 93 height 10
type input "[PERSON_NAME]"
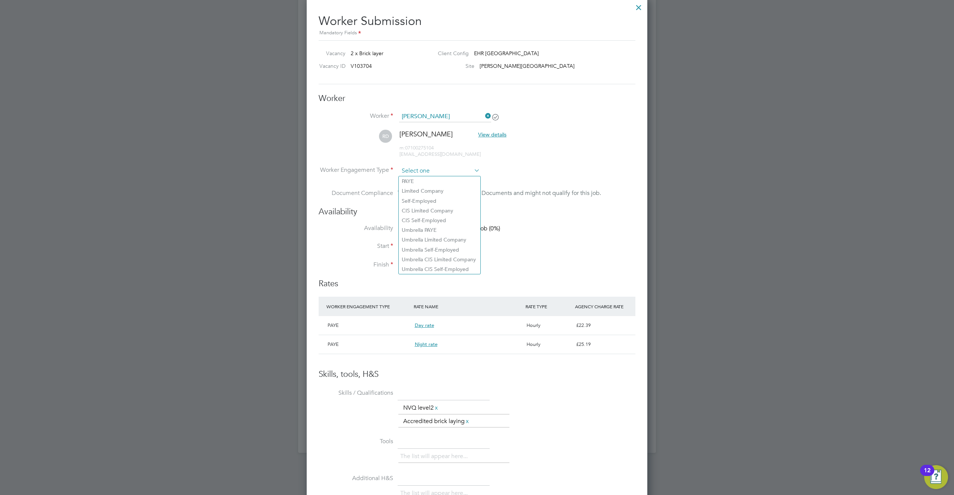
click at [440, 173] on input at bounding box center [439, 170] width 81 height 11
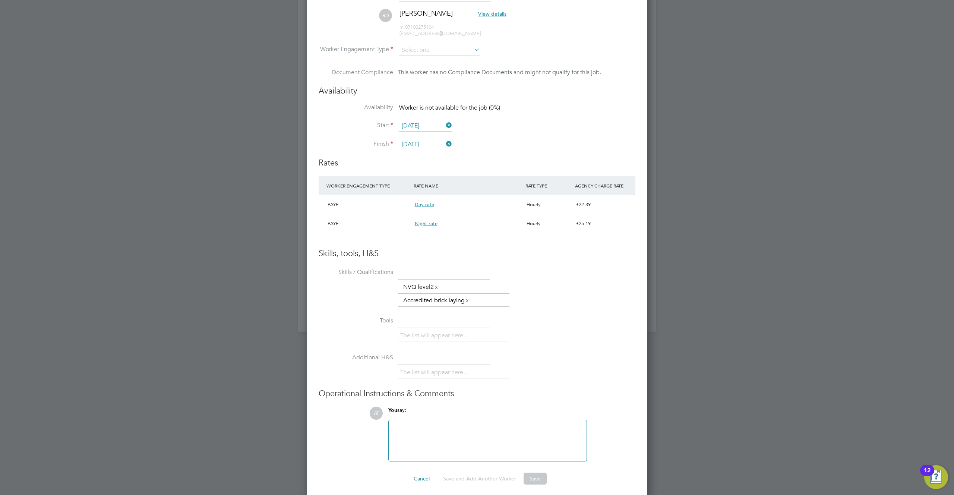
scroll to position [677, 0]
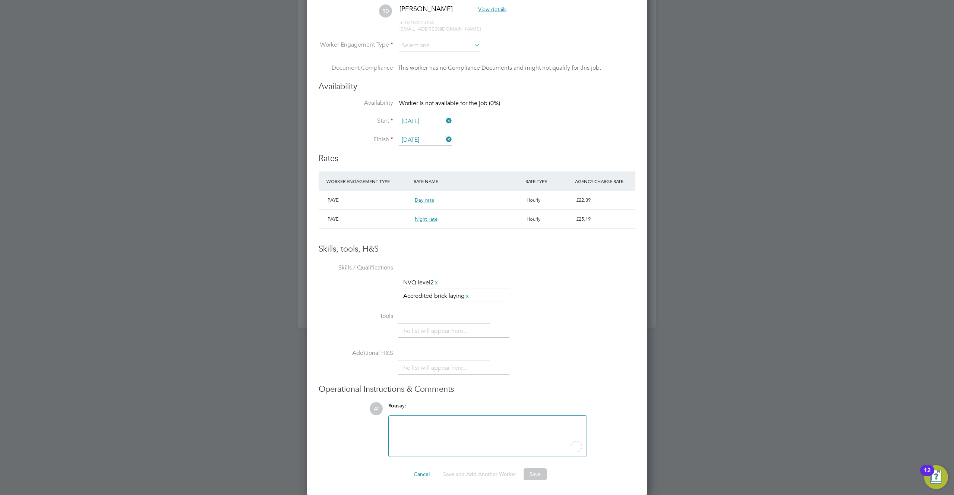
click at [450, 429] on div "To enrich screen reader interactions, please activate Accessibility in Grammarl…" at bounding box center [487, 436] width 189 height 32
drag, startPoint x: 471, startPoint y: 427, endPoint x: 450, endPoint y: 429, distance: 21.0
click at [450, 429] on div "To enrich screen reader interactions, please activate Accessibility in Grammarl…" at bounding box center [487, 436] width 189 height 32
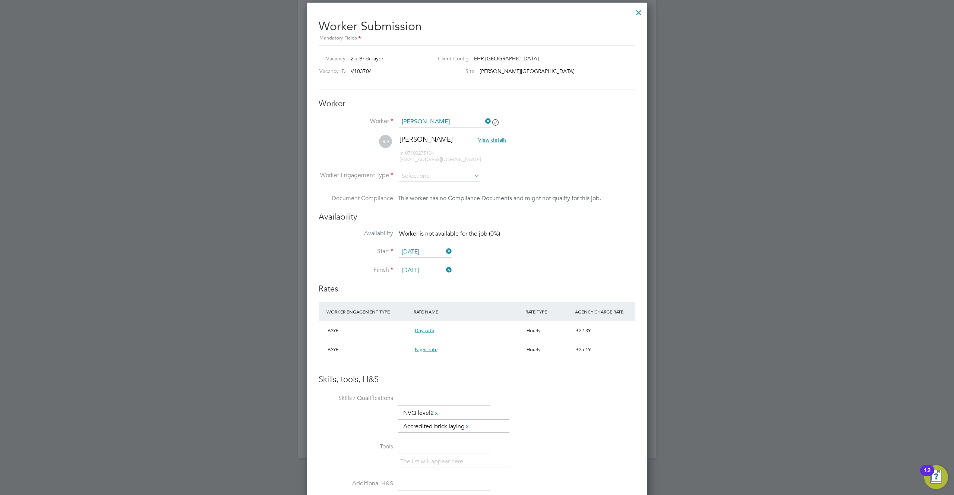
scroll to position [524, 0]
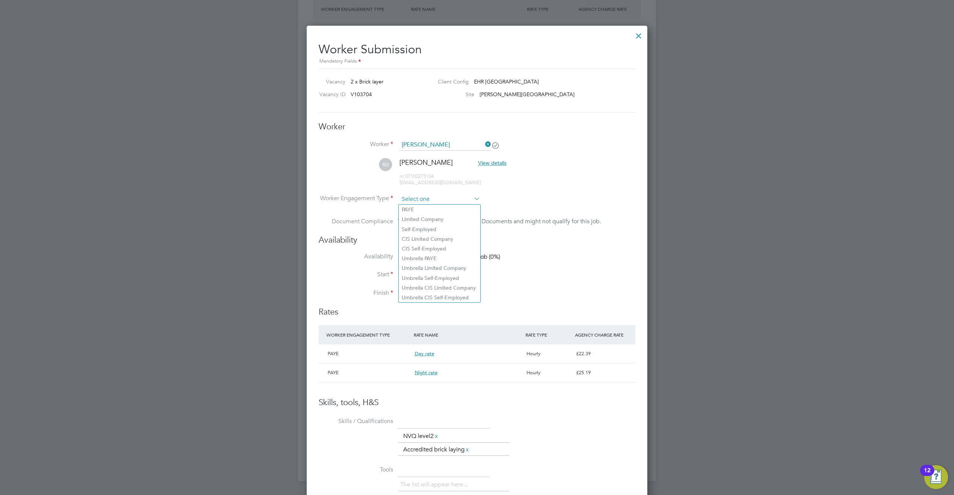
click at [455, 203] on input at bounding box center [439, 199] width 81 height 11
click at [570, 217] on div "This worker has no Compliance Documents and might not qualify for this job." at bounding box center [499, 221] width 203 height 9
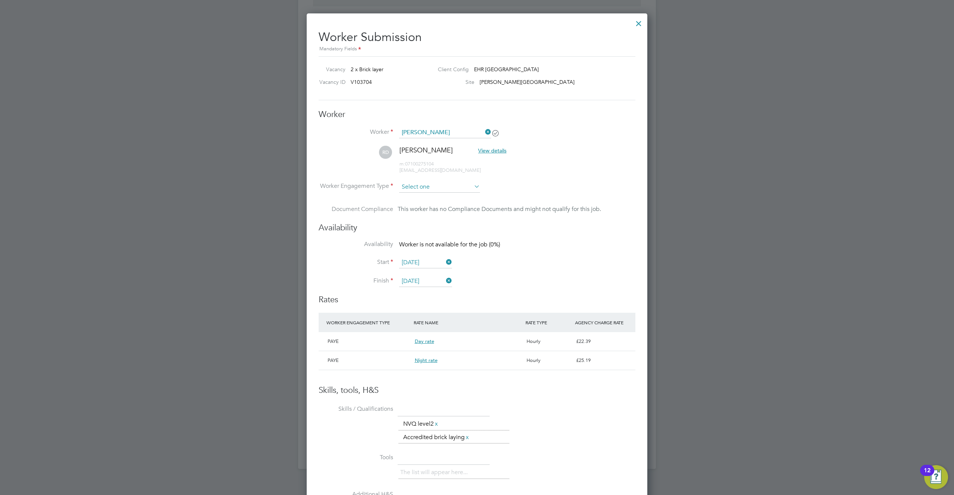
scroll to position [558, 0]
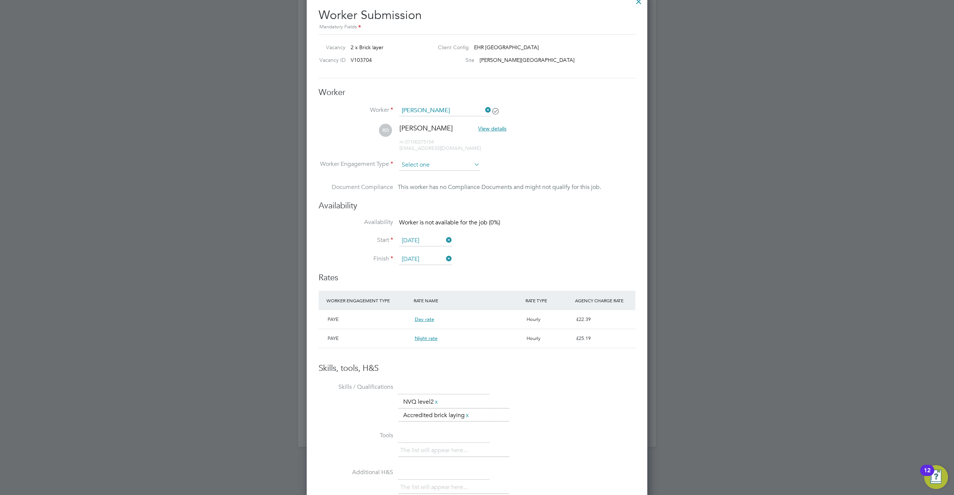
click at [436, 165] on input at bounding box center [439, 164] width 81 height 11
click at [499, 160] on li "Worker Engagement Type" at bounding box center [477, 170] width 317 height 23
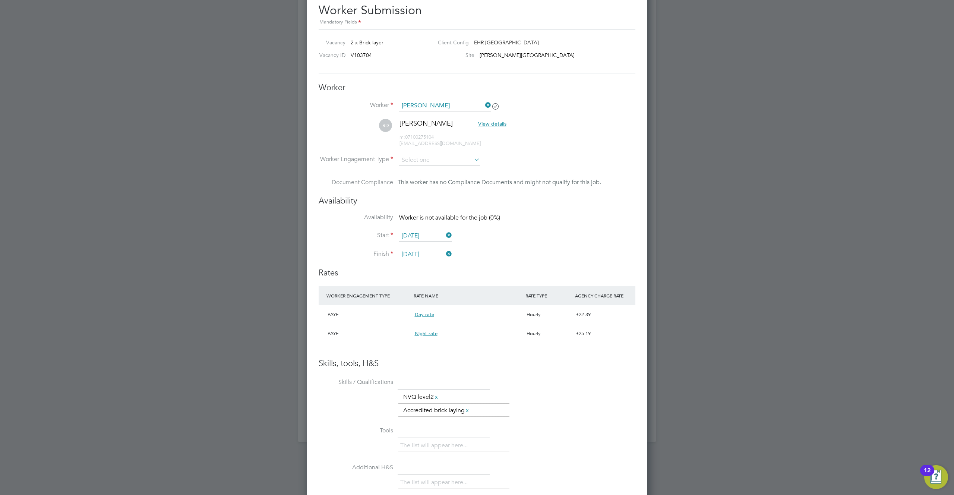
scroll to position [572, 0]
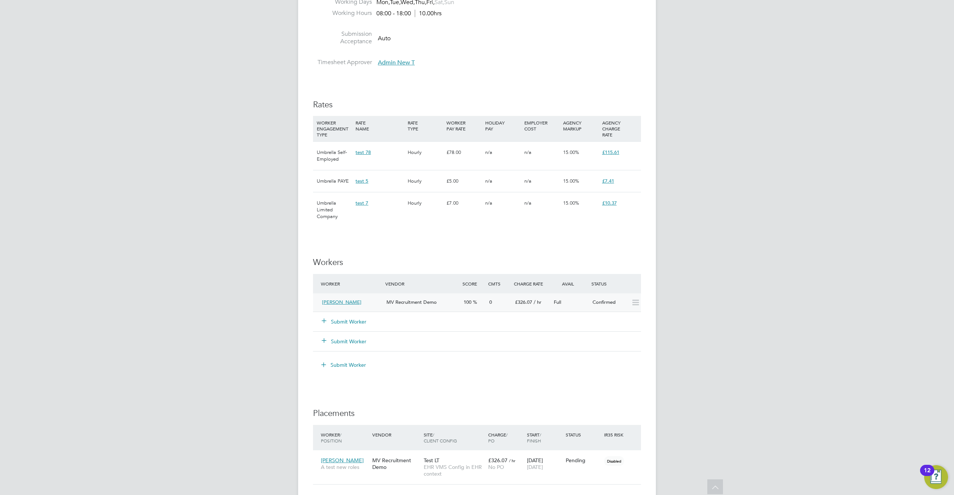
scroll to position [490, 0]
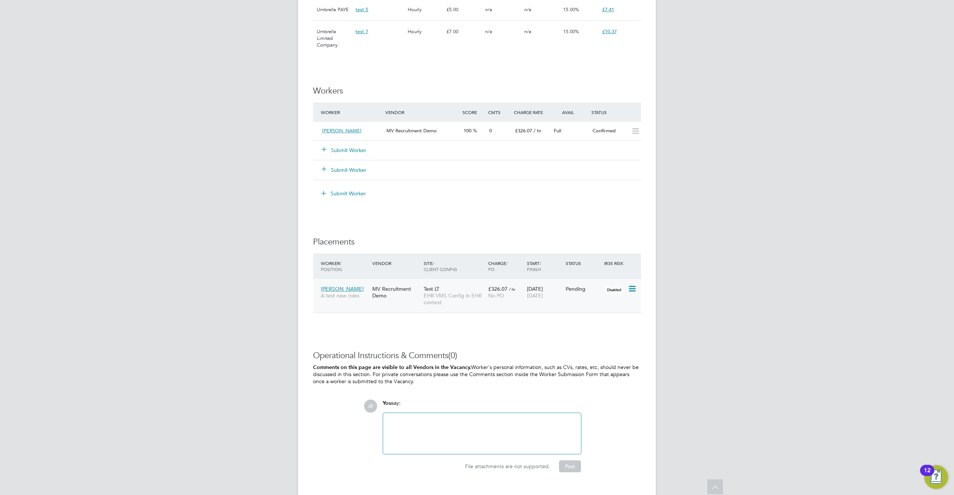
click at [446, 300] on span "EHR VMS Config in EHR context" at bounding box center [454, 298] width 61 height 13
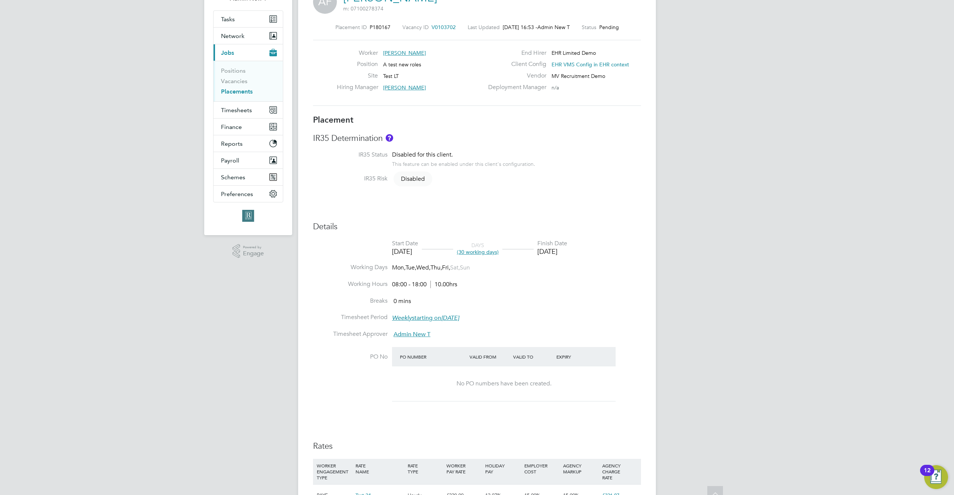
scroll to position [148, 0]
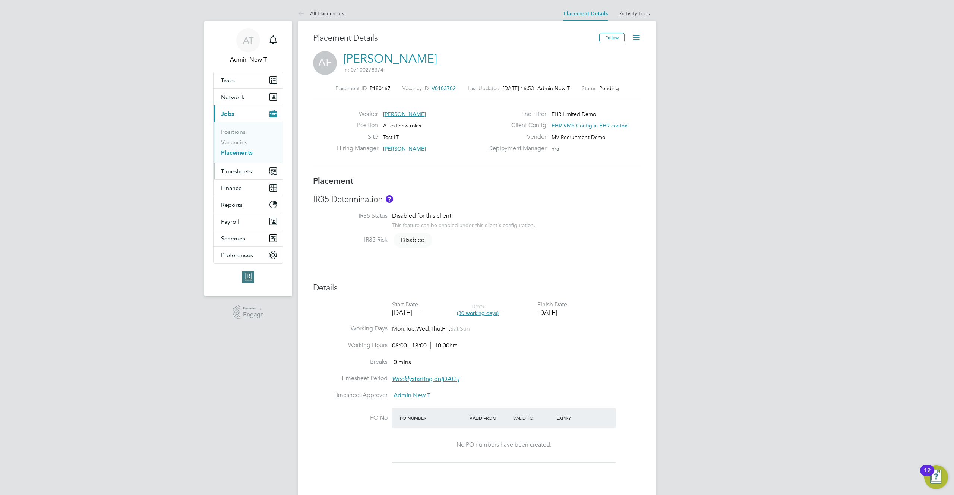
click at [235, 170] on span "Timesheets" at bounding box center [236, 171] width 31 height 7
click at [634, 36] on icon at bounding box center [636, 37] width 9 height 9
click at [596, 92] on li "Start" at bounding box center [612, 91] width 55 height 10
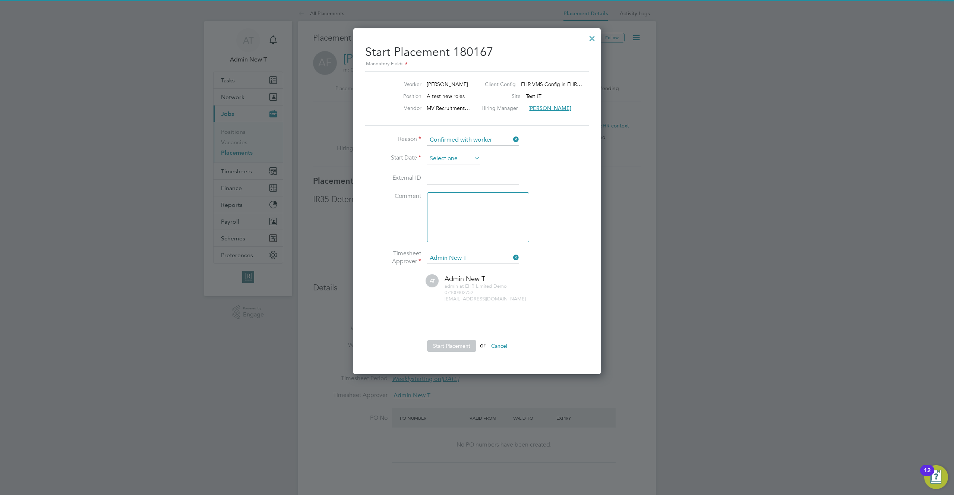
click at [466, 157] on input at bounding box center [453, 158] width 53 height 11
click at [484, 218] on span "17" at bounding box center [482, 213] width 14 height 14
type input "[DATE]"
click at [455, 342] on button "Start Placement" at bounding box center [451, 346] width 49 height 12
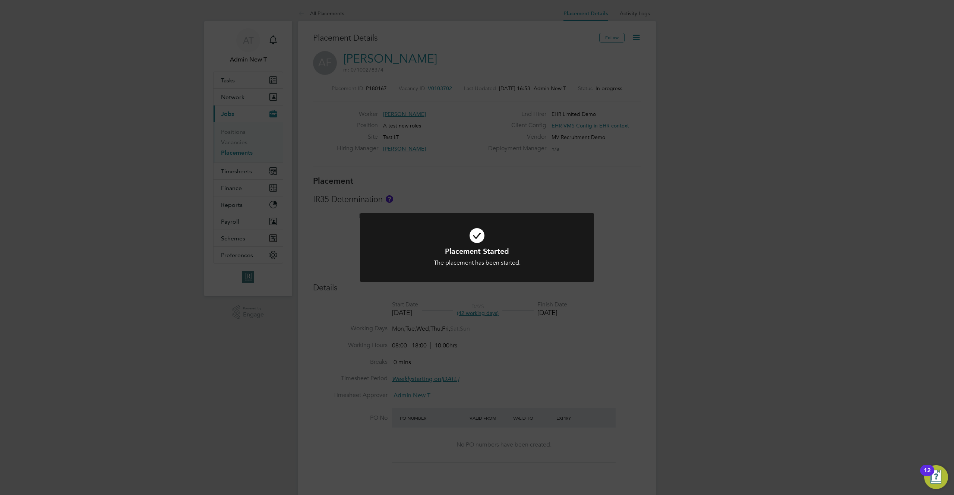
click at [530, 148] on div "Placement Started The placement has been started. Cancel Okay" at bounding box center [477, 247] width 954 height 495
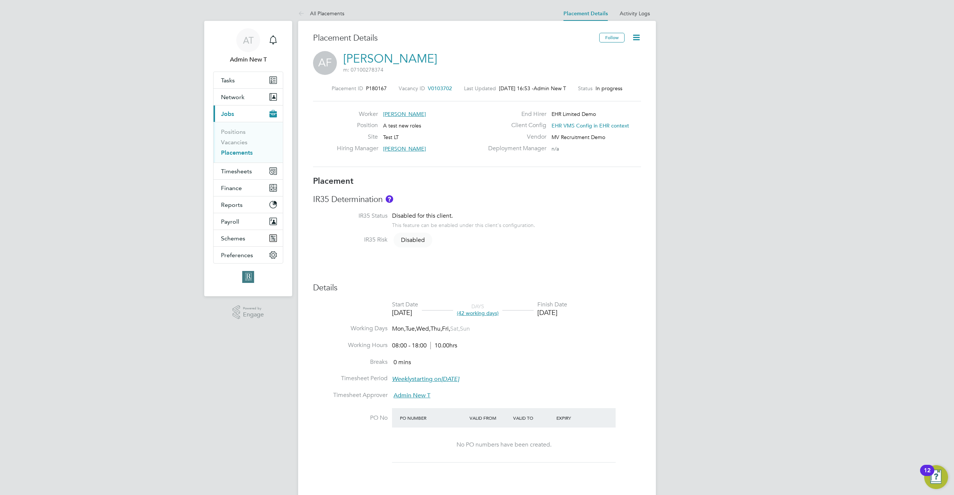
drag, startPoint x: 627, startPoint y: 320, endPoint x: 618, endPoint y: 319, distance: 9.1
click at [620, 321] on li "Start Date [DATE] DAYS (42 working days) Finish Date [DATE]" at bounding box center [477, 313] width 328 height 24
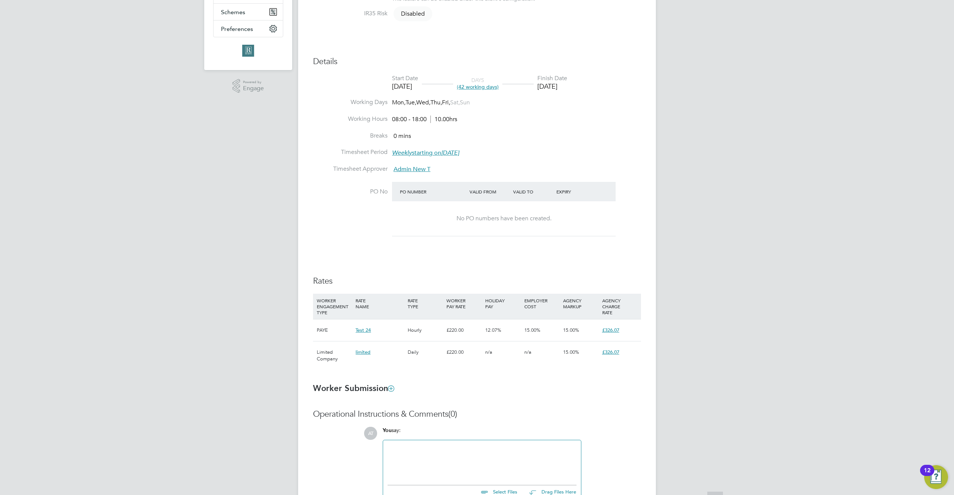
scroll to position [286, 0]
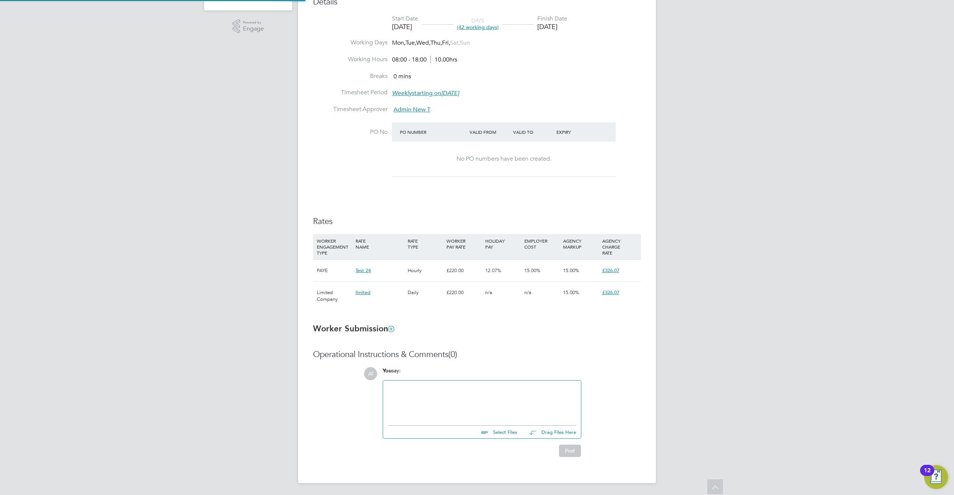
type input "[PERSON_NAME]"
type input "Admin New T"
type input "[DATE]"
type input "08:00"
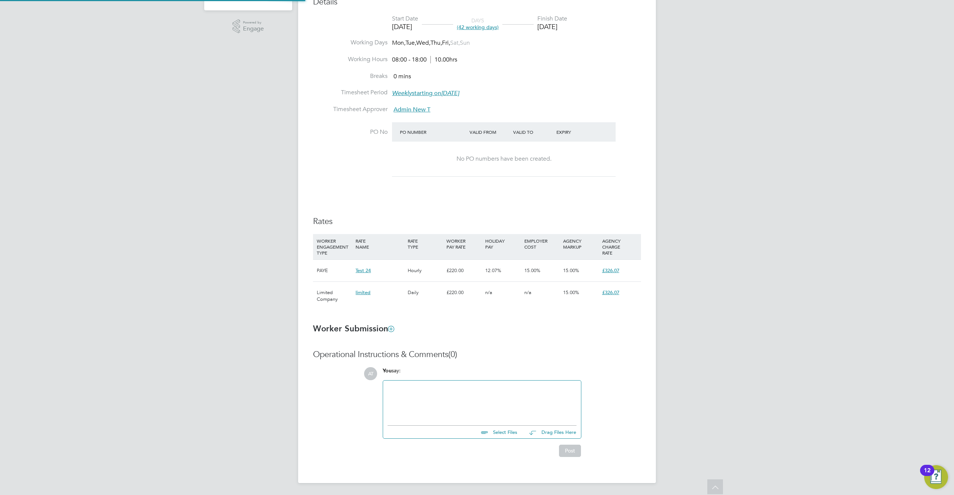
type input "18:00"
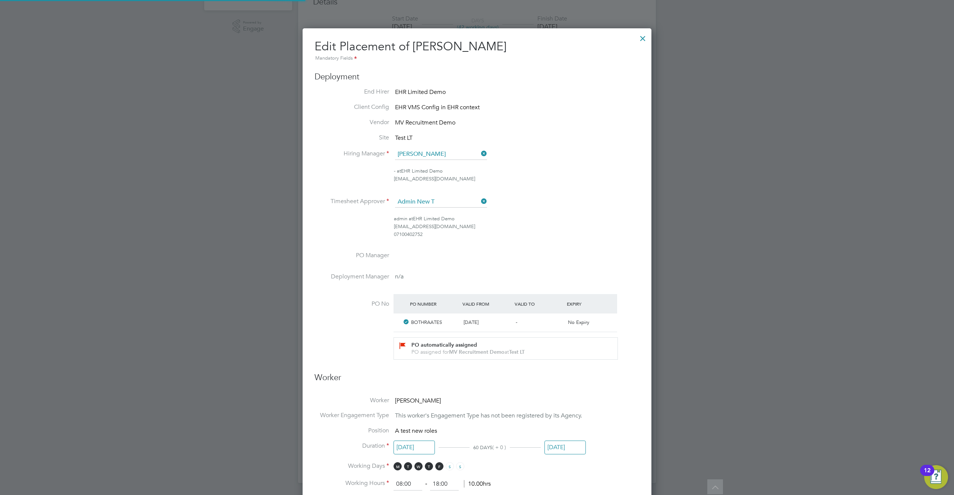
scroll to position [16, 325]
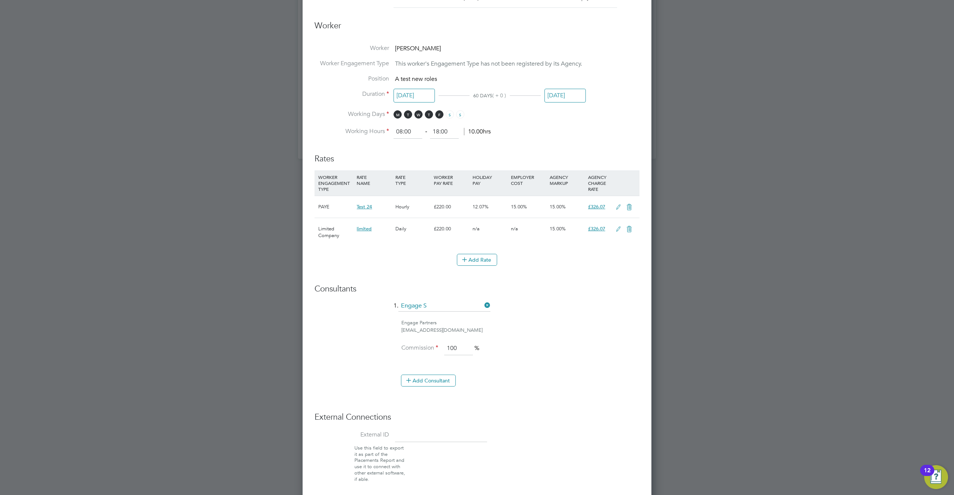
click at [322, 202] on div "PAYE" at bounding box center [335, 207] width 38 height 22
click at [616, 228] on icon at bounding box center [618, 229] width 9 height 6
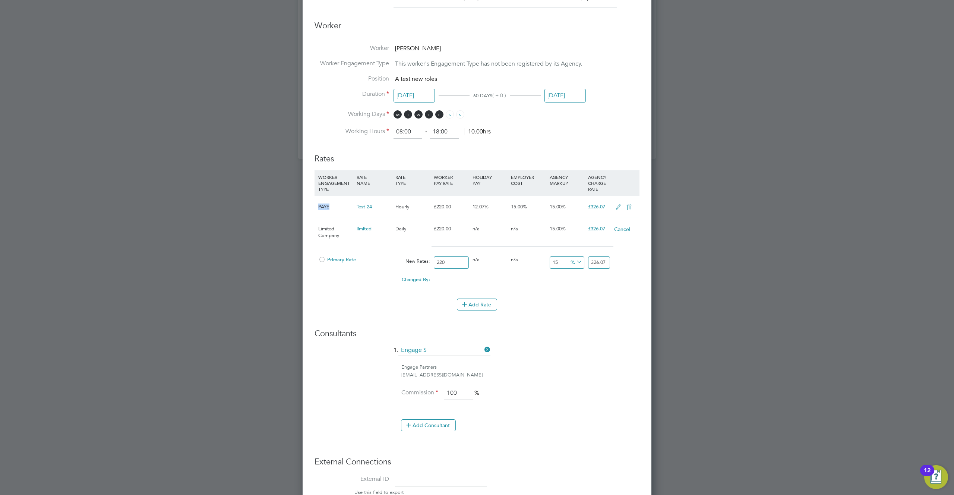
click at [617, 204] on icon at bounding box center [618, 207] width 9 height 6
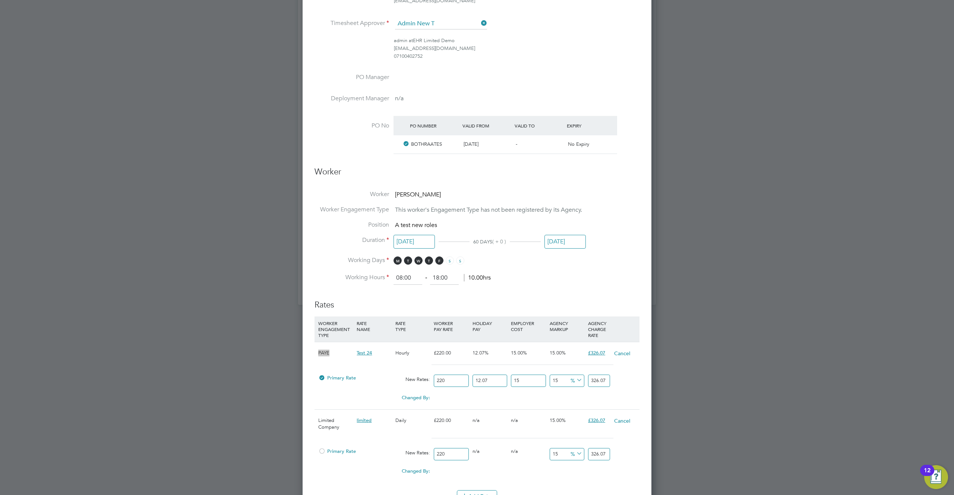
scroll to position [266, 0]
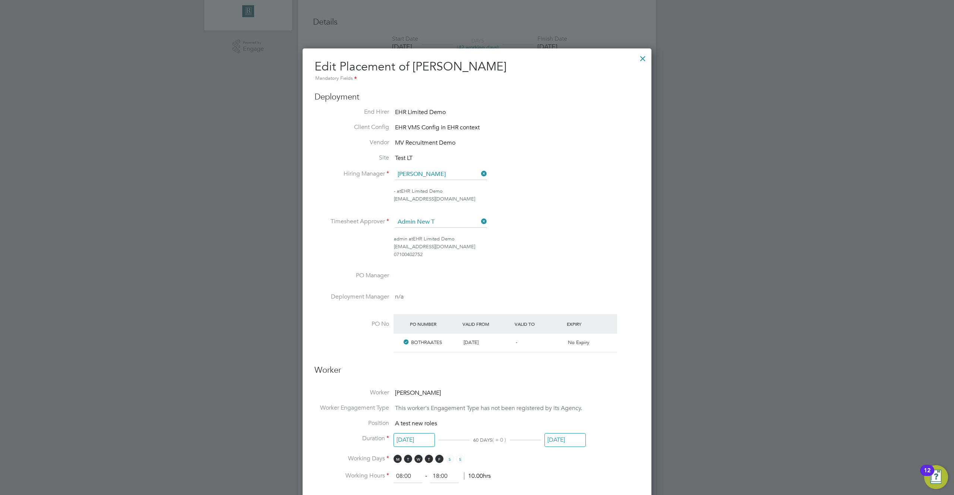
click at [642, 61] on div at bounding box center [642, 56] width 13 height 13
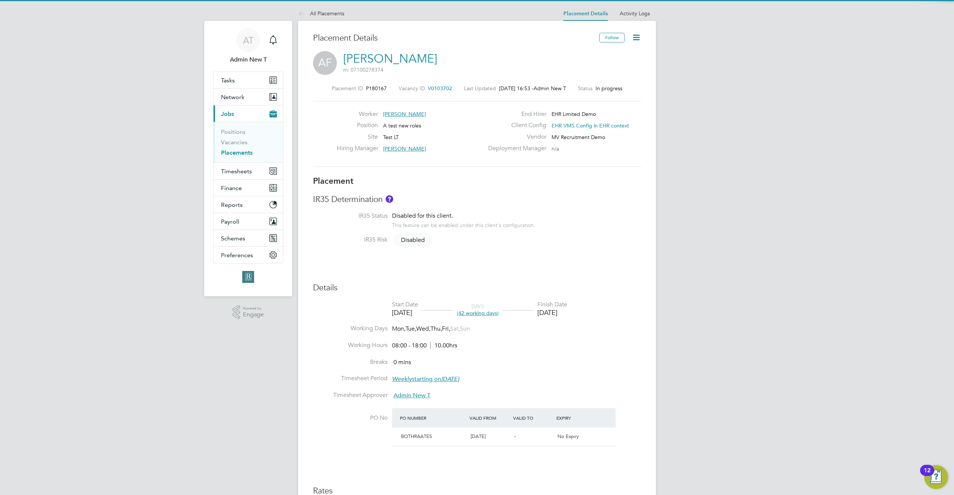
scroll to position [22, 52]
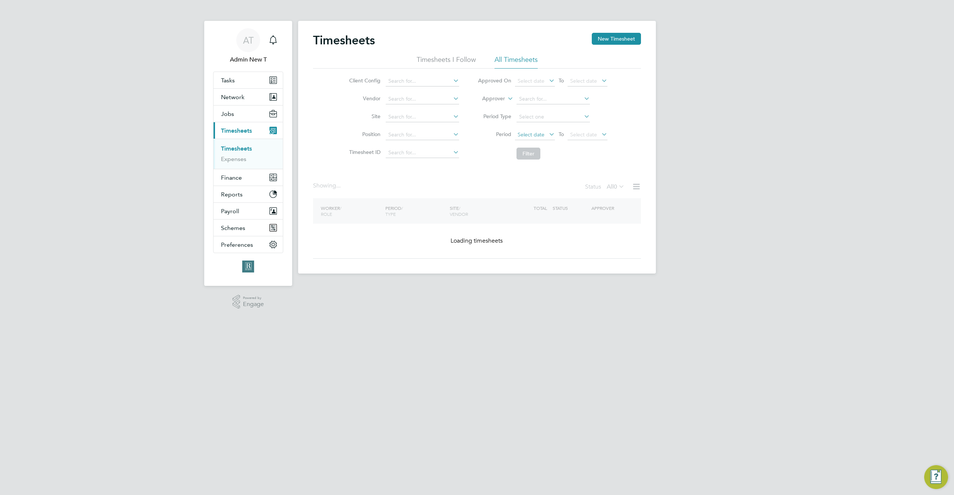
click at [538, 133] on span "Select date" at bounding box center [531, 134] width 27 height 7
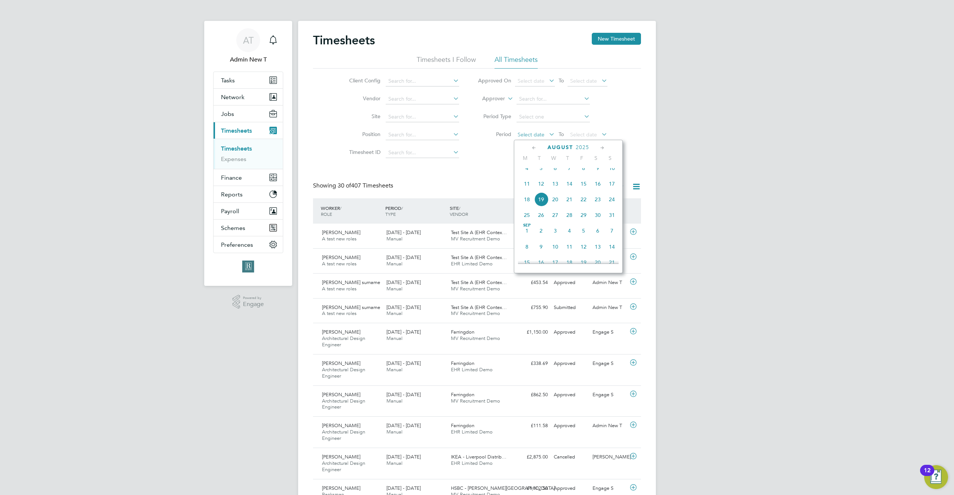
click at [538, 133] on span "Select date" at bounding box center [531, 134] width 27 height 7
click at [508, 111] on li "Period Type" at bounding box center [542, 117] width 148 height 18
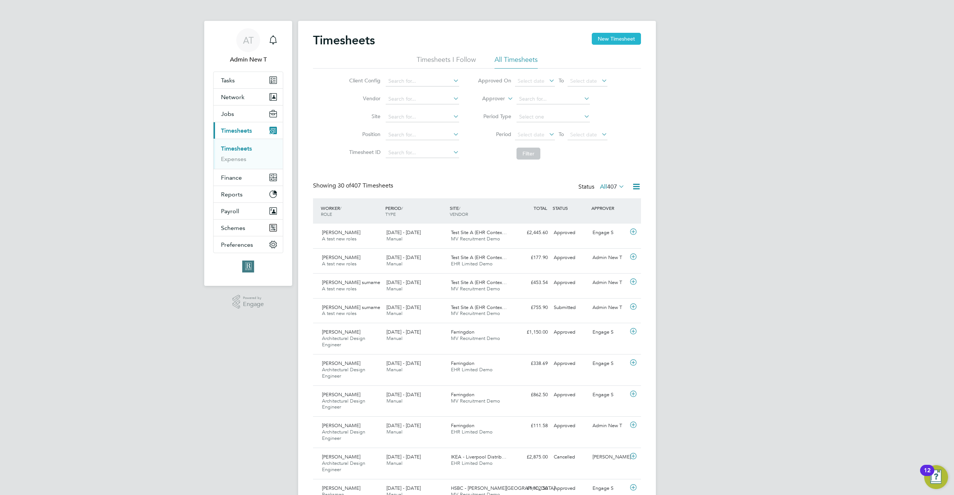
click at [607, 38] on button "New Timesheet" at bounding box center [616, 39] width 49 height 12
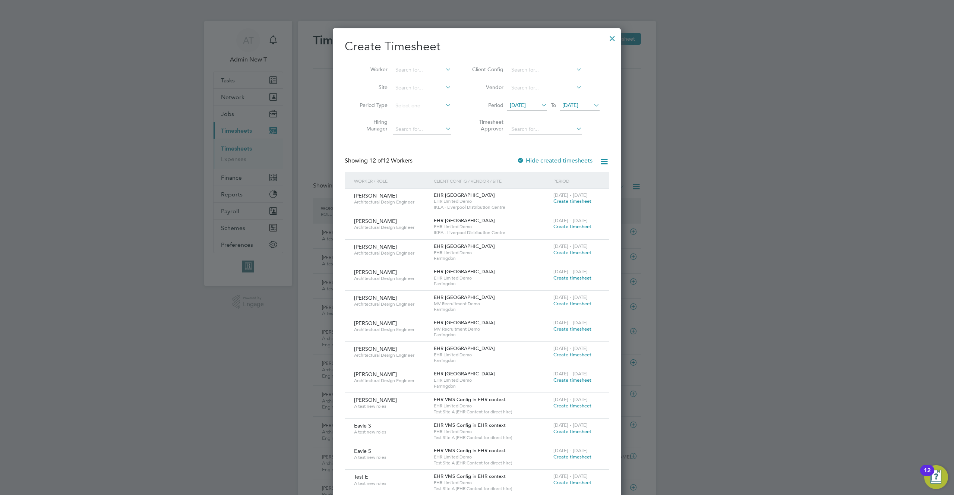
click at [609, 32] on div at bounding box center [612, 36] width 13 height 13
click at [609, 38] on div at bounding box center [612, 36] width 13 height 13
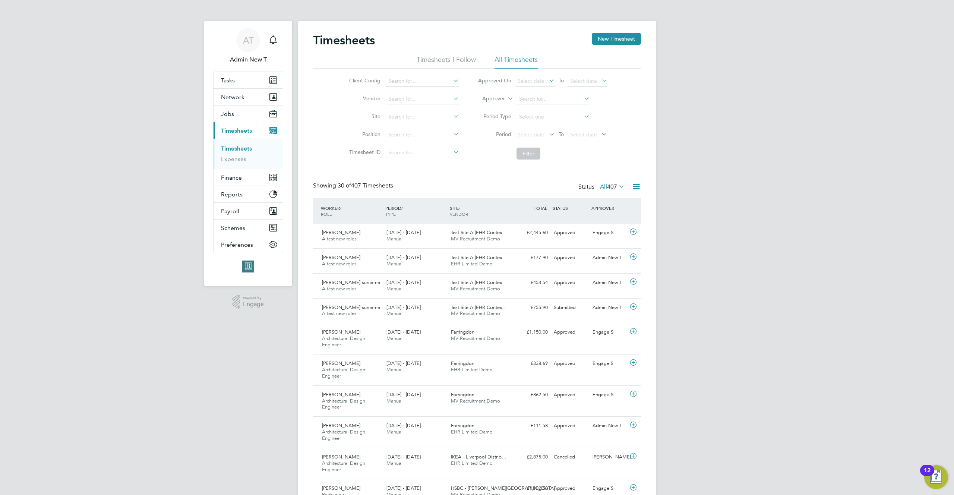
click at [612, 37] on button "New Timesheet" at bounding box center [616, 39] width 49 height 12
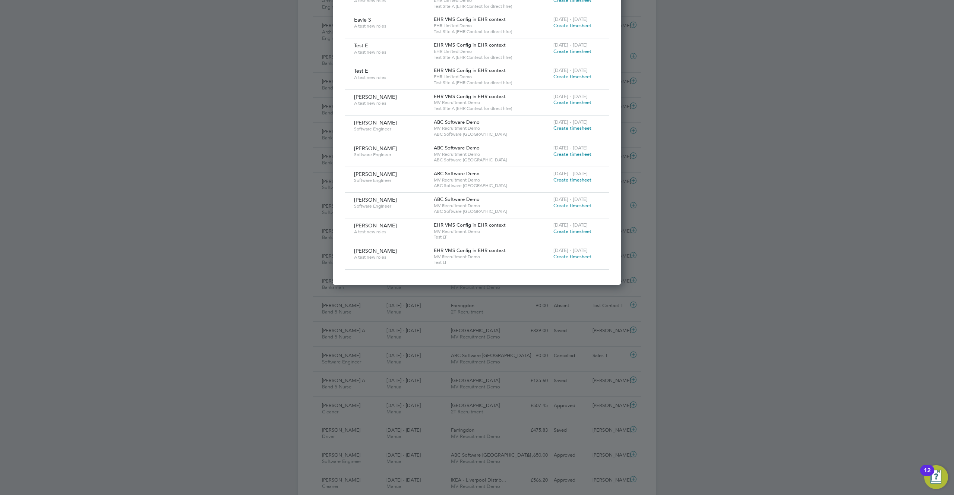
click at [563, 230] on span "Create timesheet" at bounding box center [572, 231] width 38 height 6
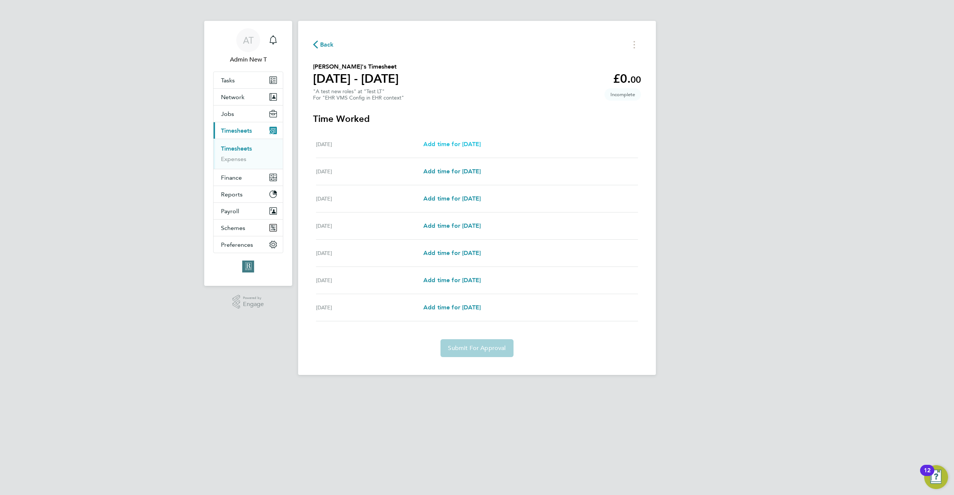
click at [455, 143] on span "Add time for Mon 04 Aug" at bounding box center [451, 143] width 57 height 7
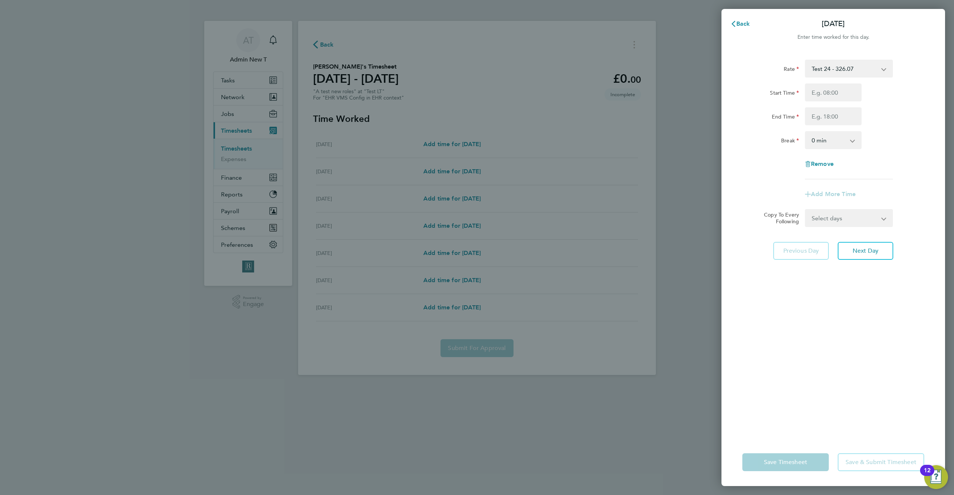
click at [826, 69] on select "Test 24 - 326.07 limited - 326.07" at bounding box center [845, 68] width 78 height 16
click at [838, 95] on input "Start Time" at bounding box center [833, 92] width 57 height 18
type input "11:00"
click at [840, 117] on input "End Time" at bounding box center [833, 116] width 57 height 18
type input "22:00"
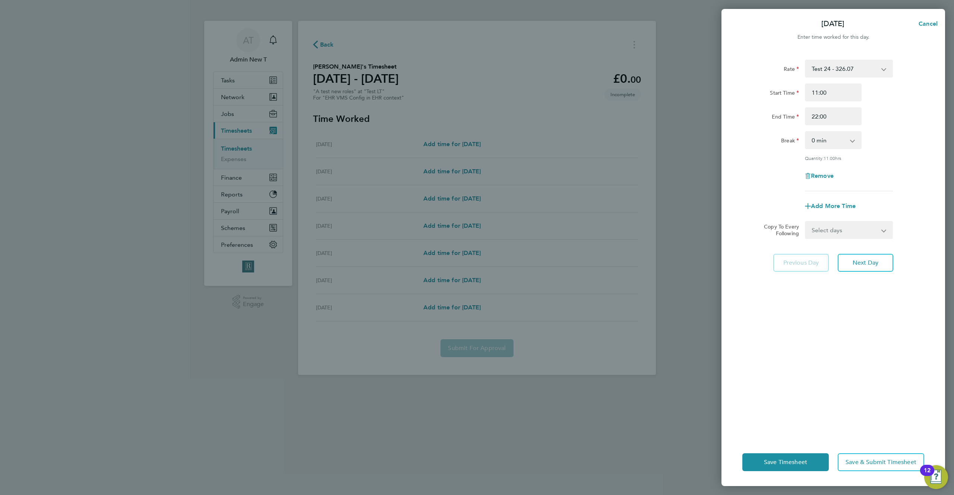
click at [911, 134] on div "Break 0 min 15 min 30 min 45 min 60 min 75 min 90 min" at bounding box center [833, 140] width 188 height 18
click at [880, 260] on button "Next Day" at bounding box center [866, 263] width 56 height 18
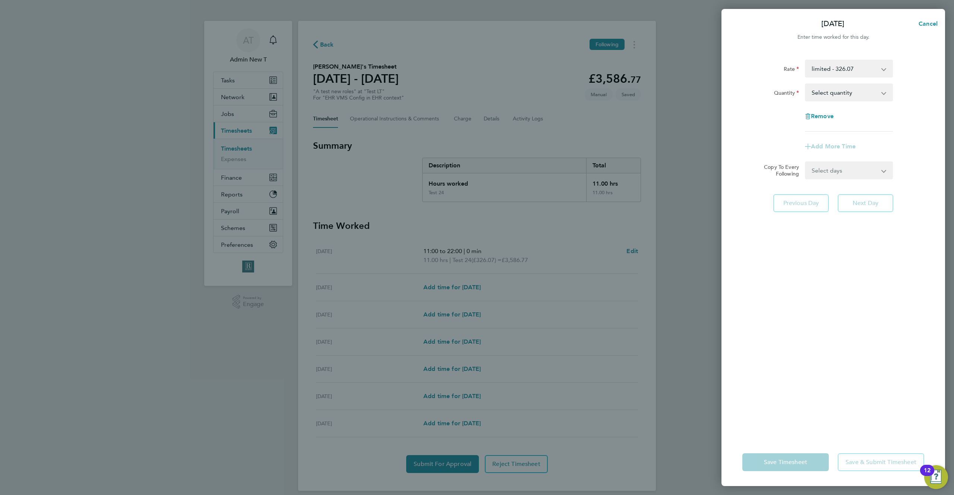
click at [837, 95] on select "Select quantity 0.5 1" at bounding box center [845, 92] width 78 height 16
select select "1"
click at [806, 84] on select "Select quantity 0.5 1" at bounding box center [845, 92] width 78 height 16
click at [854, 168] on select "Select days Day Weekday (Mon-Fri) Weekend (Sat-Sun) Wednesday Thursday Friday S…" at bounding box center [845, 170] width 78 height 16
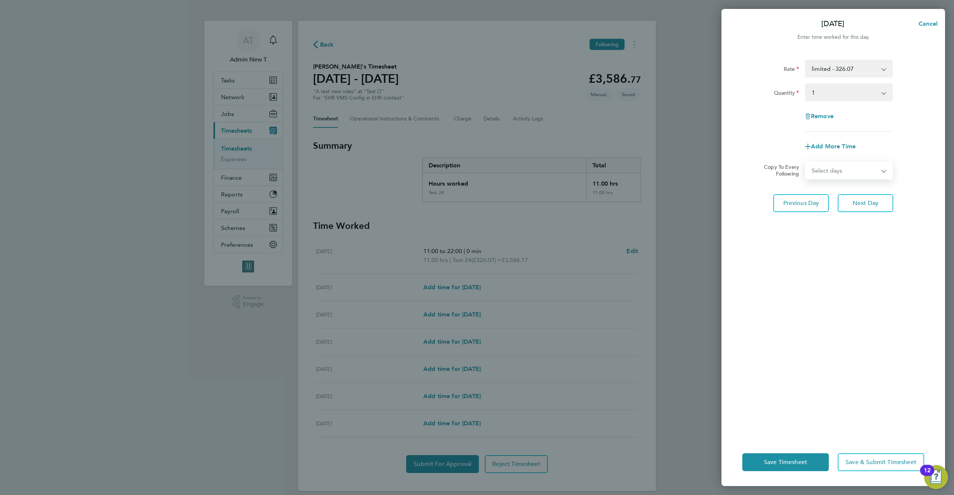
select select "WEEKEND"
click at [806, 162] on select "Select days Day Weekday (Mon-Fri) Weekend (Sat-Sun) Wednesday Thursday Friday S…" at bounding box center [845, 170] width 78 height 16
select select "2025-08-10"
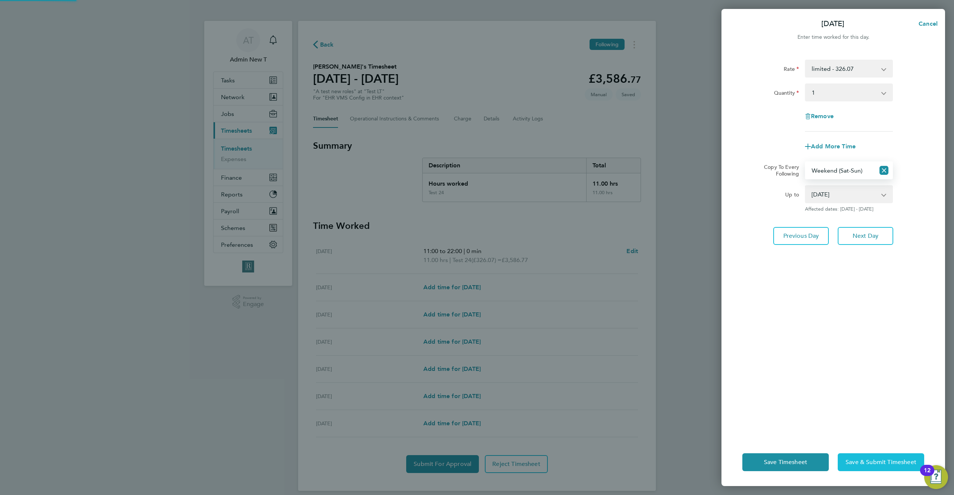
click at [872, 461] on span "Save & Submit Timesheet" at bounding box center [880, 461] width 71 height 7
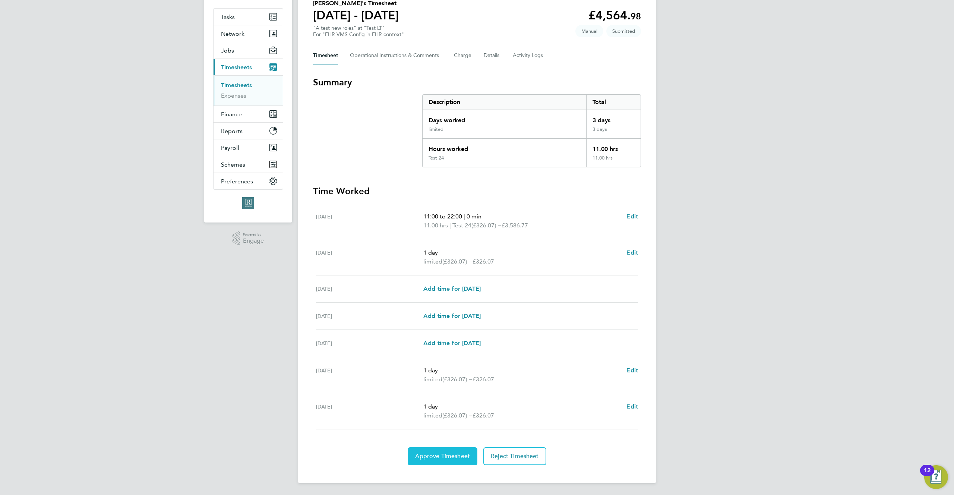
click at [449, 454] on span "Approve Timesheet" at bounding box center [442, 455] width 55 height 7
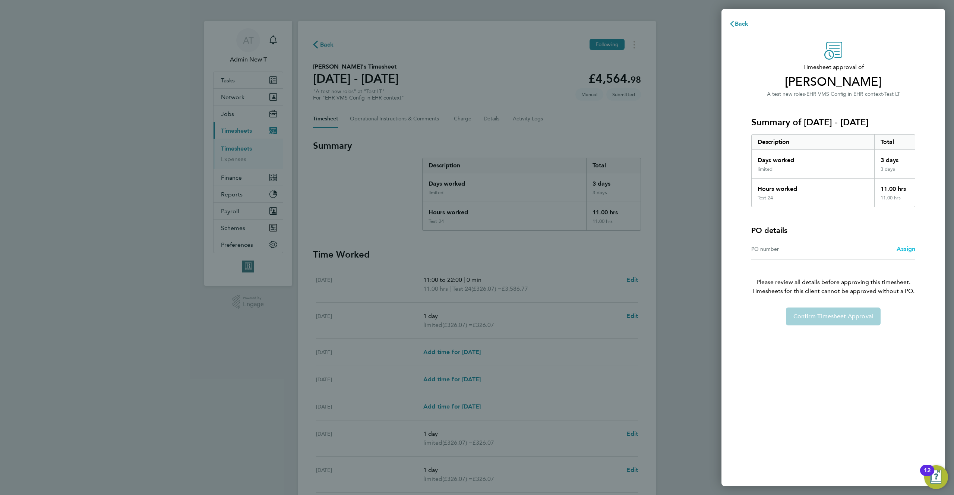
click at [905, 250] on span "Assign" at bounding box center [906, 248] width 19 height 7
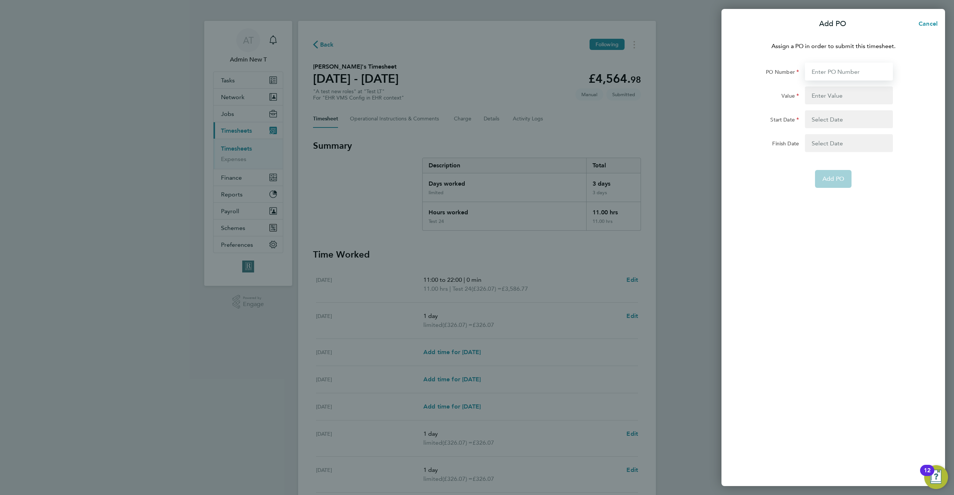
click at [840, 74] on input "PO Number" at bounding box center [849, 72] width 88 height 18
type input "bothraates"
click at [832, 98] on input "Value" at bounding box center [849, 95] width 88 height 18
type input "202000"
click at [853, 125] on button "button" at bounding box center [849, 119] width 88 height 18
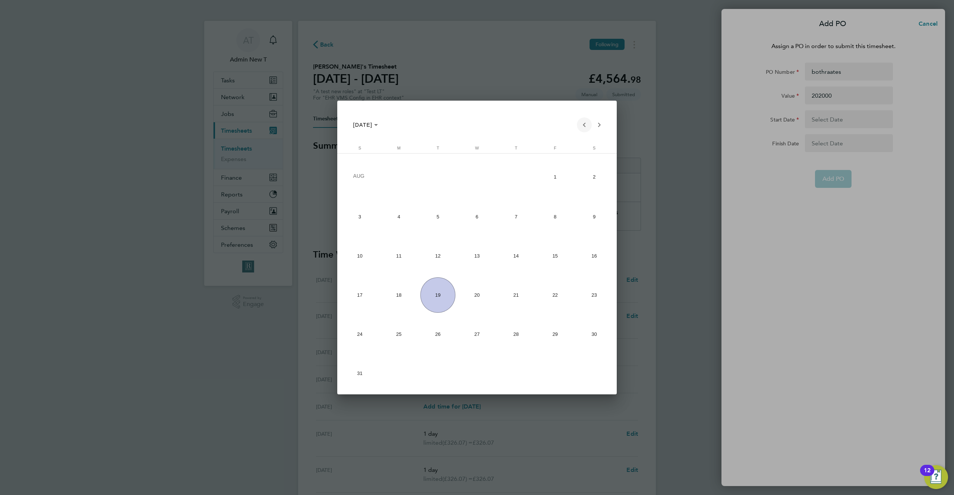
click at [581, 123] on span "Previous month" at bounding box center [584, 124] width 15 height 15
click at [468, 222] on span "7" at bounding box center [476, 216] width 35 height 35
type input "07 May 25"
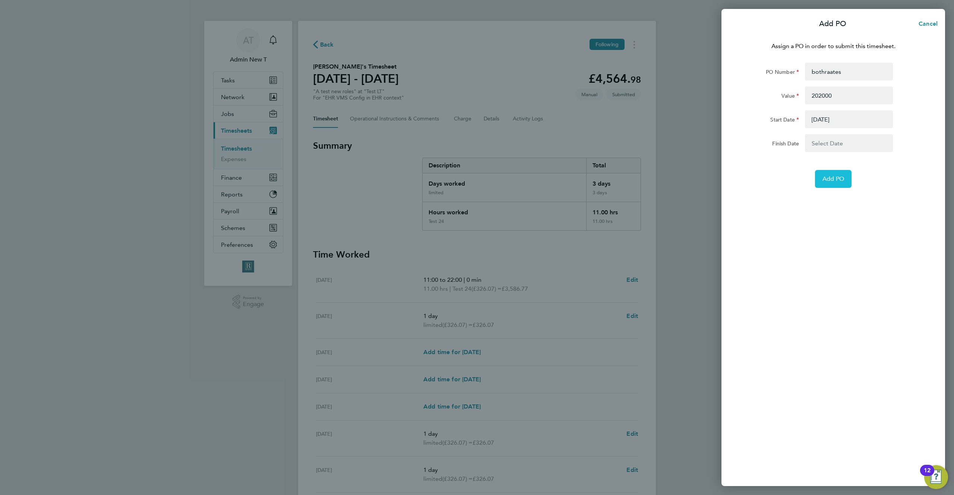
drag, startPoint x: 834, startPoint y: 171, endPoint x: 834, endPoint y: 180, distance: 8.2
click at [833, 171] on button "Add PO" at bounding box center [833, 179] width 37 height 18
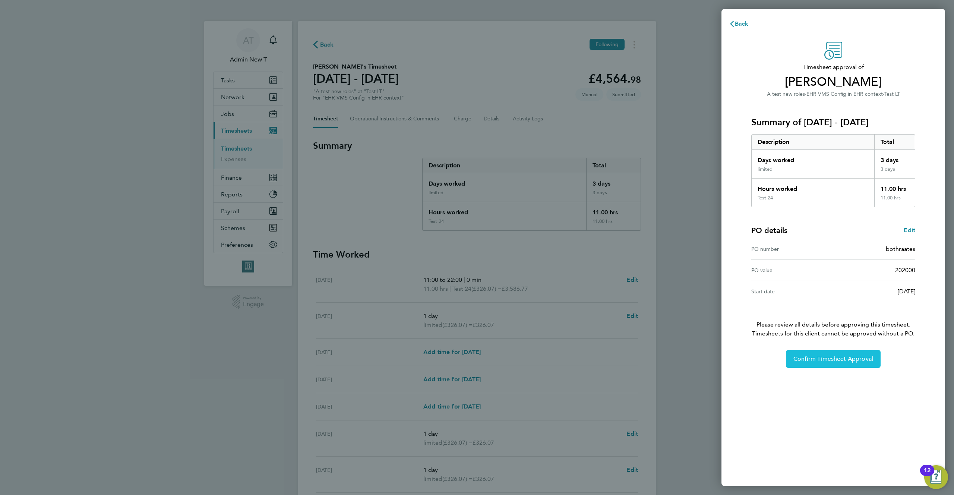
click at [848, 364] on button "Confirm Timesheet Approval" at bounding box center [833, 359] width 95 height 18
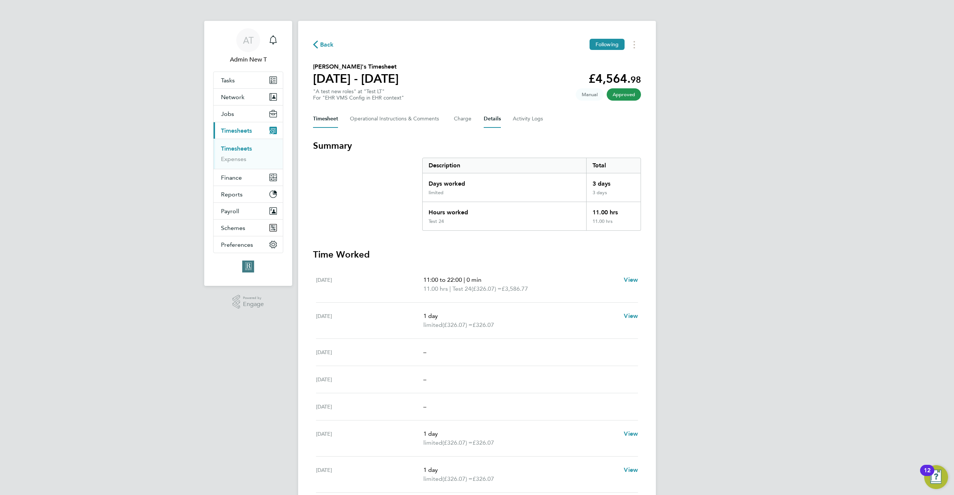
click at [485, 124] on button "Details" at bounding box center [492, 119] width 17 height 18
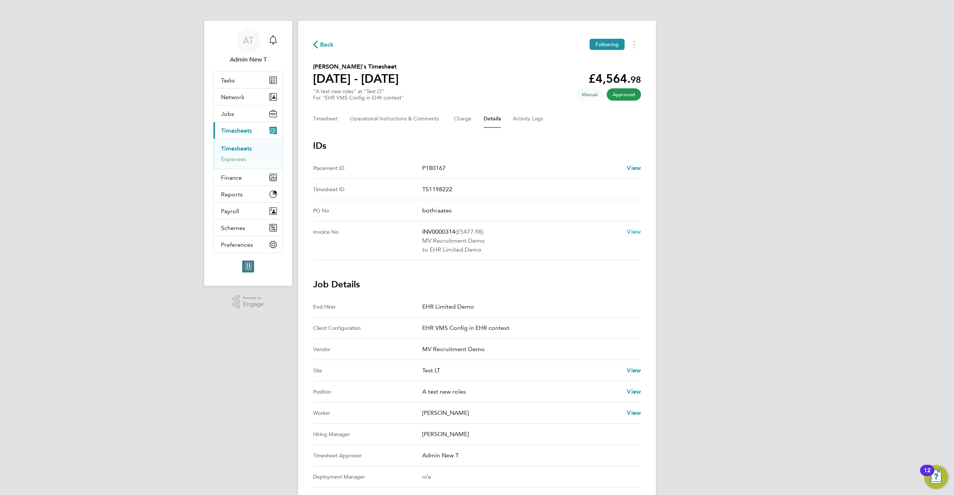
click at [629, 233] on span "View" at bounding box center [634, 231] width 14 height 7
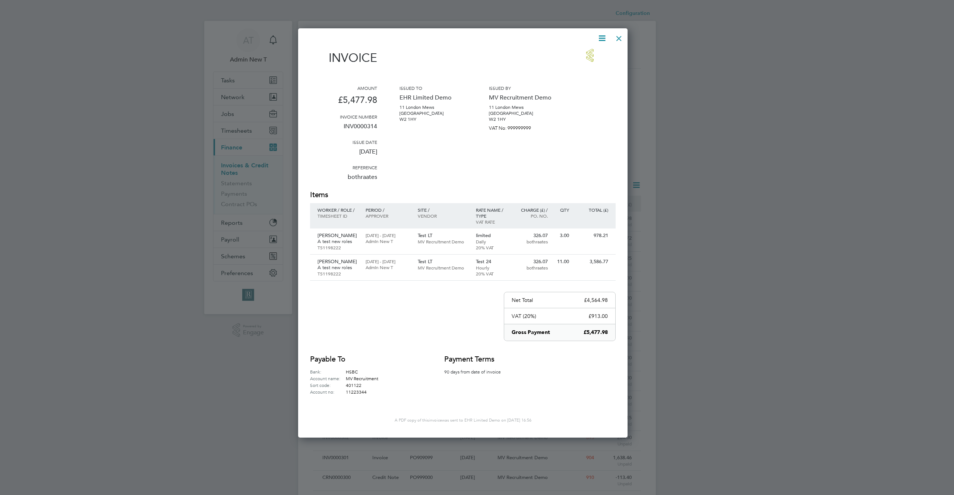
click at [563, 219] on div "QTY" at bounding box center [561, 215] width 21 height 25
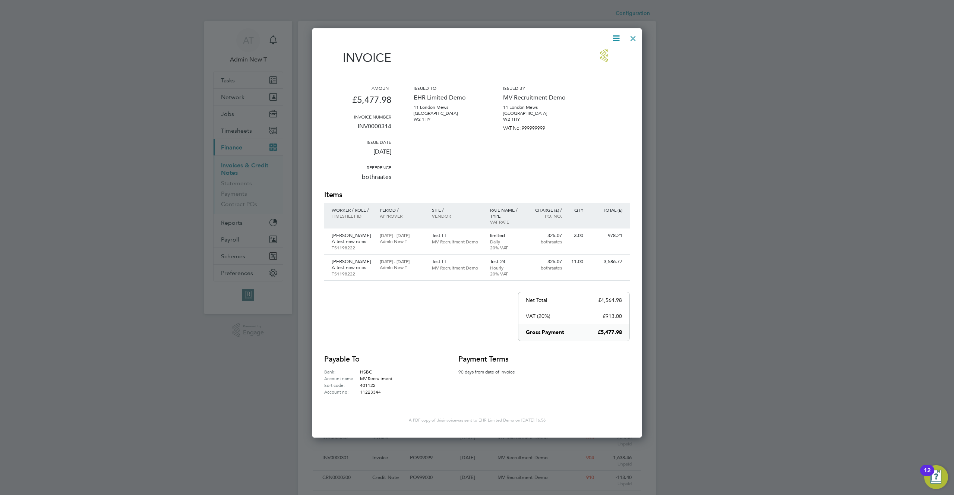
click at [617, 36] on icon at bounding box center [615, 38] width 9 height 9
click at [606, 54] on li "Download Invoice" at bounding box center [593, 56] width 51 height 10
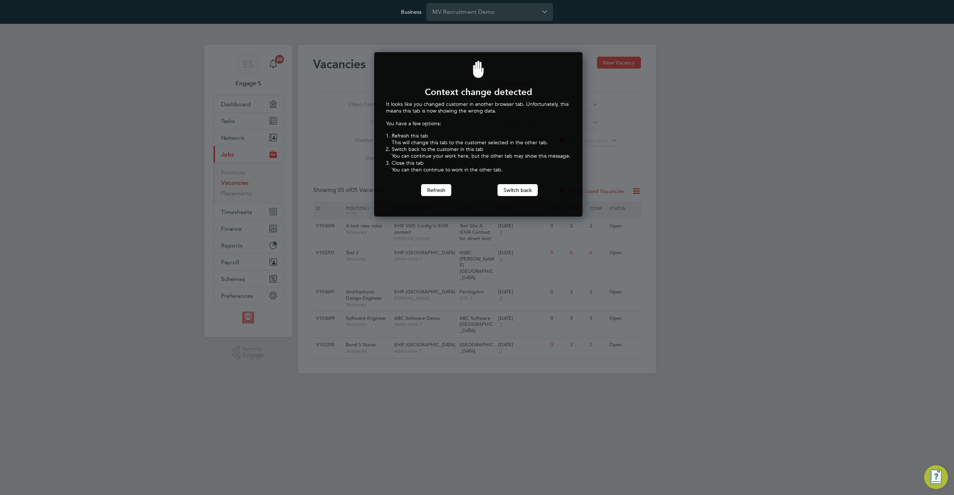
scroll to position [165, 206]
click at [477, 231] on div at bounding box center [477, 247] width 954 height 495
click at [505, 192] on button "Switch back" at bounding box center [517, 190] width 40 height 12
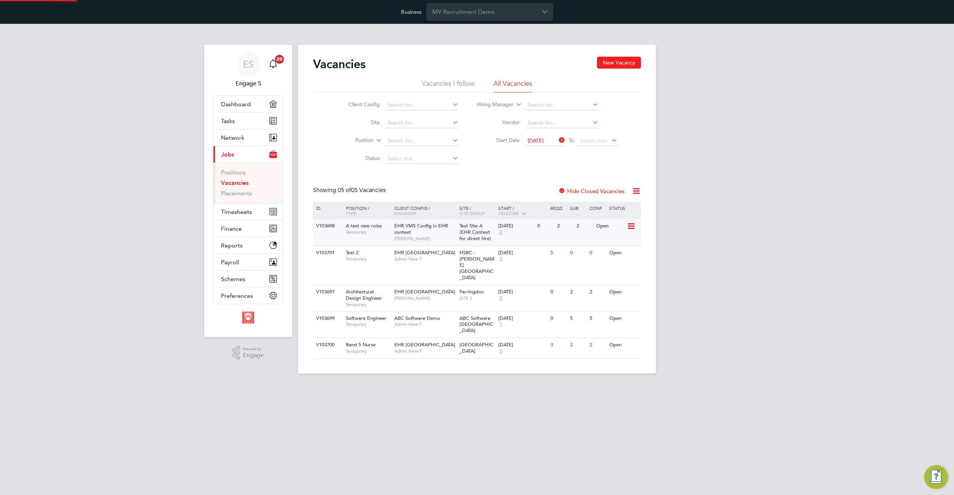
click at [473, 227] on span "Test Site A (EHR Context for direct hire)" at bounding box center [475, 231] width 32 height 19
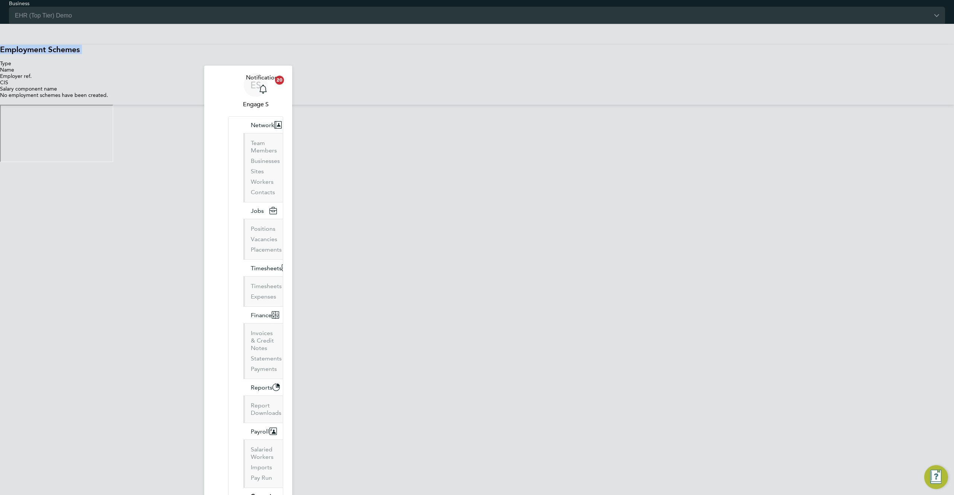
scroll to position [165, 206]
click at [712, 162] on div at bounding box center [477, 162] width 954 height 0
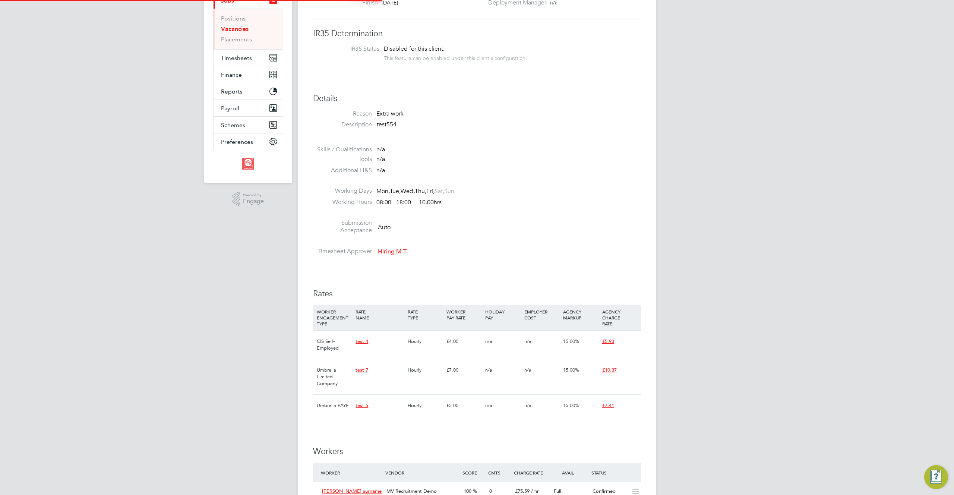
scroll to position [4, 4]
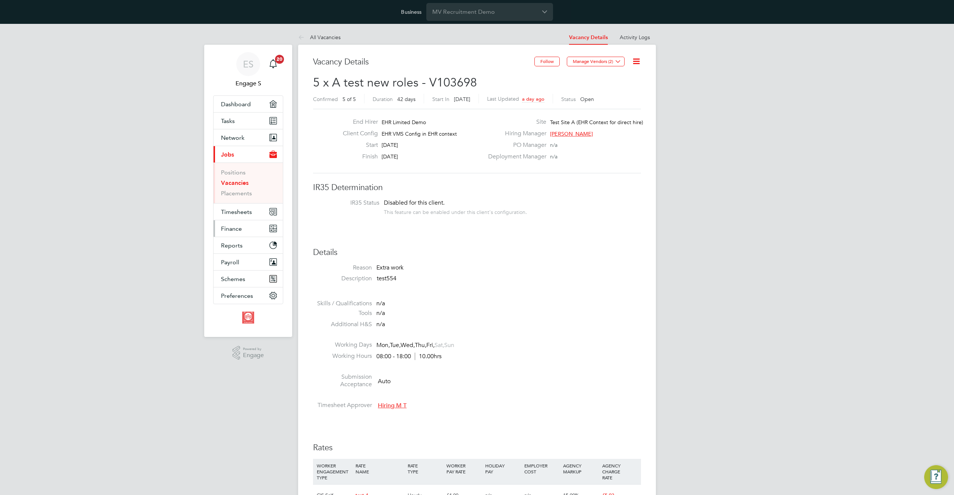
click at [236, 231] on span "Finance" at bounding box center [231, 228] width 21 height 7
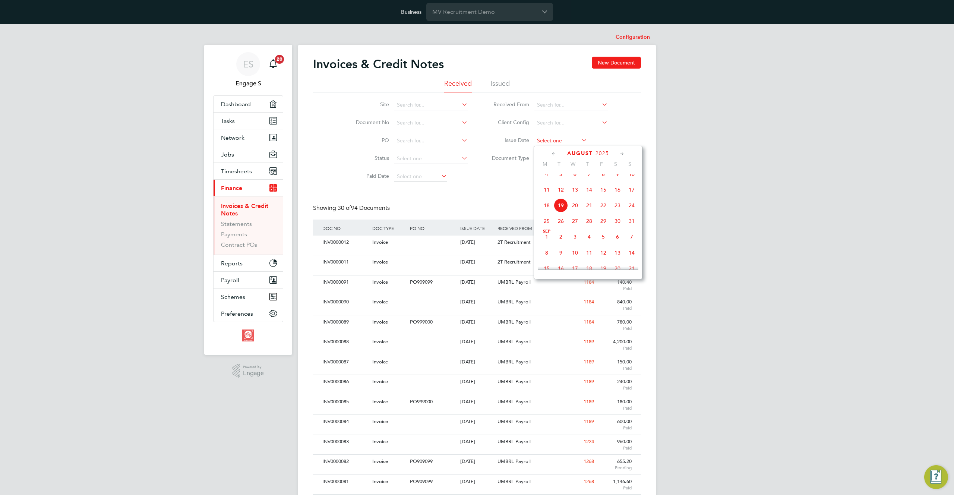
click at [556, 143] on input at bounding box center [560, 141] width 53 height 10
click at [497, 83] on li "Issued" at bounding box center [499, 85] width 19 height 13
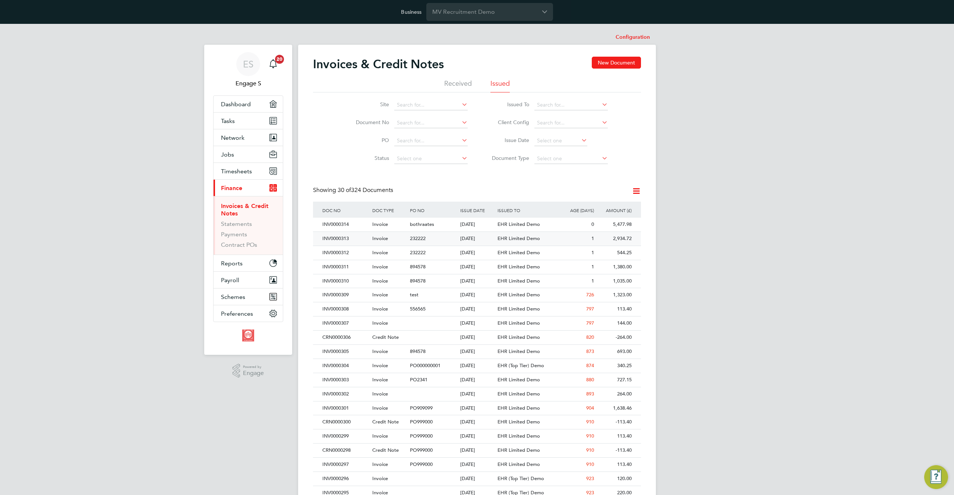
click at [515, 238] on span "EHR Limited Demo" at bounding box center [518, 238] width 42 height 6
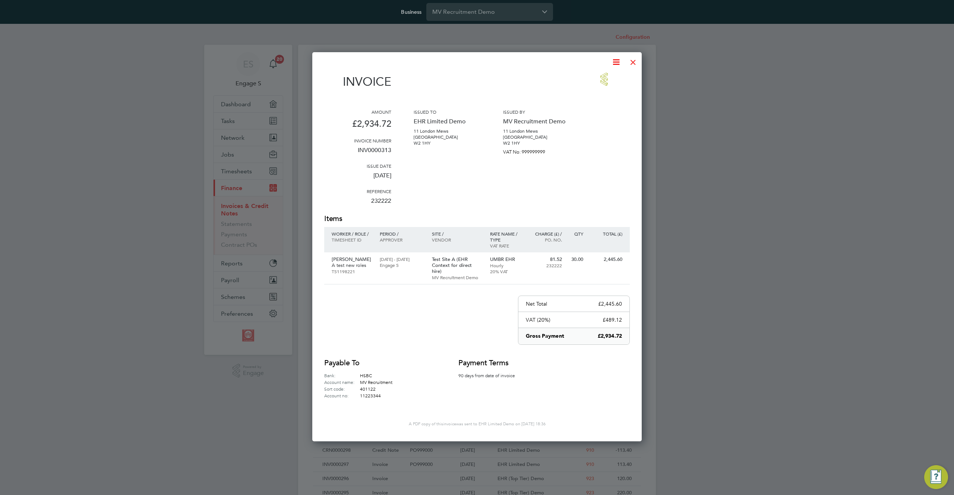
click at [631, 60] on div at bounding box center [632, 60] width 13 height 13
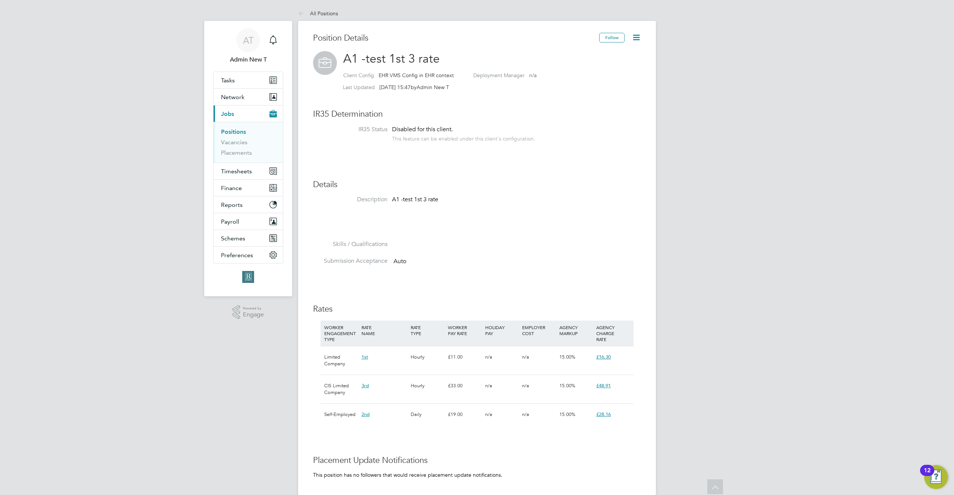
click at [762, 139] on div "AT Admin New T Notifications Applications: Tasks Network Team Members Businesse…" at bounding box center [477, 327] width 954 height 654
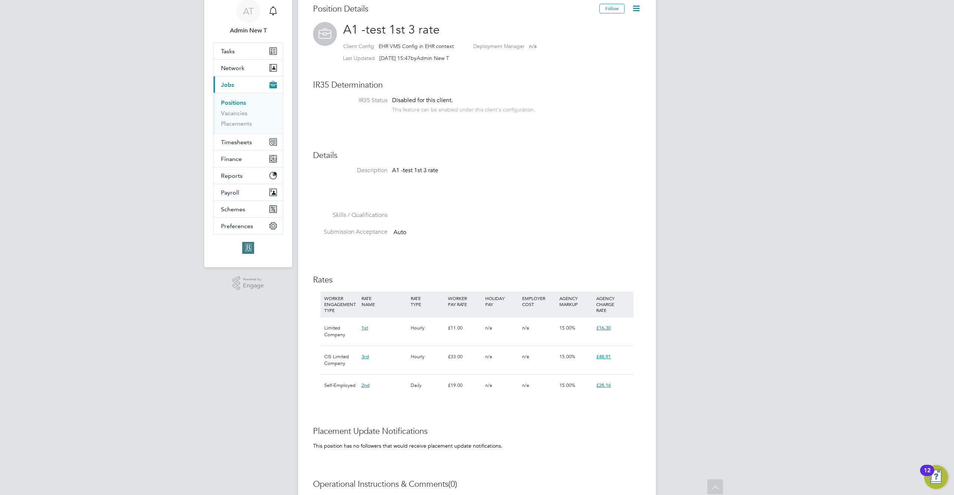
scroll to position [22, 50]
